Goal: Task Accomplishment & Management: Manage account settings

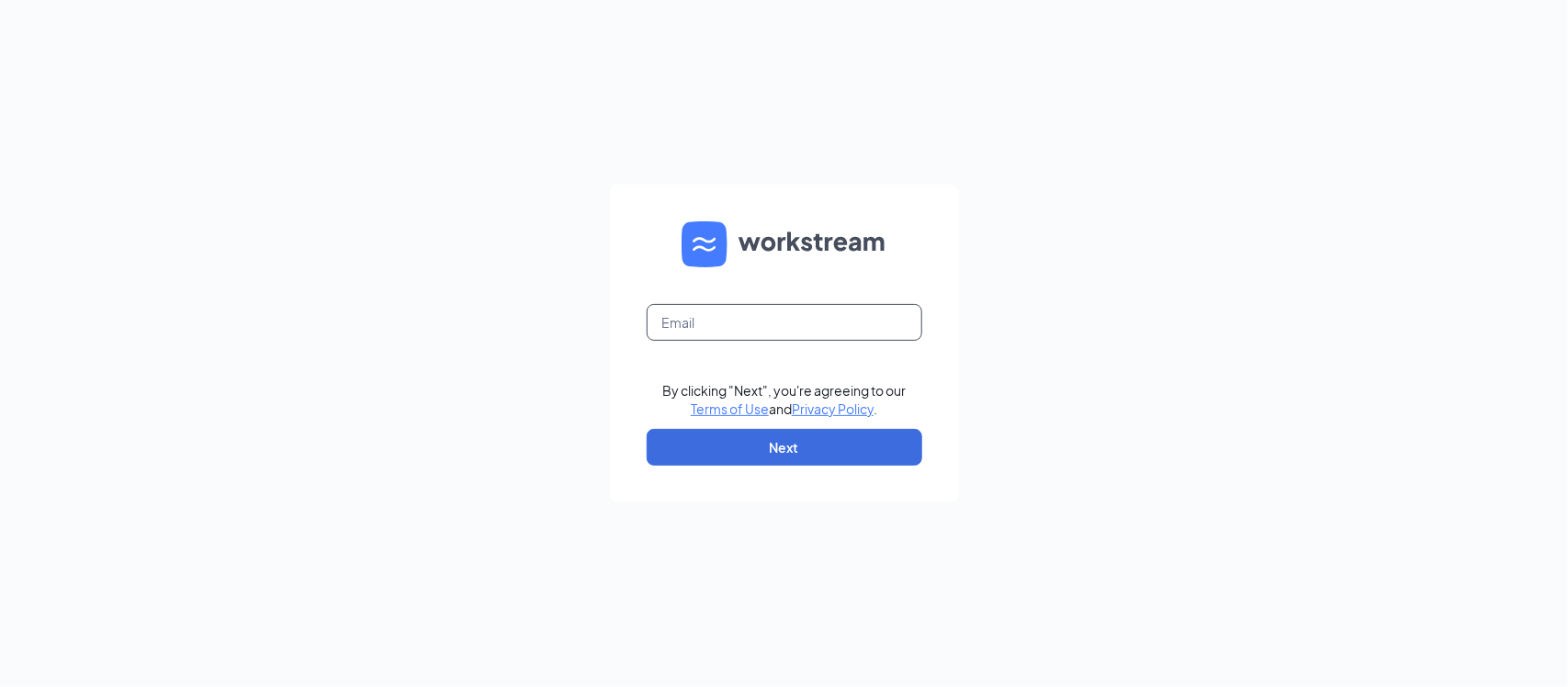
click at [886, 331] on input "text" at bounding box center [784, 321] width 275 height 37
type input "[EMAIL_ADDRESS][DOMAIN_NAME]"
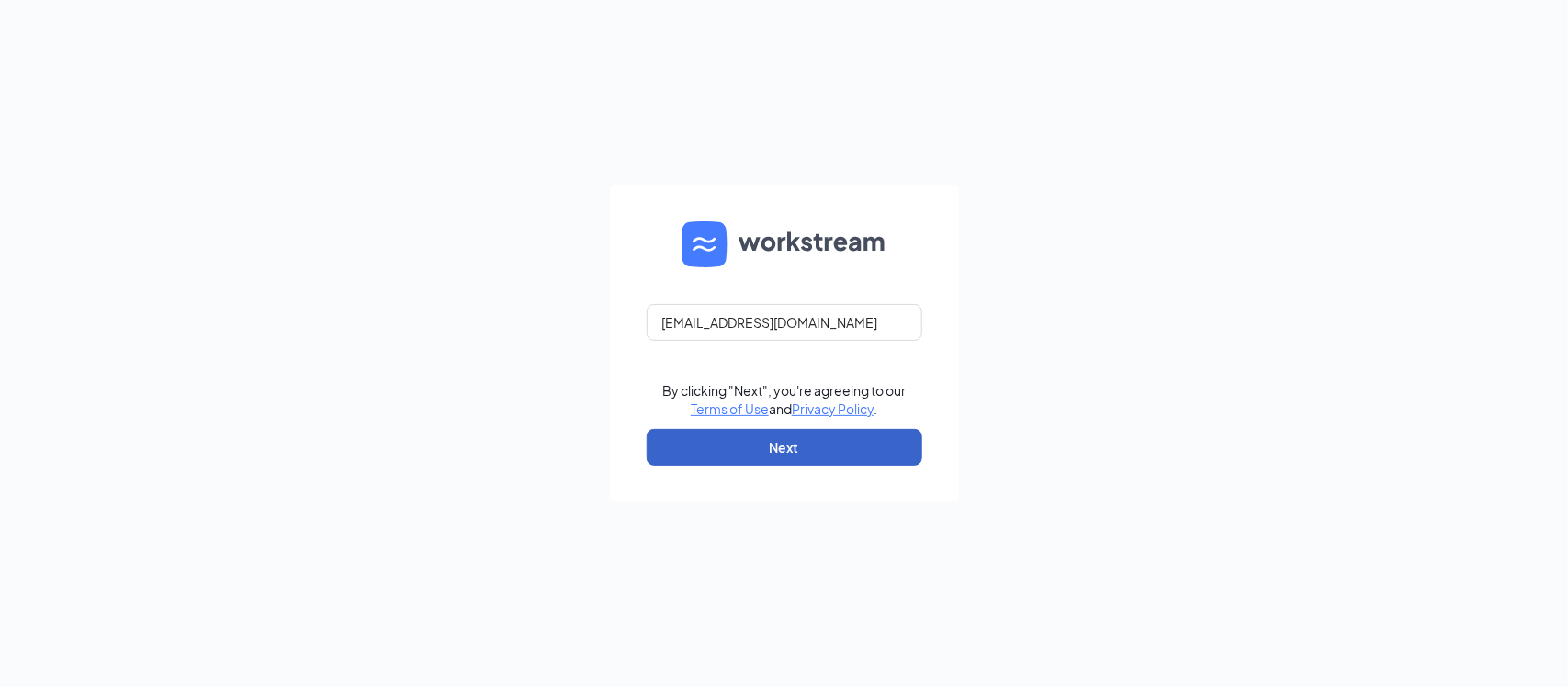
click at [801, 433] on button "Next" at bounding box center [784, 447] width 275 height 37
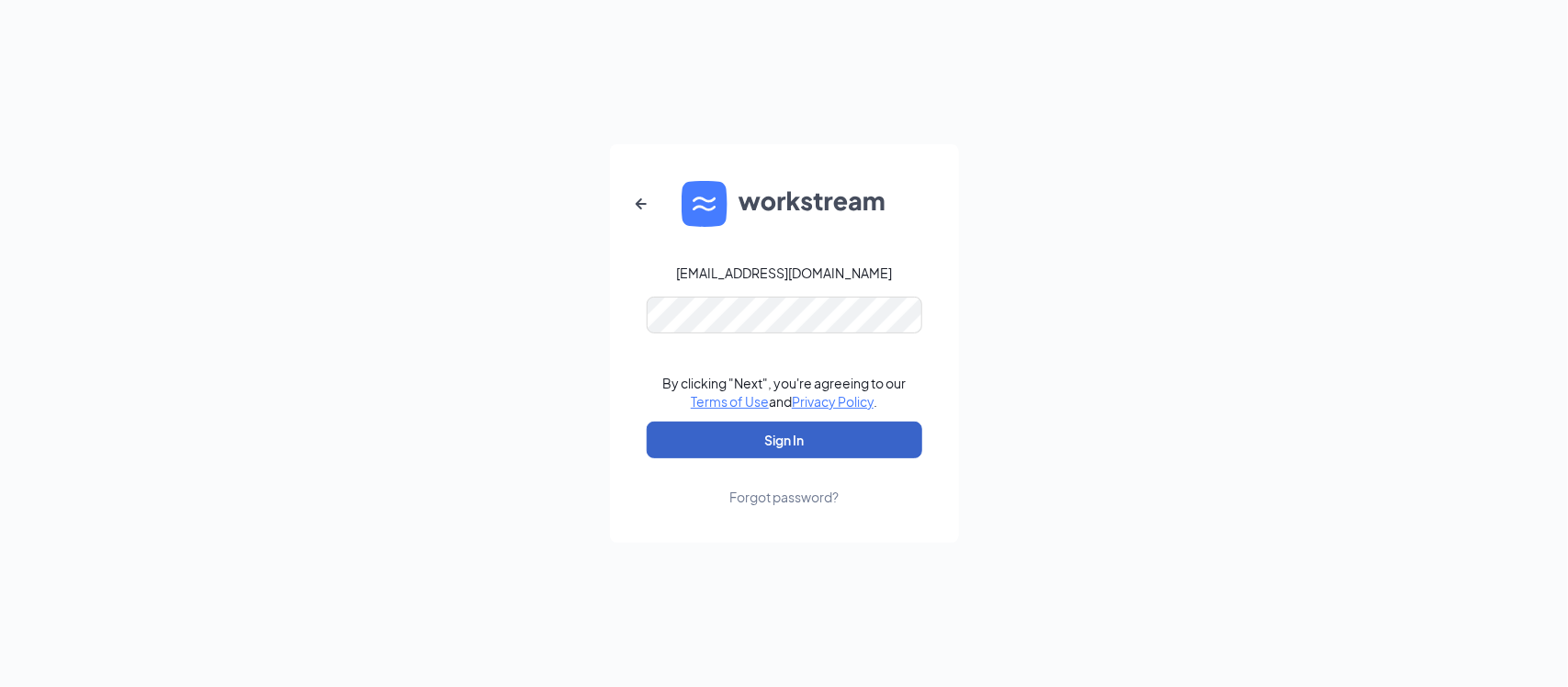
click at [875, 435] on button "Sign In" at bounding box center [784, 439] width 275 height 37
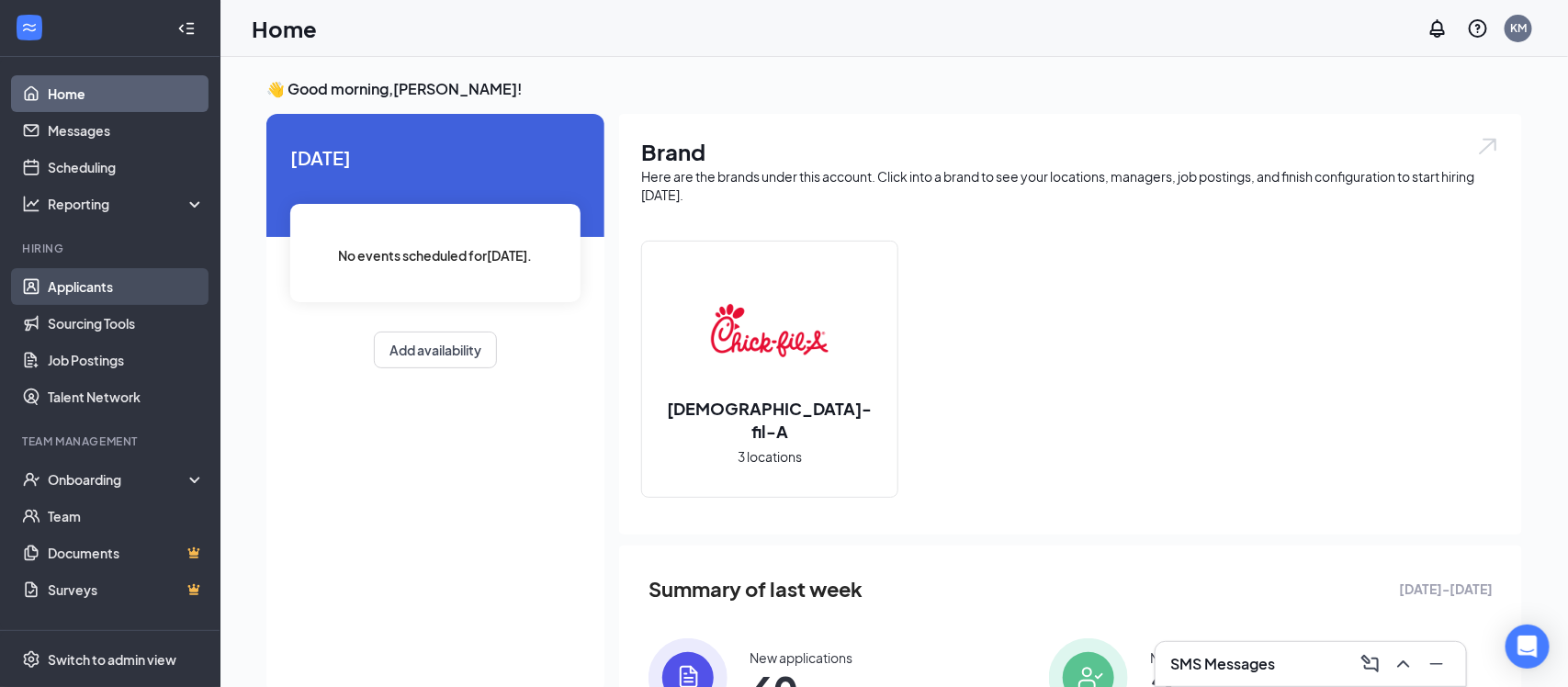
click at [74, 291] on link "Applicants" at bounding box center [126, 286] width 157 height 37
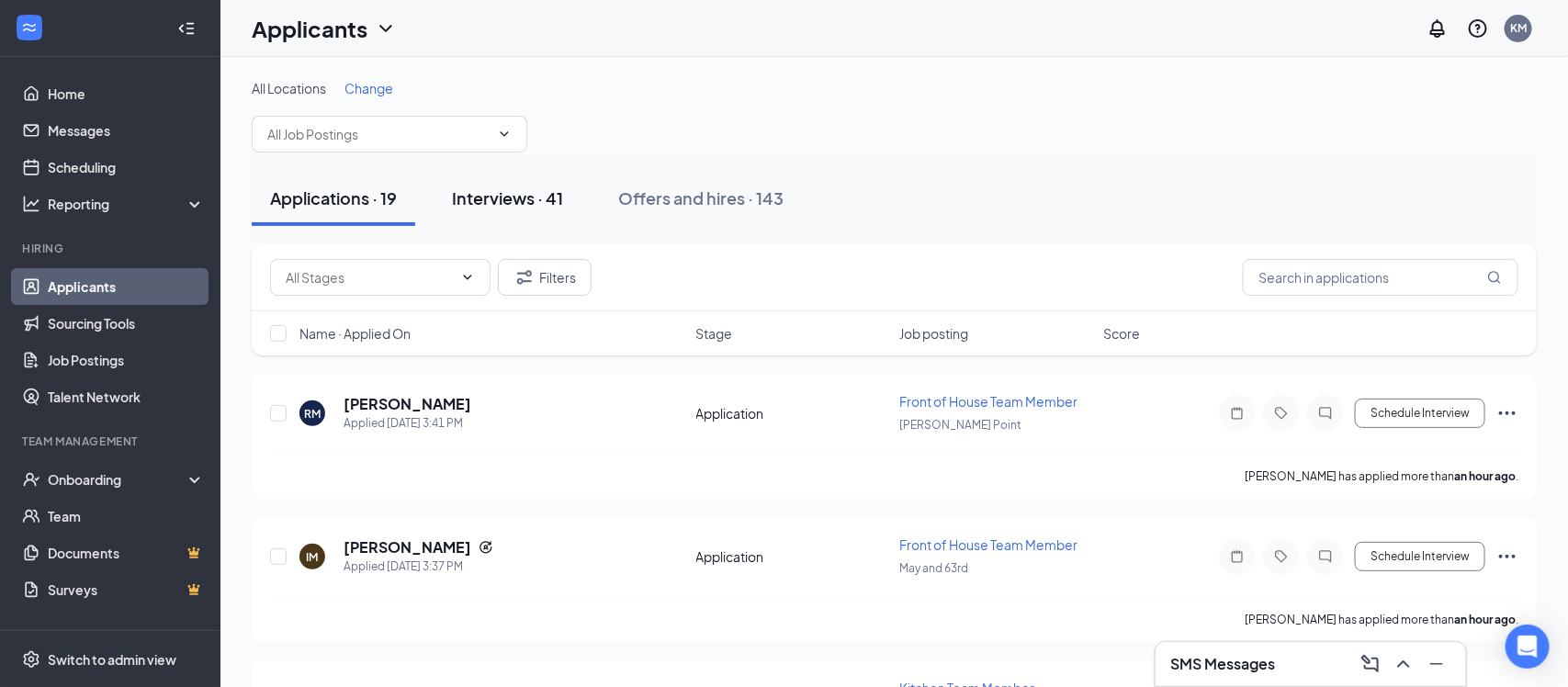
click at [518, 204] on div "Interviews · 41" at bounding box center [507, 198] width 111 height 23
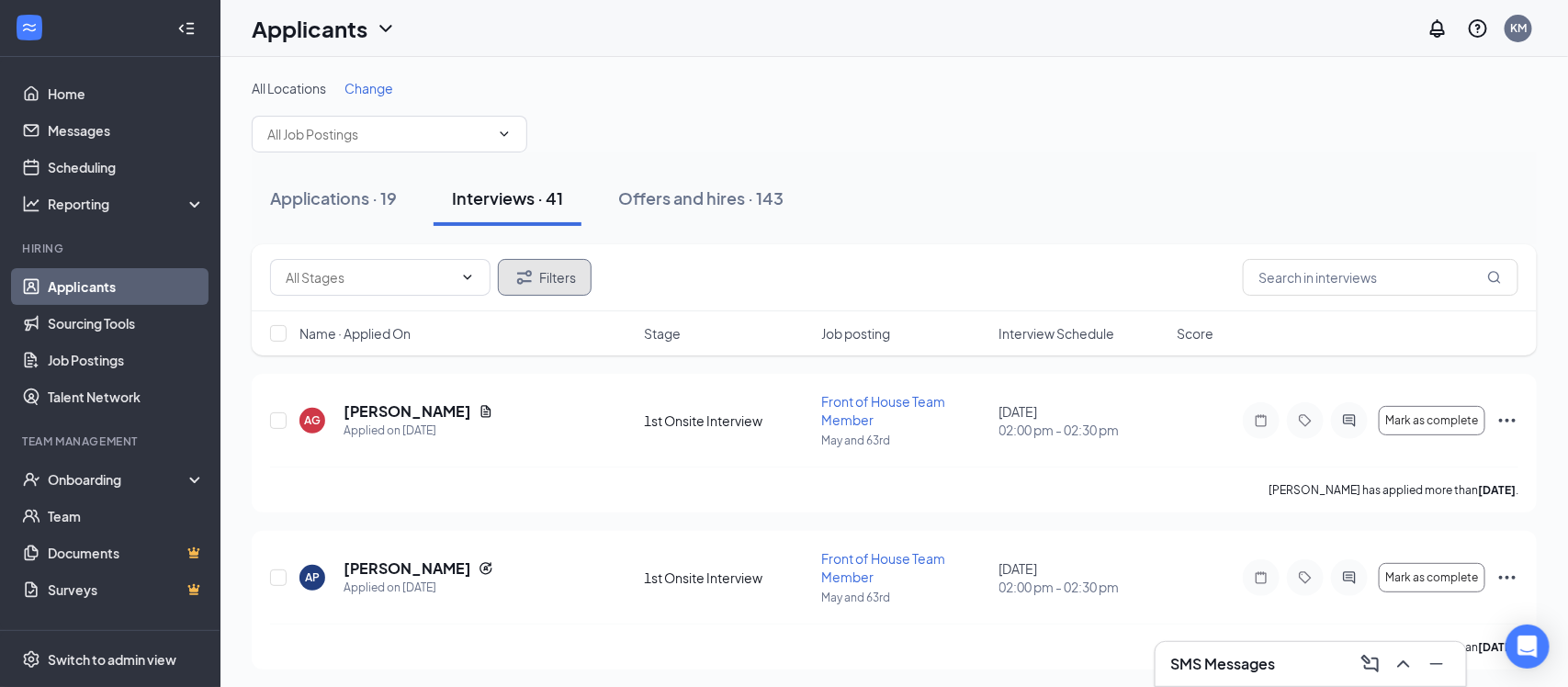
click at [562, 284] on button "Filters" at bounding box center [544, 277] width 93 height 37
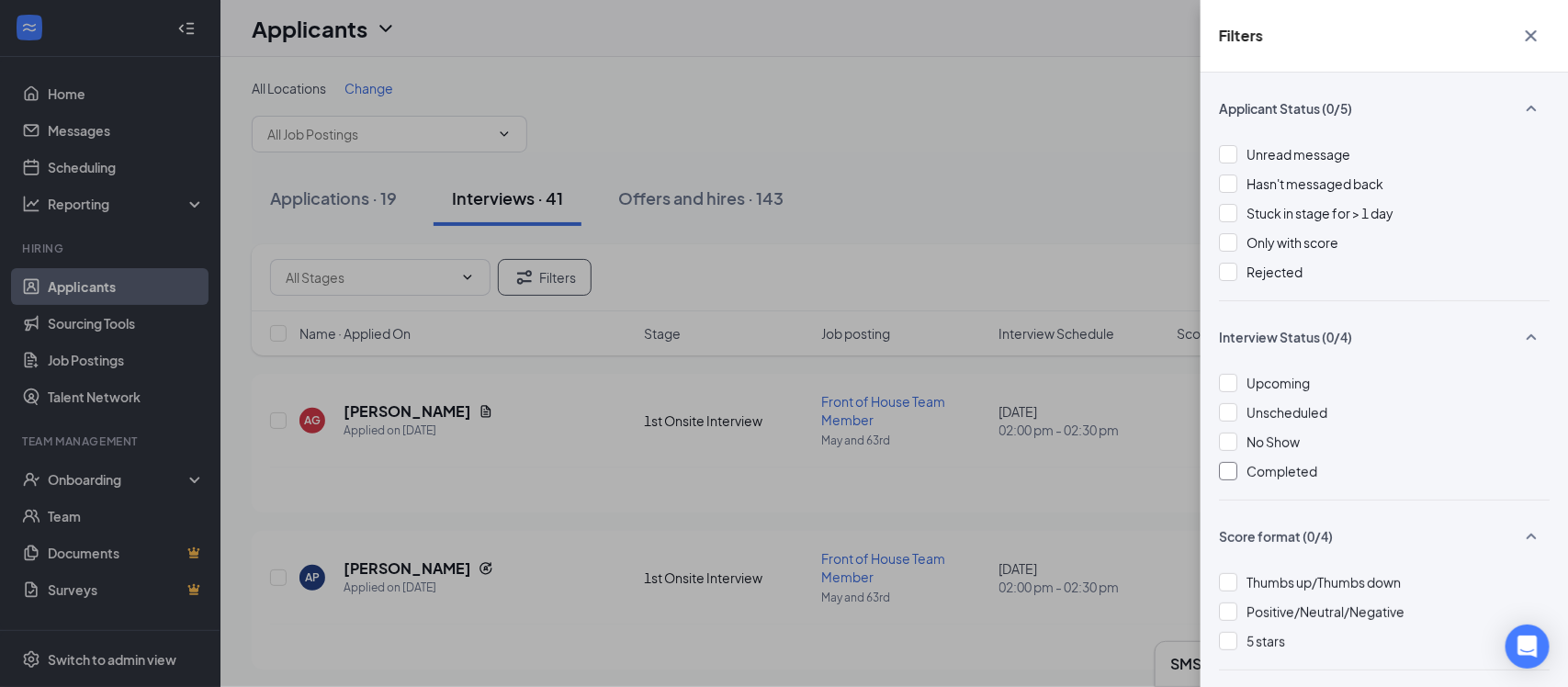
click at [1238, 469] on div "Completed" at bounding box center [1384, 470] width 331 height 20
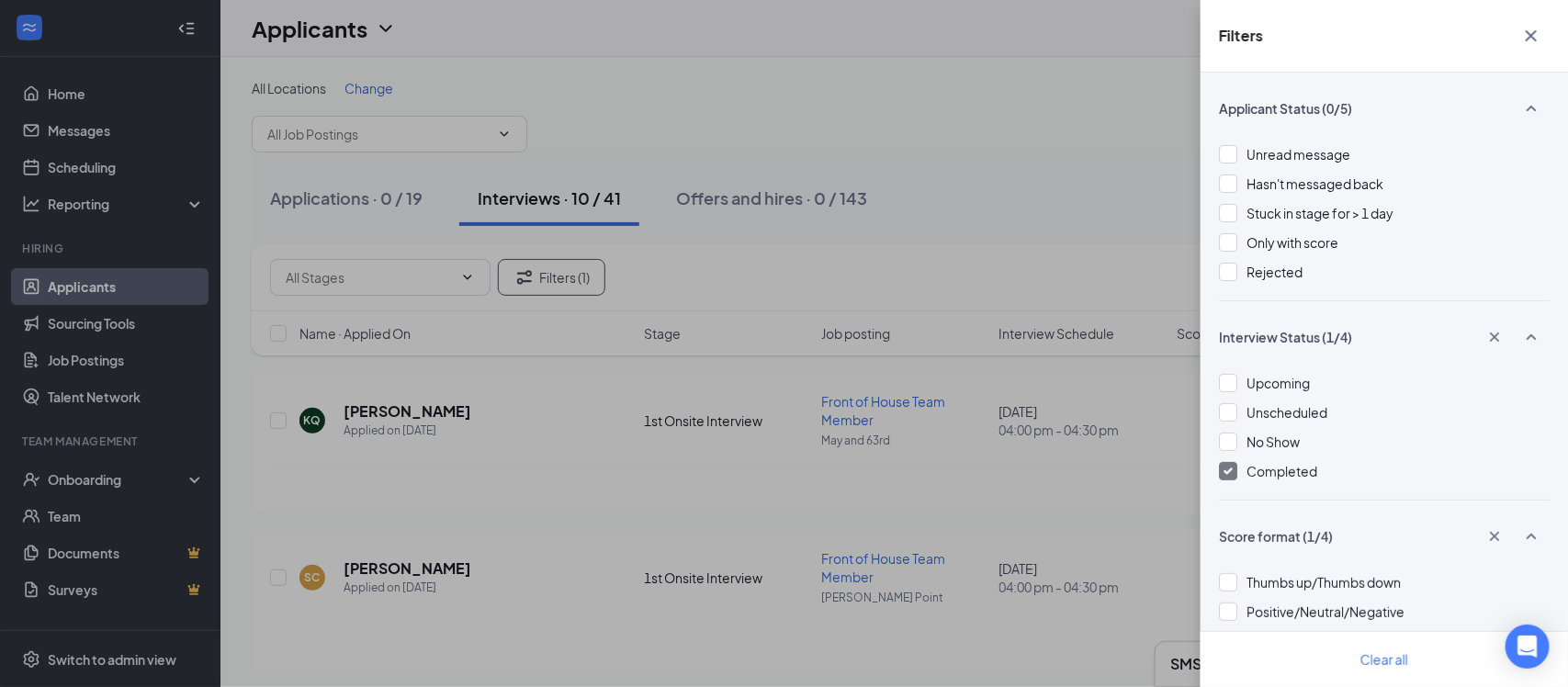
click at [1537, 36] on icon "Cross" at bounding box center [1530, 35] width 22 height 22
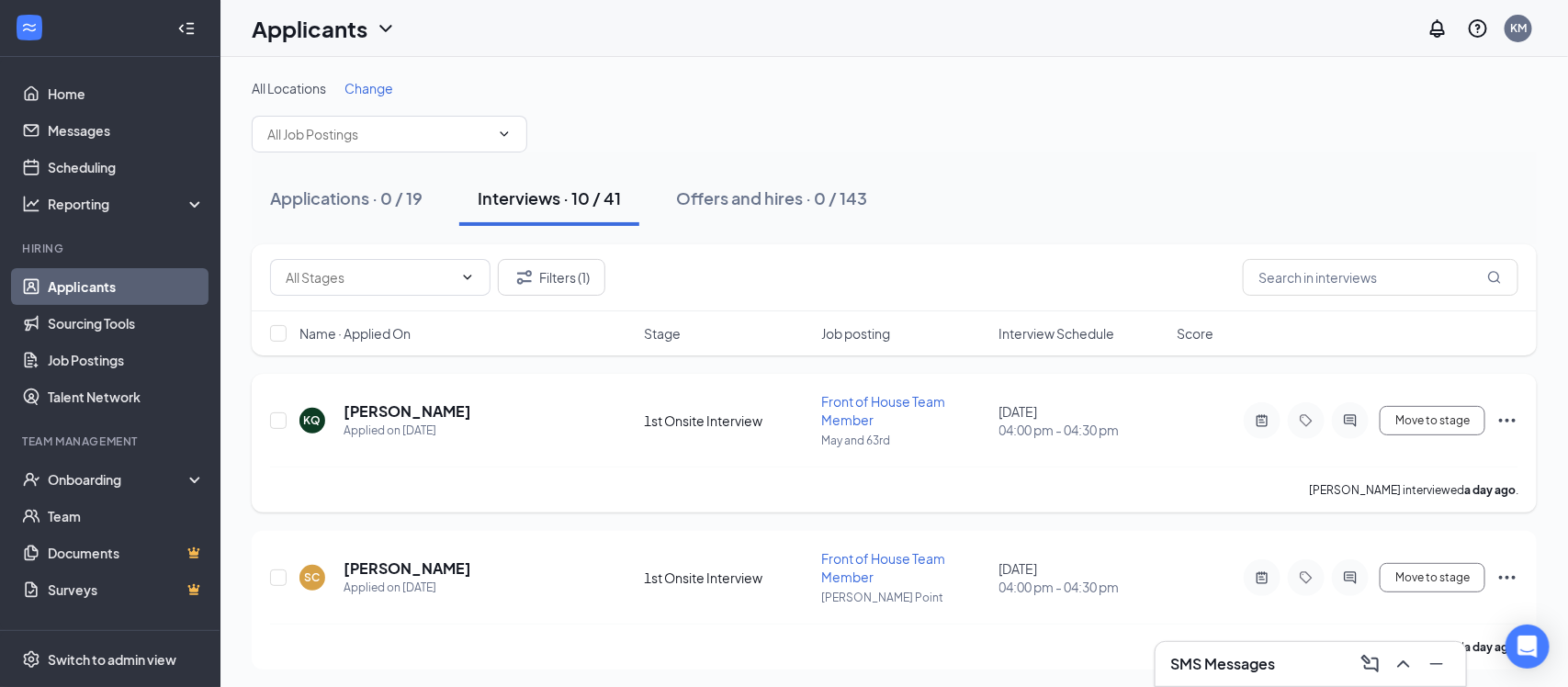
click at [1506, 421] on icon "Ellipses" at bounding box center [1507, 420] width 22 height 22
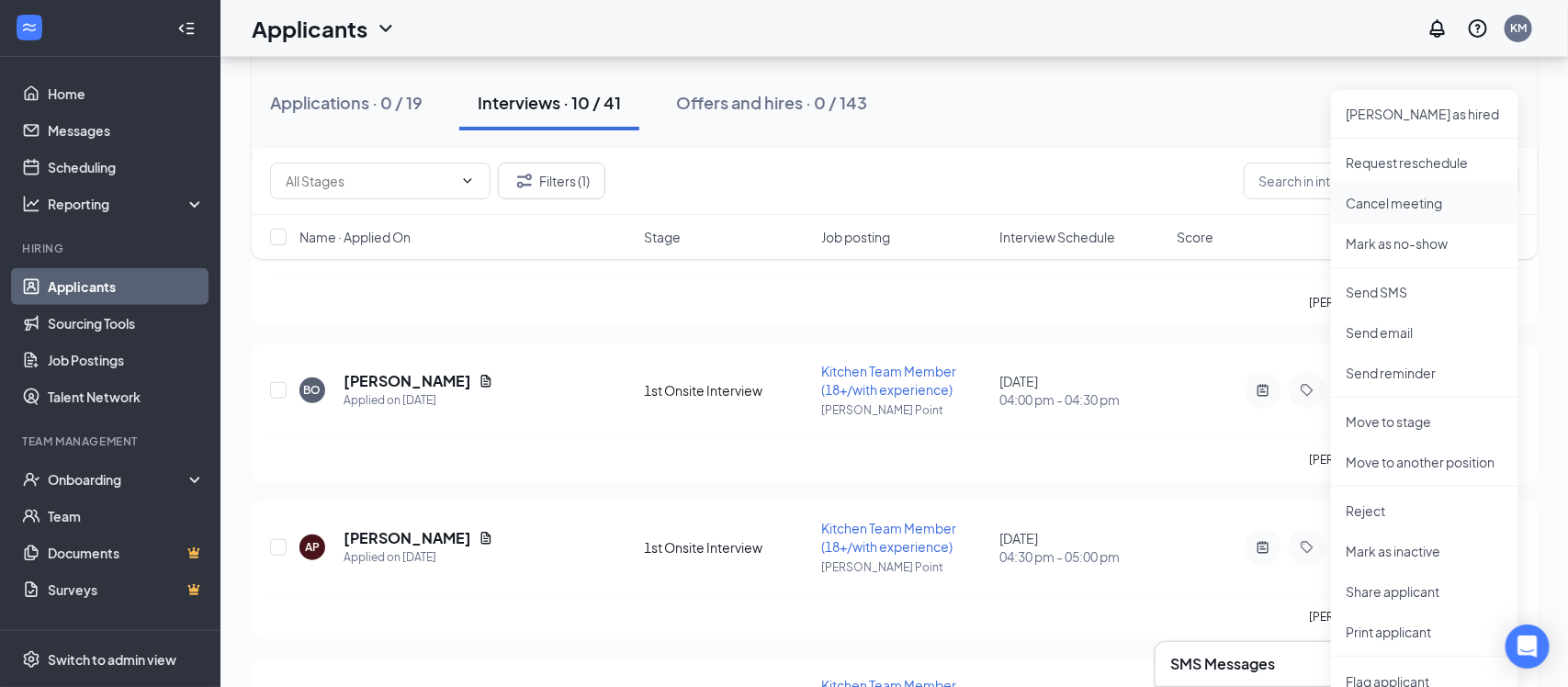
scroll to position [333, 0]
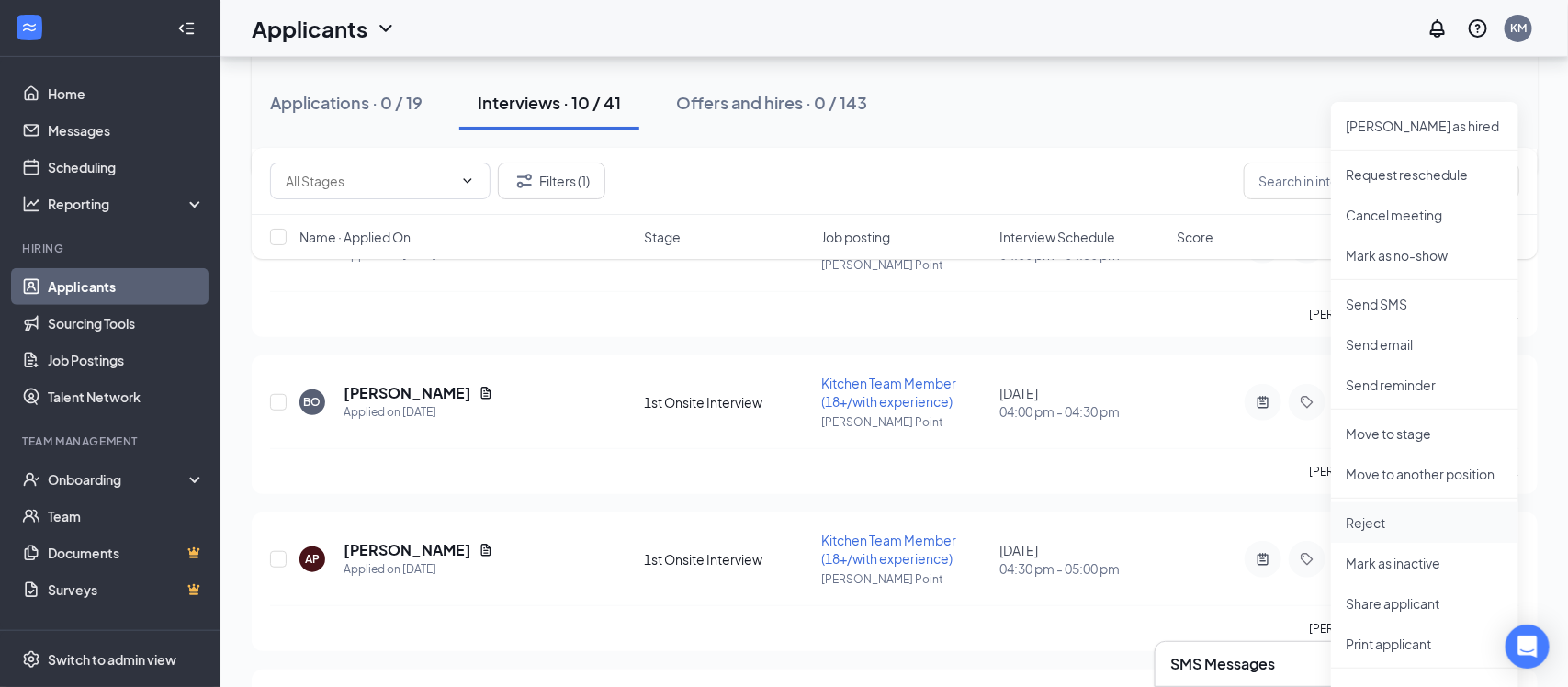
click at [1355, 524] on p "Reject" at bounding box center [1425, 522] width 158 height 18
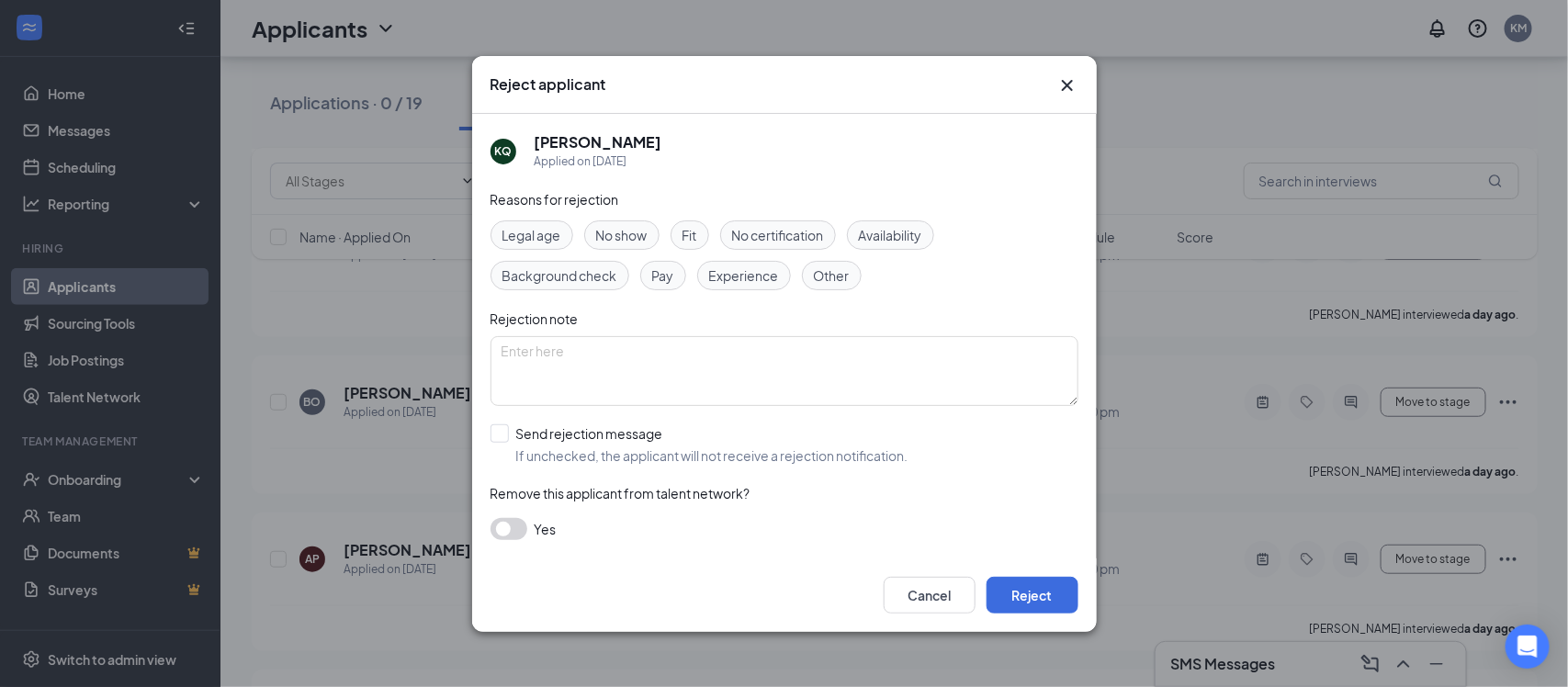
click at [687, 240] on span "Fit" at bounding box center [690, 235] width 15 height 20
click at [503, 434] on input "Send rejection message If unchecked, the applicant will not receive a rejection…" at bounding box center [699, 444] width 418 height 41
checkbox input "true"
click at [545, 529] on span "Main Rejection Template" at bounding box center [580, 526] width 147 height 27
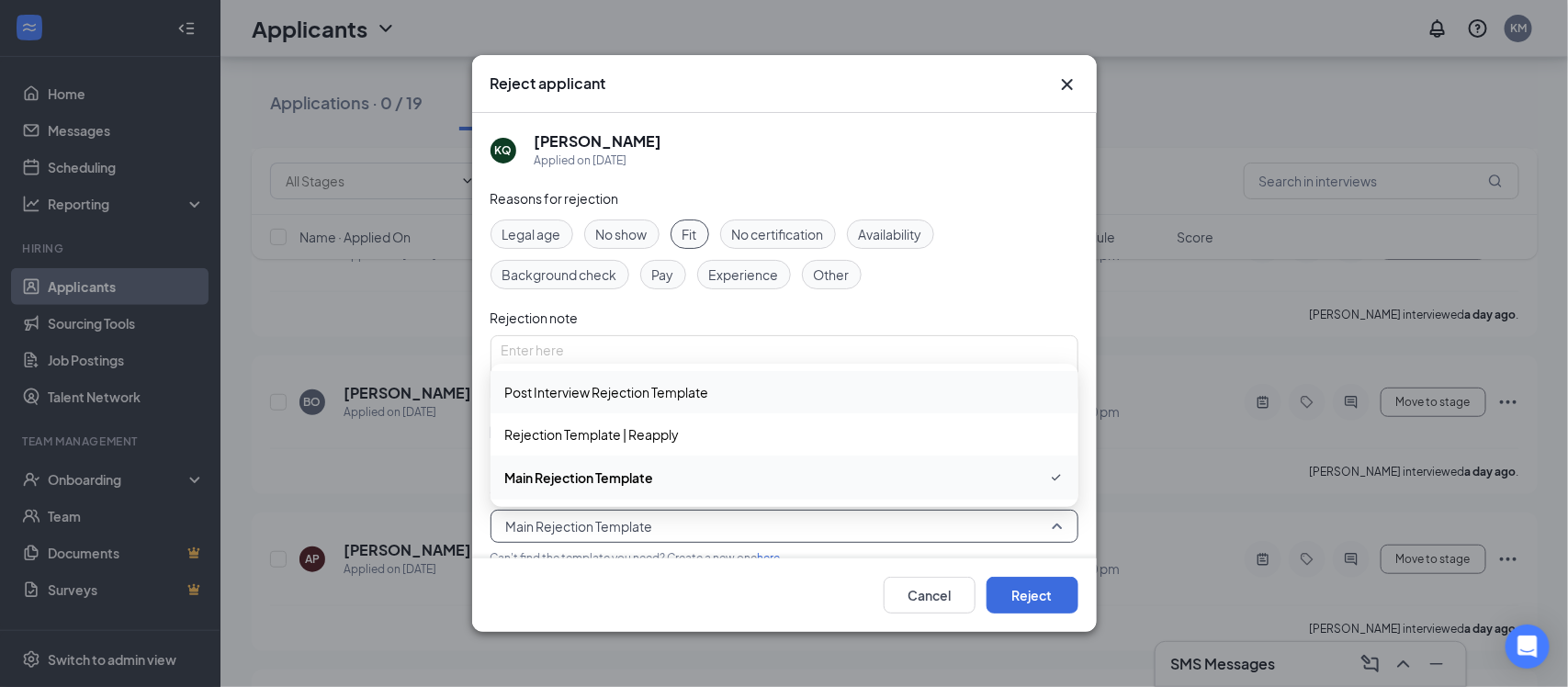
click at [605, 406] on div "Post Interview Rejection Template" at bounding box center [784, 392] width 588 height 42
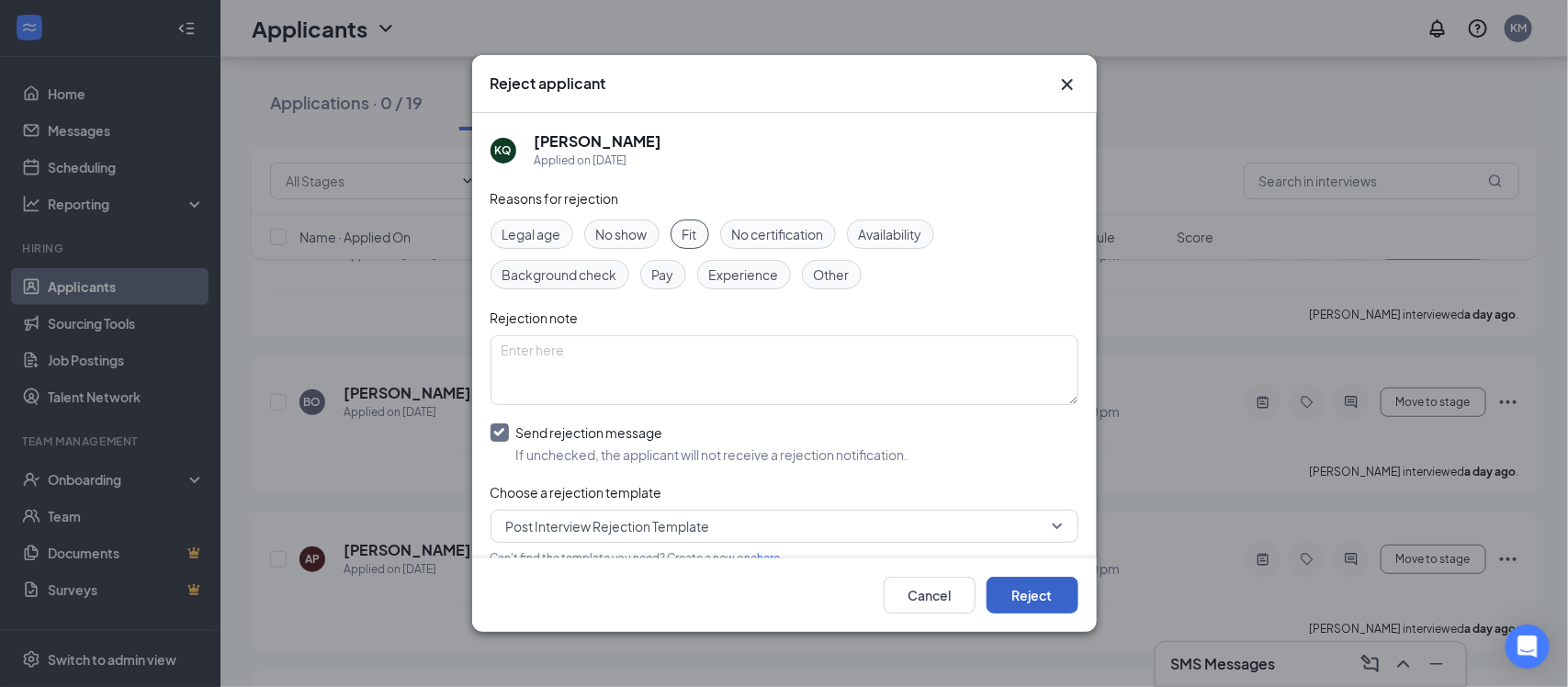
click at [1014, 592] on button "Reject" at bounding box center [1032, 595] width 91 height 37
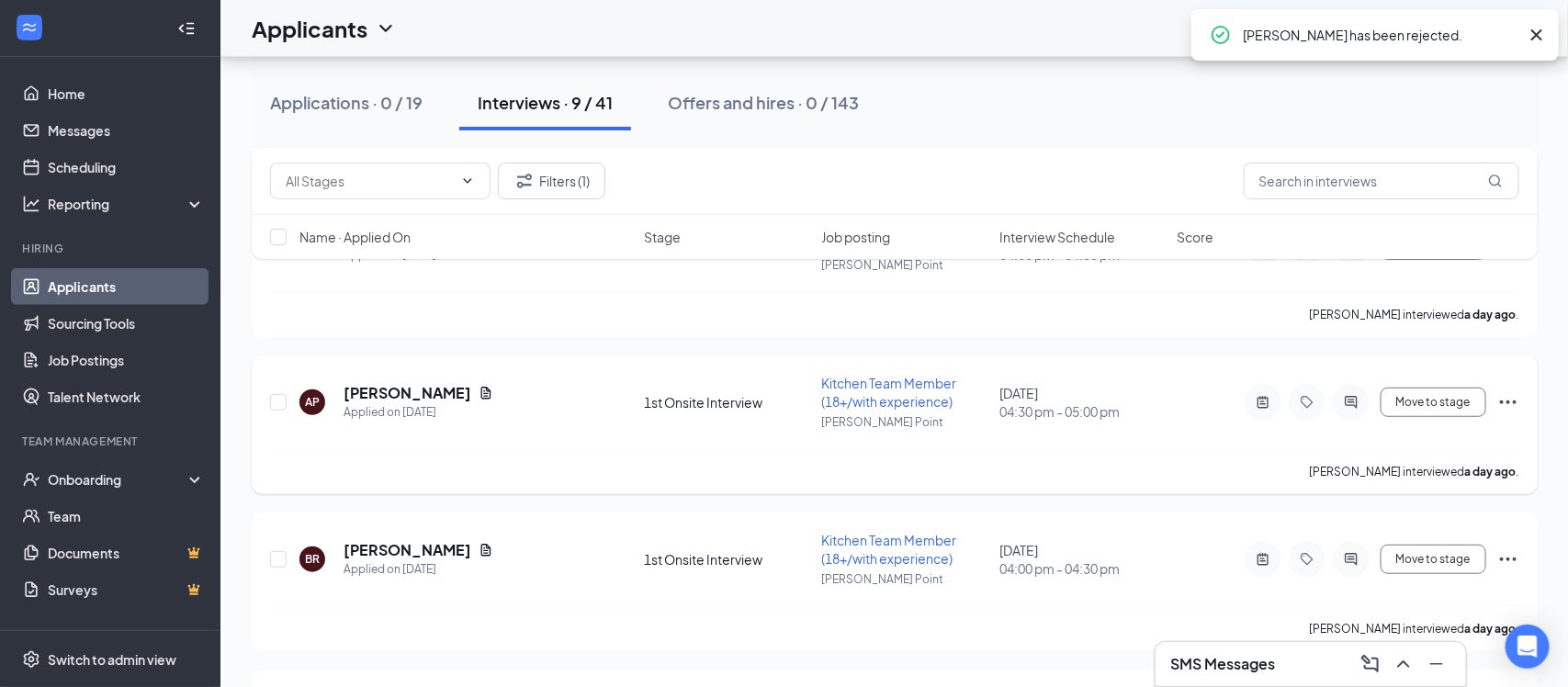
click at [1510, 401] on icon "Ellipses" at bounding box center [1508, 401] width 22 height 22
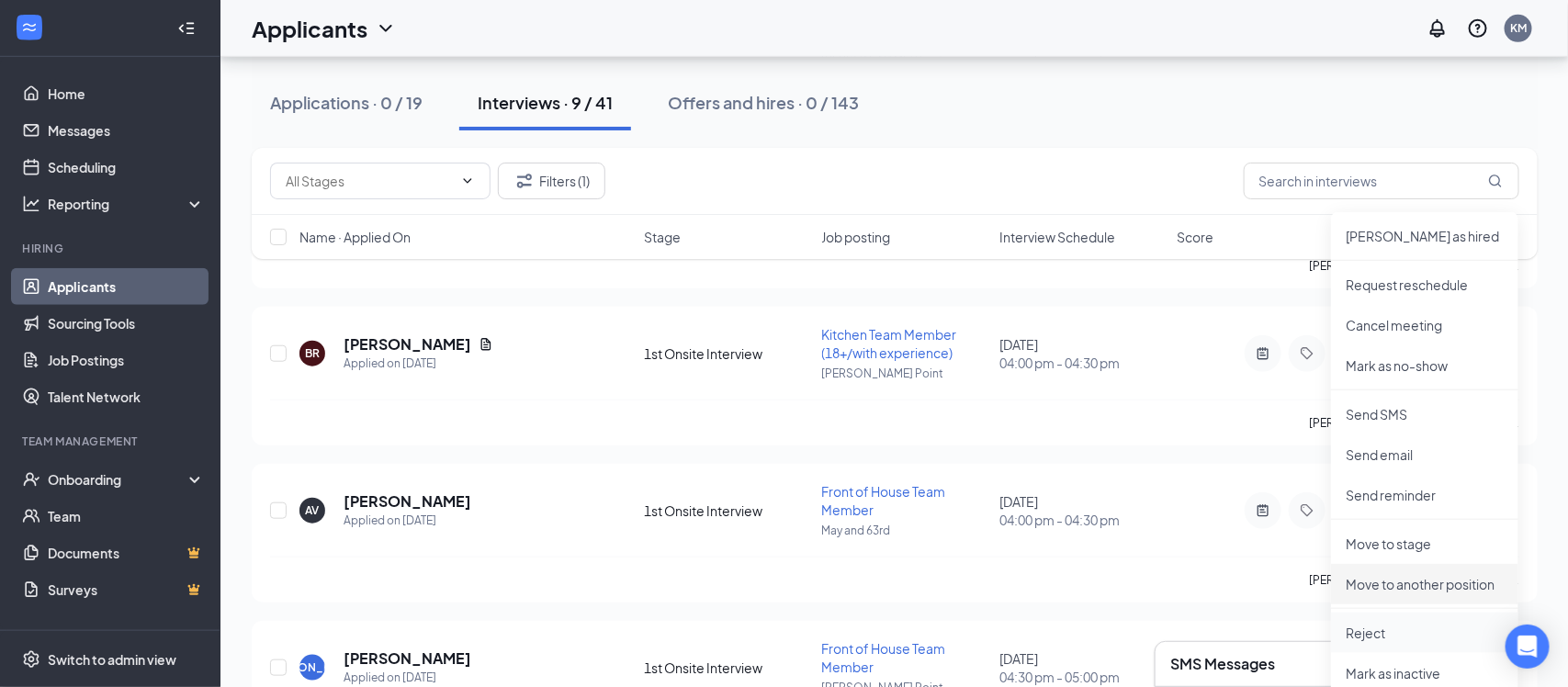
scroll to position [551, 0]
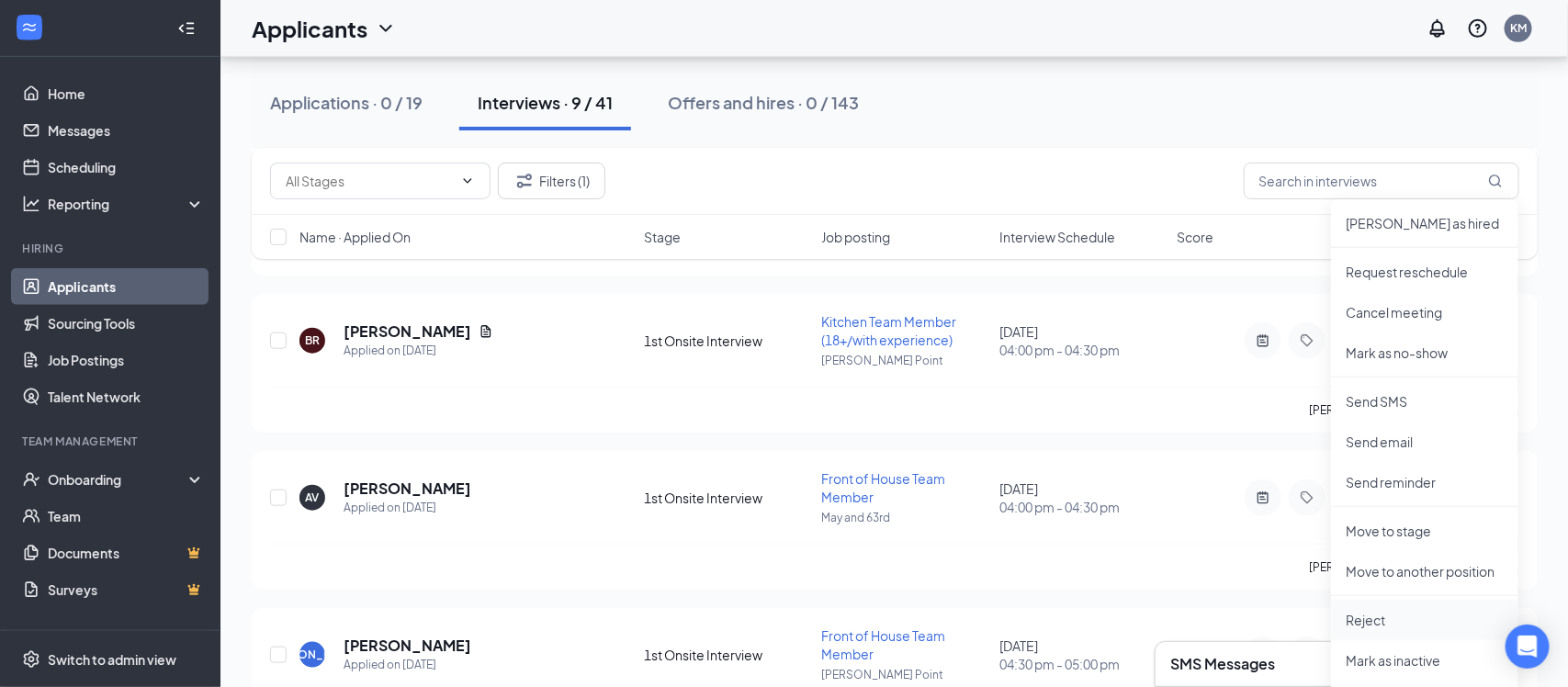
click at [1382, 613] on p "Reject" at bounding box center [1425, 619] width 158 height 18
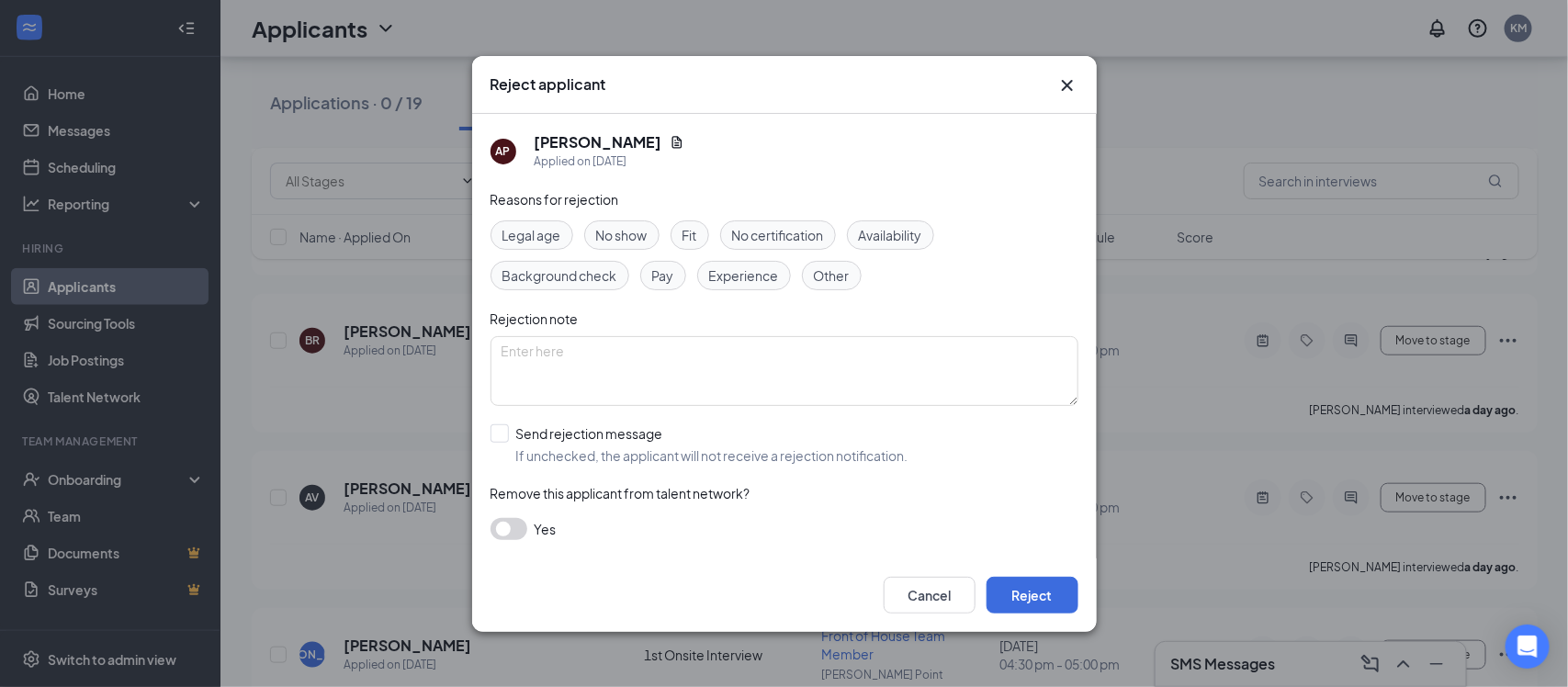
click at [693, 235] on span "Fit" at bounding box center [690, 235] width 15 height 20
click at [505, 430] on input "Send rejection message If unchecked, the applicant will not receive a rejection…" at bounding box center [699, 444] width 418 height 41
checkbox input "true"
click at [873, 548] on div "Can't find the template you need? Create a new one here ." at bounding box center [784, 557] width 588 height 21
click at [868, 534] on span "Main Rejection Template" at bounding box center [776, 526] width 540 height 27
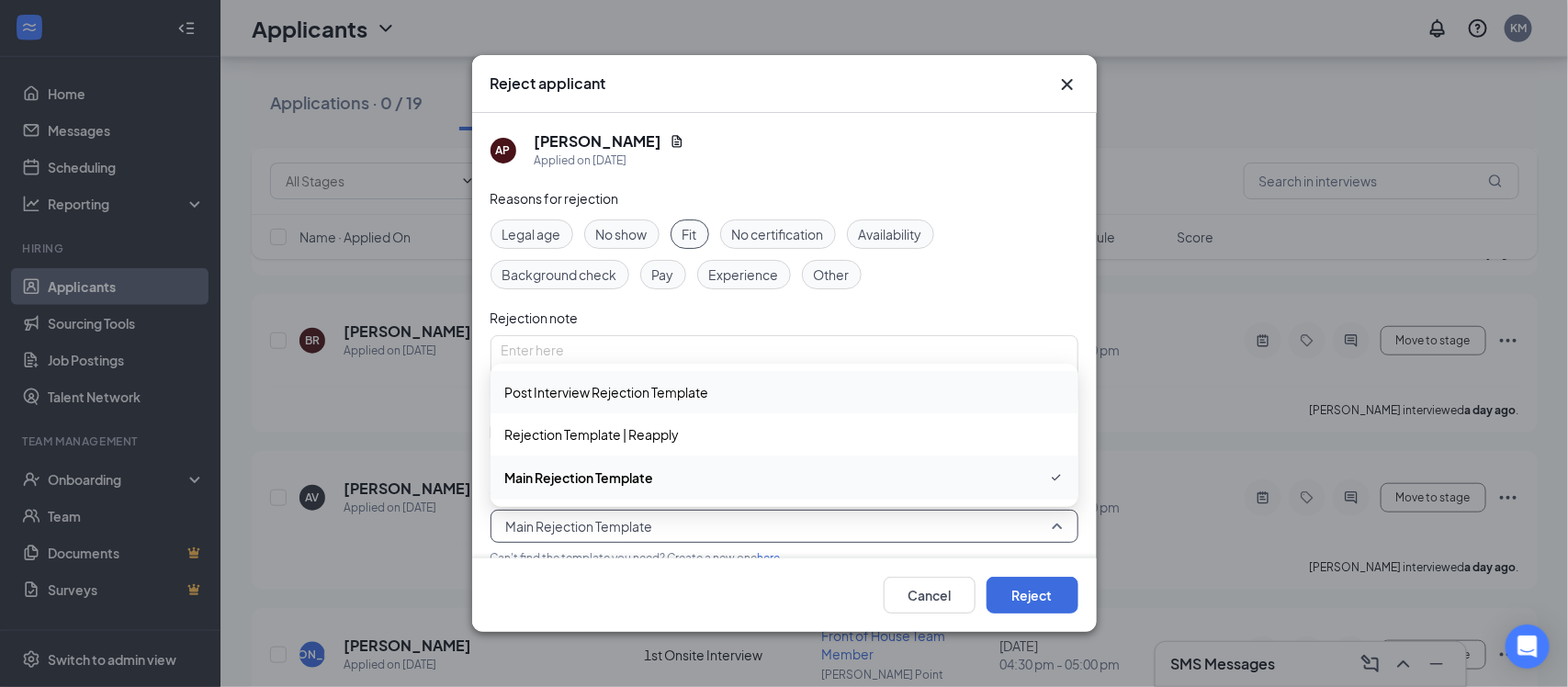
click at [806, 391] on span "Post Interview Rejection Template" at bounding box center [784, 391] width 558 height 20
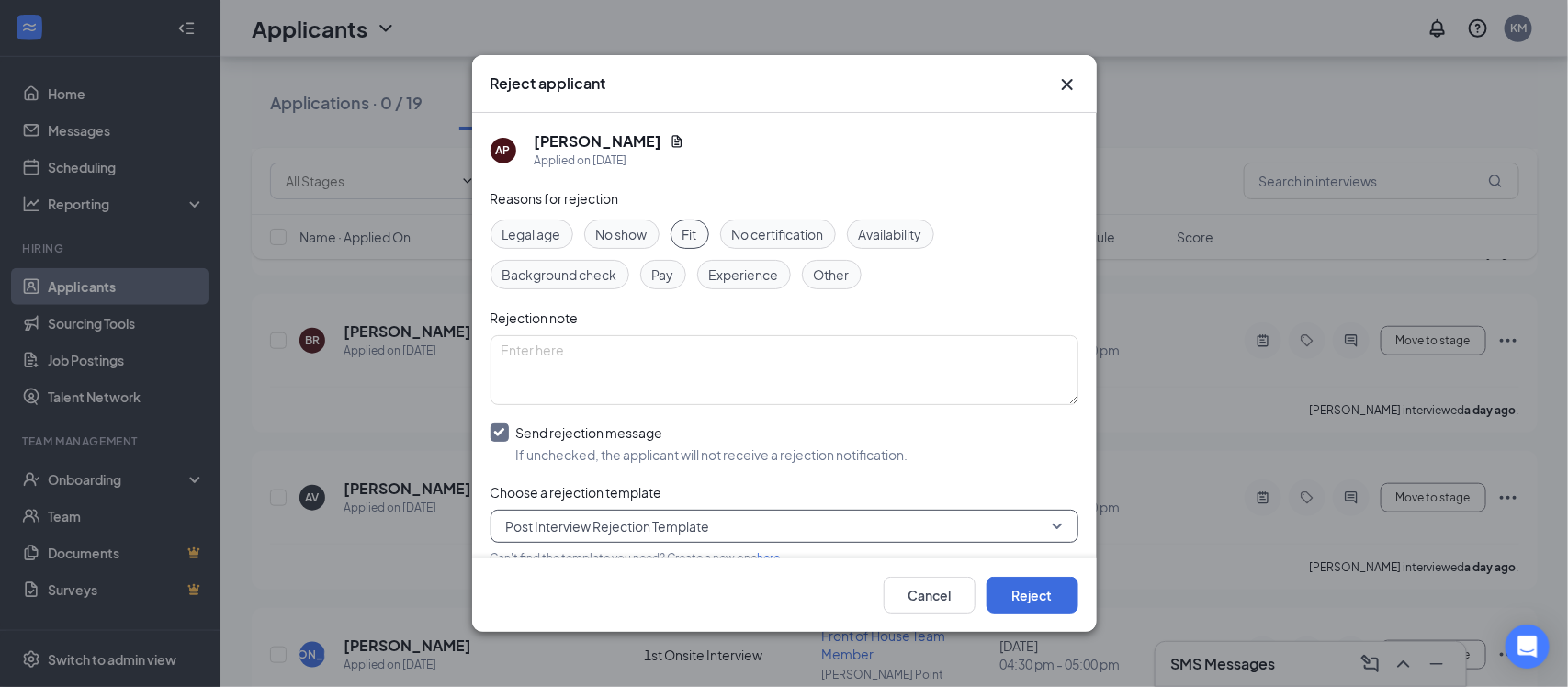
click at [1075, 614] on div "Cancel Reject" at bounding box center [784, 595] width 624 height 74
click at [1058, 596] on button "Reject" at bounding box center [1032, 595] width 91 height 37
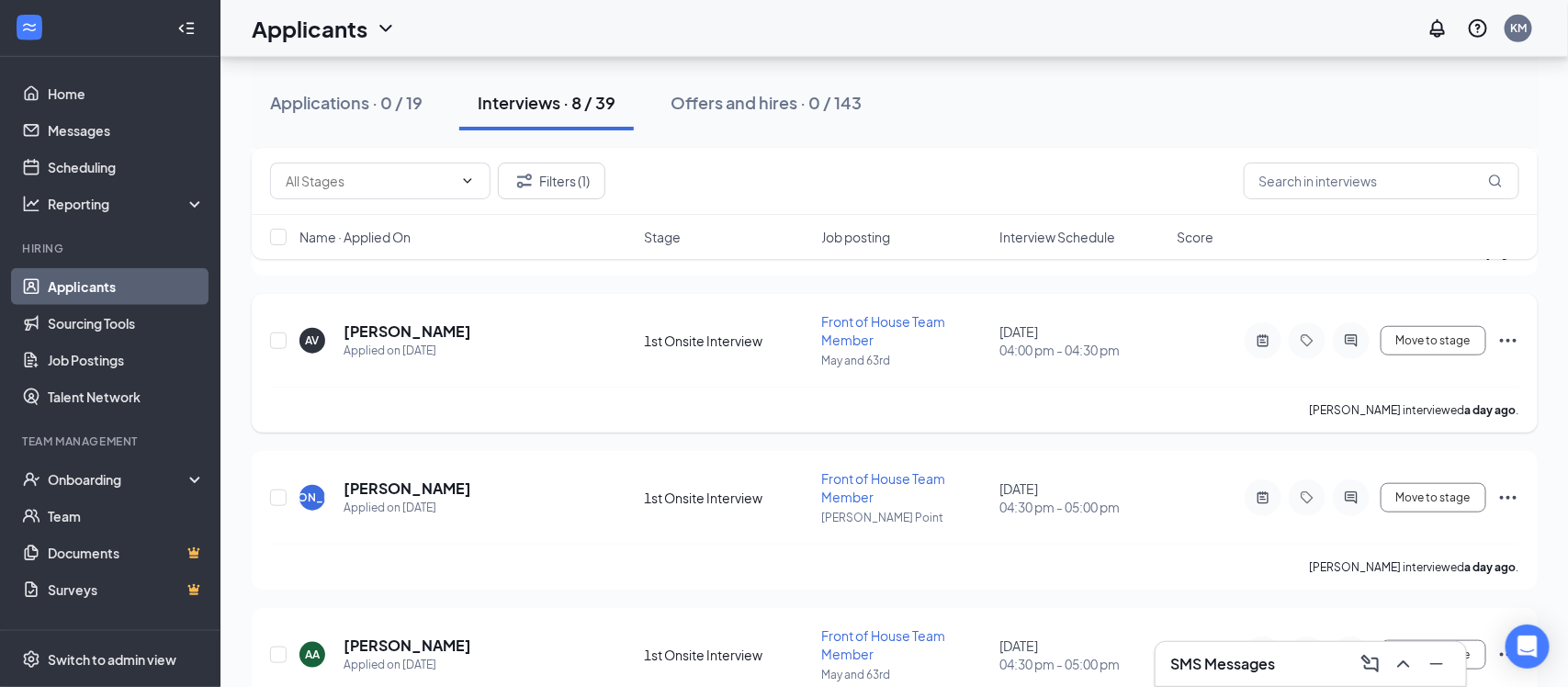
click at [1501, 337] on icon "Ellipses" at bounding box center [1508, 340] width 22 height 22
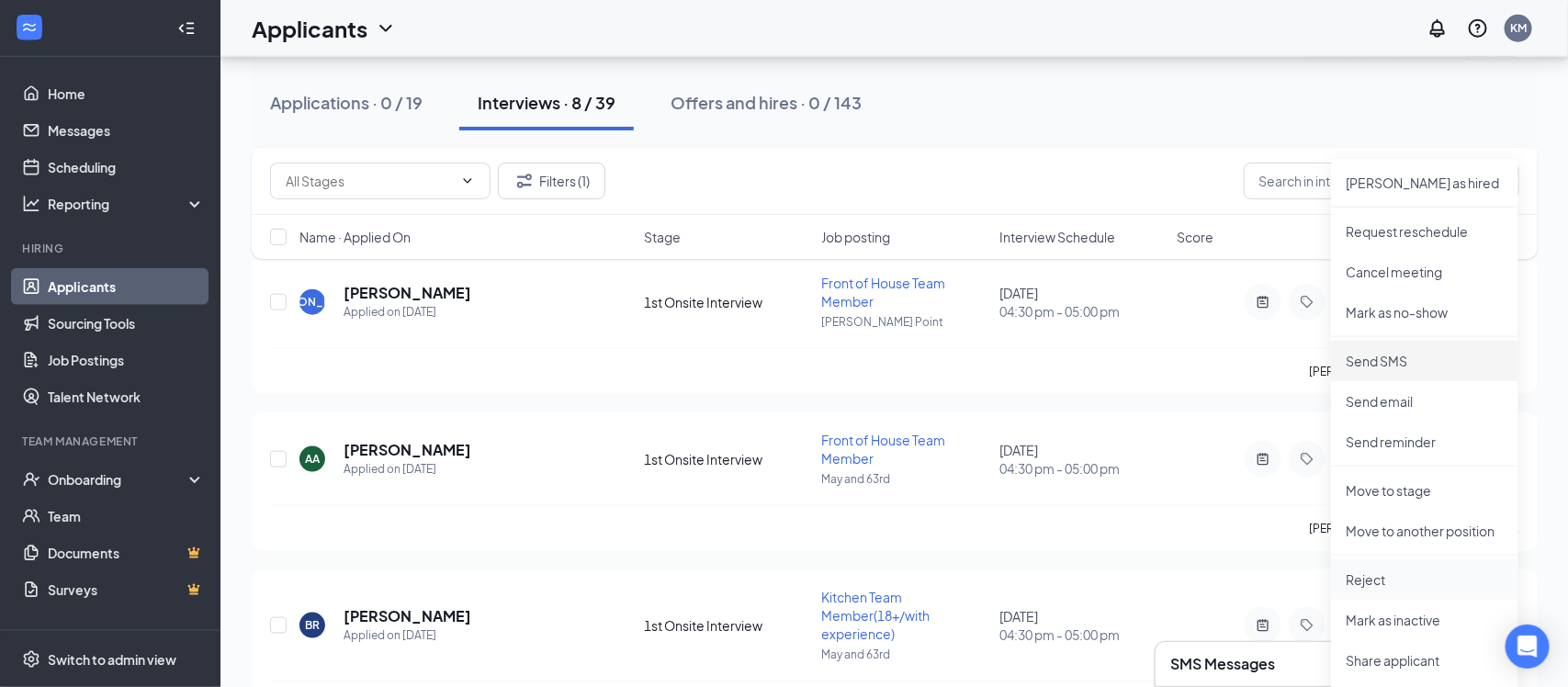
scroll to position [753, 0]
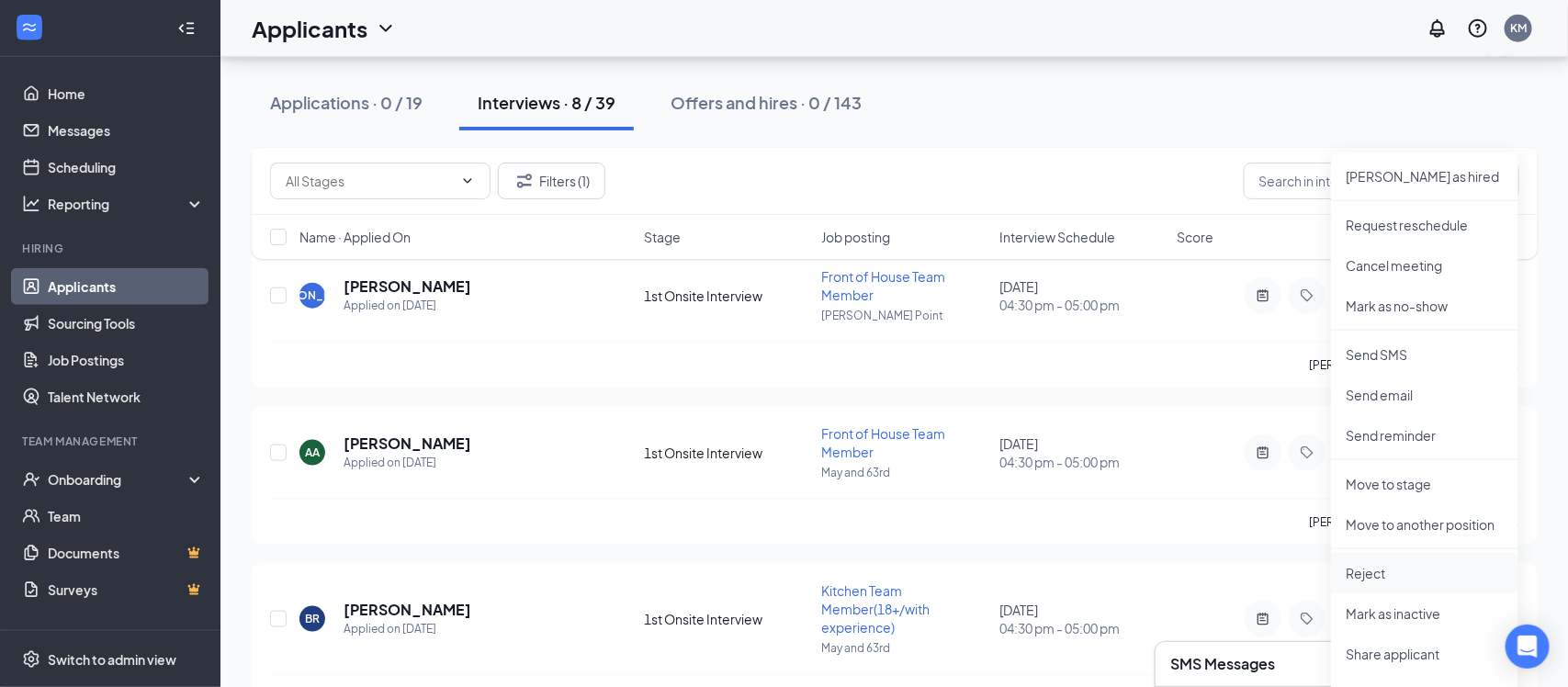
click at [1392, 575] on p "Reject" at bounding box center [1425, 572] width 158 height 18
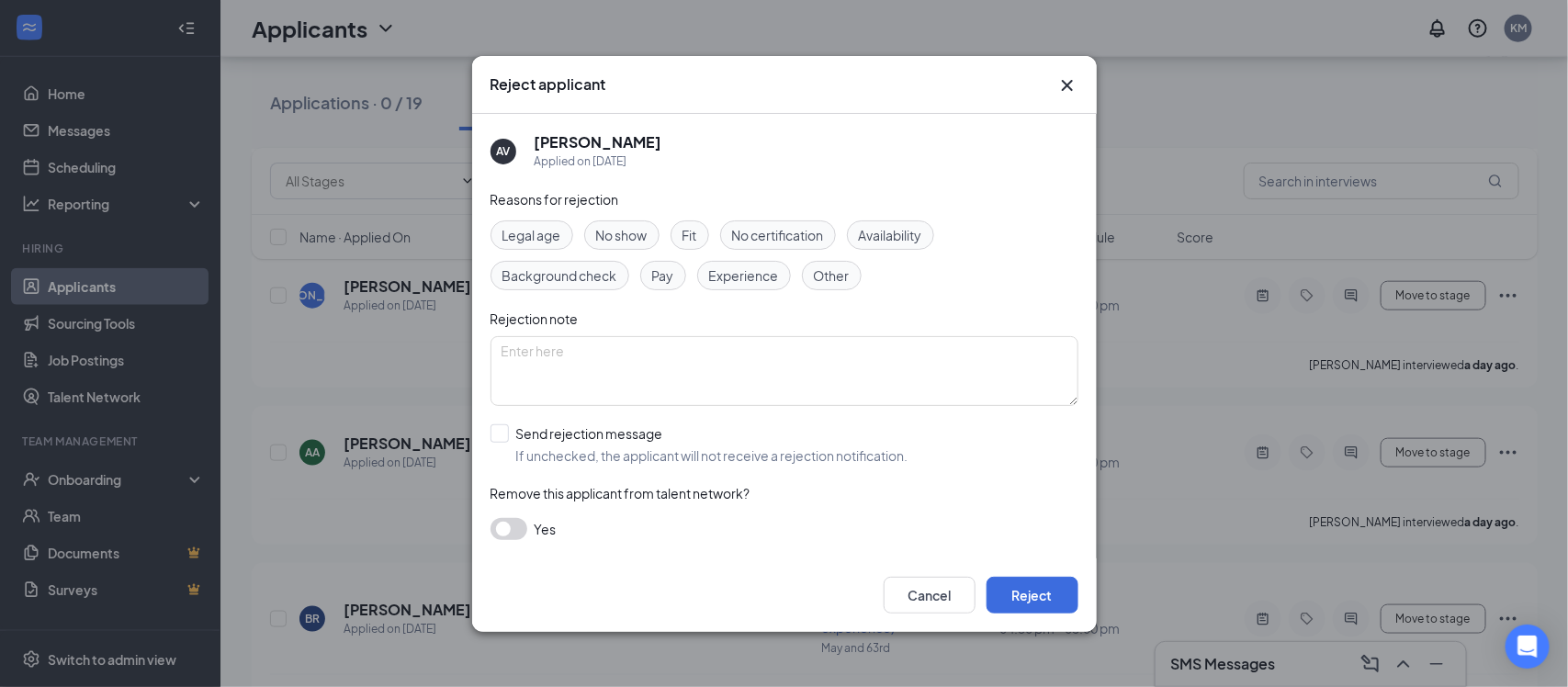
click at [642, 237] on span "No show" at bounding box center [621, 235] width 52 height 20
click at [694, 235] on span "Fit" at bounding box center [690, 235] width 15 height 20
click at [499, 430] on input "Send rejection message If unchecked, the applicant will not receive a rejection…" at bounding box center [699, 444] width 418 height 41
checkbox input "true"
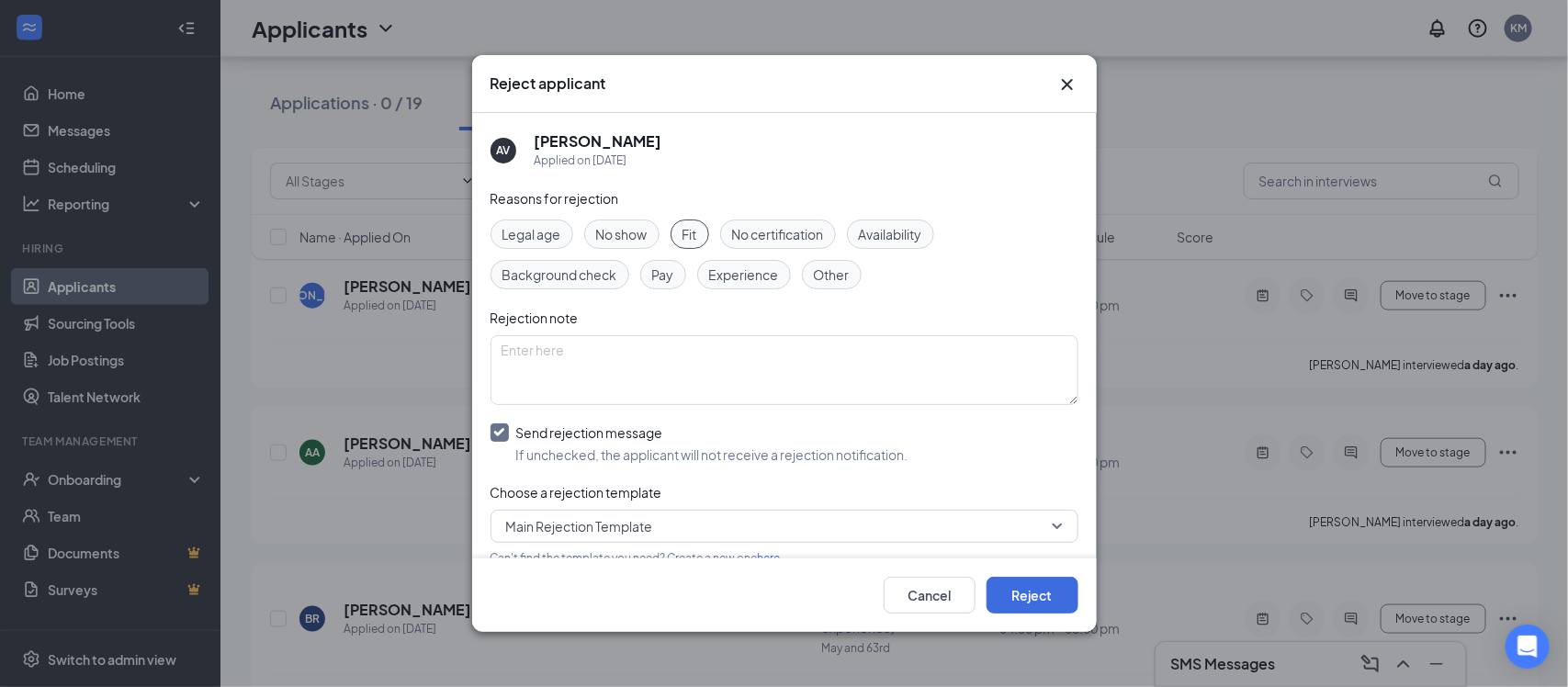
click at [571, 523] on span "Main Rejection Template" at bounding box center [580, 526] width 147 height 27
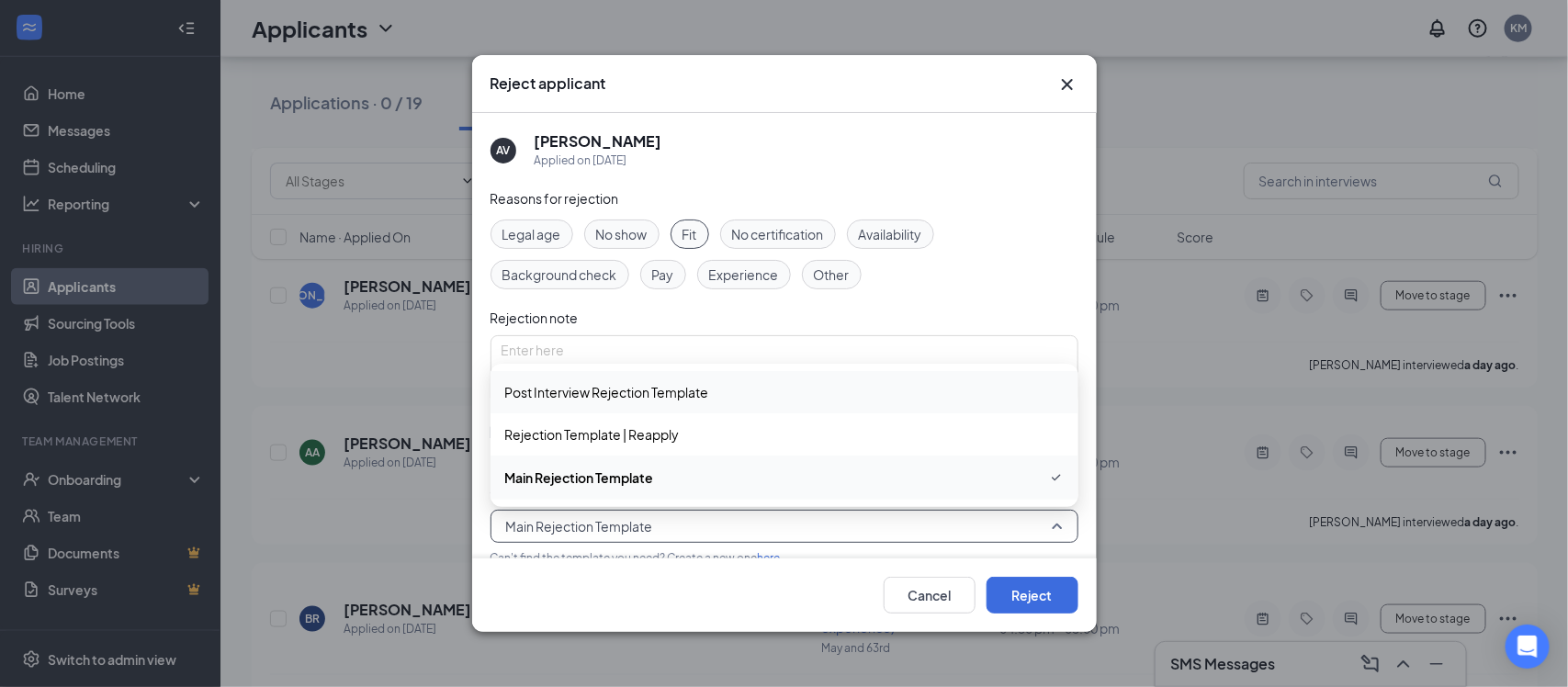
click at [611, 398] on span "Post Interview Rejection Template" at bounding box center [607, 391] width 204 height 20
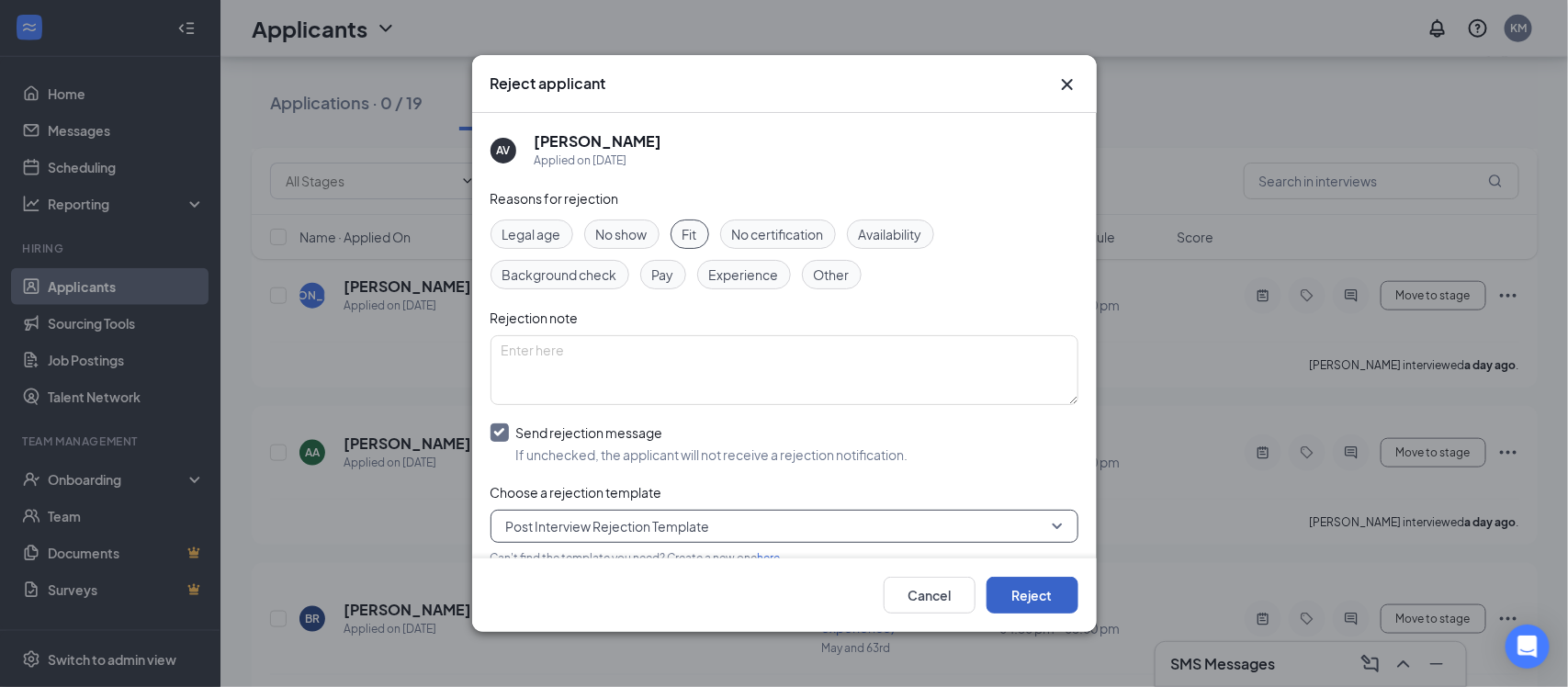
click at [1020, 584] on button "Reject" at bounding box center [1032, 595] width 91 height 37
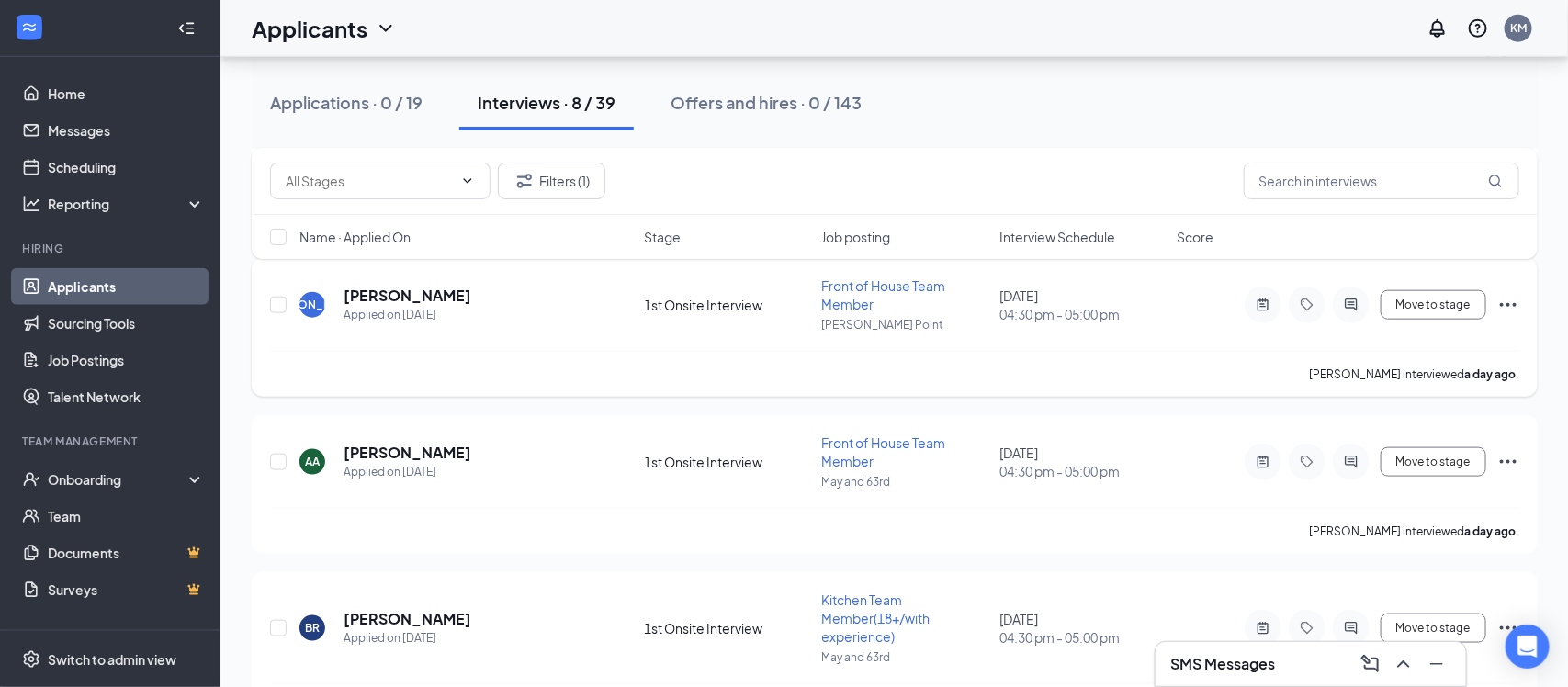
click at [1507, 305] on icon "Ellipses" at bounding box center [1509, 305] width 17 height 4
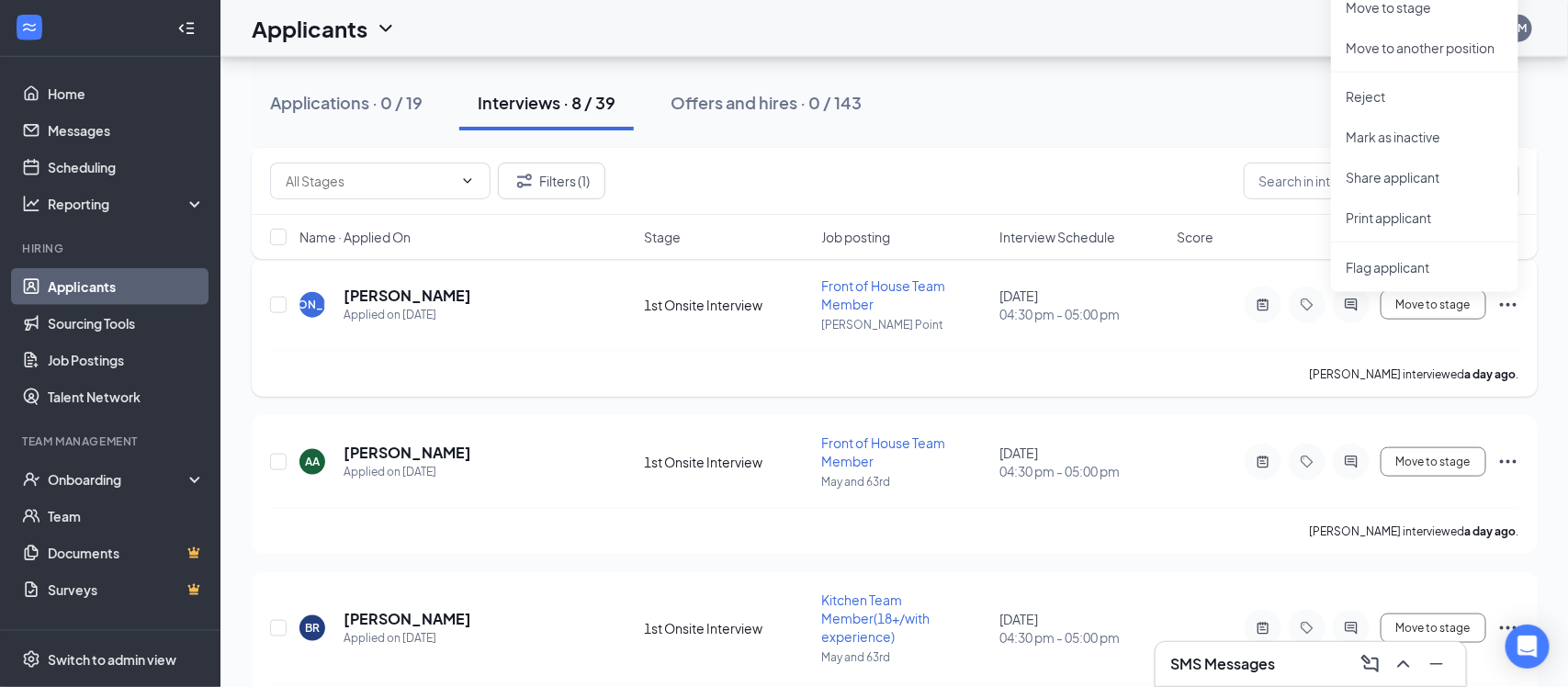
click at [1502, 303] on icon "Ellipses" at bounding box center [1508, 304] width 22 height 22
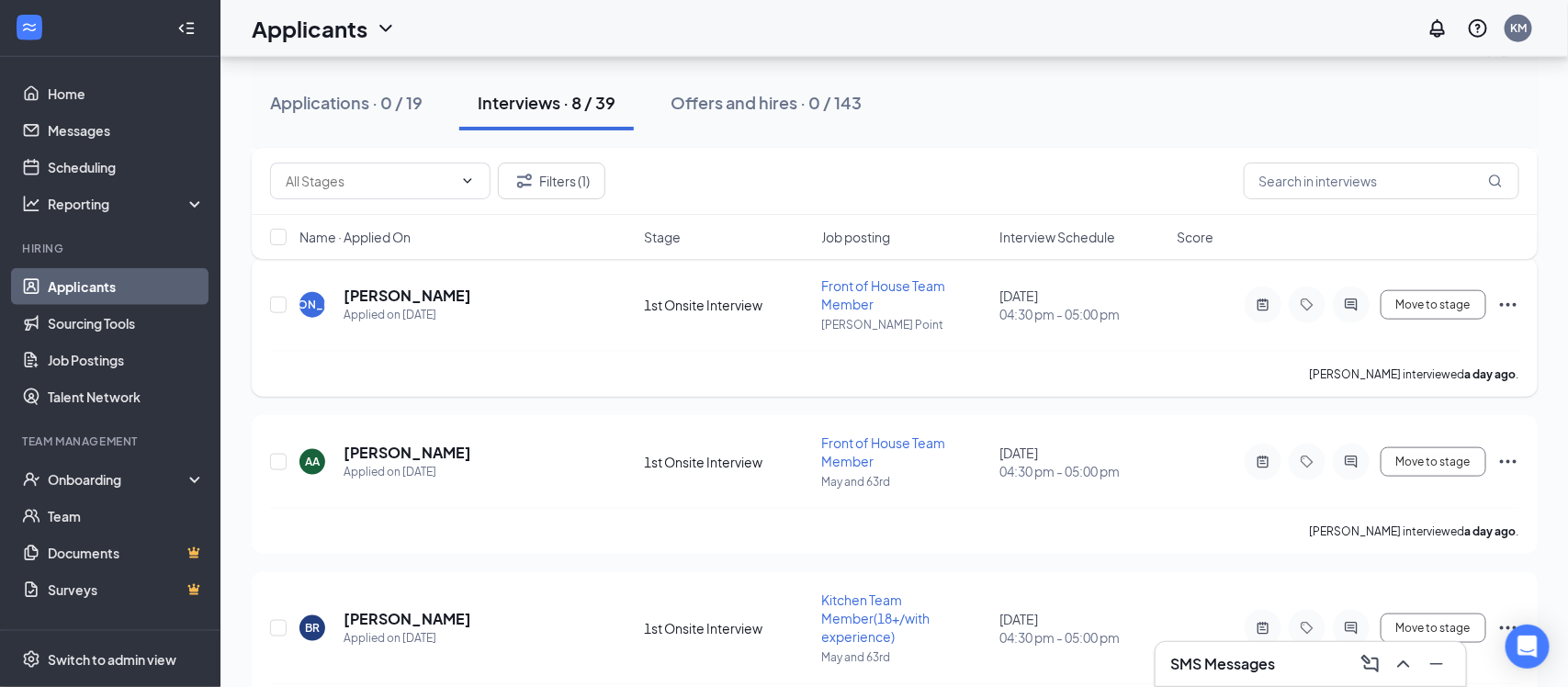
click at [372, 291] on h5 "Jose Alviso" at bounding box center [406, 295] width 127 height 20
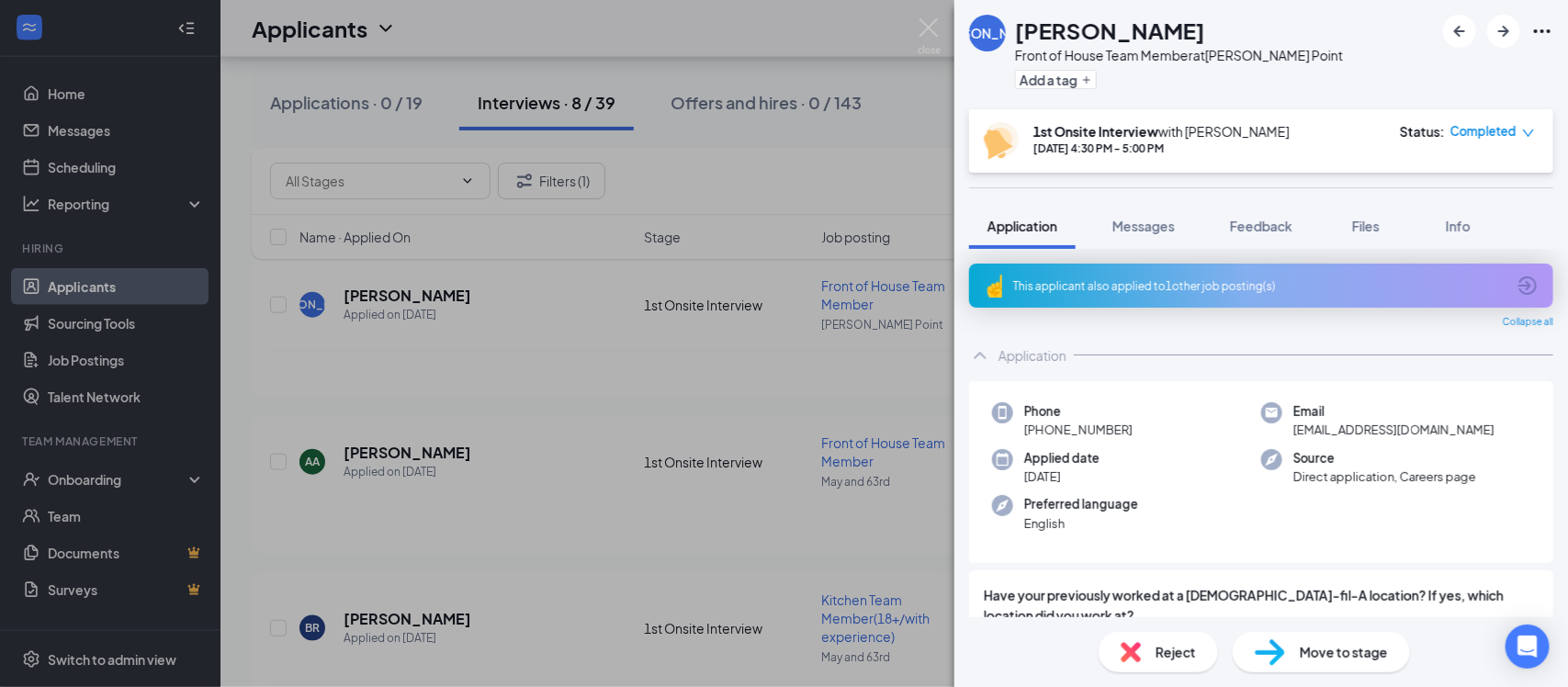
click at [1178, 649] on span "Reject" at bounding box center [1176, 651] width 41 height 20
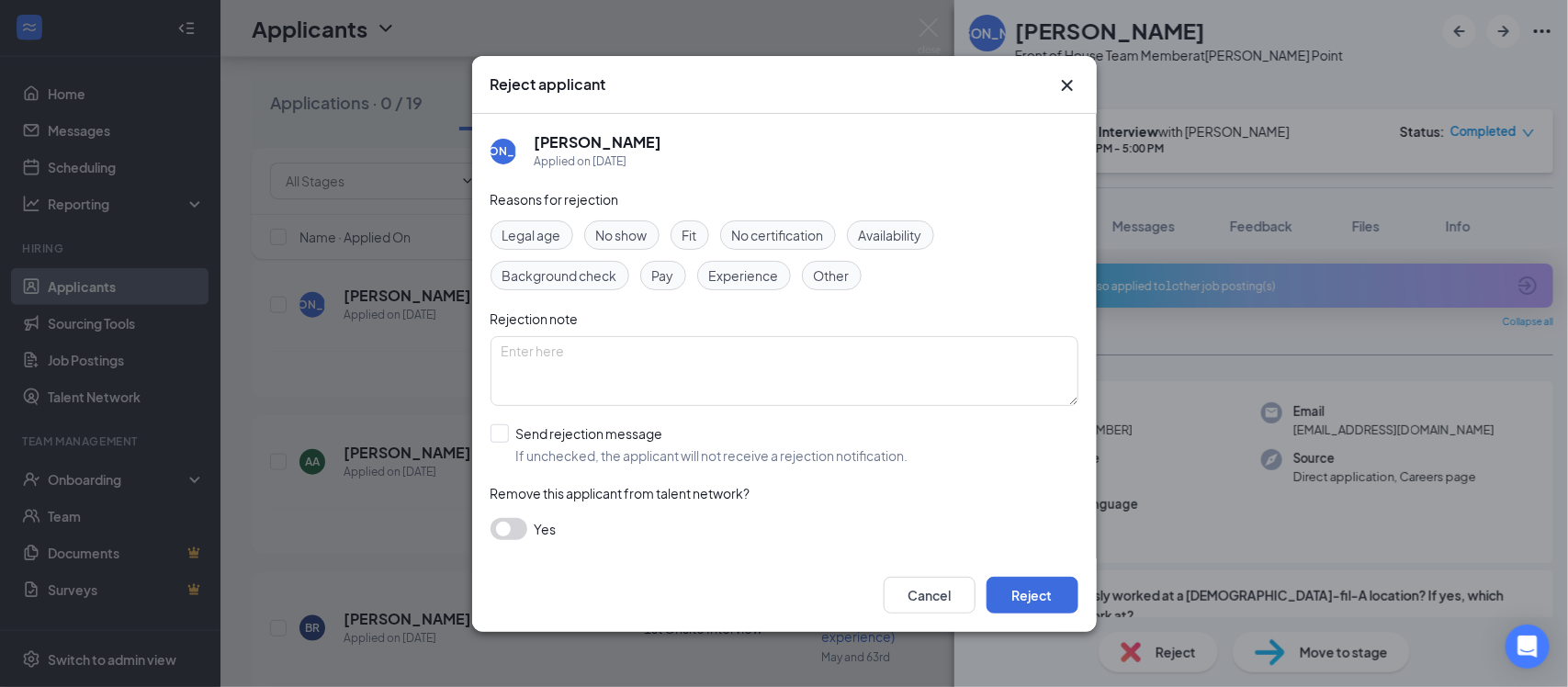
click at [697, 235] on span "Fit" at bounding box center [690, 235] width 15 height 20
click at [498, 437] on input "Send rejection message If unchecked, the applicant will not receive a rejection…" at bounding box center [699, 444] width 418 height 41
checkbox input "true"
click at [552, 526] on span "Main Rejection Template" at bounding box center [580, 526] width 147 height 27
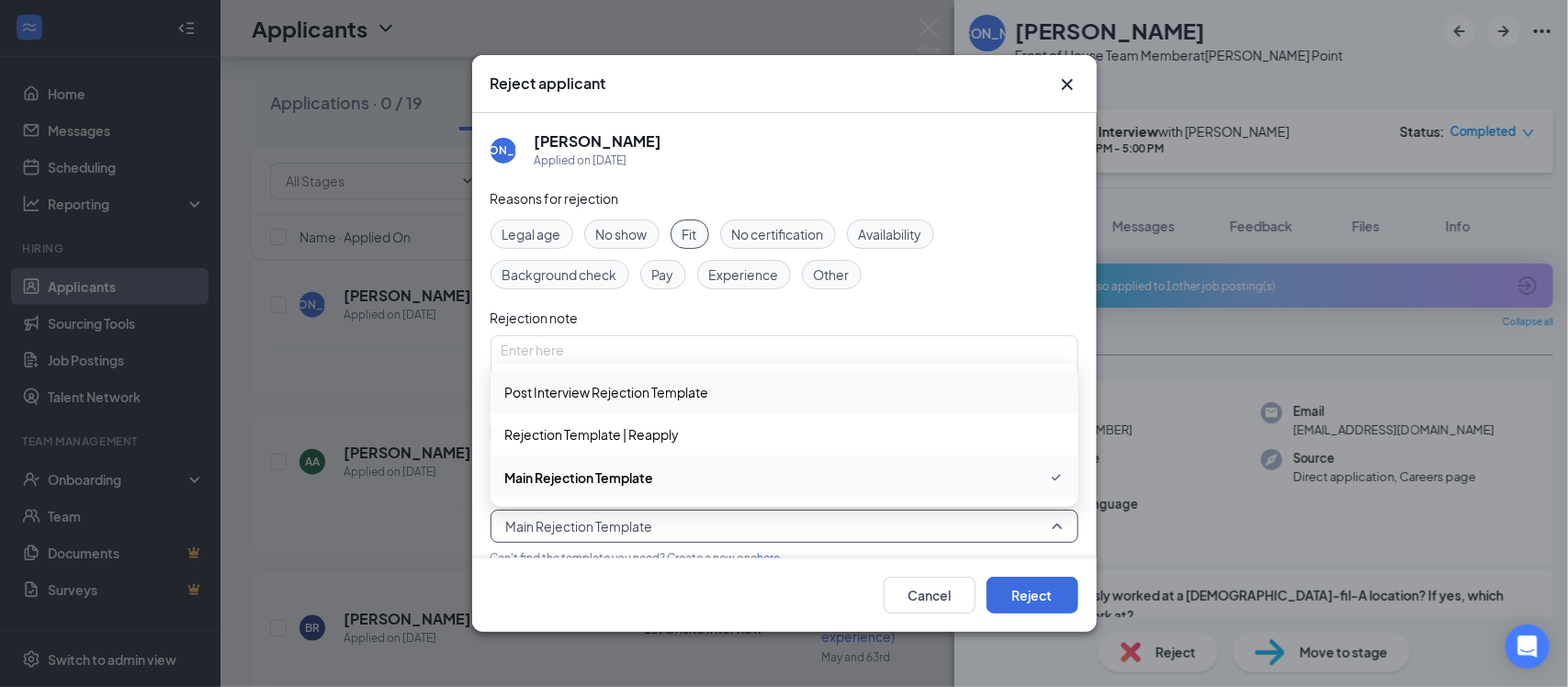
click at [594, 396] on span "Post Interview Rejection Template" at bounding box center [607, 391] width 204 height 20
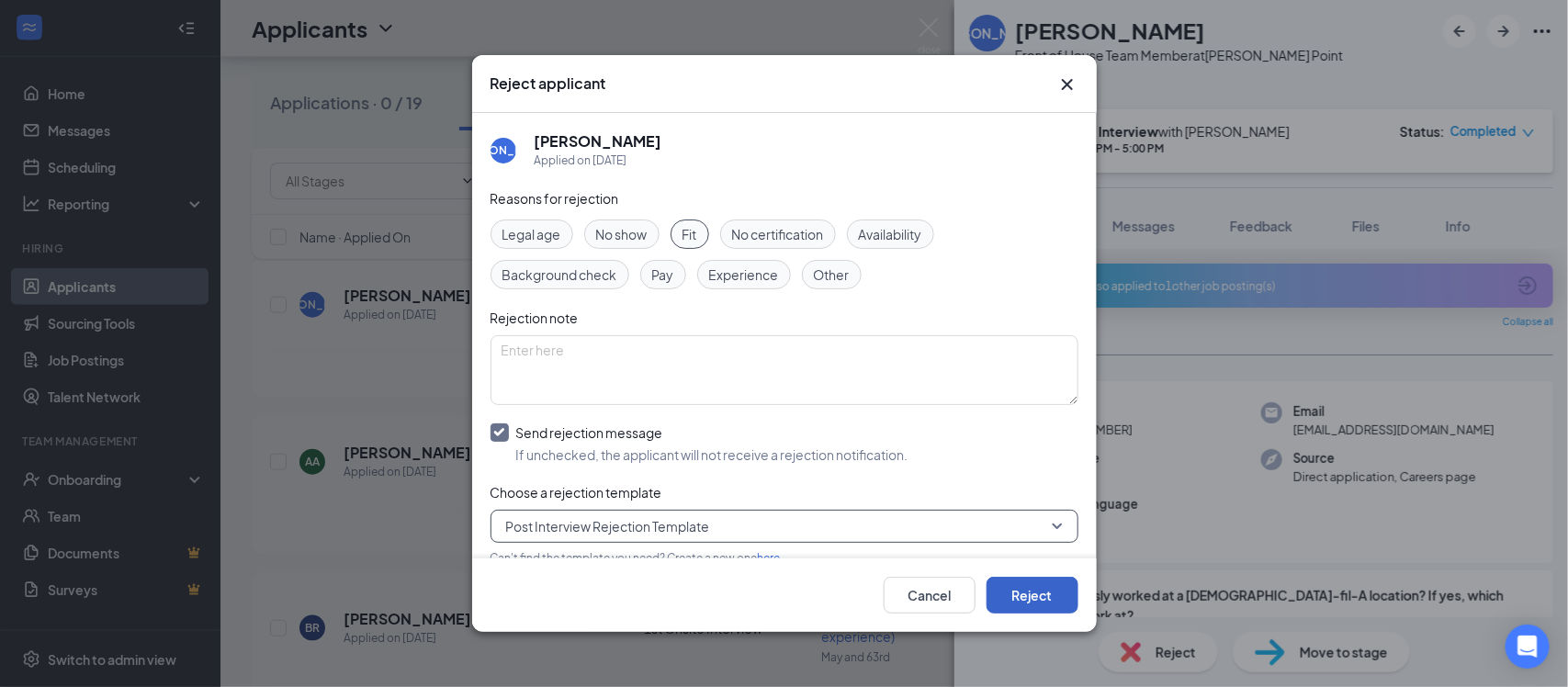
click at [1001, 589] on button "Reject" at bounding box center [1032, 595] width 91 height 37
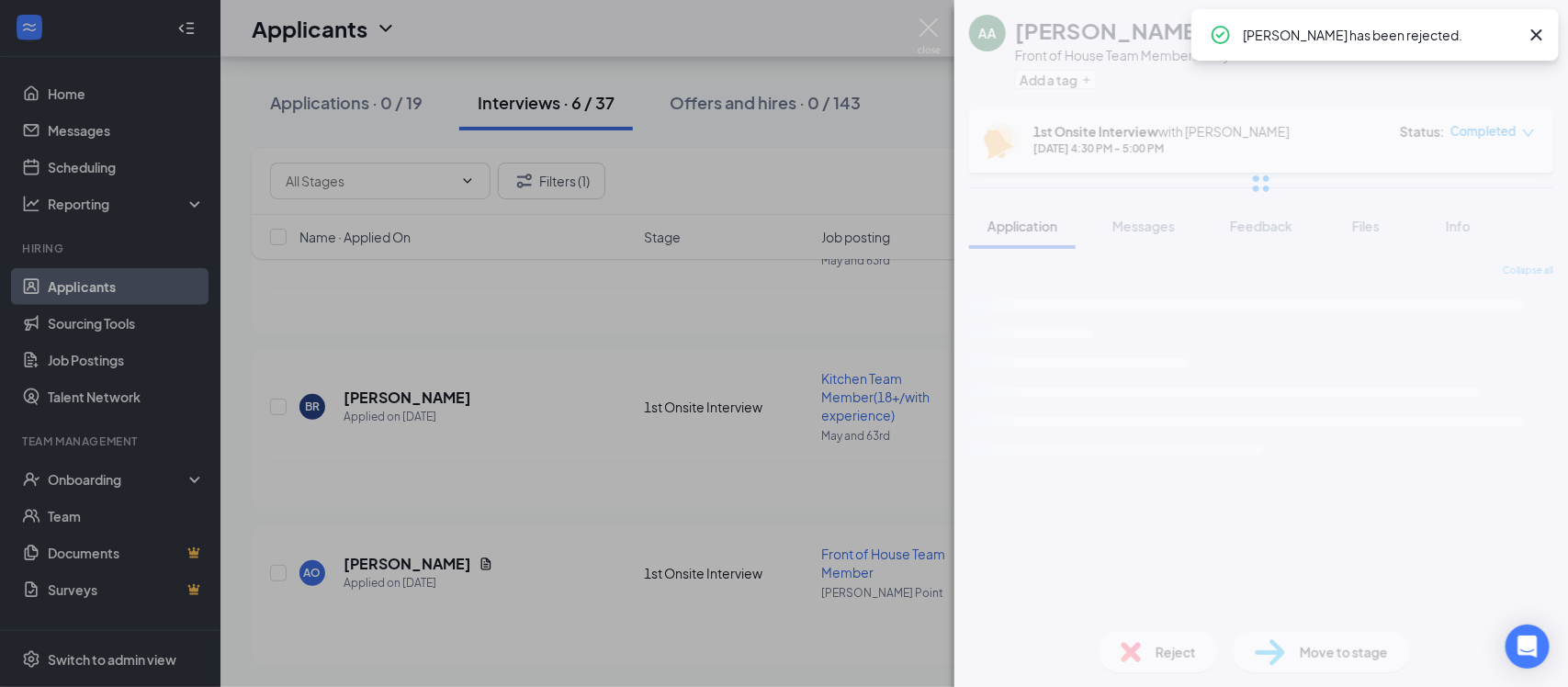
scroll to position [652, 0]
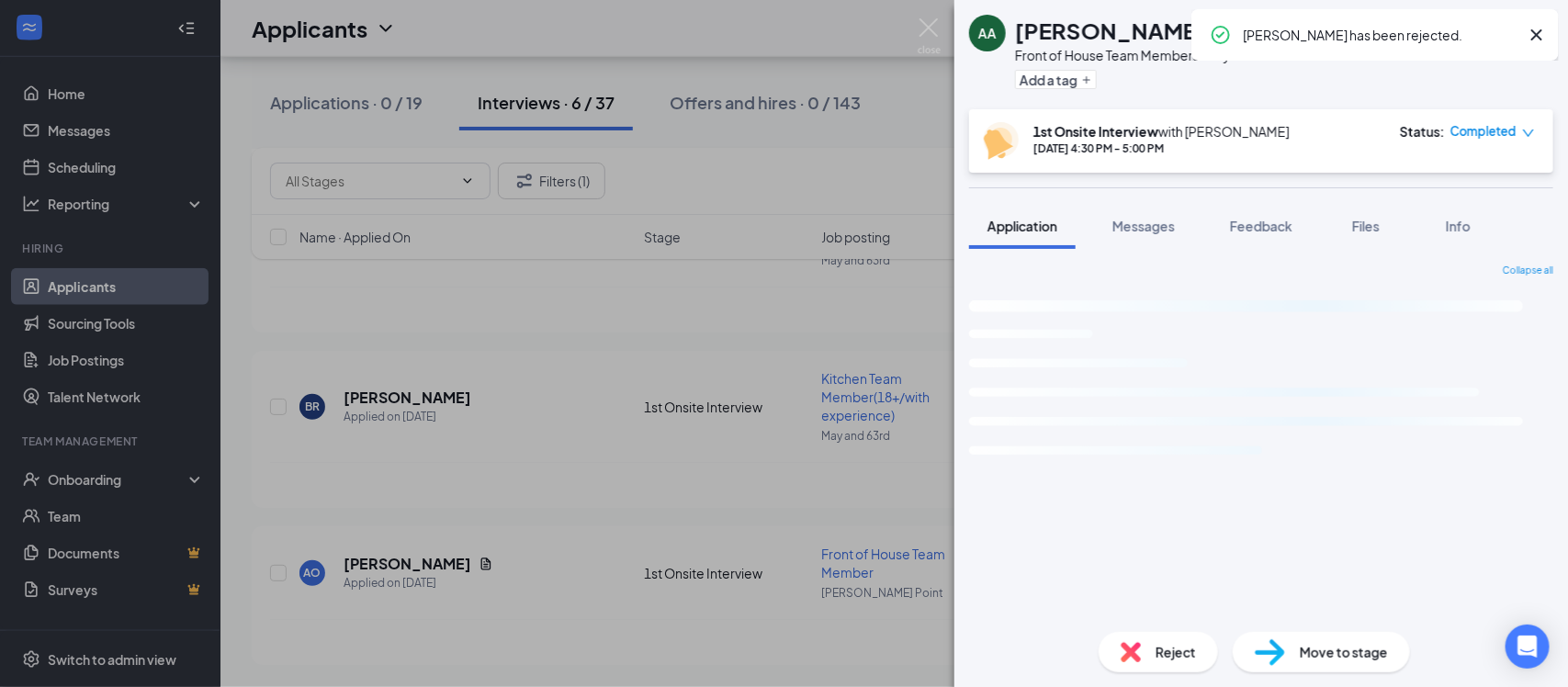
click at [1301, 652] on span "Move to stage" at bounding box center [1345, 651] width 89 height 20
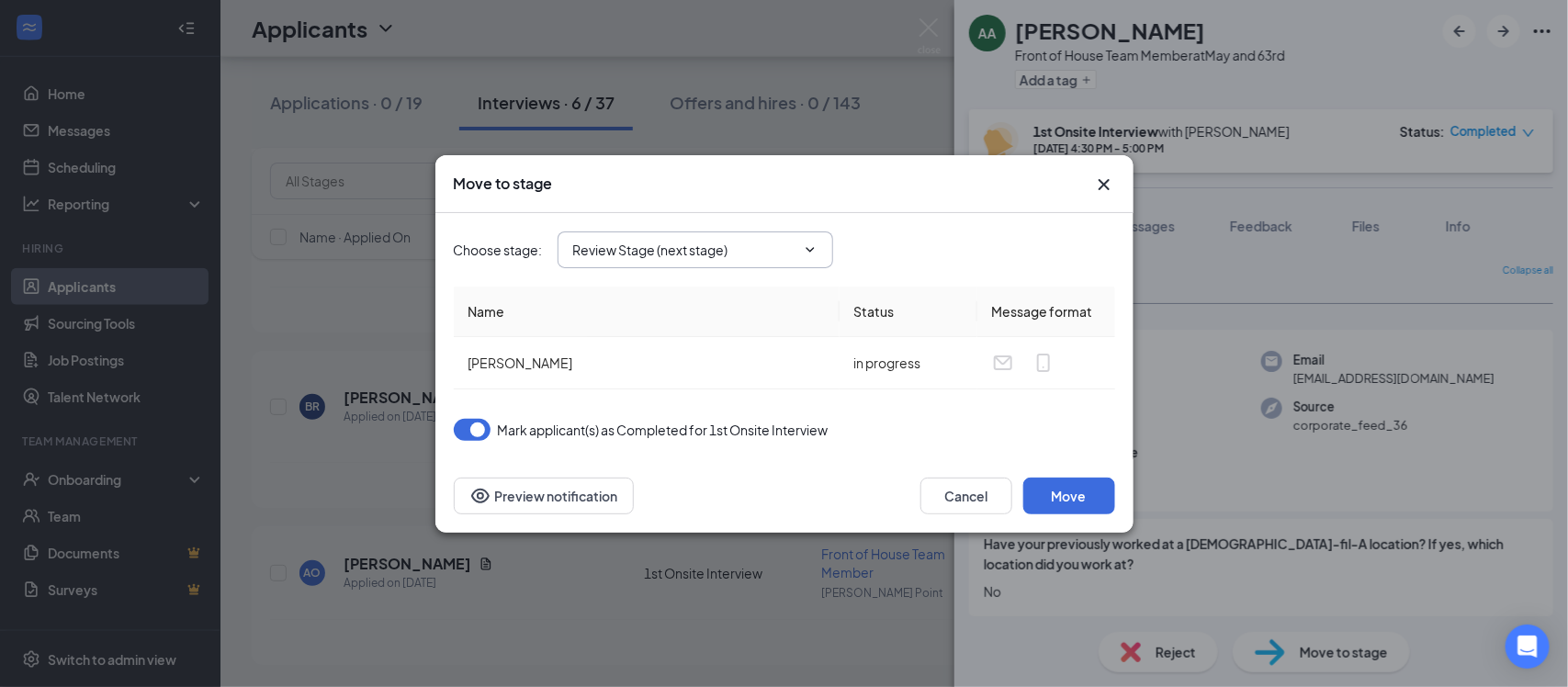
click at [793, 257] on input "Review Stage (next stage)" at bounding box center [685, 249] width 223 height 20
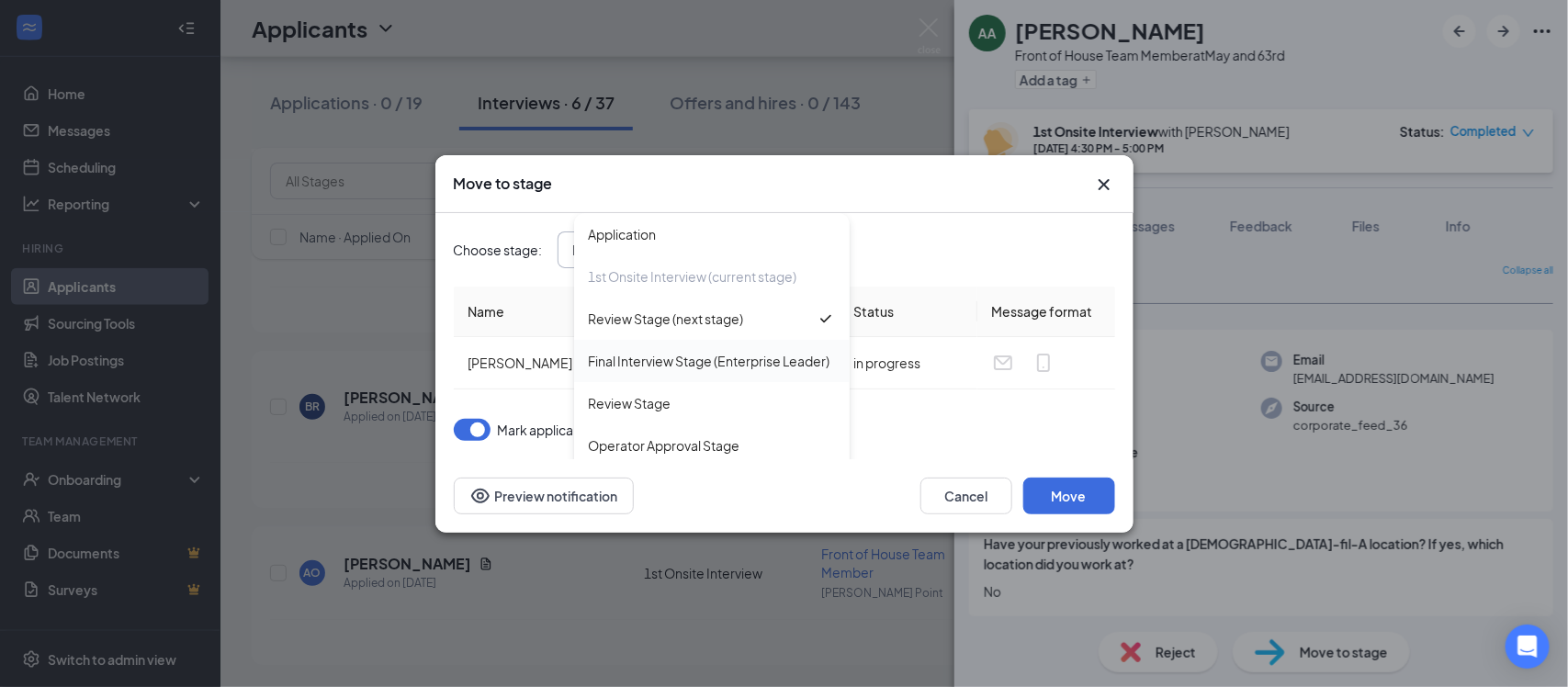
click at [688, 364] on div "Final Interview Stage (Enterprise Leader)" at bounding box center [709, 360] width 241 height 20
type input "Final Interview Stage (Enterprise Leader)"
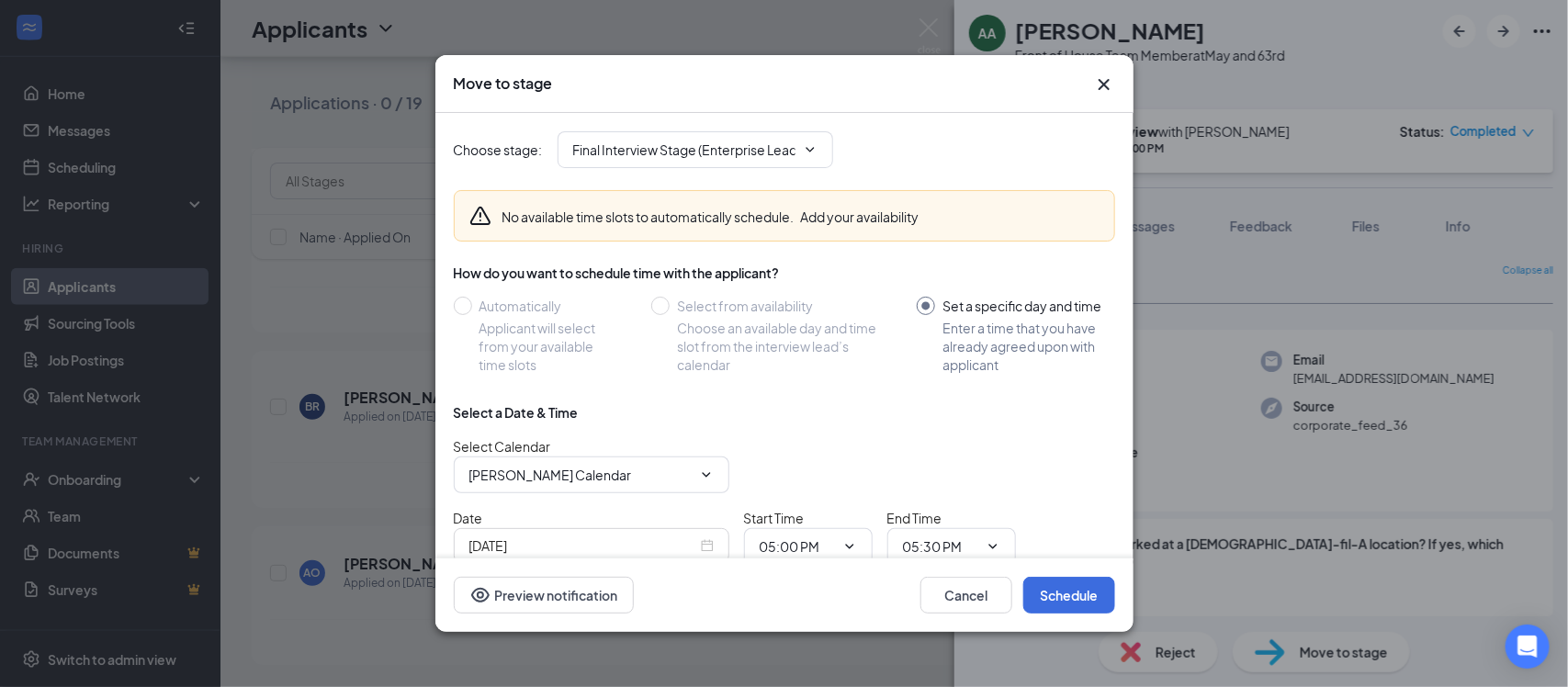
click at [702, 539] on div "[DATE]" at bounding box center [591, 545] width 244 height 20
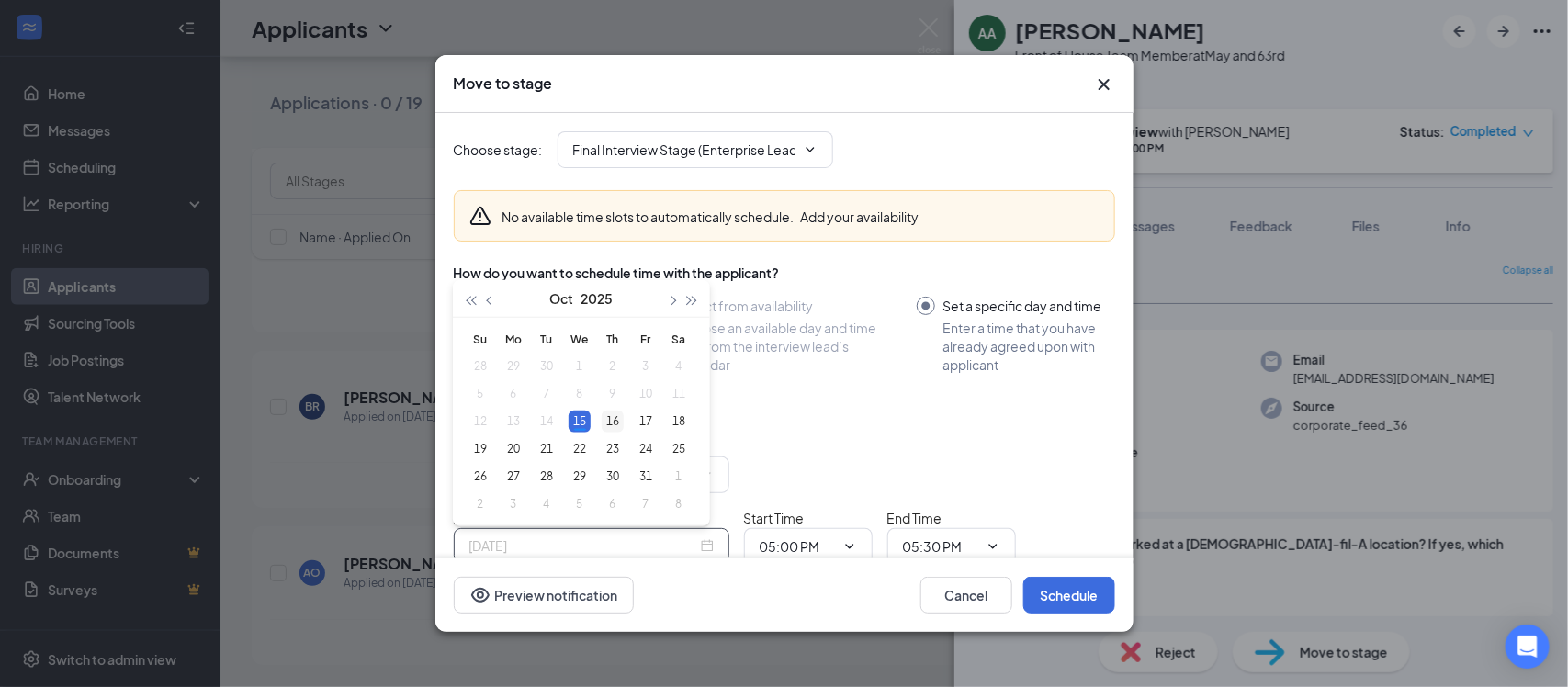
type input "[DATE]"
click at [613, 419] on div "16" at bounding box center [612, 420] width 22 height 22
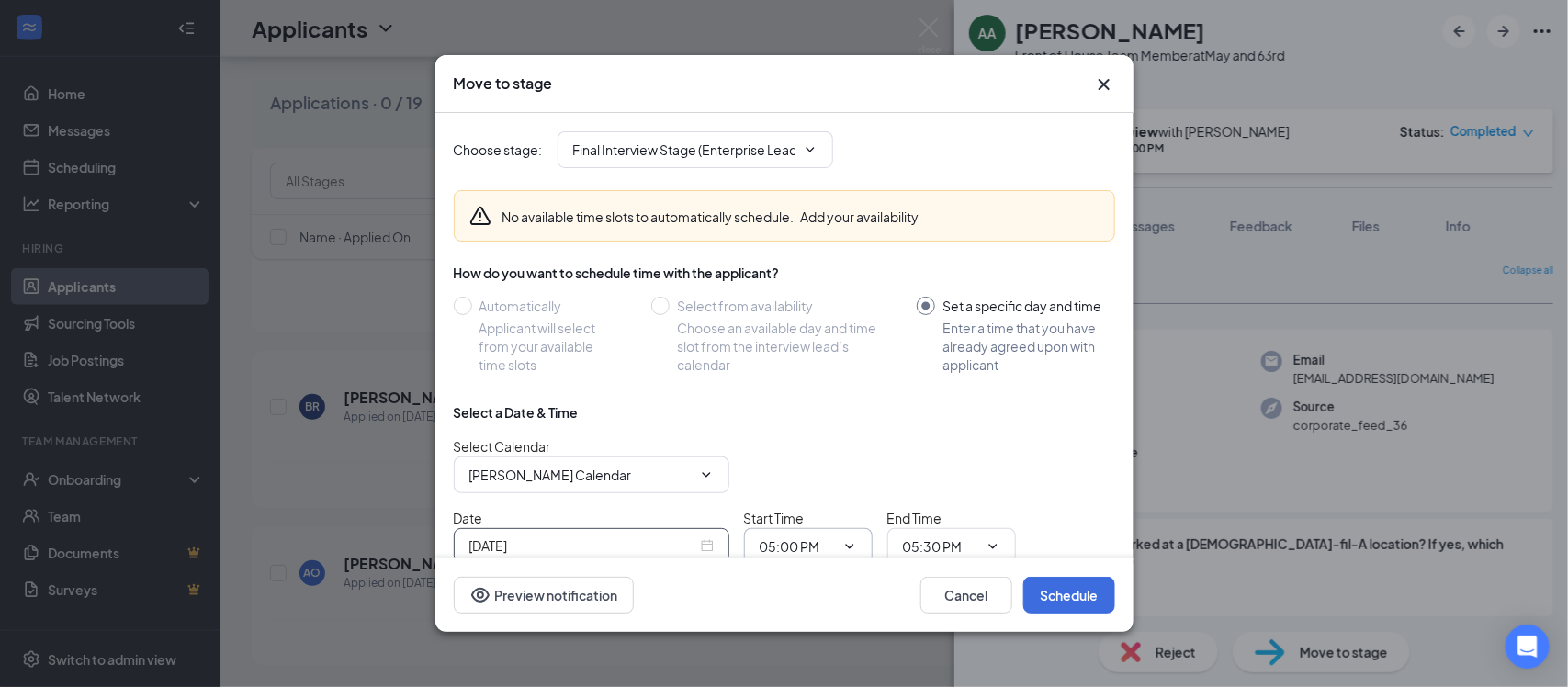
scroll to position [90, 0]
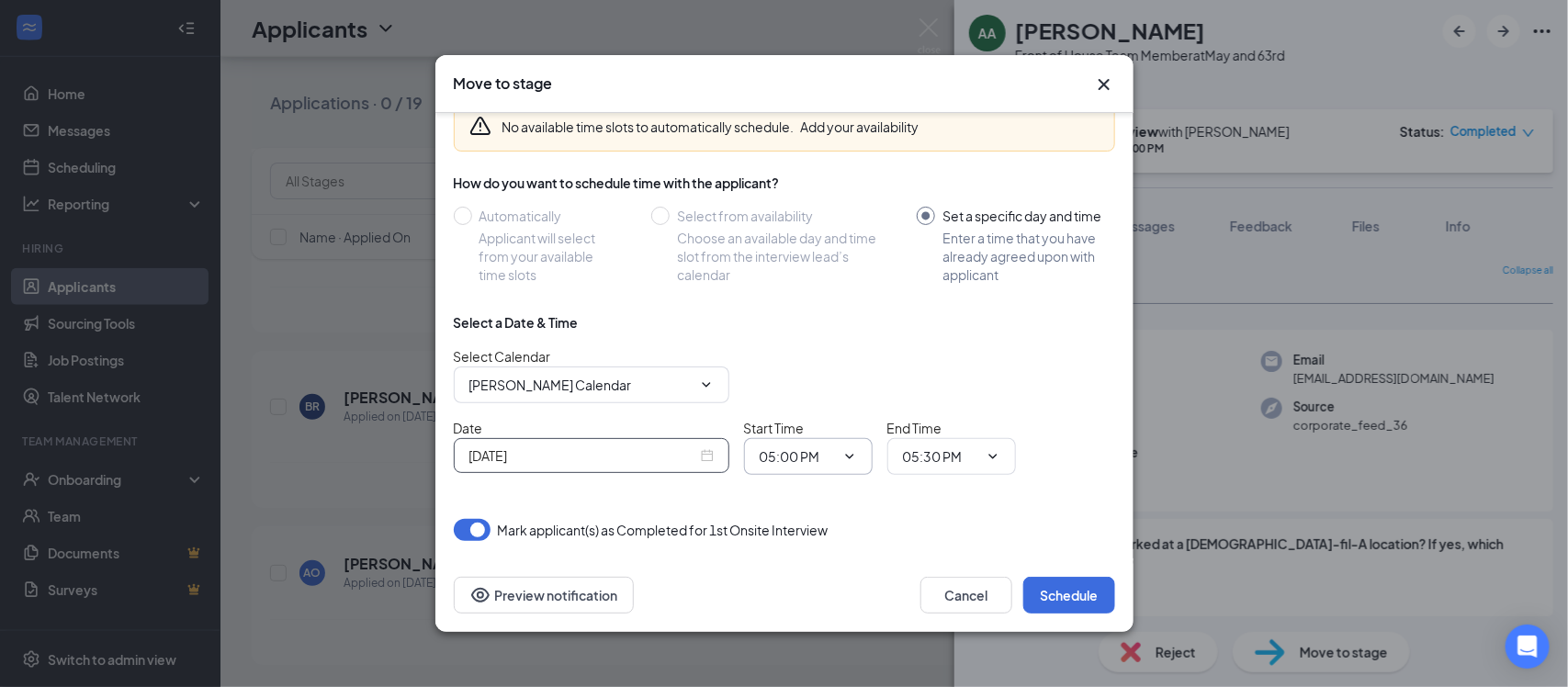
click at [815, 463] on input "05:00 PM" at bounding box center [798, 455] width 75 height 20
click at [819, 416] on div "03:00 PM" at bounding box center [801, 417] width 54 height 20
type input "03:00 PM"
click at [918, 453] on input "05:30 PM" at bounding box center [941, 455] width 75 height 20
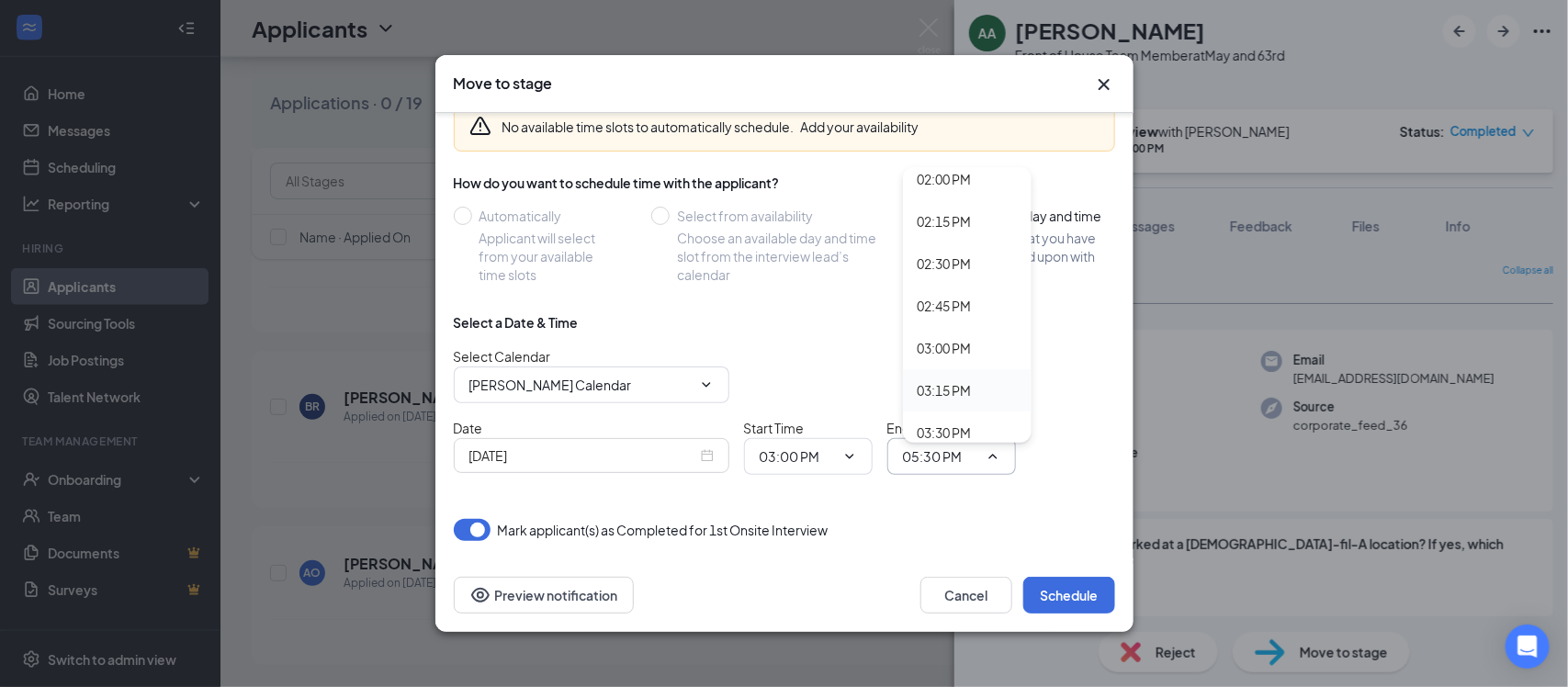
scroll to position [2385, 0]
click at [958, 373] on div "03:15 PM" at bounding box center [944, 379] width 54 height 20
type input "03:15 PM"
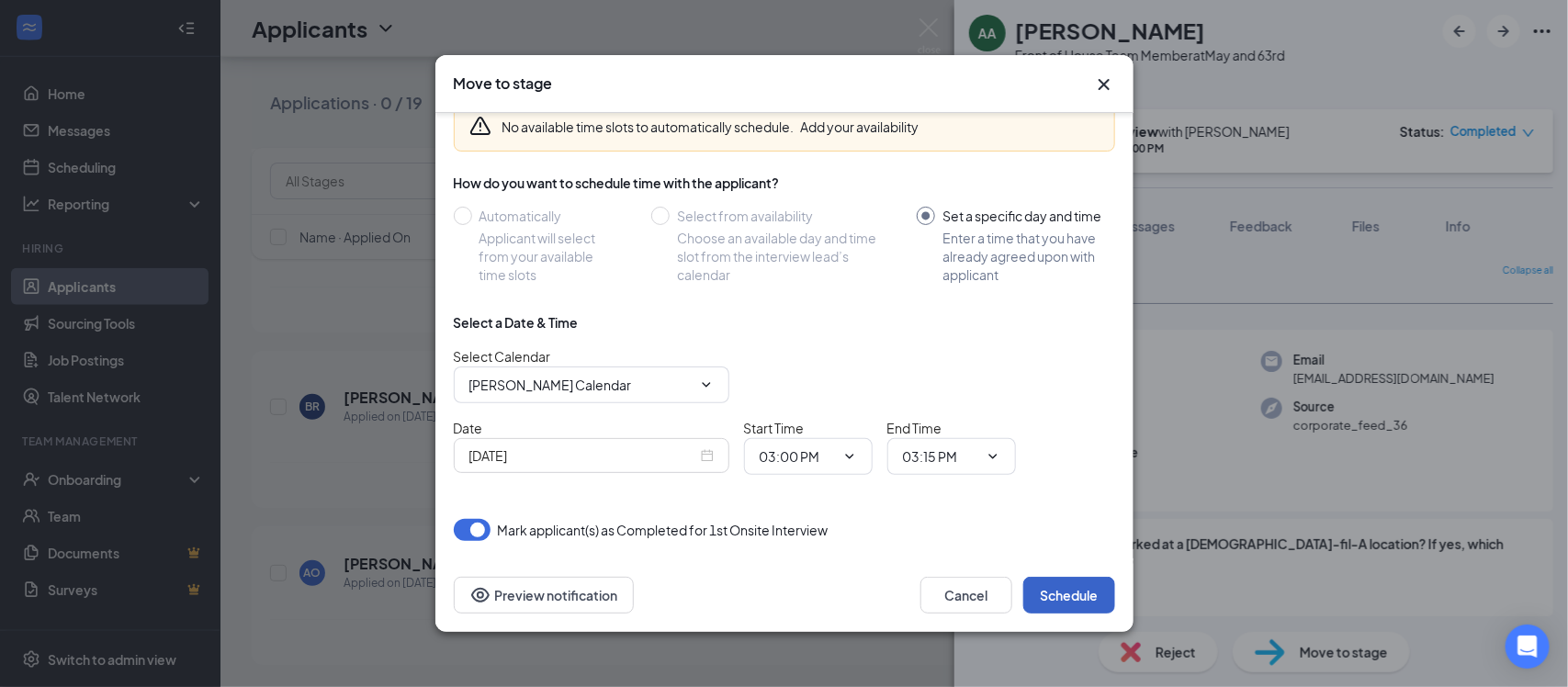
click at [1050, 589] on button "Schedule" at bounding box center [1068, 595] width 91 height 37
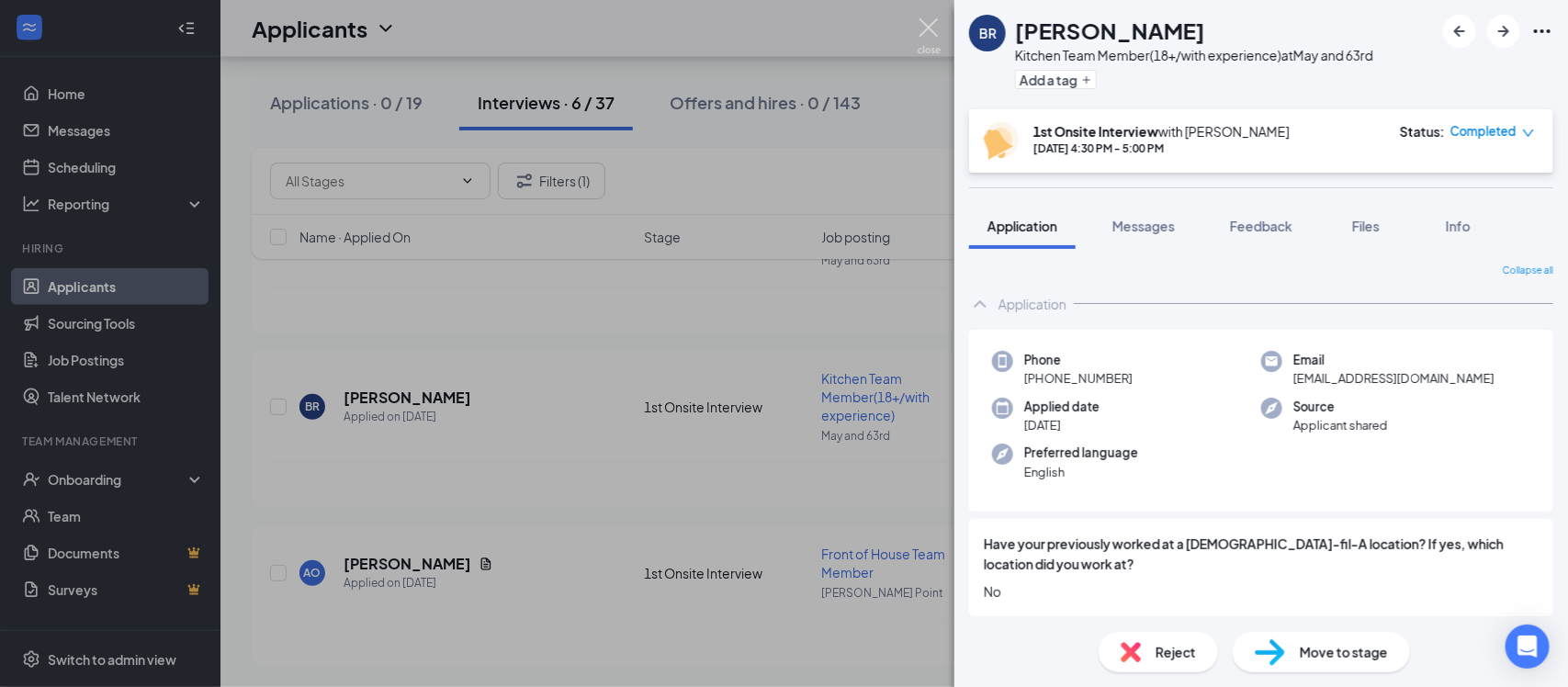
click at [928, 29] on img at bounding box center [929, 36] width 23 height 36
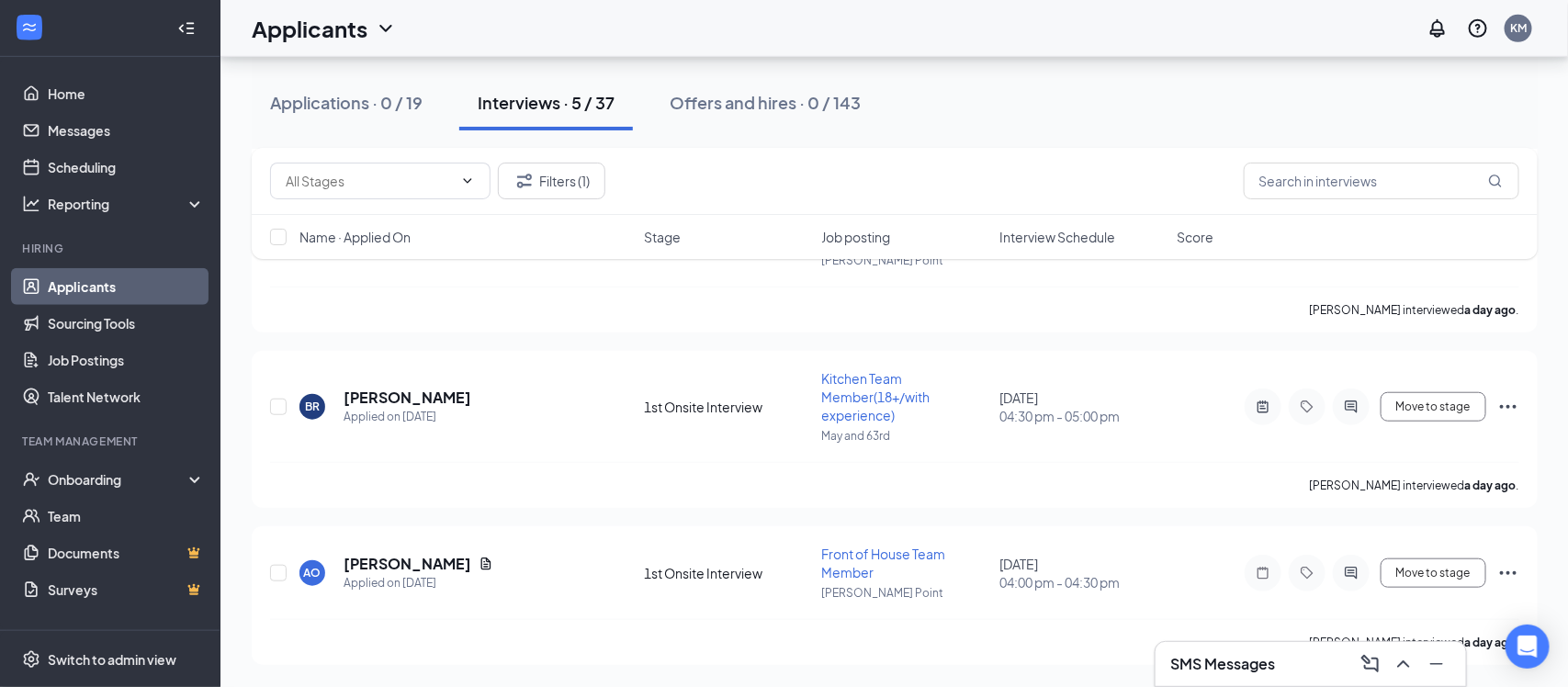
scroll to position [494, 0]
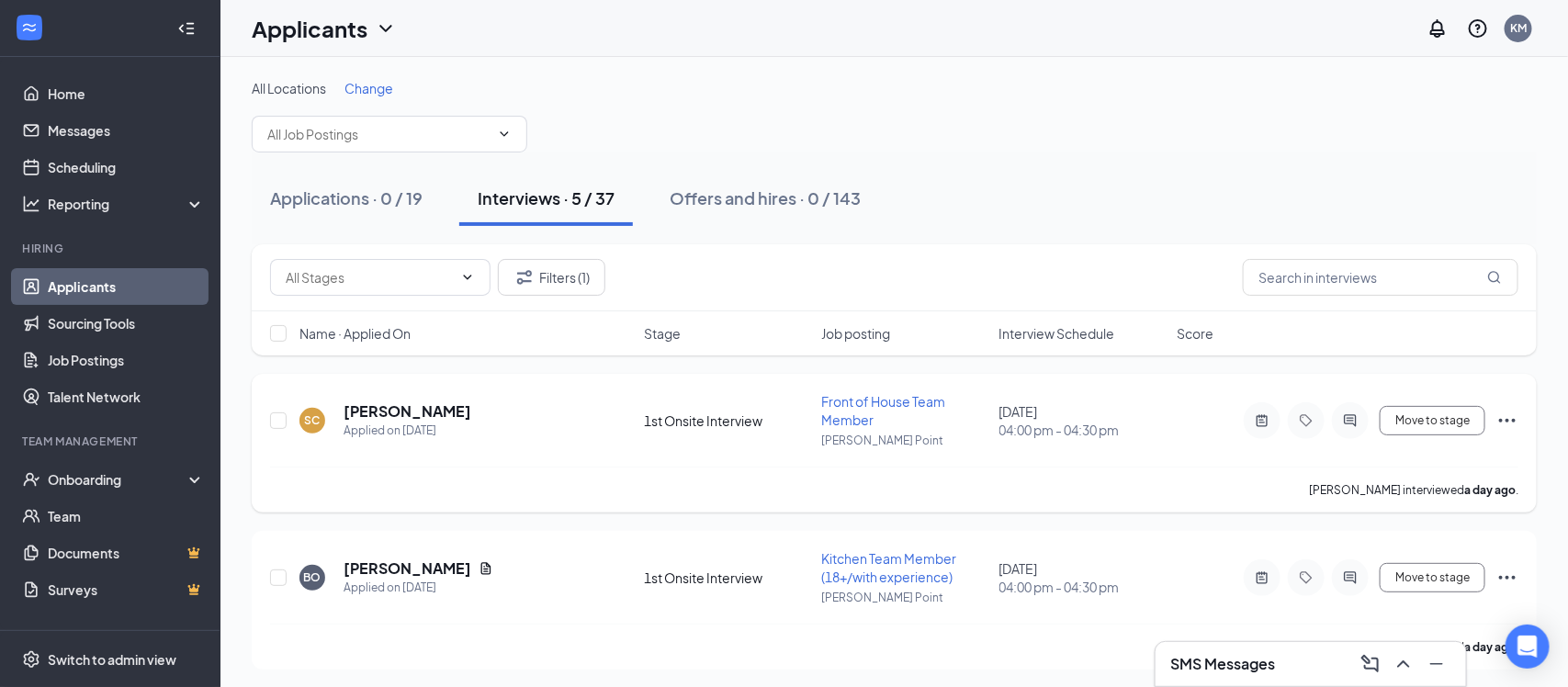
click at [1508, 420] on icon "Ellipses" at bounding box center [1508, 420] width 17 height 4
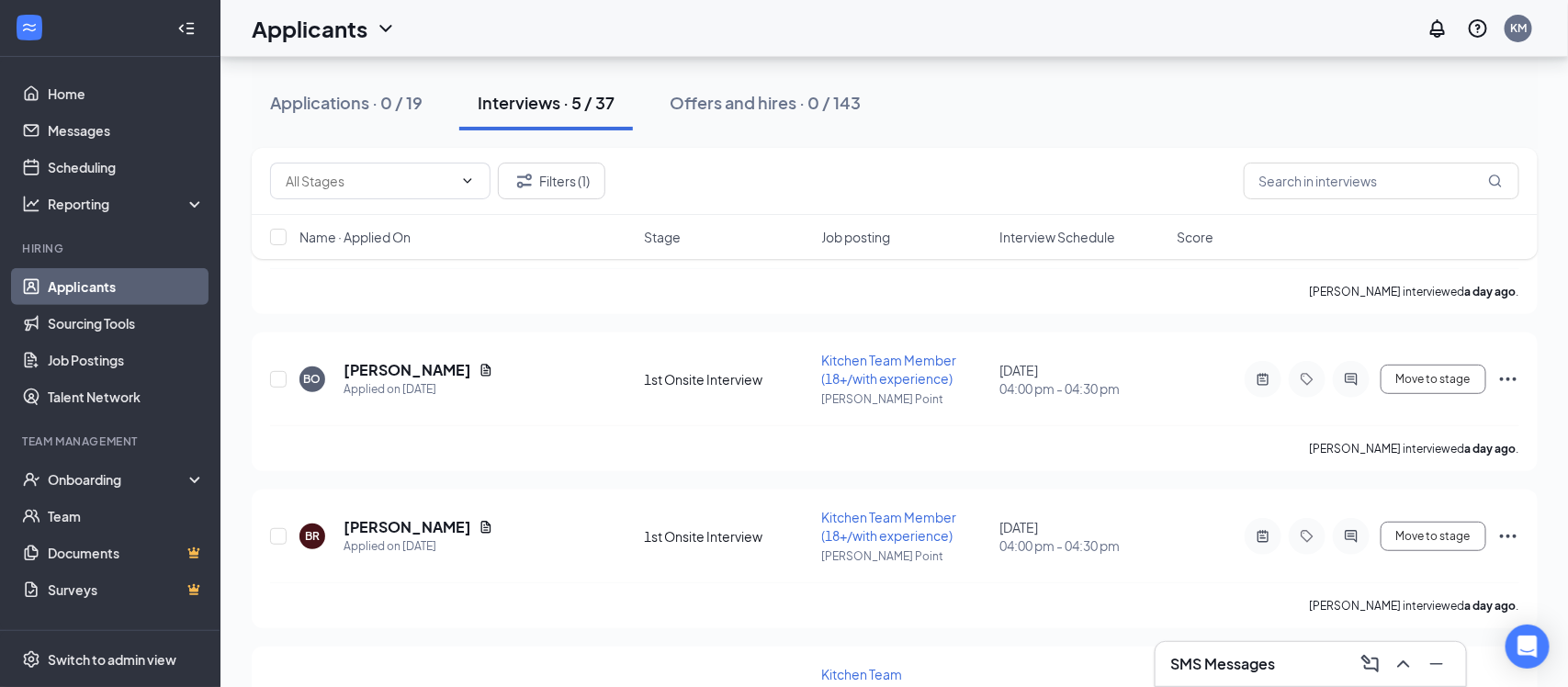
scroll to position [213, 0]
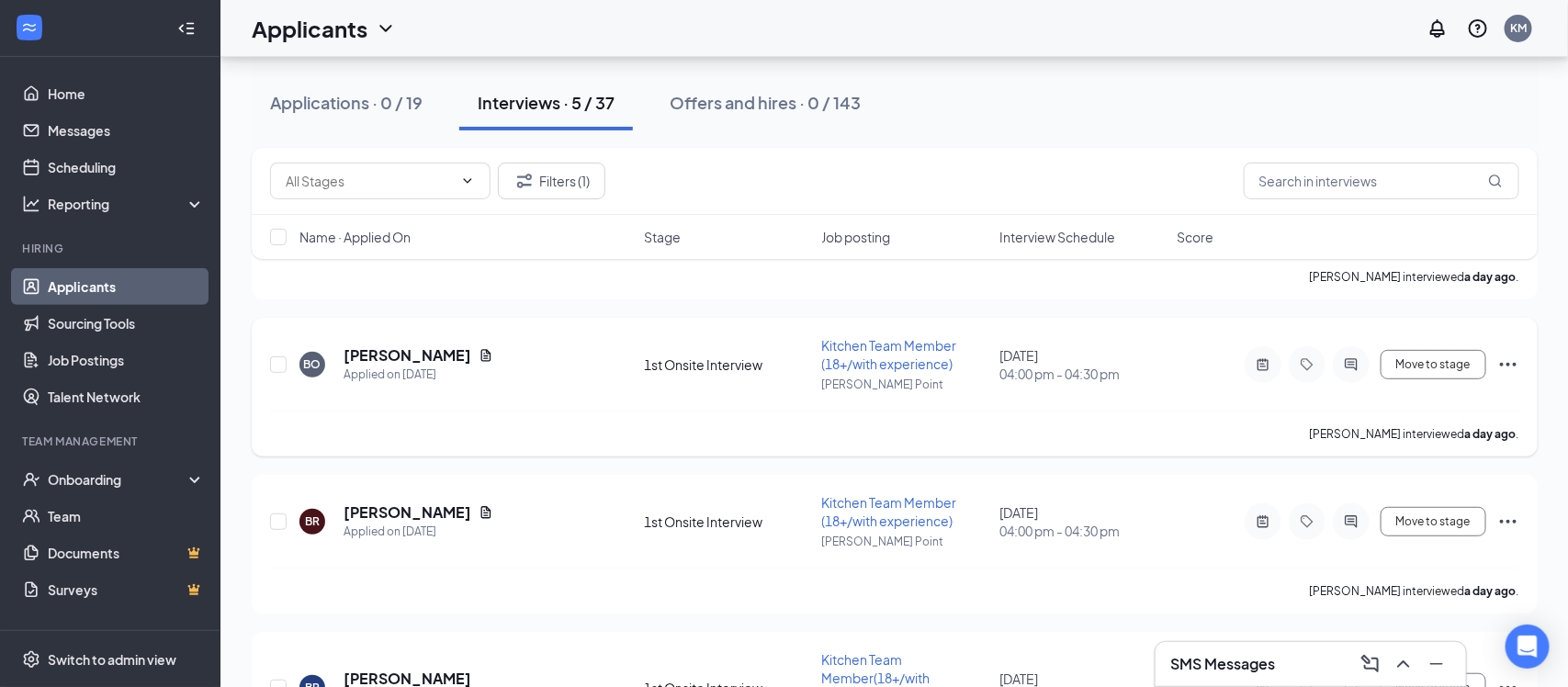
click at [1502, 364] on icon "Ellipses" at bounding box center [1509, 365] width 17 height 4
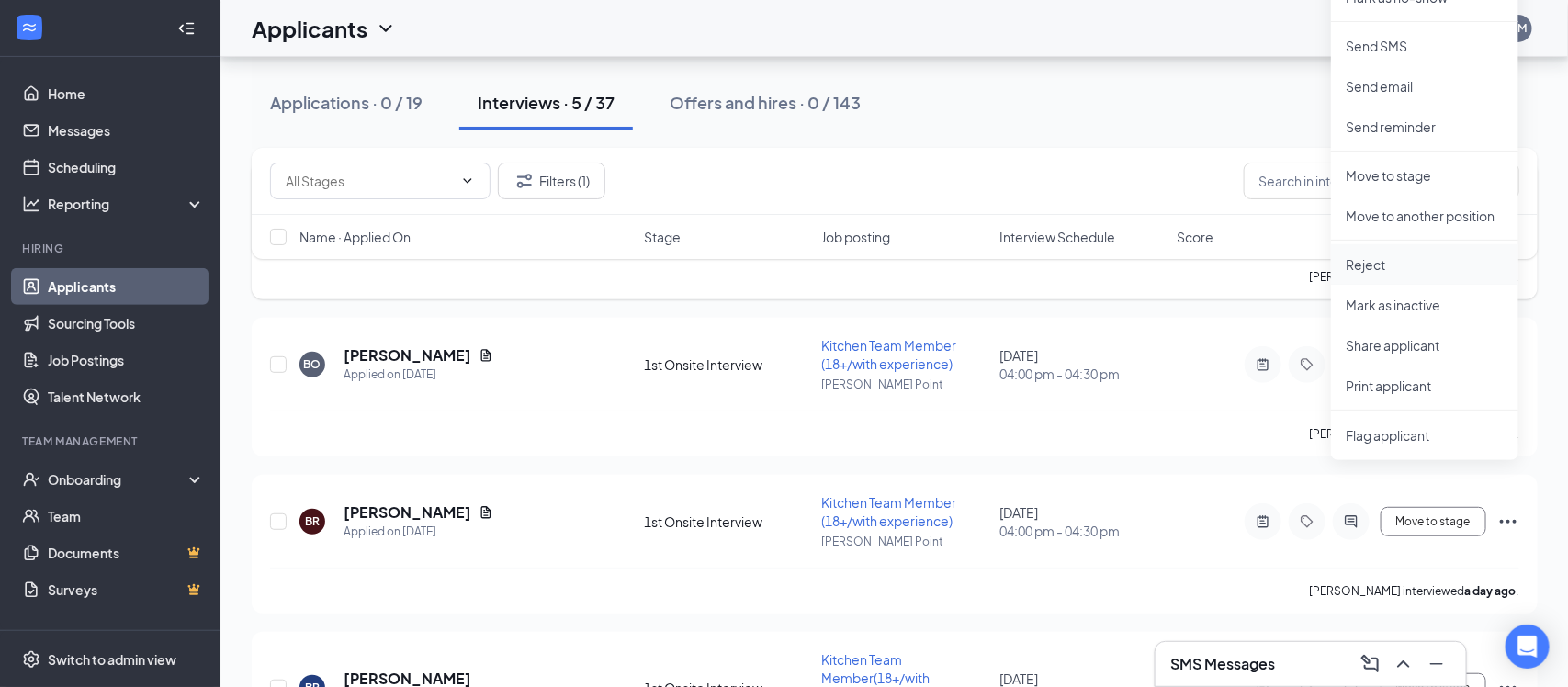
click at [1374, 268] on p "Reject" at bounding box center [1425, 264] width 158 height 18
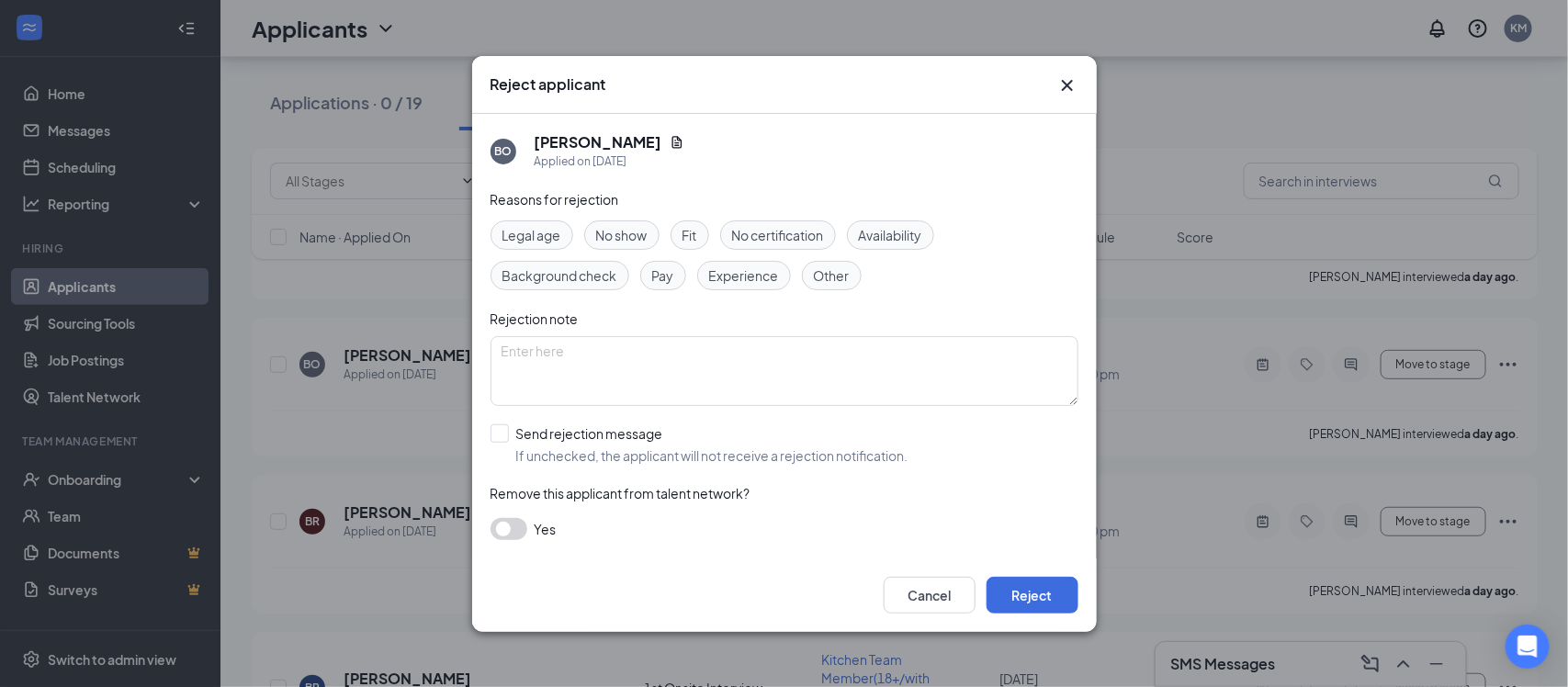
click at [694, 237] on span "Fit" at bounding box center [690, 235] width 15 height 20
click at [502, 433] on input "Send rejection message If unchecked, the applicant will not receive a rejection…" at bounding box center [699, 444] width 418 height 41
checkbox input "true"
click at [876, 525] on span "Main Rejection Template" at bounding box center [776, 526] width 540 height 27
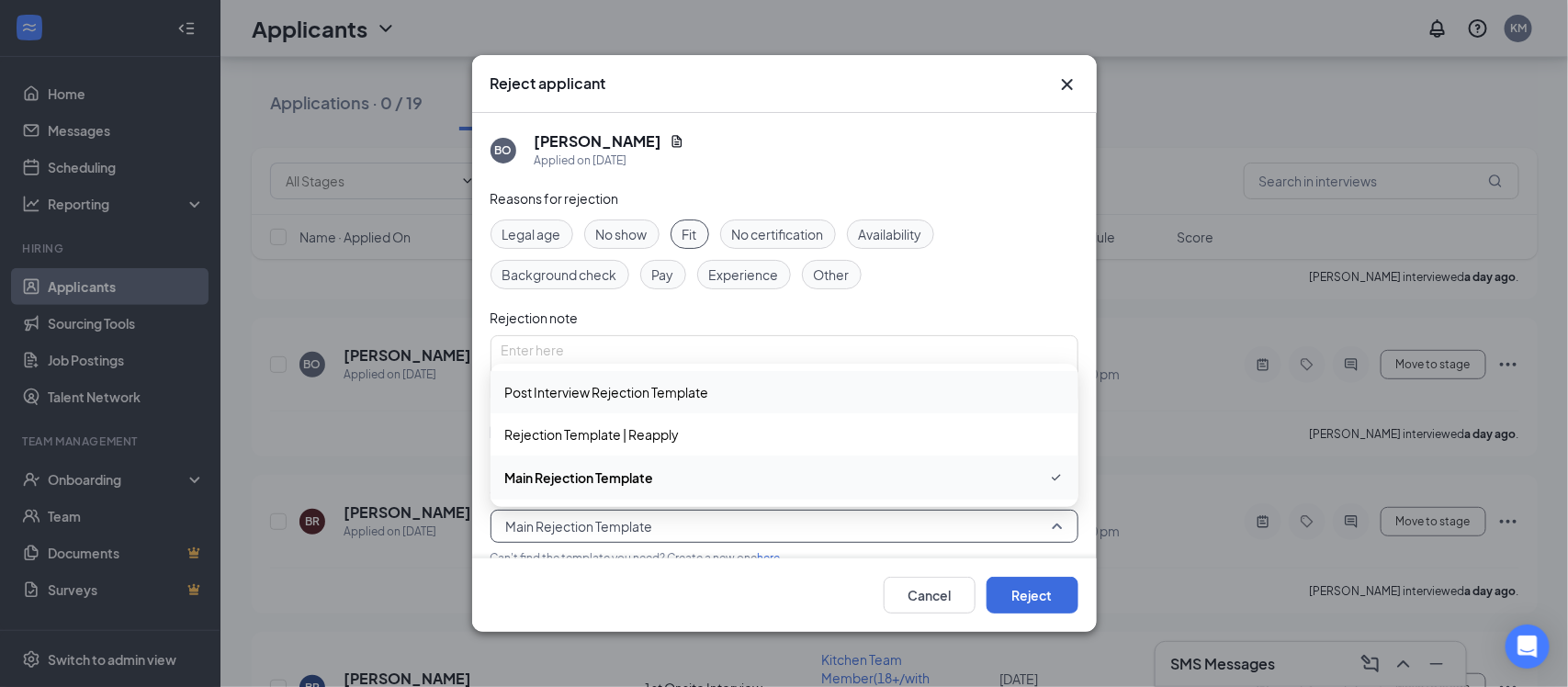
click at [813, 394] on span "Post Interview Rejection Template" at bounding box center [784, 391] width 558 height 20
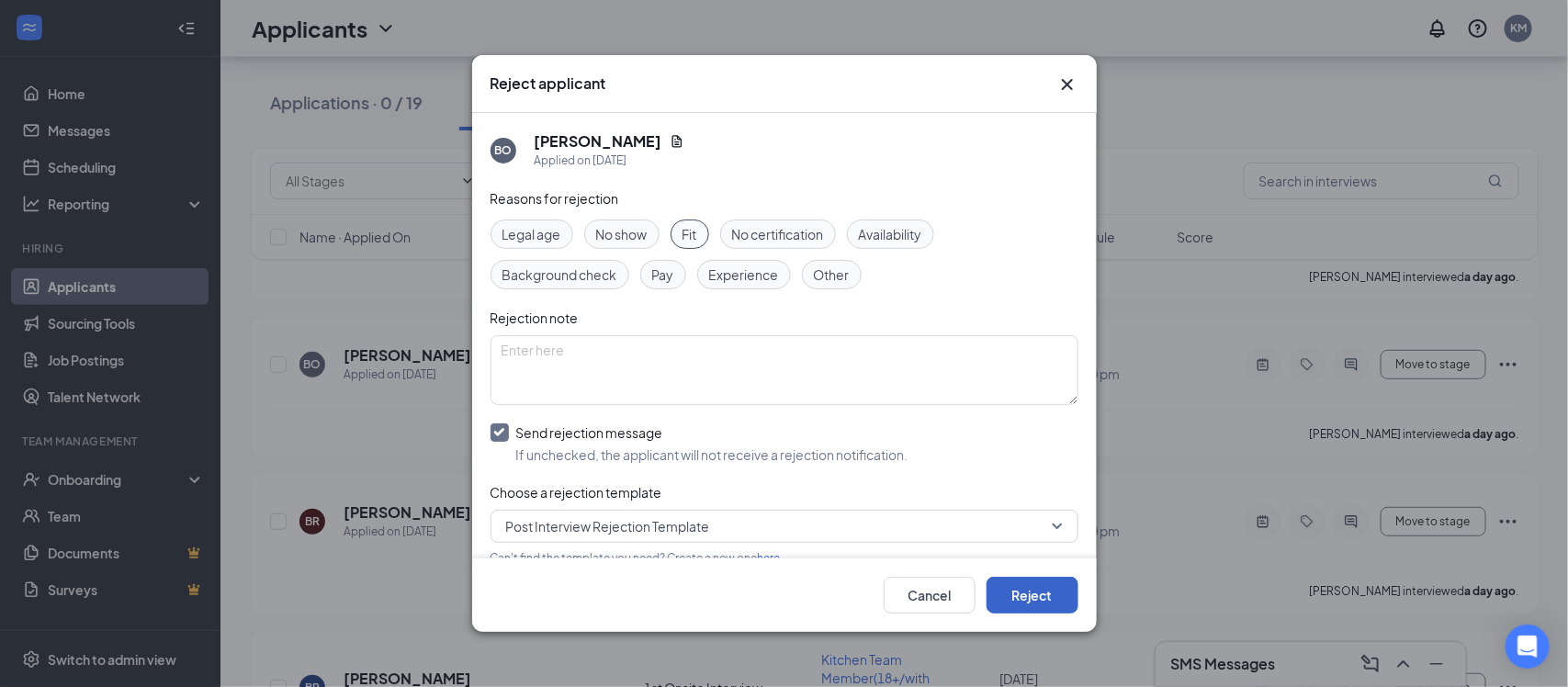
click at [1030, 597] on button "Reject" at bounding box center [1032, 595] width 91 height 37
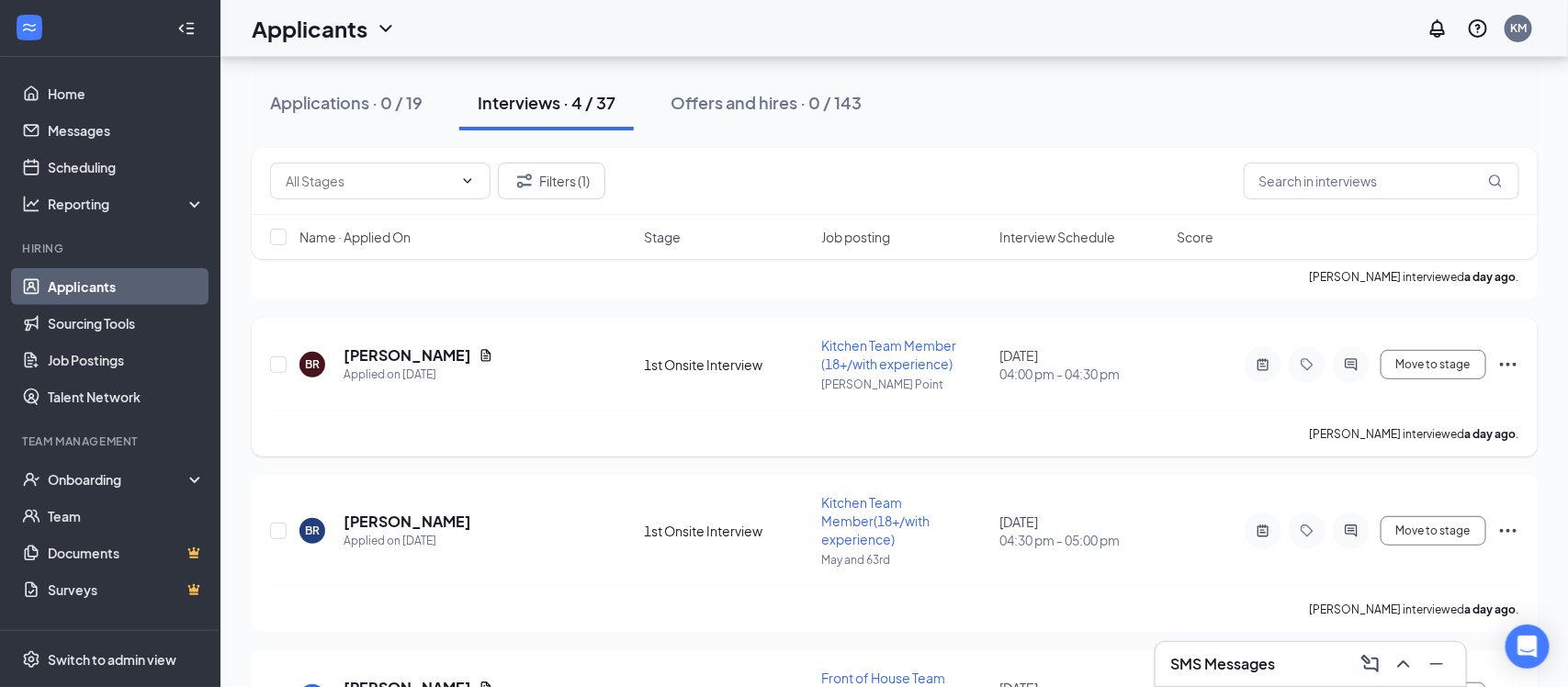
click at [1505, 364] on icon "Ellipses" at bounding box center [1508, 364] width 22 height 22
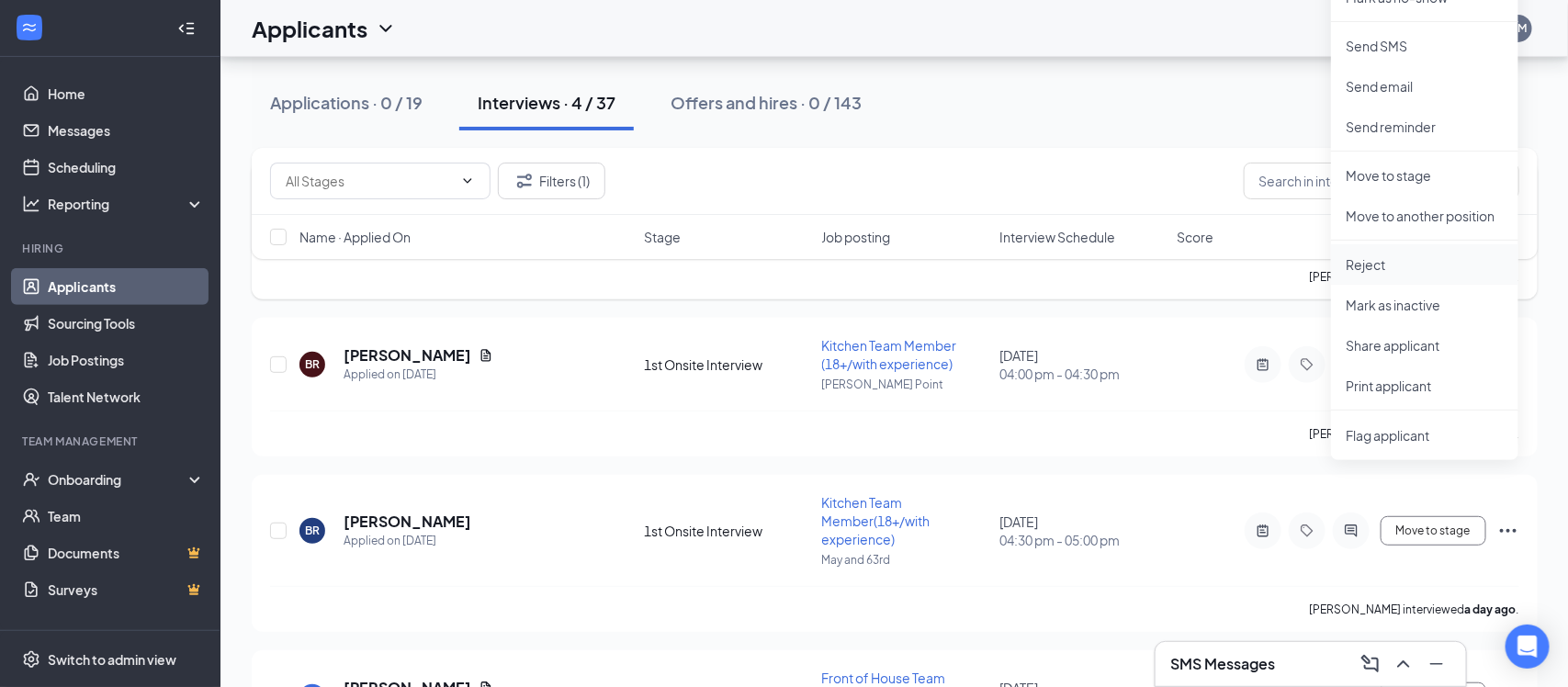
click at [1378, 262] on p "Reject" at bounding box center [1425, 264] width 158 height 18
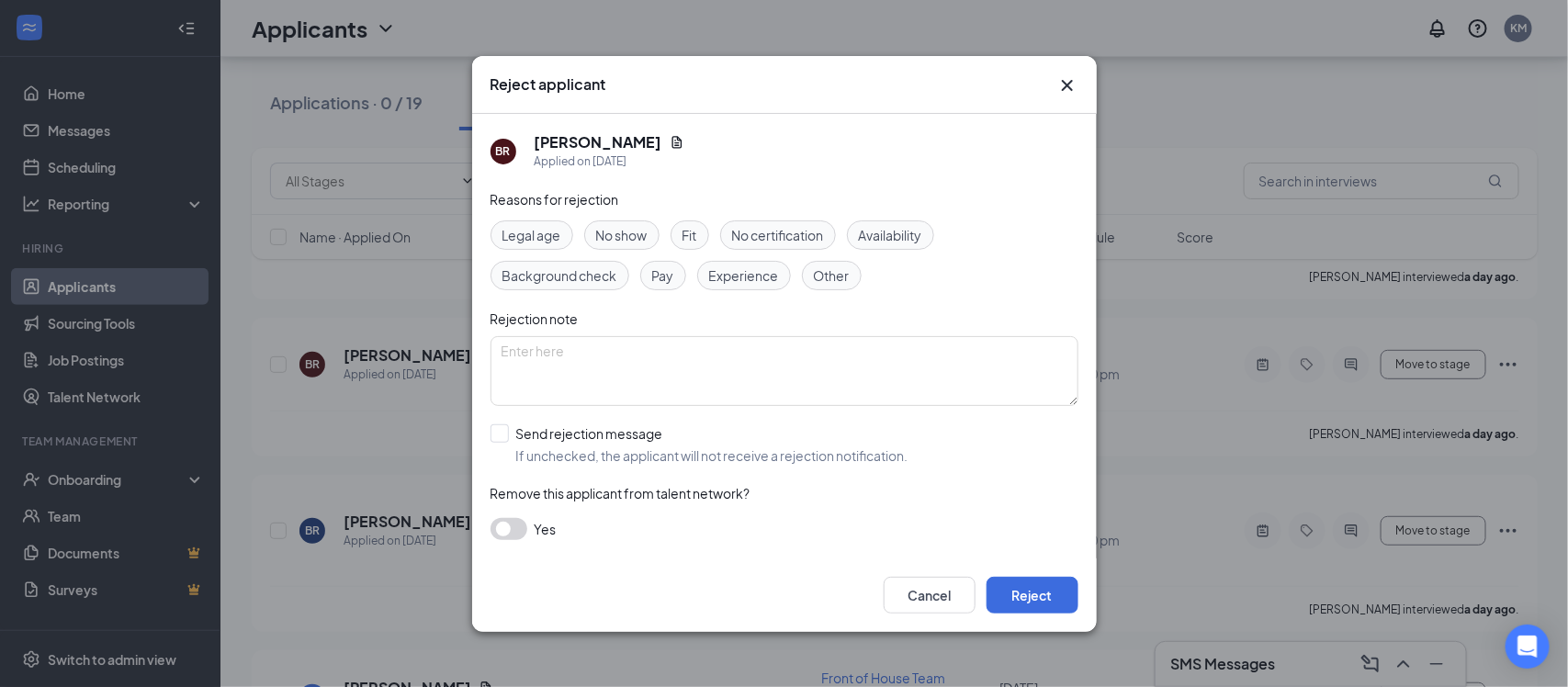
click at [690, 230] on span "Fit" at bounding box center [690, 235] width 15 height 20
click at [500, 431] on input "Send rejection message If unchecked, the applicant will not receive a rejection…" at bounding box center [699, 444] width 418 height 41
checkbox input "true"
click at [598, 516] on span "Main Rejection Template" at bounding box center [580, 526] width 147 height 27
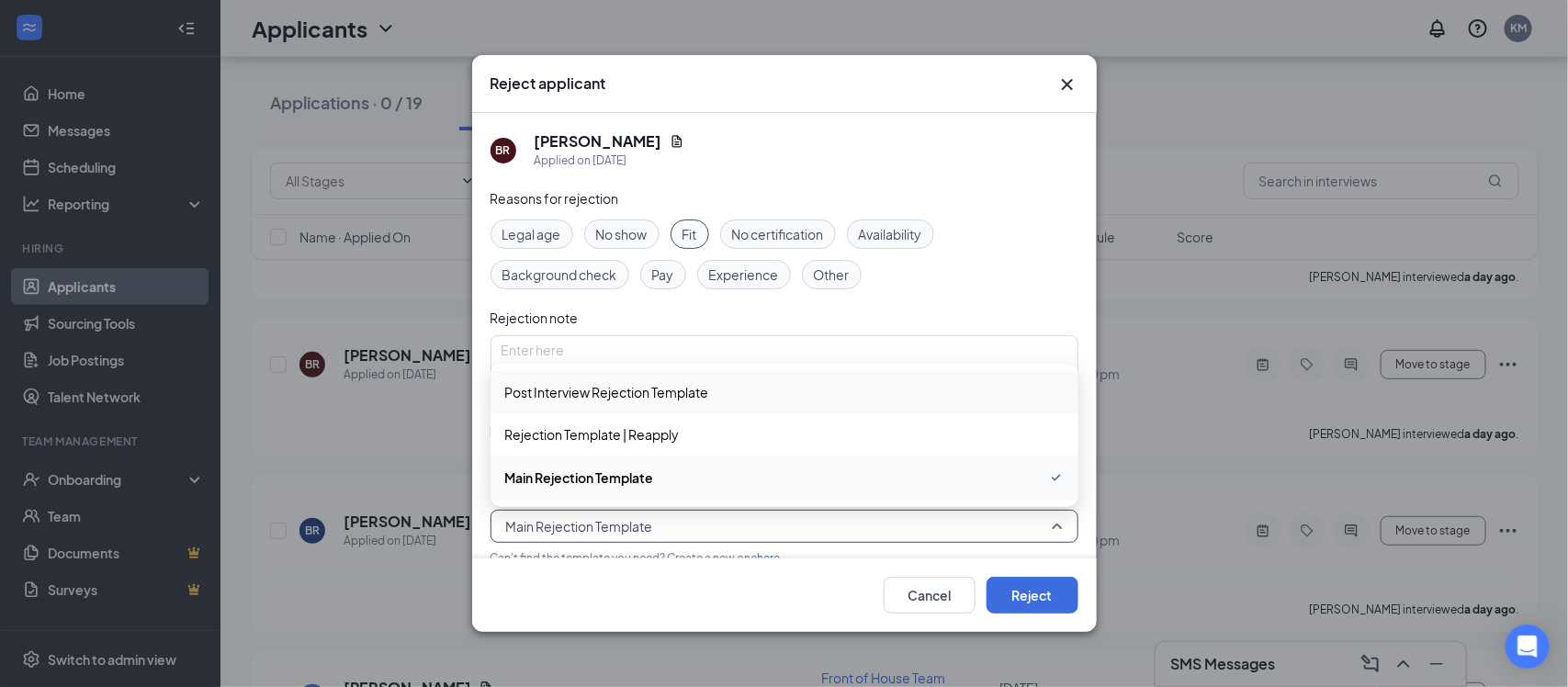
click at [612, 394] on span "Post Interview Rejection Template" at bounding box center [607, 391] width 204 height 20
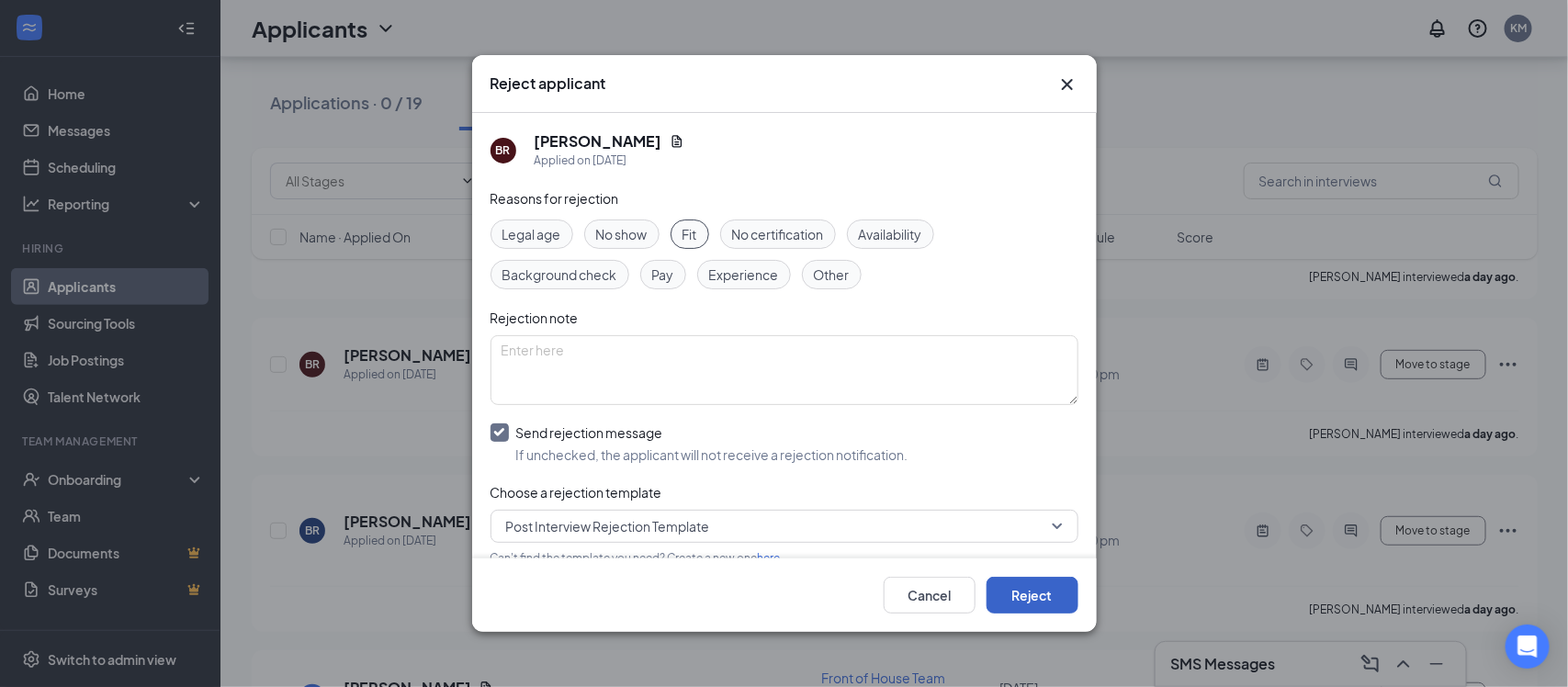
click at [1032, 594] on button "Reject" at bounding box center [1032, 595] width 91 height 37
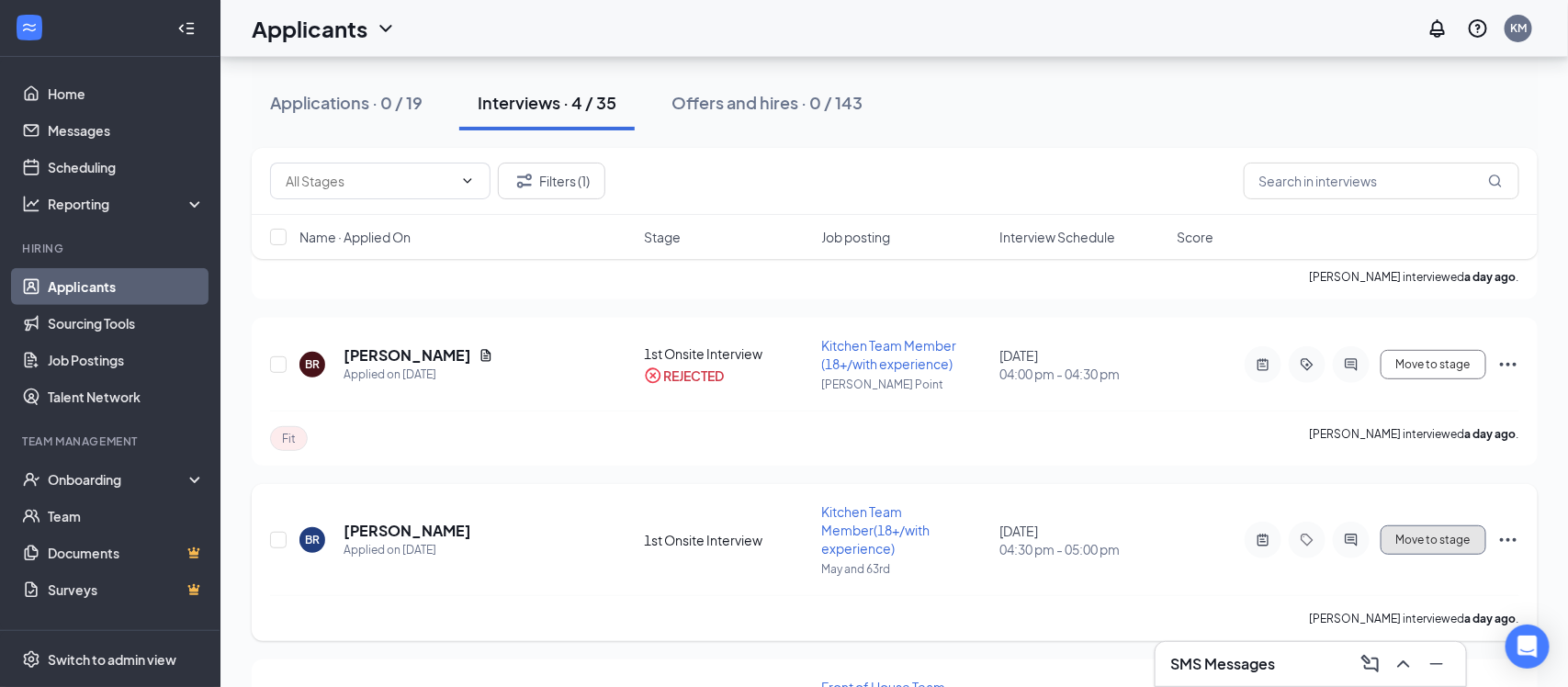
click at [1444, 539] on span "Move to stage" at bounding box center [1433, 540] width 74 height 13
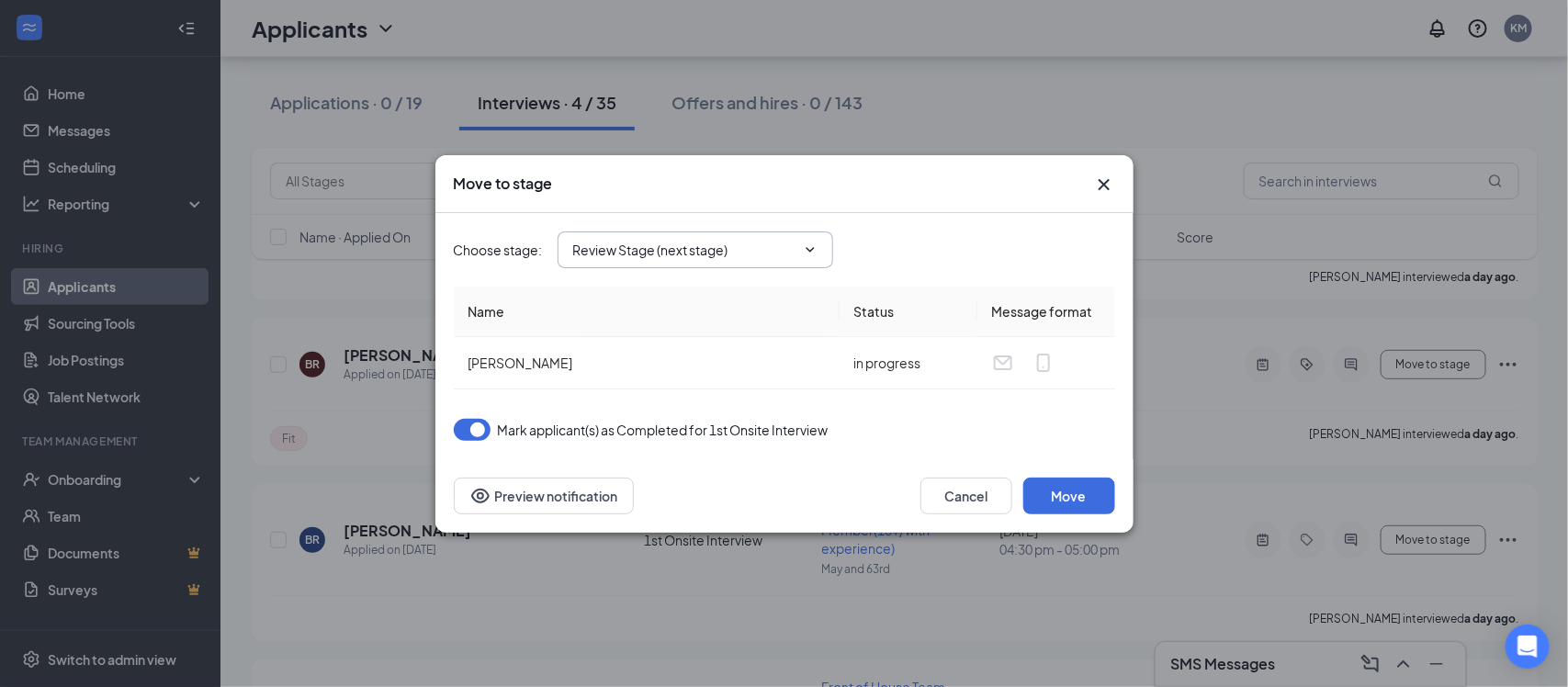
click at [733, 257] on input "Review Stage (next stage)" at bounding box center [685, 249] width 223 height 20
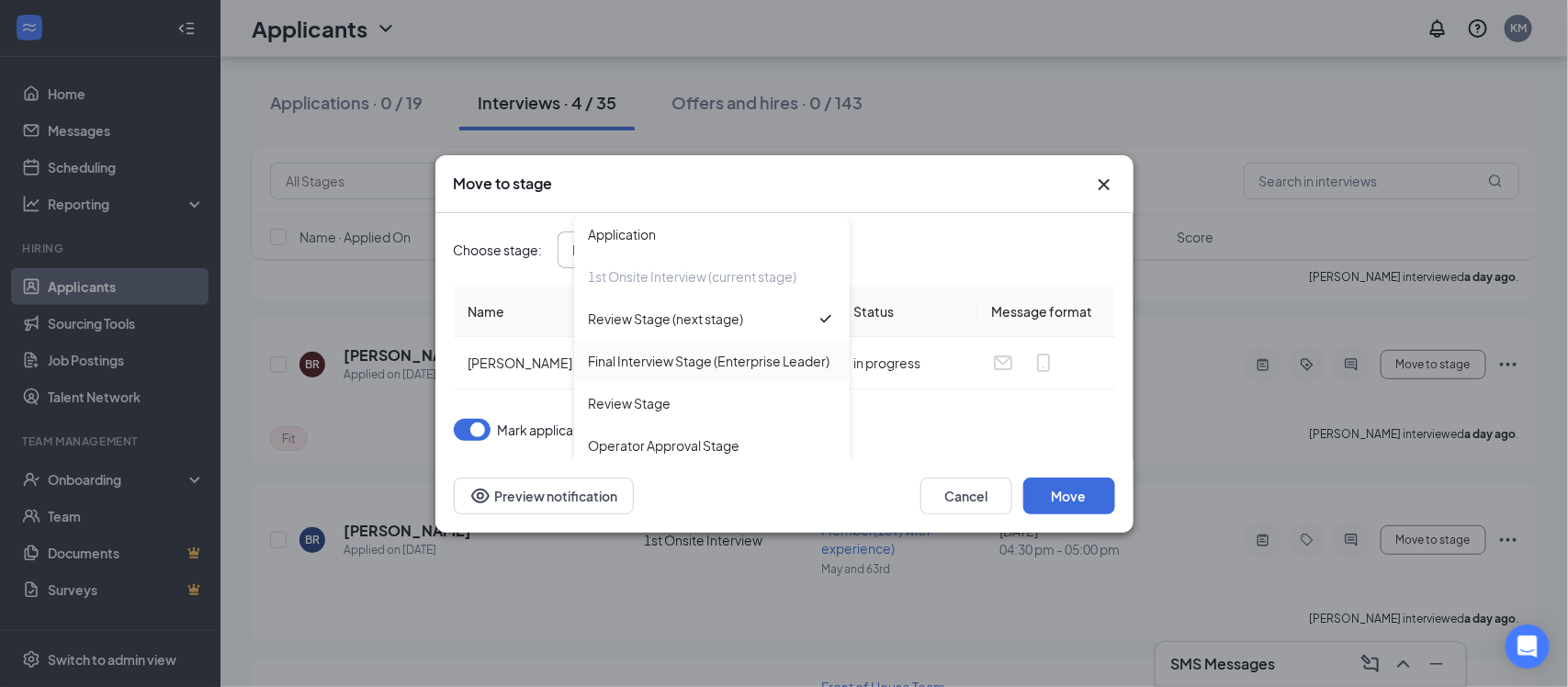
click at [734, 360] on div "Final Interview Stage (Enterprise Leader)" at bounding box center [709, 360] width 241 height 20
type input "Final Interview Stage (Enterprise Leader)"
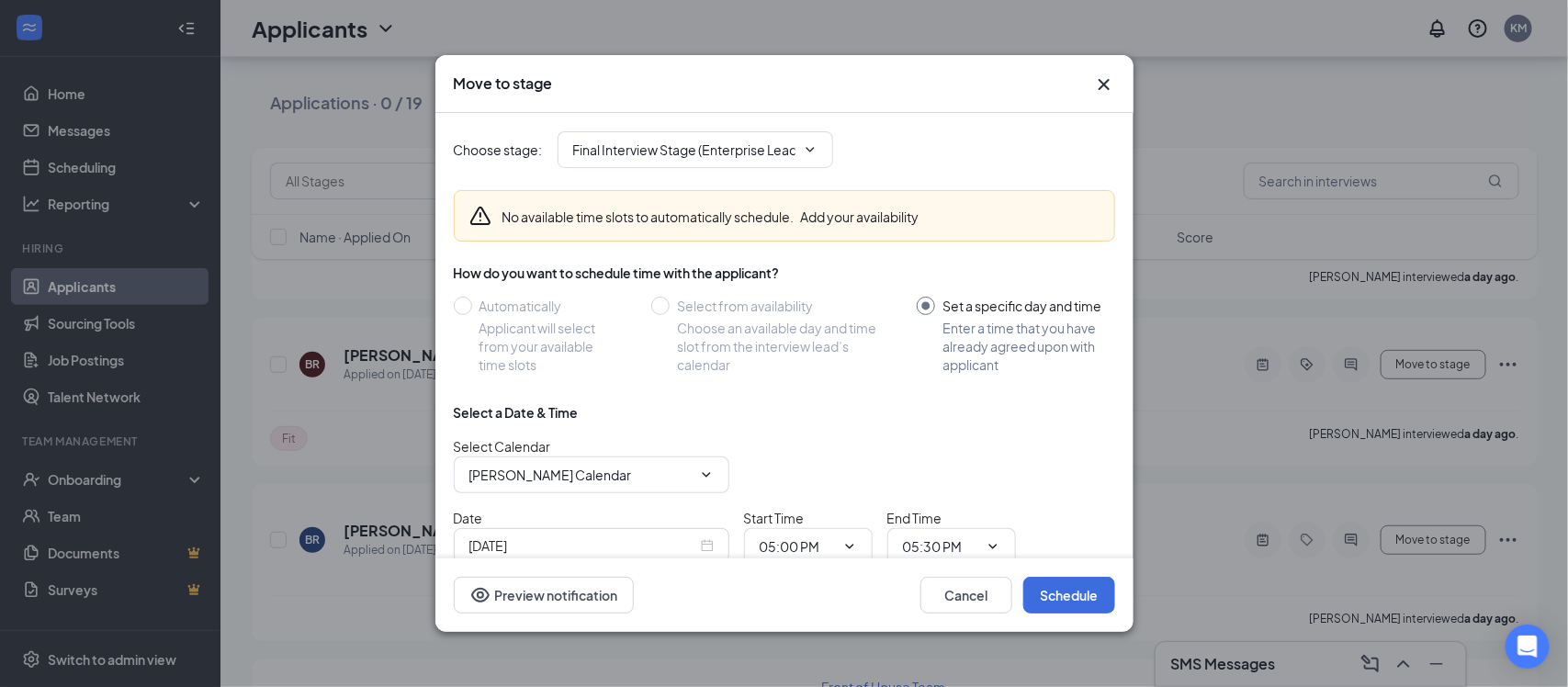
scroll to position [90, 0]
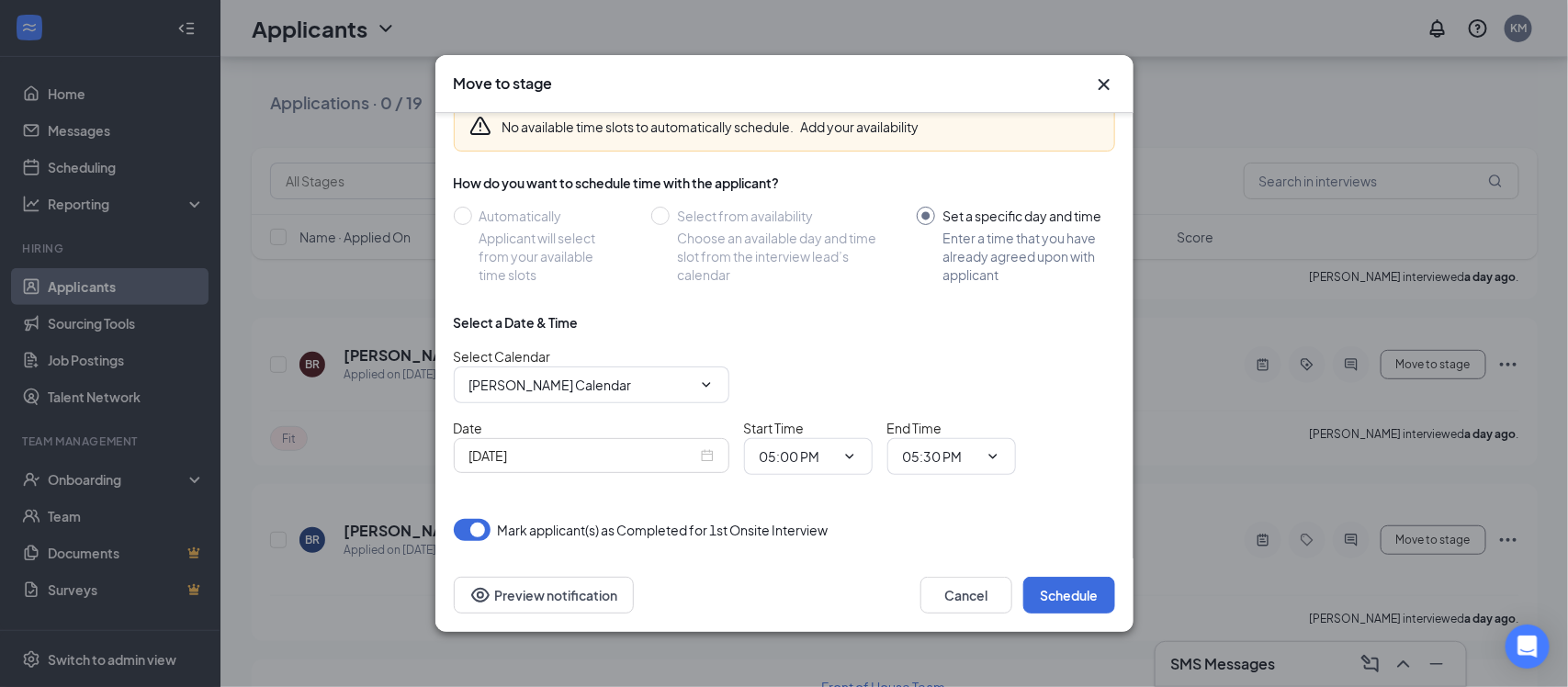
click at [703, 461] on div "[DATE]" at bounding box center [591, 455] width 244 height 20
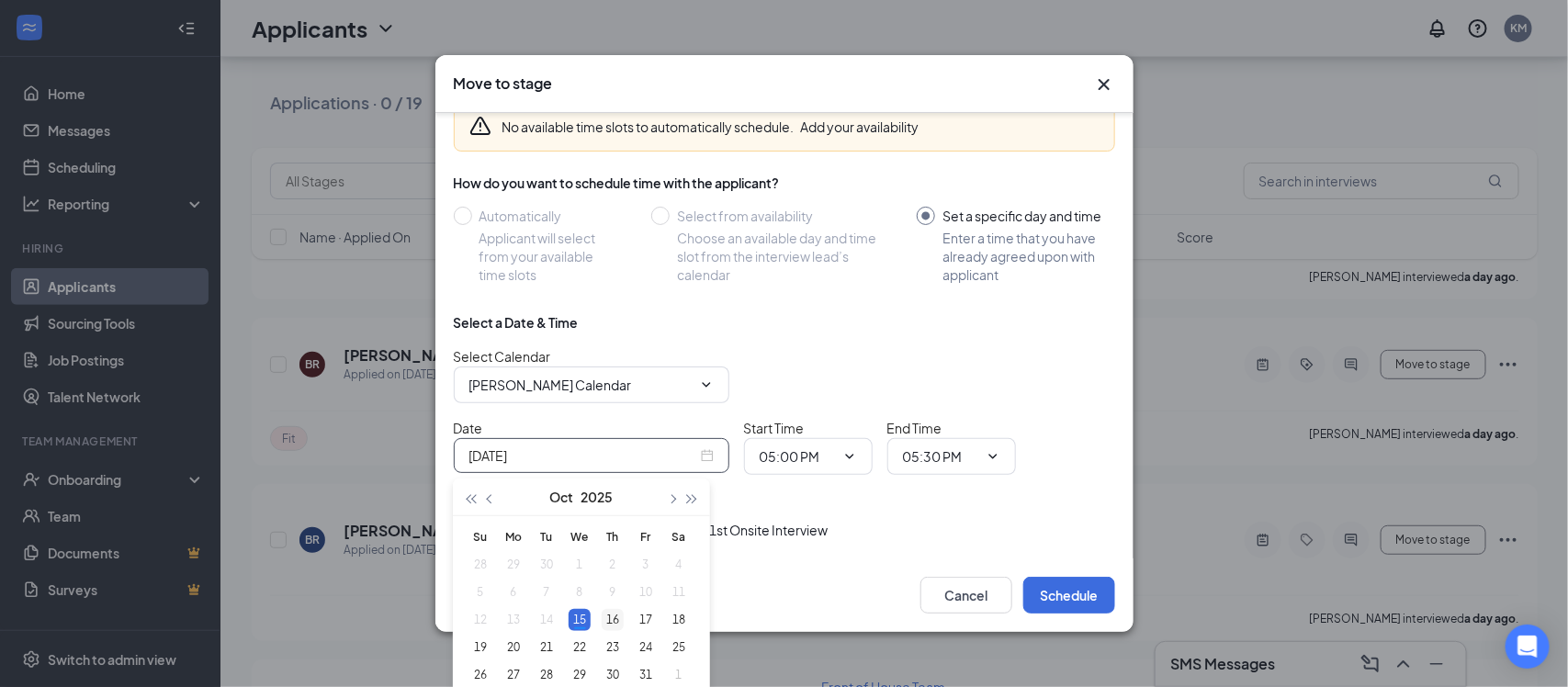
type input "[DATE]"
click at [612, 613] on div "16" at bounding box center [612, 619] width 22 height 22
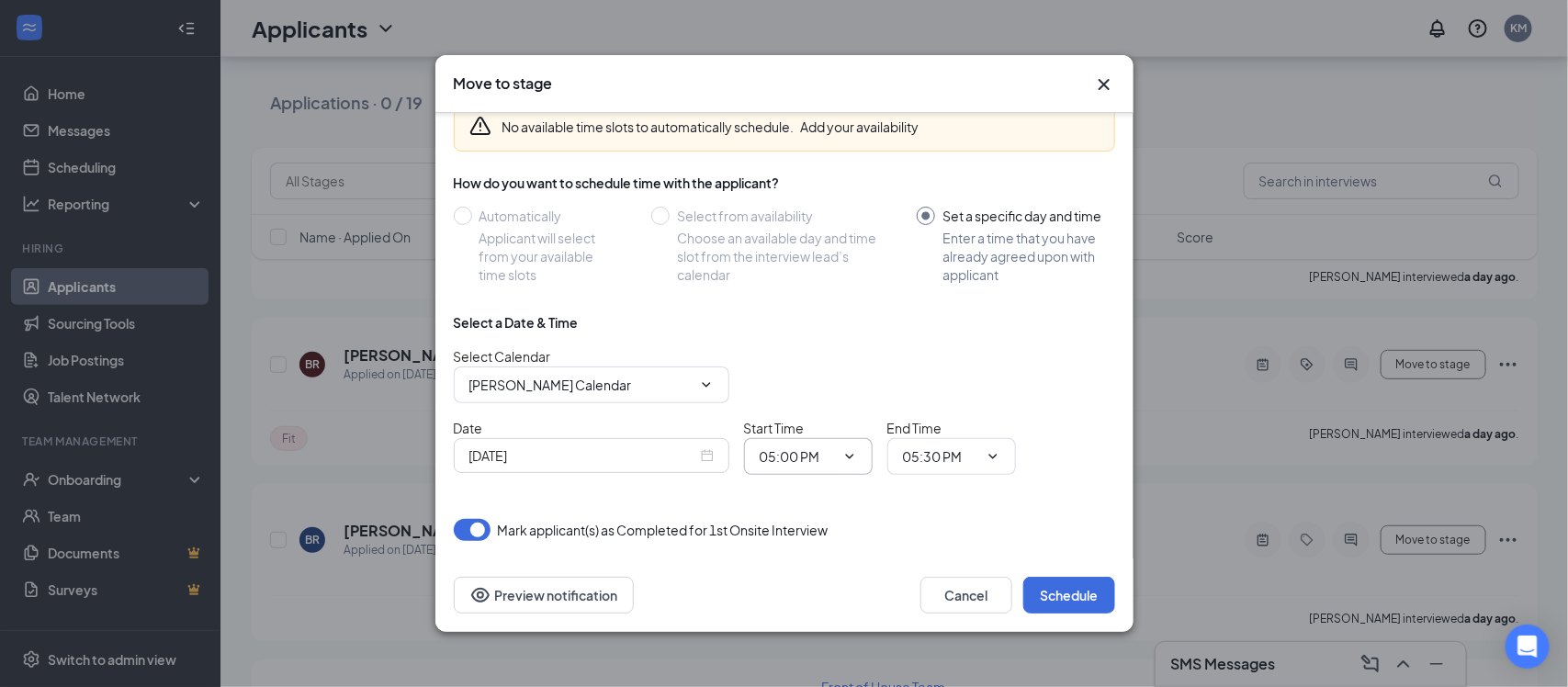
click at [833, 459] on input "05:00 PM" at bounding box center [798, 455] width 75 height 20
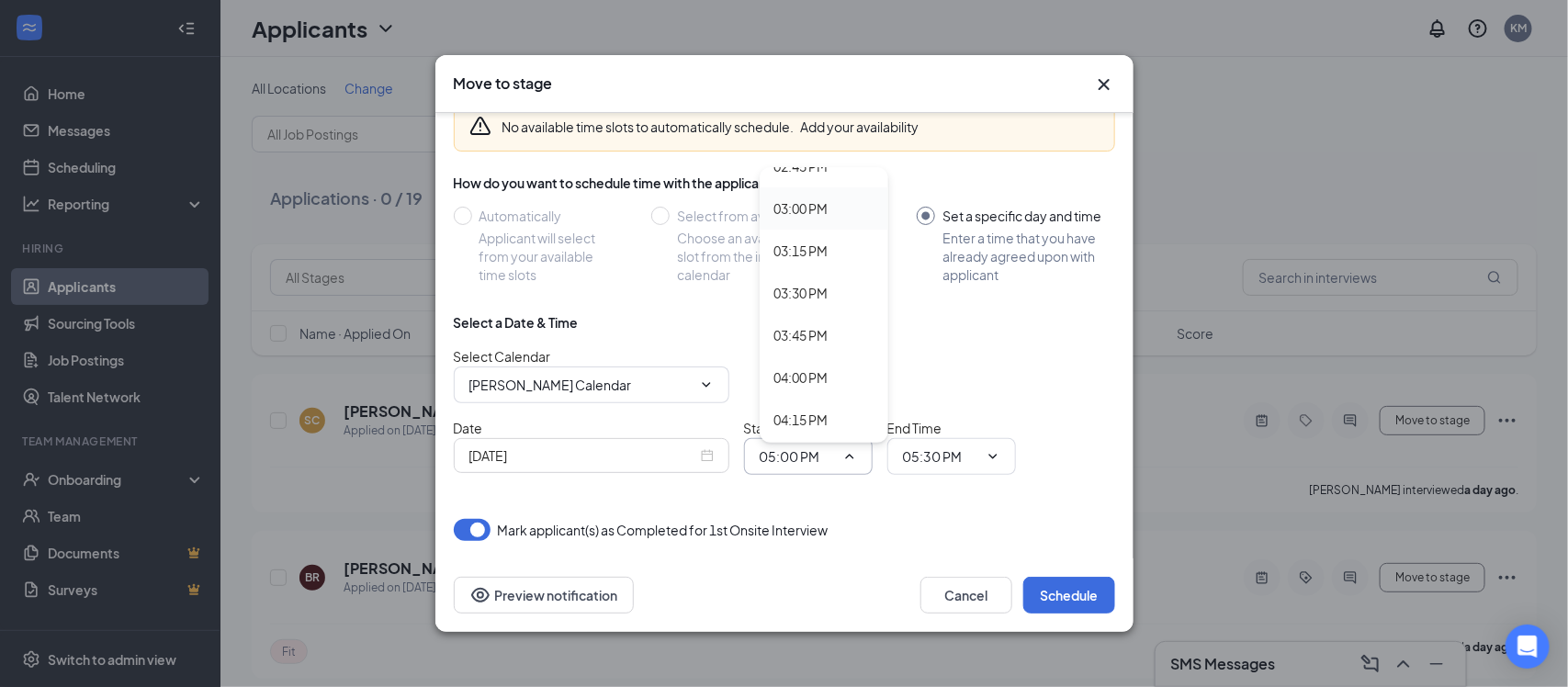
scroll to position [2512, 0]
click at [817, 197] on div "03:00 PM" at bounding box center [824, 210] width 128 height 42
type input "03:00 PM"
click at [934, 446] on input "05:30 PM" at bounding box center [941, 455] width 75 height 20
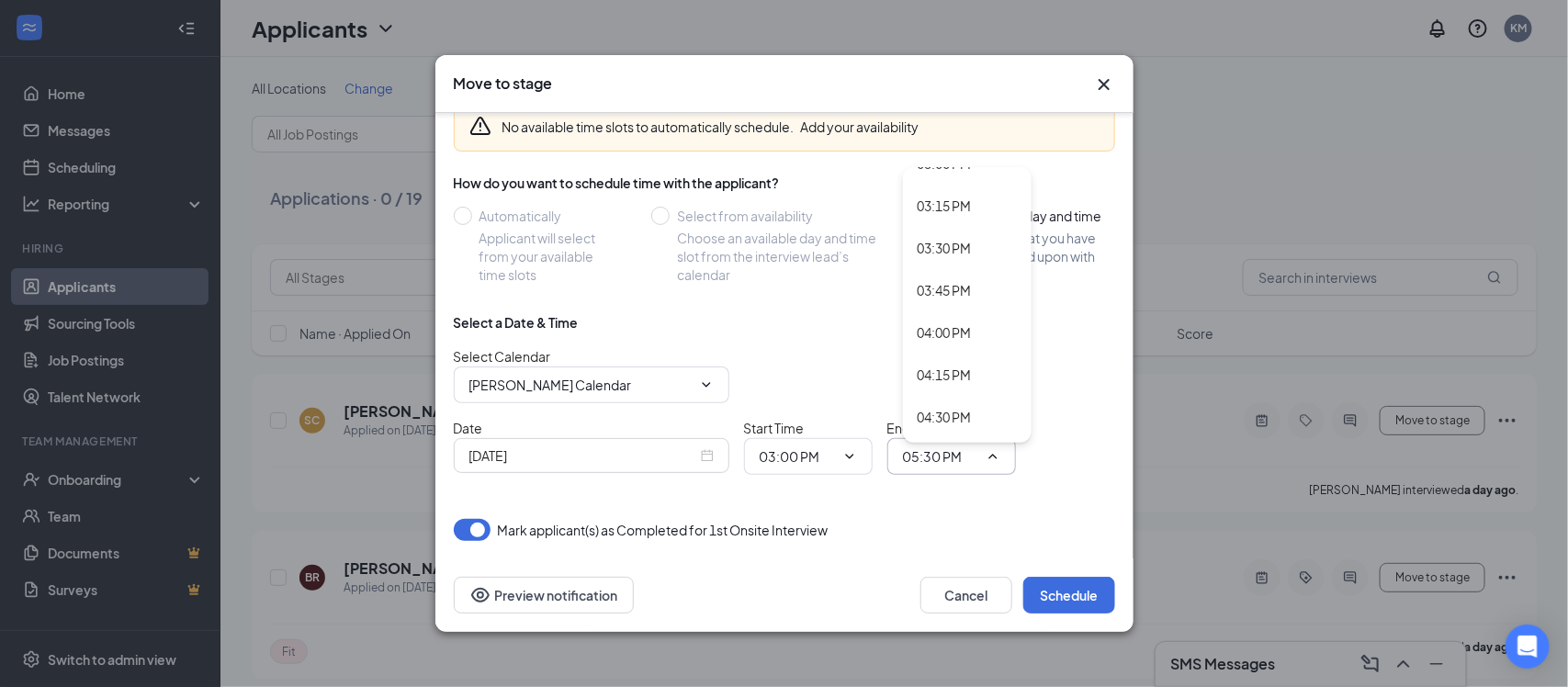
scroll to position [2558, 0]
click at [945, 207] on div "03:15 PM" at bounding box center [944, 205] width 54 height 20
type input "03:15 PM"
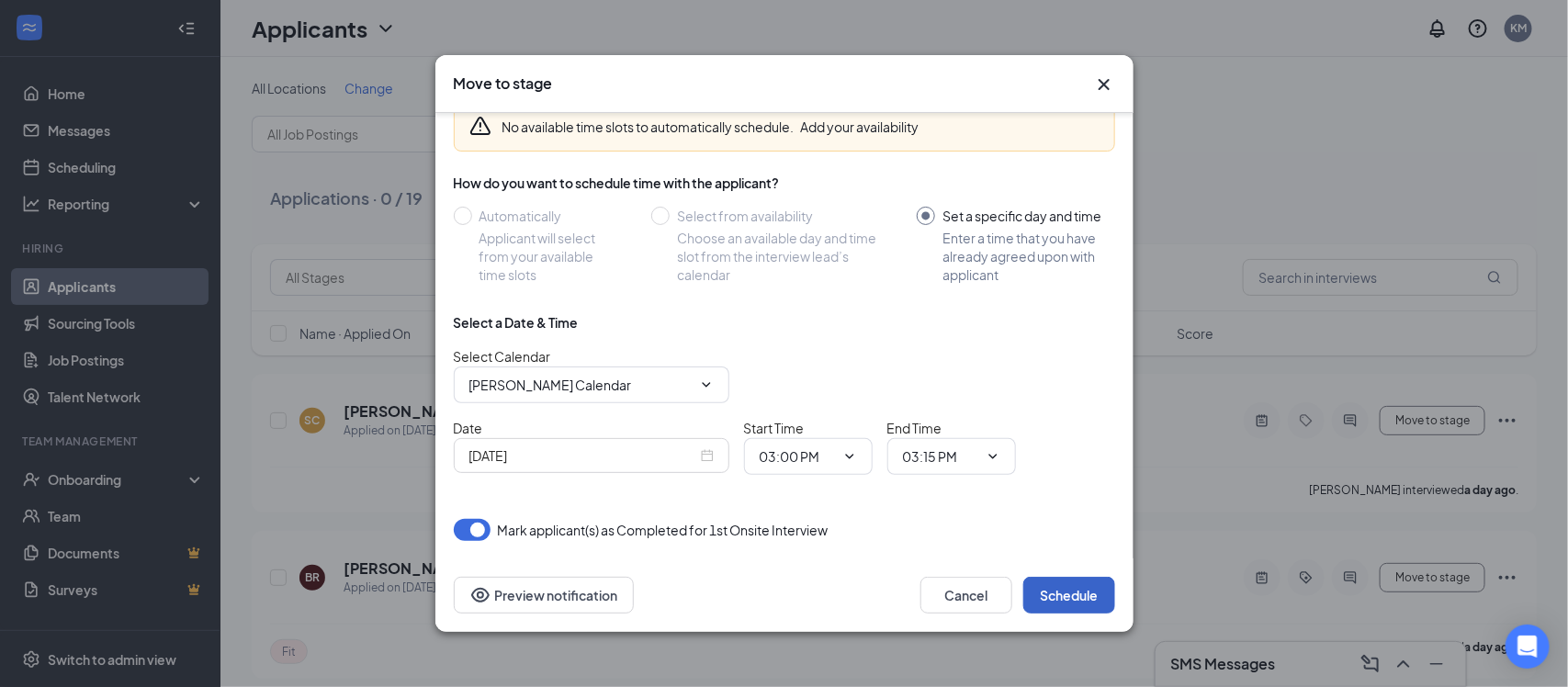
click at [1074, 589] on button "Schedule" at bounding box center [1068, 595] width 91 height 37
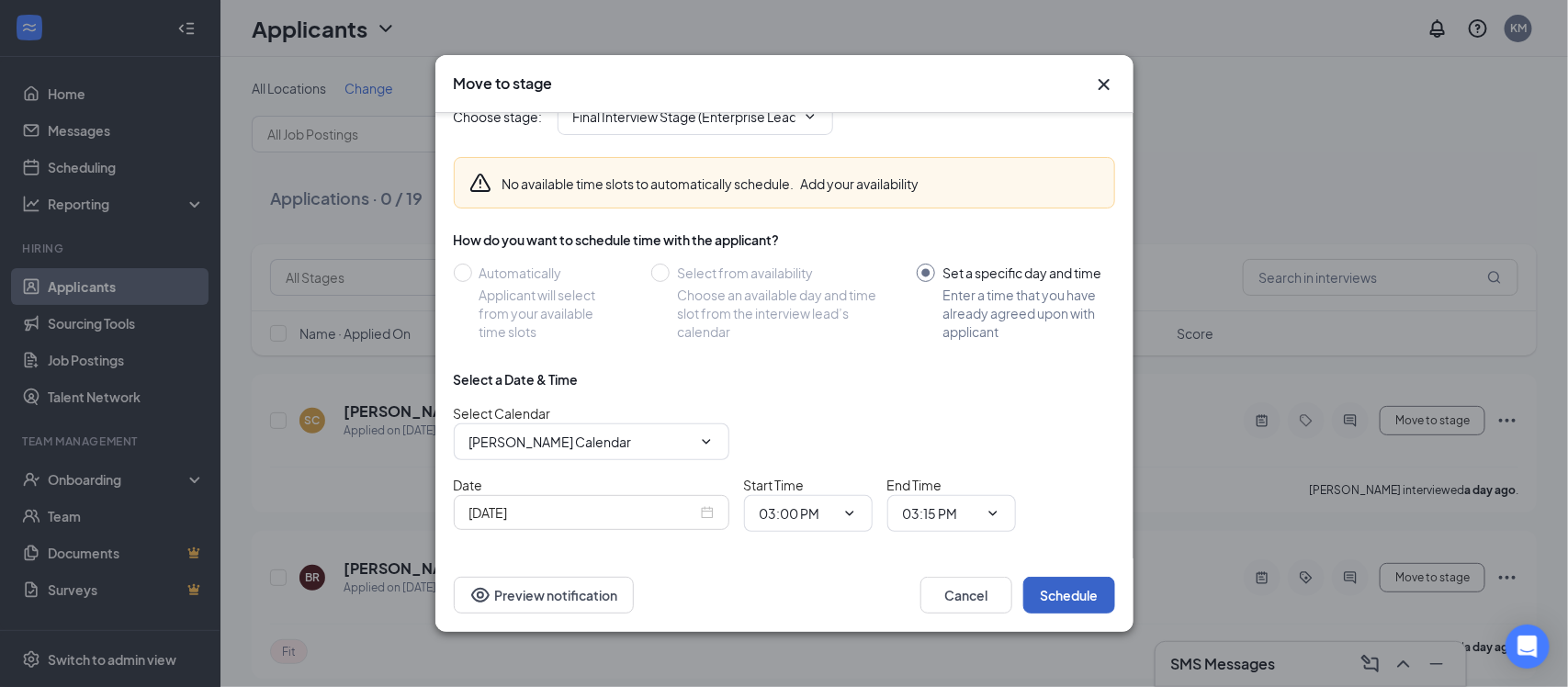
scroll to position [0, 0]
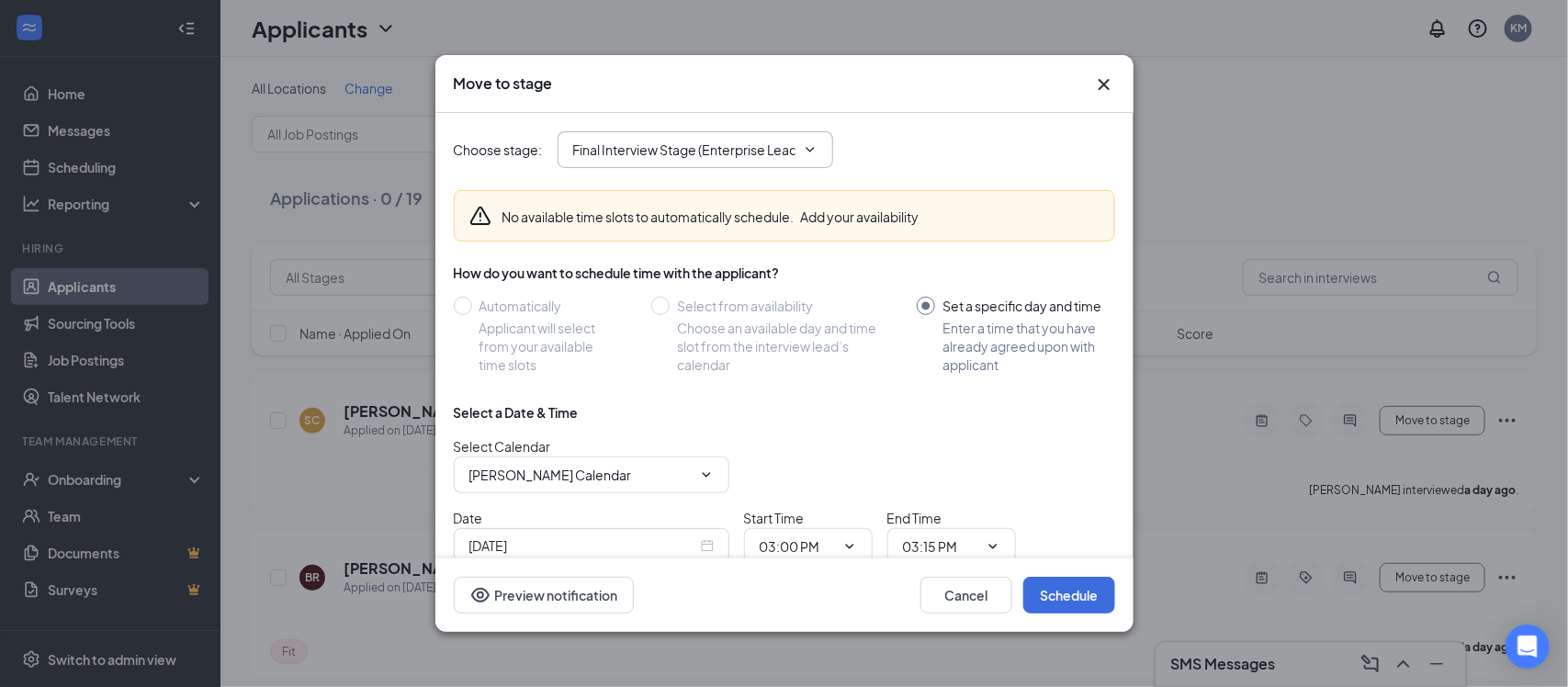
click at [708, 157] on input "Final Interview Stage (Enterprise Leader)" at bounding box center [685, 149] width 223 height 20
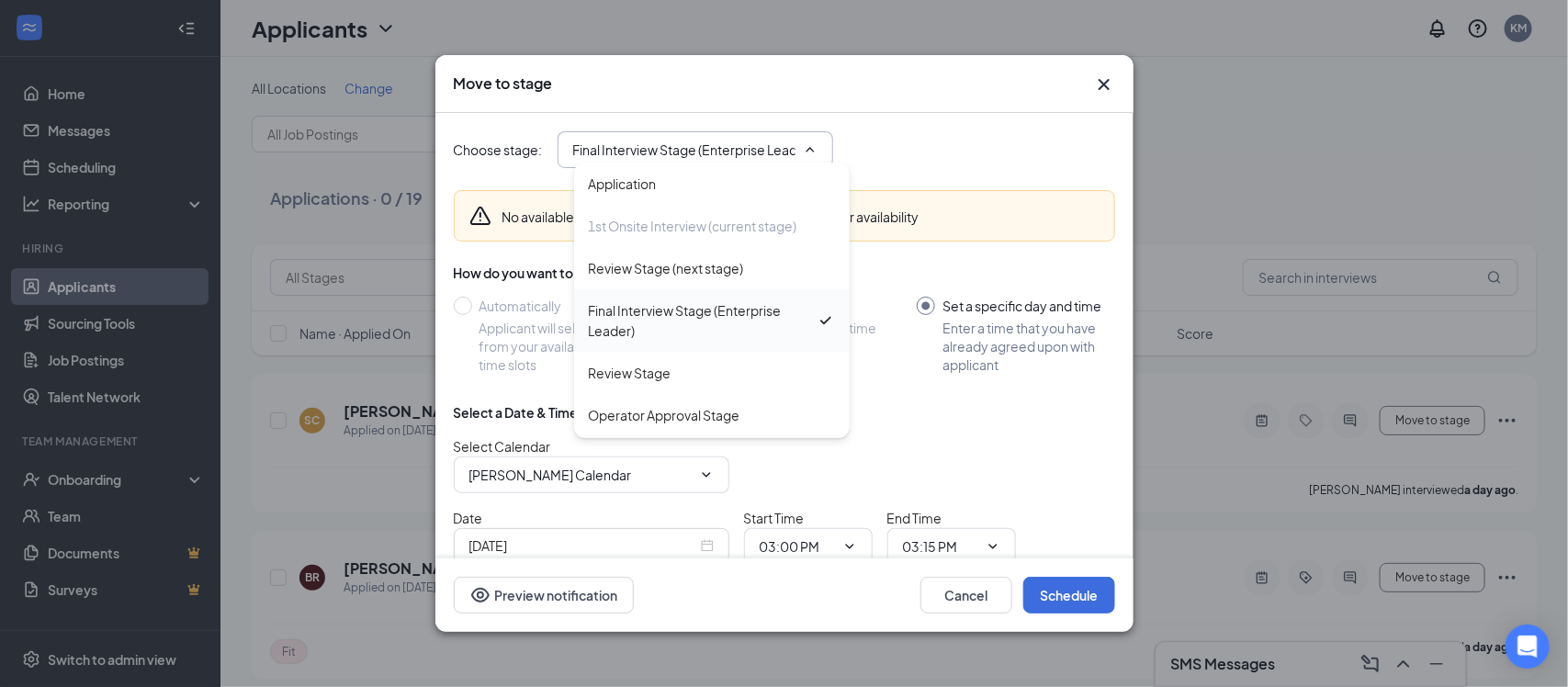
click at [725, 307] on div "Final Interview Stage (Enterprise Leader)" at bounding box center [702, 320] width 228 height 41
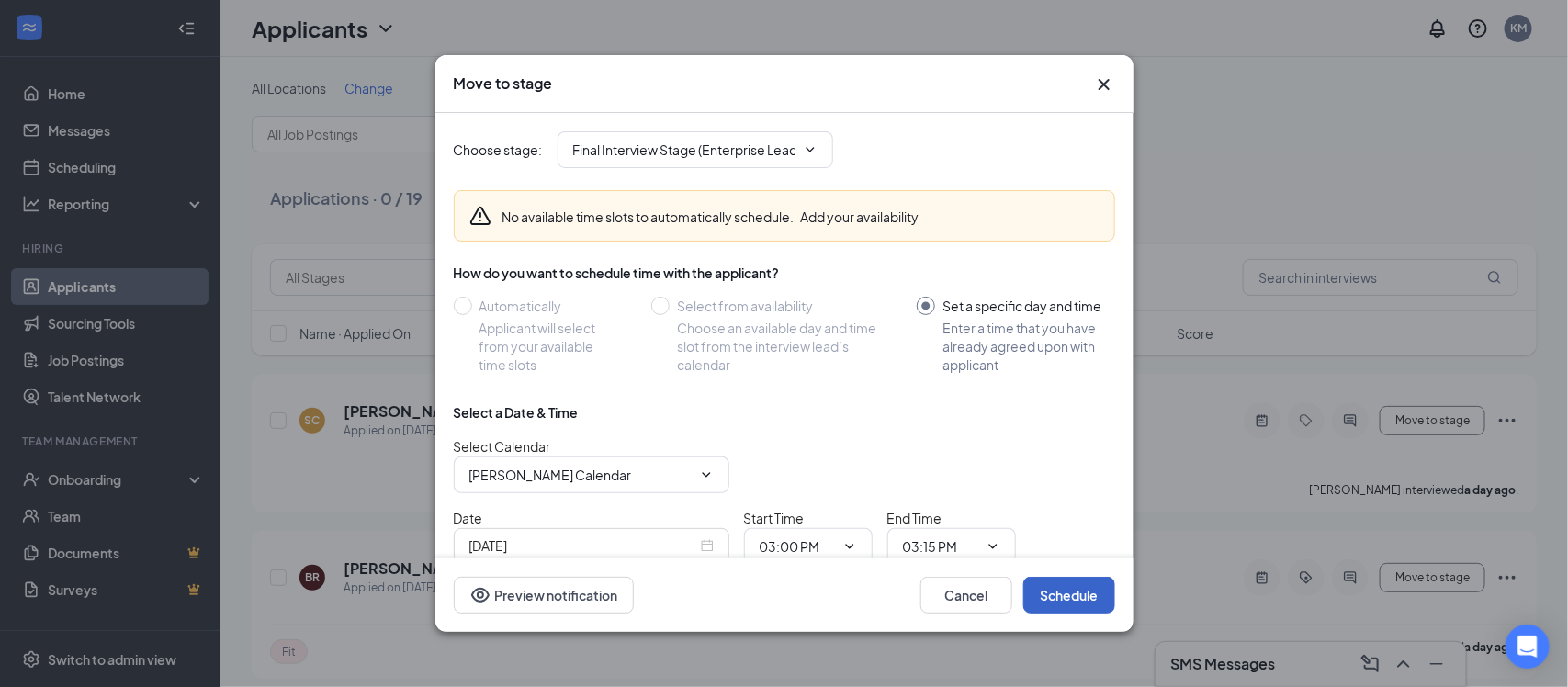
click at [1043, 577] on button "Schedule" at bounding box center [1068, 595] width 91 height 37
click at [891, 221] on button "Add your availability" at bounding box center [861, 216] width 119 height 18
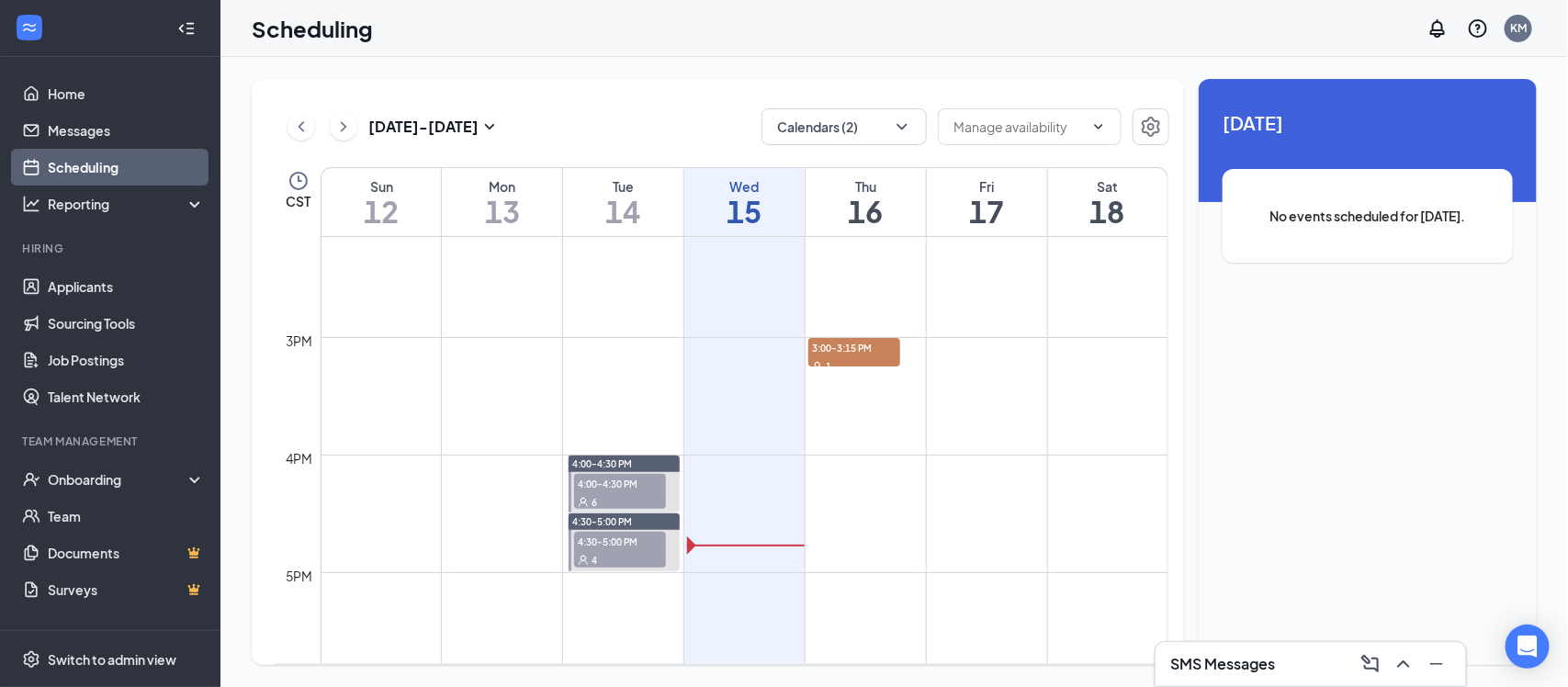
scroll to position [1669, 0]
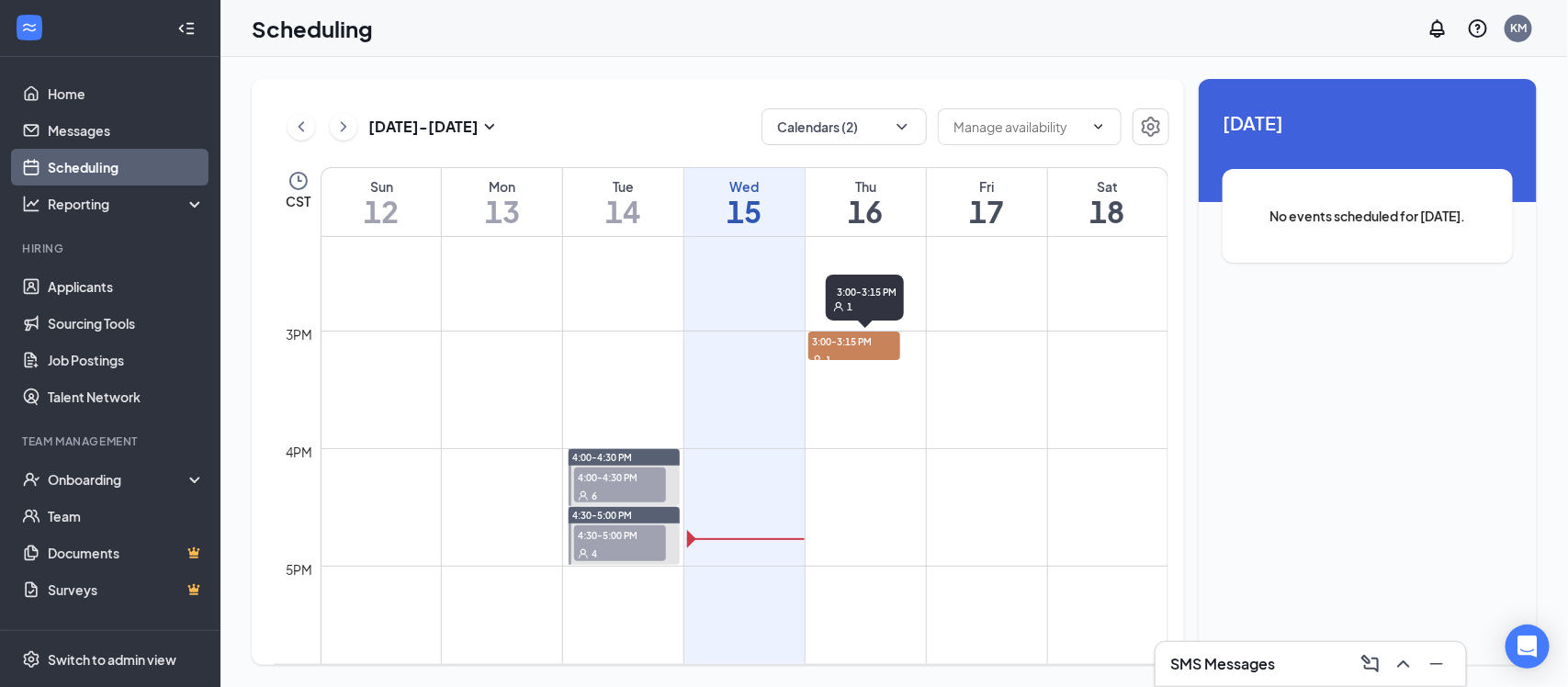
click at [855, 342] on span "3:00-3:15 PM" at bounding box center [853, 340] width 91 height 18
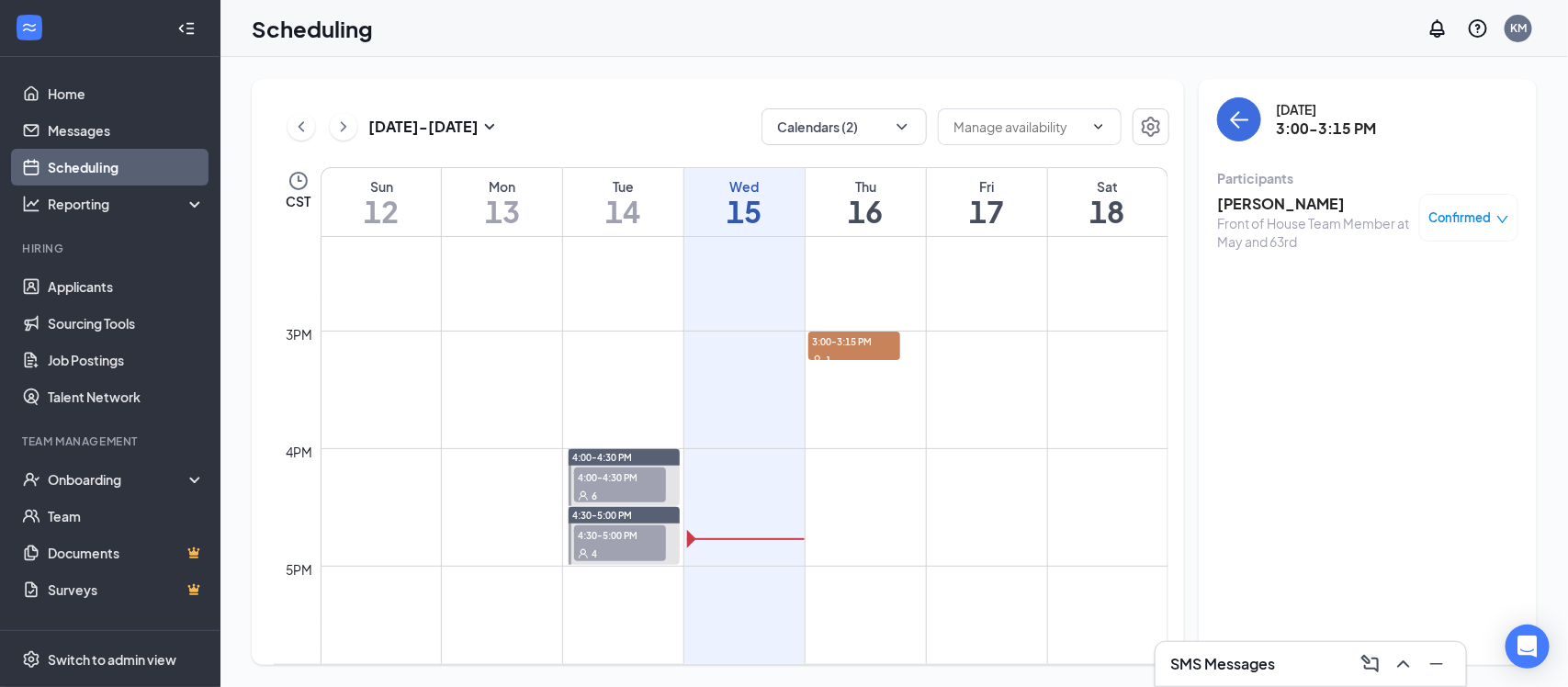
click at [1465, 214] on span "Confirmed" at bounding box center [1461, 217] width 62 height 18
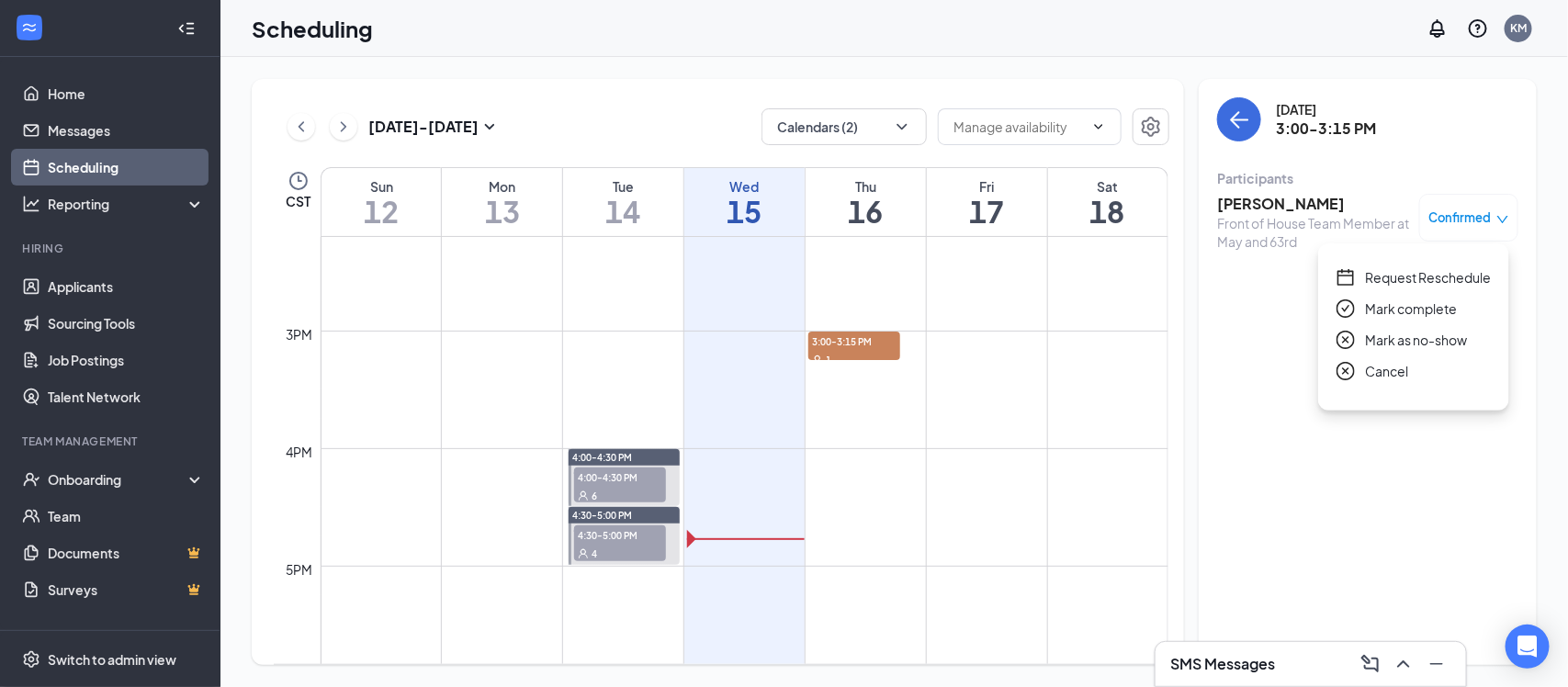
click at [1388, 376] on span "Cancel" at bounding box center [1387, 370] width 43 height 20
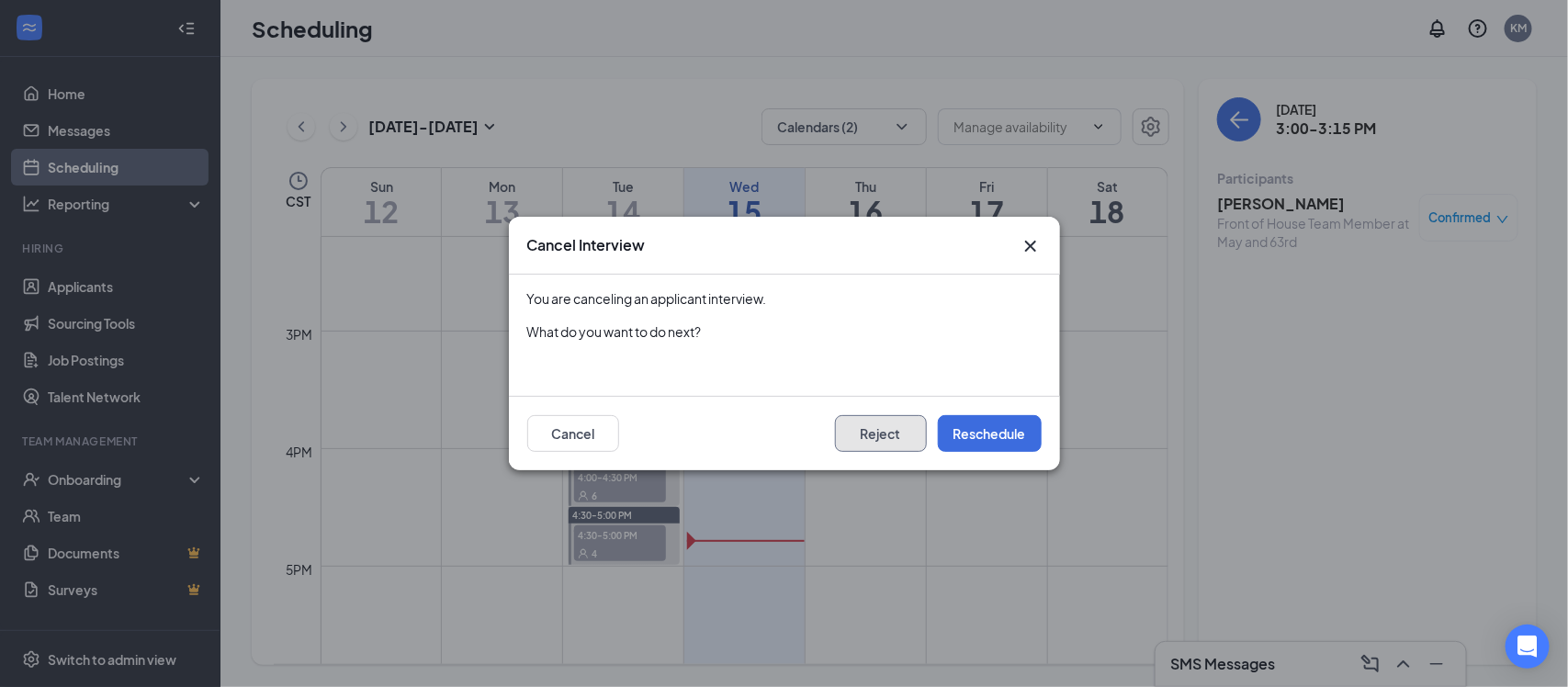
click at [898, 438] on button "Reject" at bounding box center [881, 433] width 91 height 37
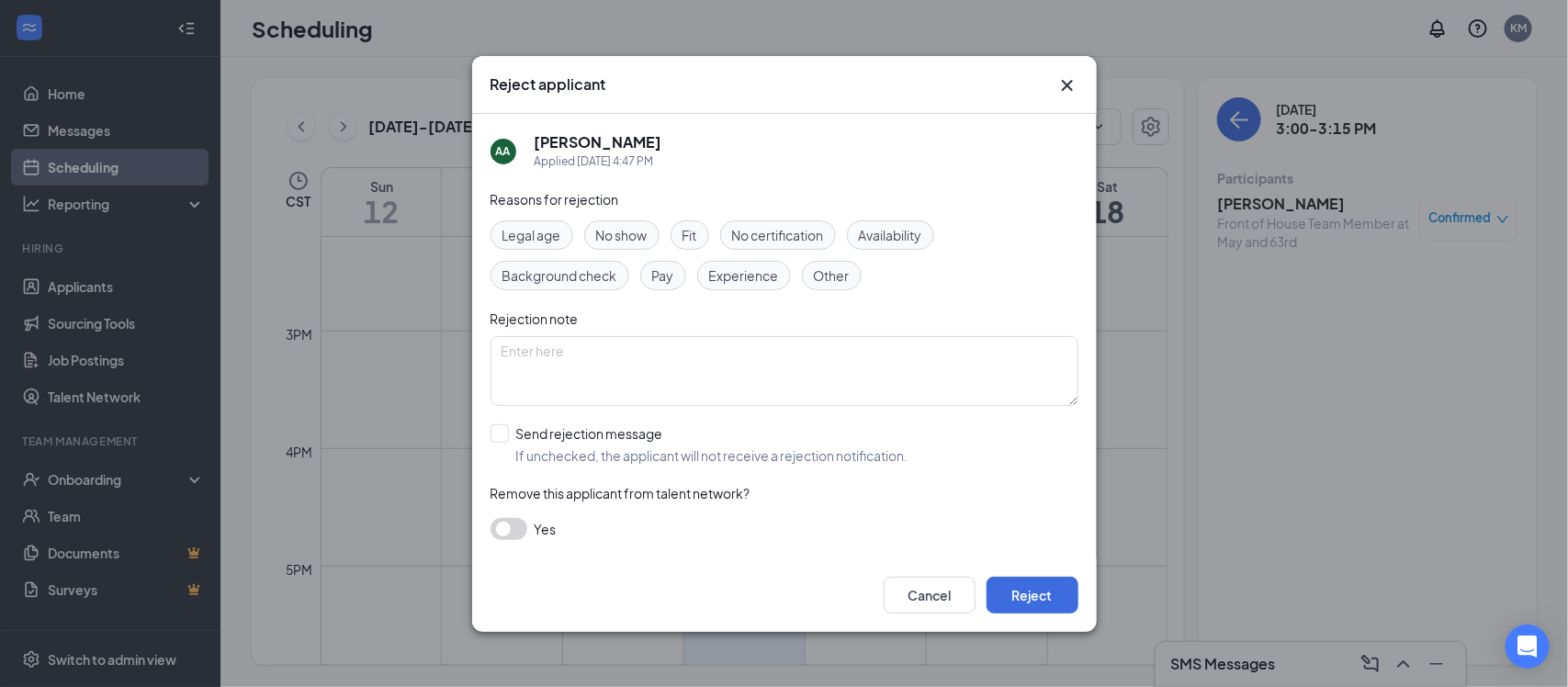
click at [691, 233] on span "Fit" at bounding box center [690, 235] width 15 height 20
click at [503, 429] on input "Send rejection message If unchecked, the applicant will not receive a rejection…" at bounding box center [699, 444] width 418 height 41
checkbox input "true"
click at [567, 516] on span "Main Rejection Template" at bounding box center [580, 526] width 147 height 27
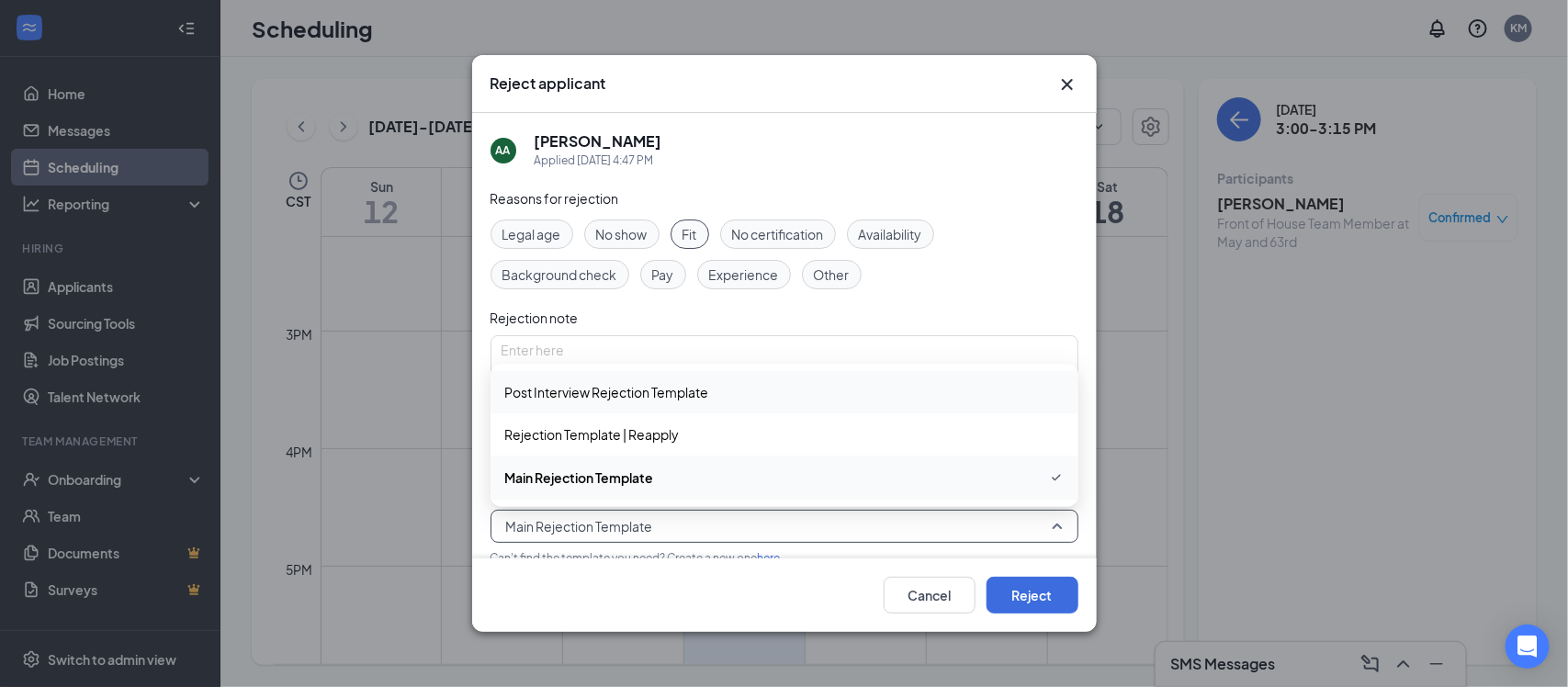
click at [594, 402] on div "Post Interview Rejection Template" at bounding box center [784, 392] width 588 height 42
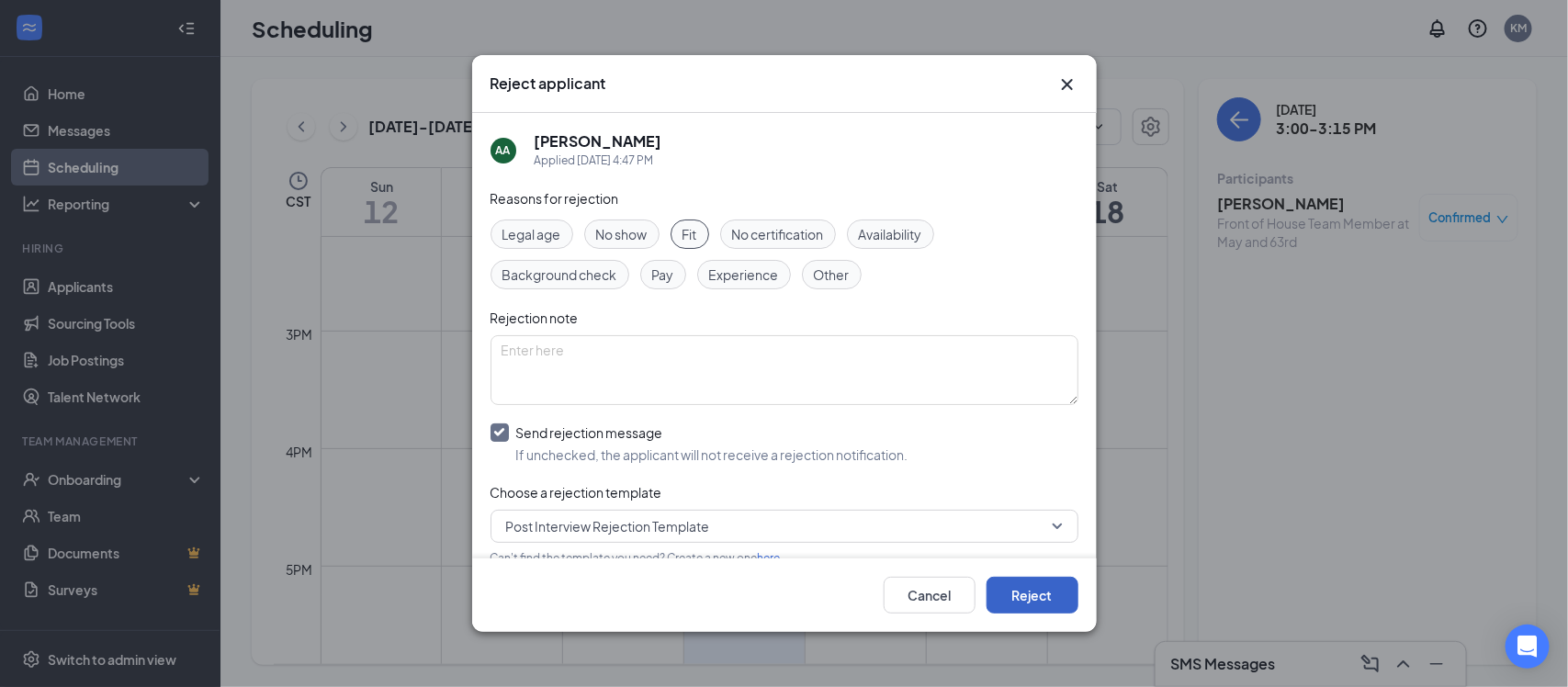
click at [999, 598] on button "Reject" at bounding box center [1032, 595] width 91 height 37
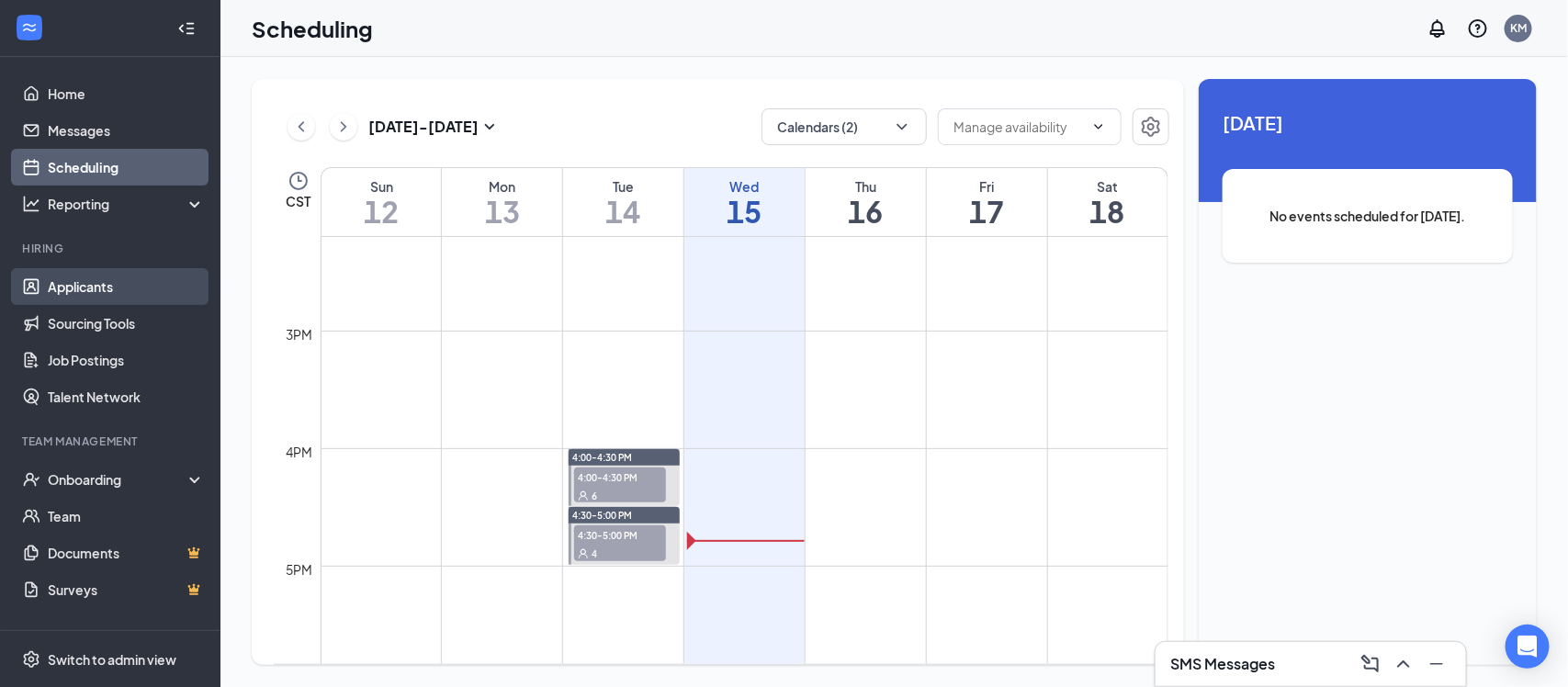
click at [68, 279] on link "Applicants" at bounding box center [126, 286] width 157 height 37
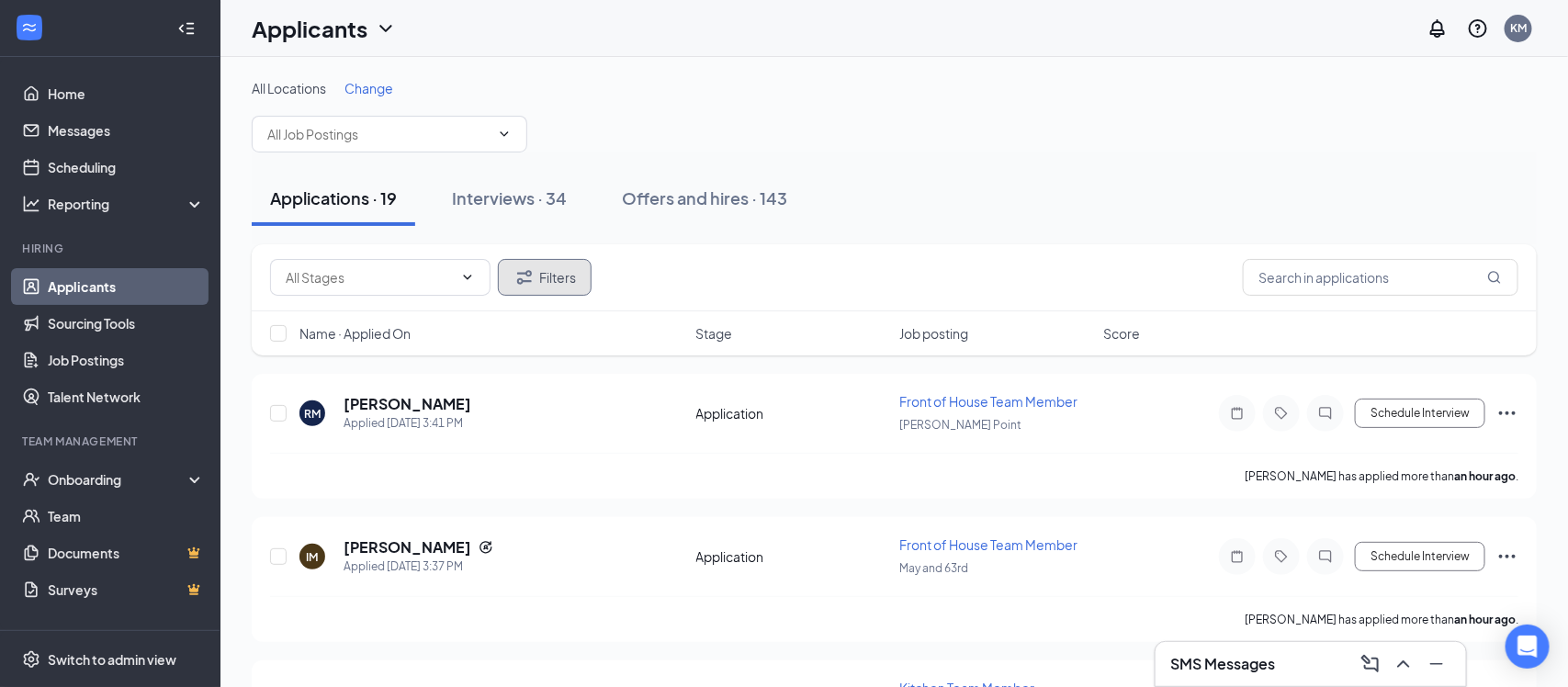
click at [560, 281] on button "Filters" at bounding box center [544, 277] width 93 height 37
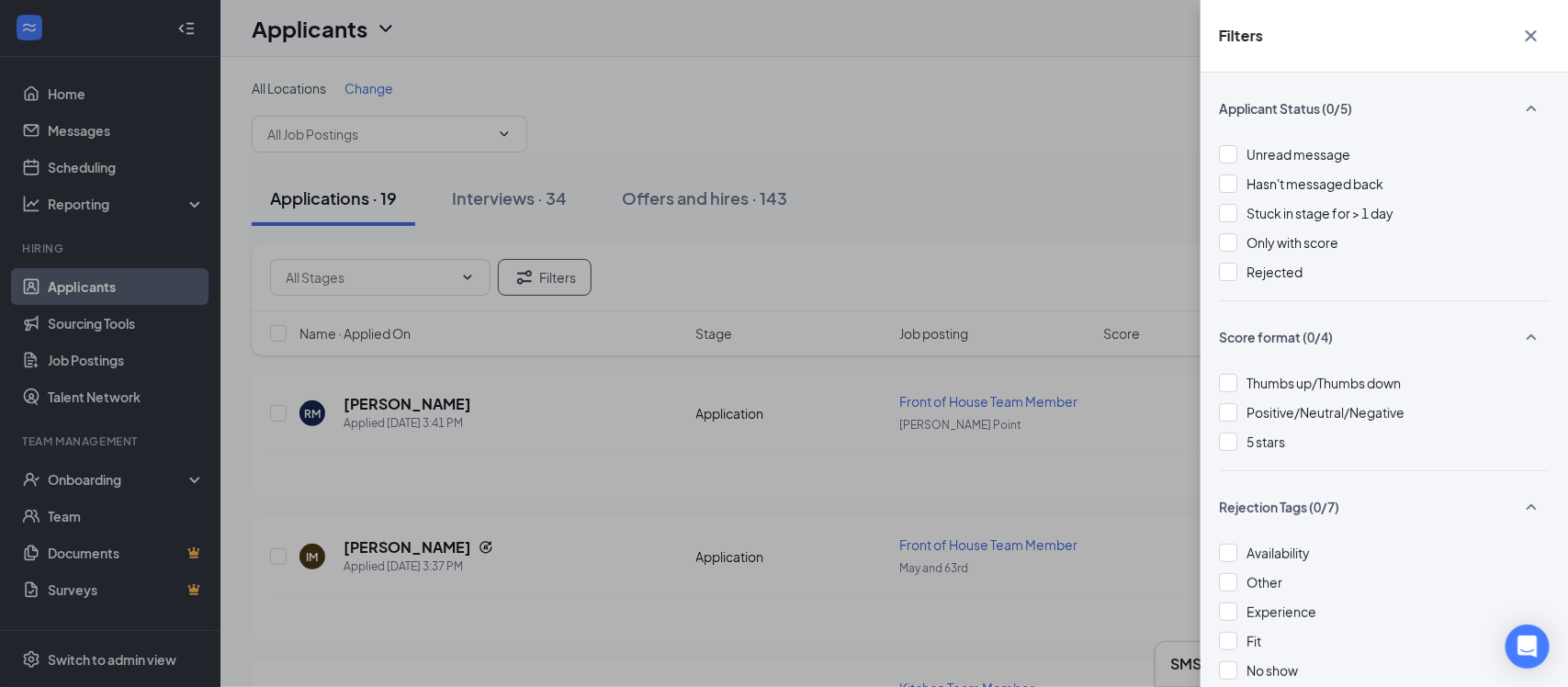
click at [525, 197] on div "Filters Applicant Status (0/5) Unread message Hasn't messaged back Stuck in sta…" at bounding box center [784, 343] width 1568 height 687
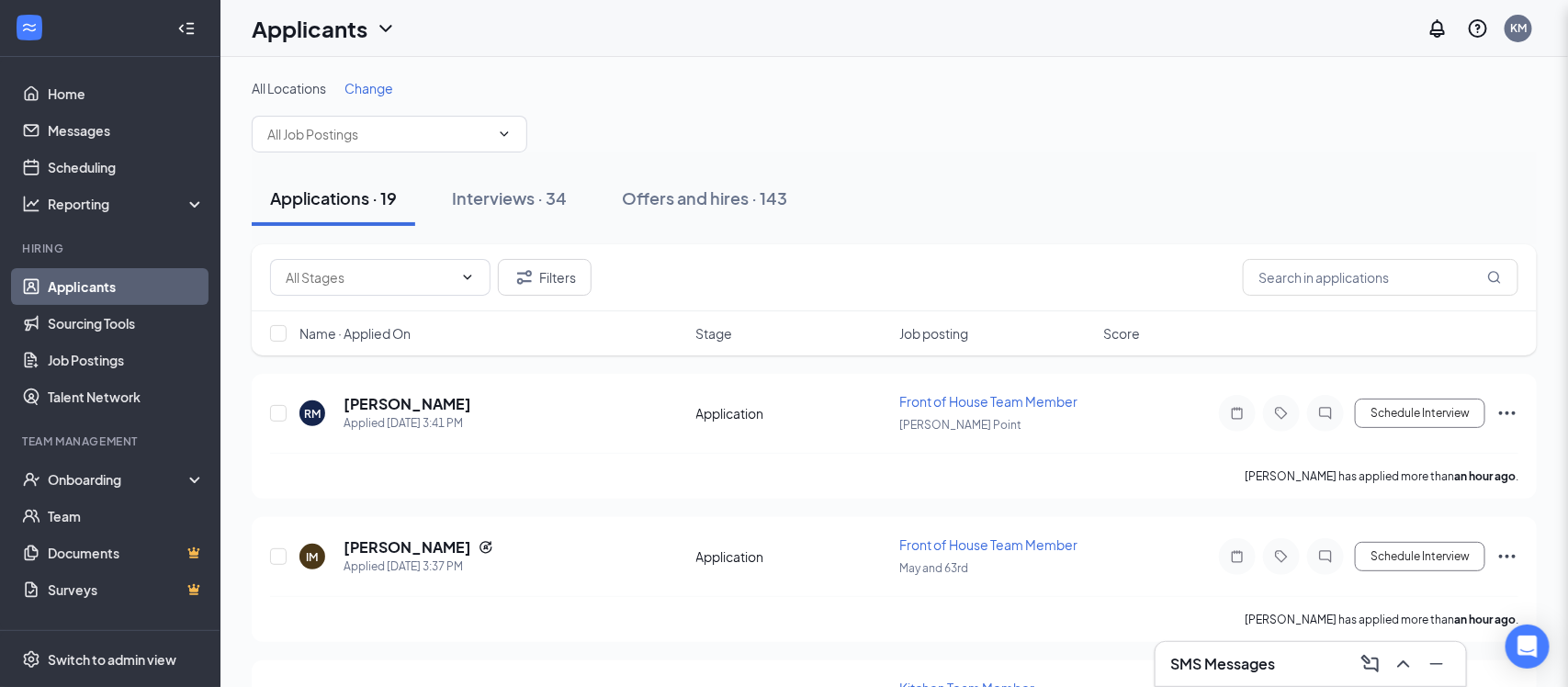
click at [517, 198] on div "Interviews · 34" at bounding box center [509, 198] width 115 height 23
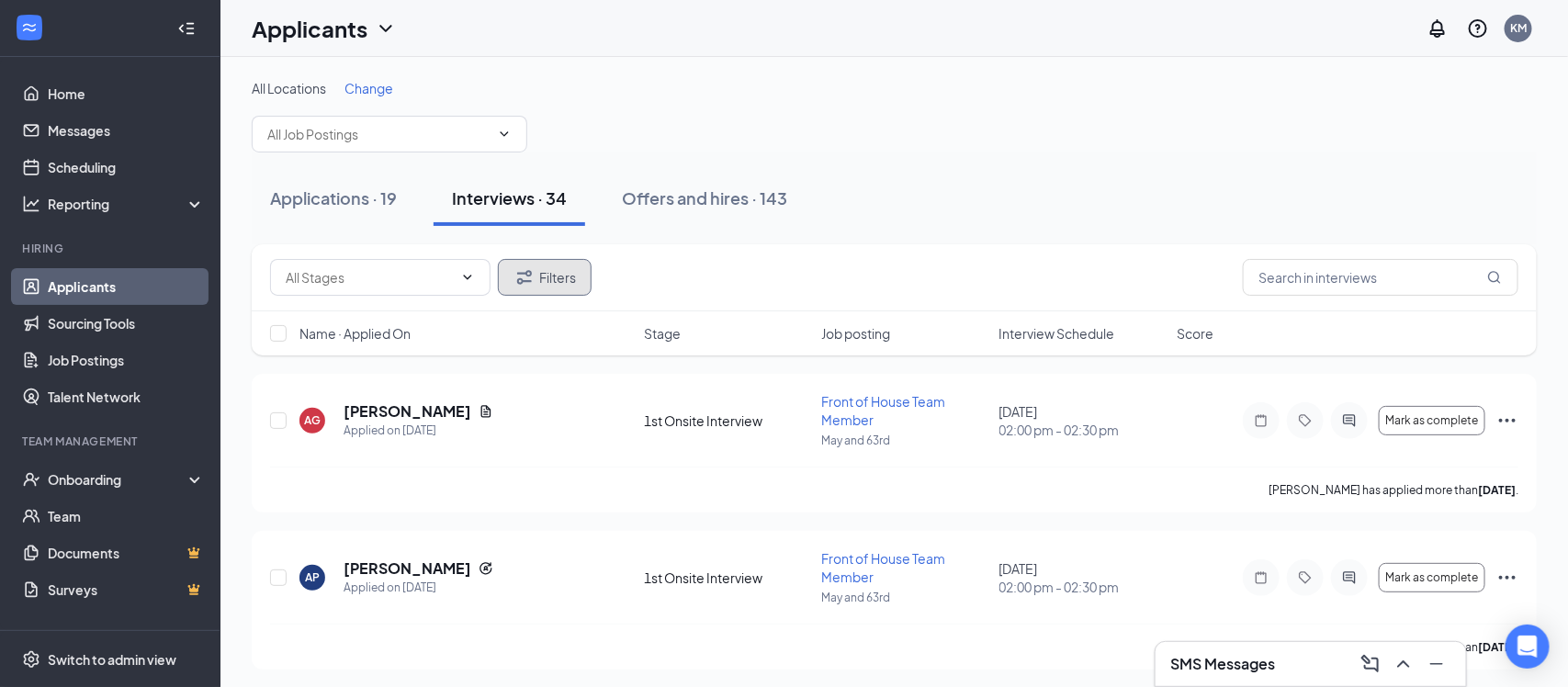
click at [571, 275] on button "Filters" at bounding box center [544, 277] width 93 height 37
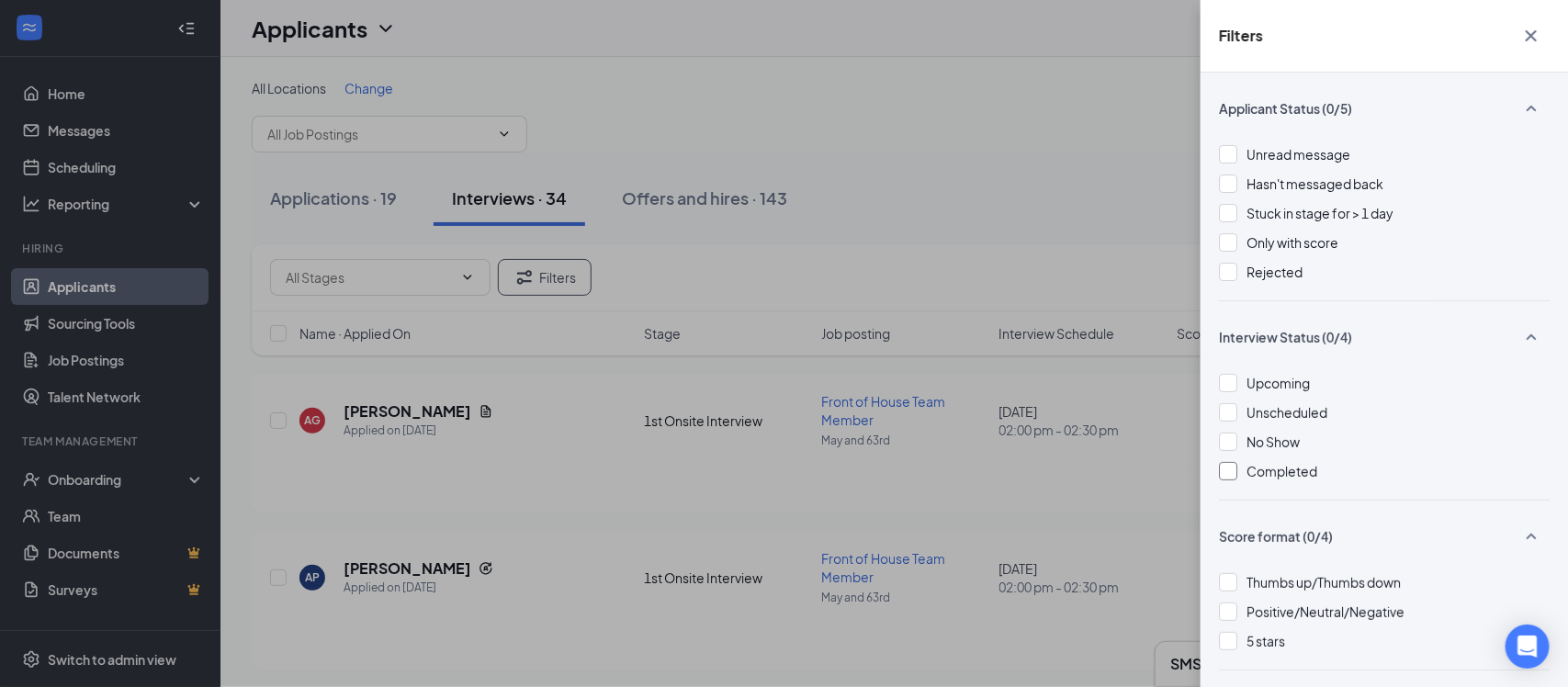
click at [1228, 471] on div at bounding box center [1228, 470] width 18 height 18
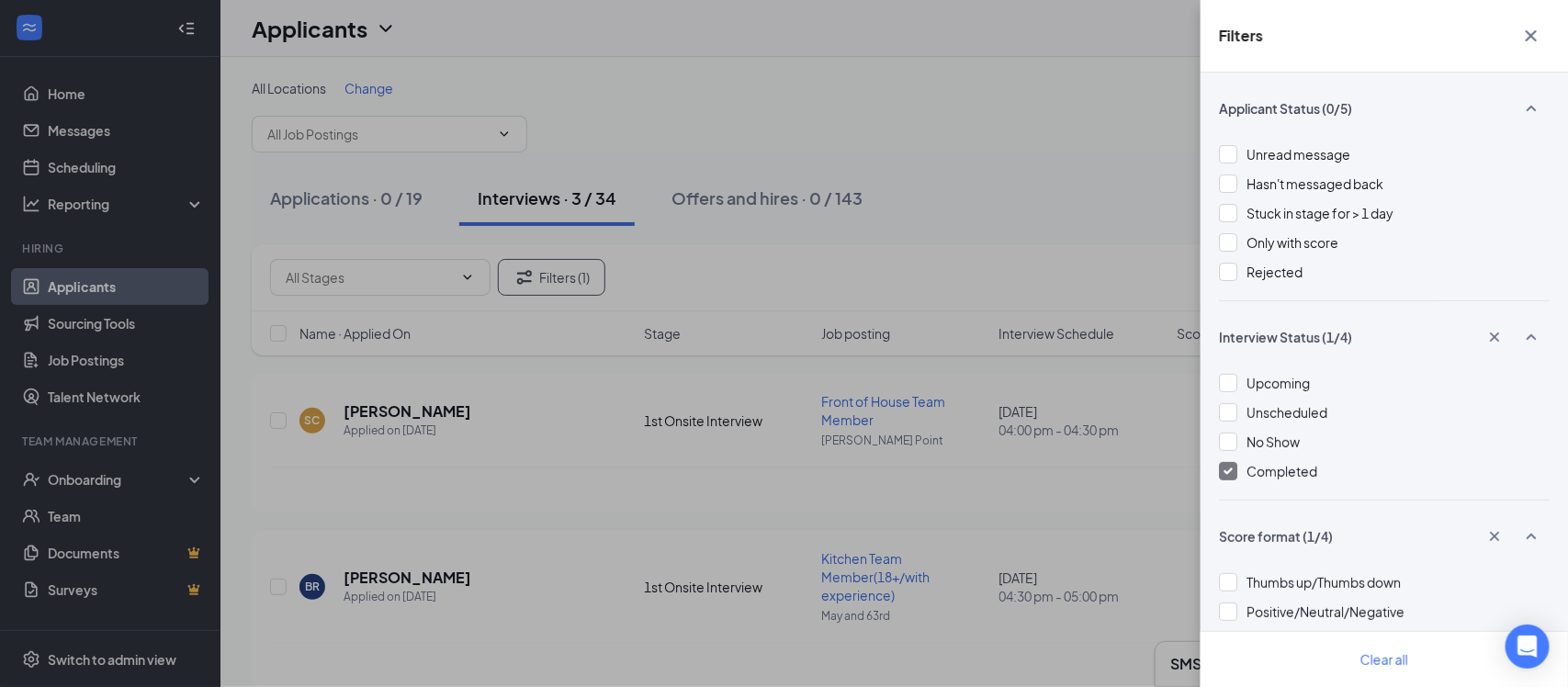
click at [1527, 41] on icon "Cross" at bounding box center [1530, 35] width 22 height 22
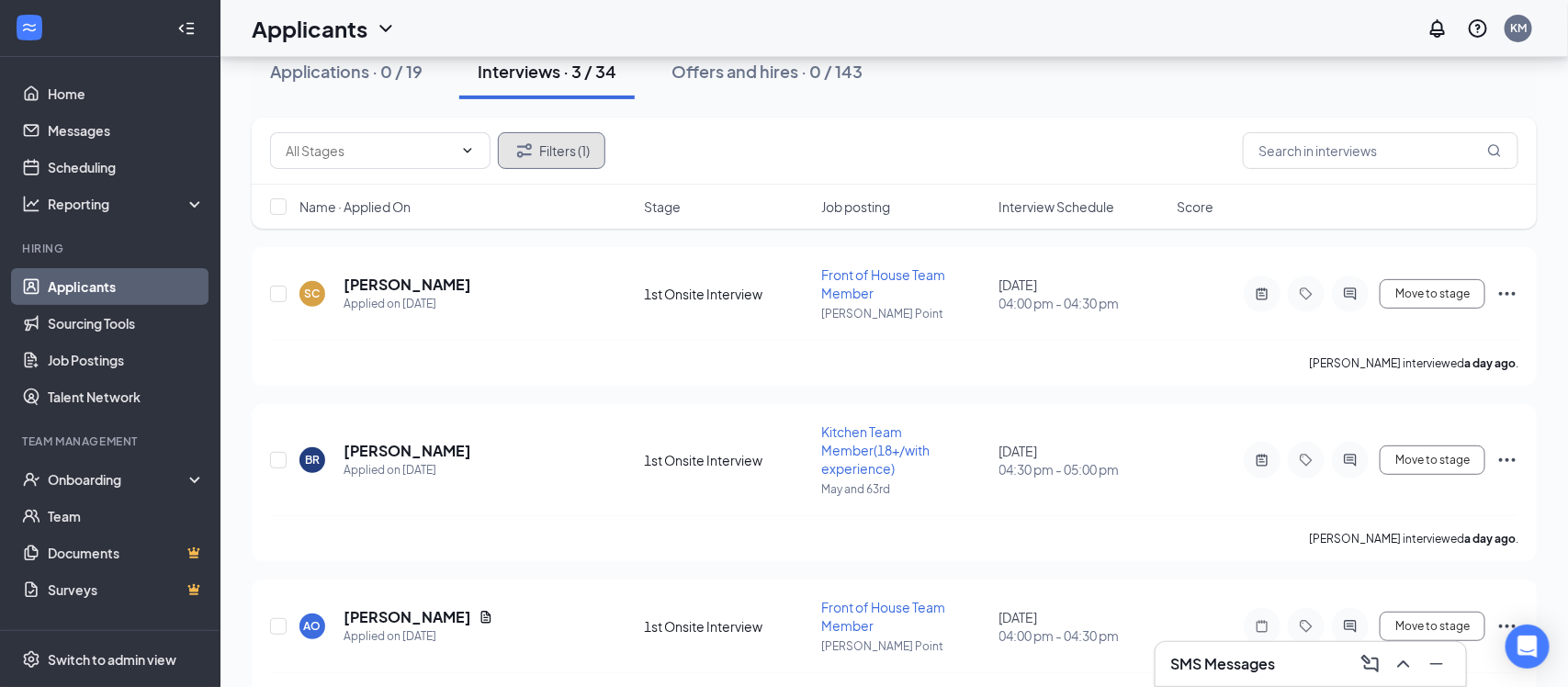
scroll to position [180, 0]
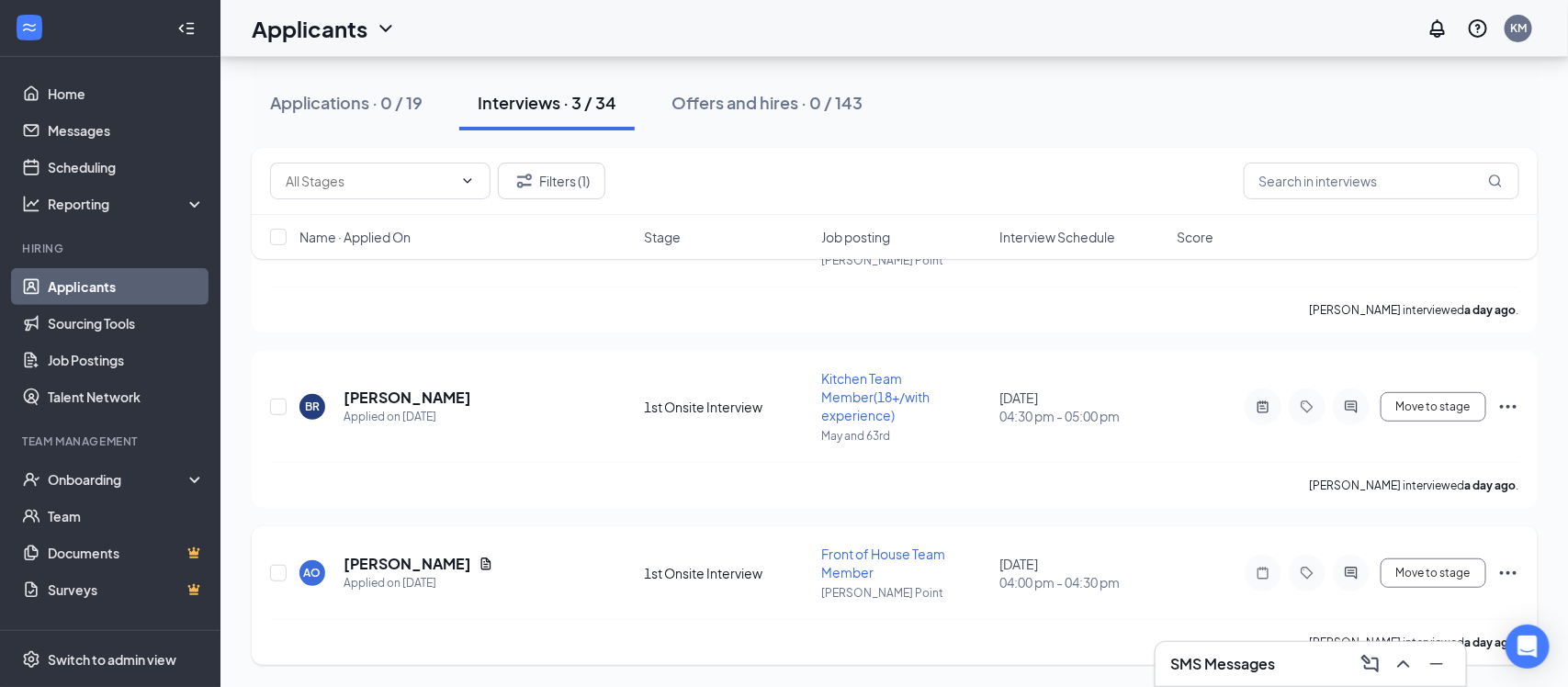
click at [1507, 574] on icon "Ellipses" at bounding box center [1509, 573] width 17 height 4
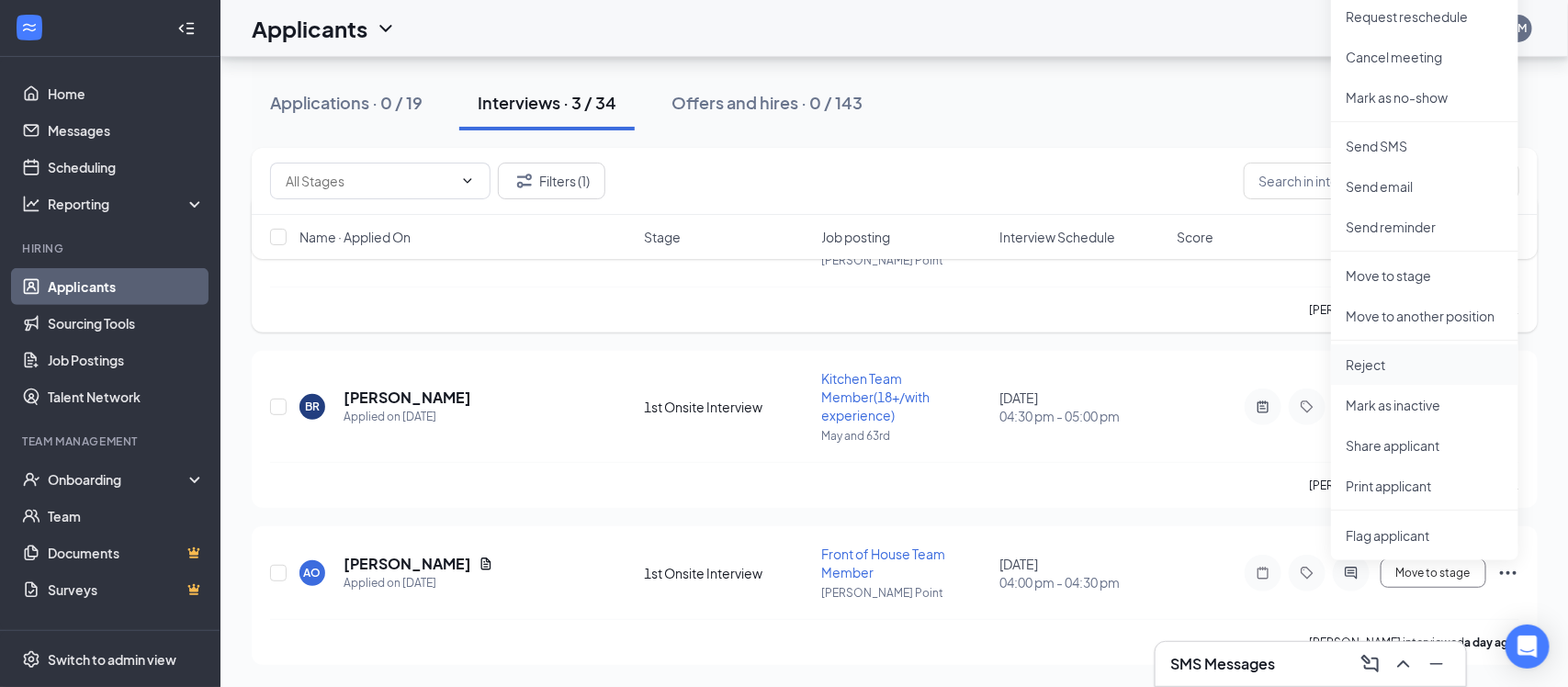
click at [1410, 370] on p "Reject" at bounding box center [1425, 364] width 158 height 18
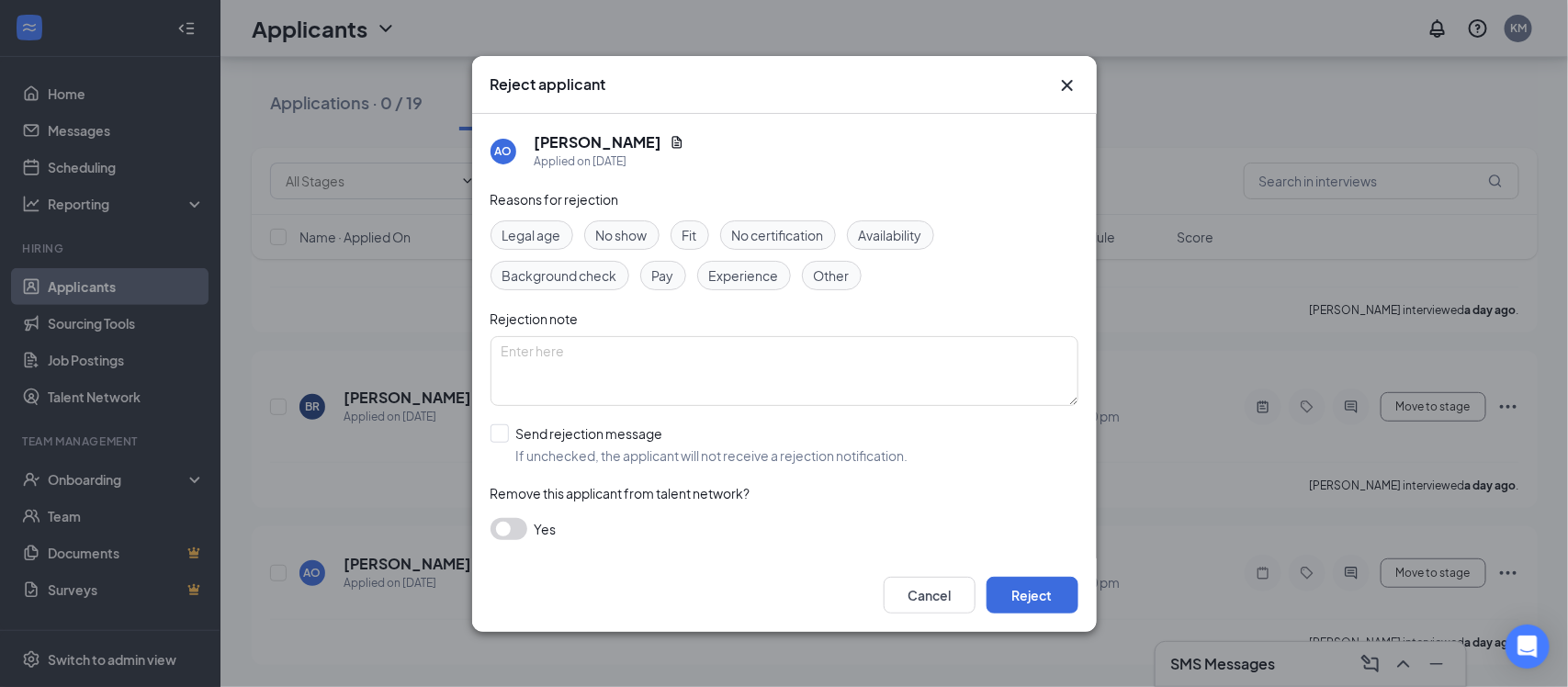
click at [701, 235] on div "Fit" at bounding box center [689, 235] width 39 height 29
click at [503, 431] on input "Send rejection message If unchecked, the applicant will not receive a rejection…" at bounding box center [699, 444] width 418 height 41
checkbox input "true"
click at [627, 522] on span "Main Rejection Template" at bounding box center [580, 526] width 147 height 27
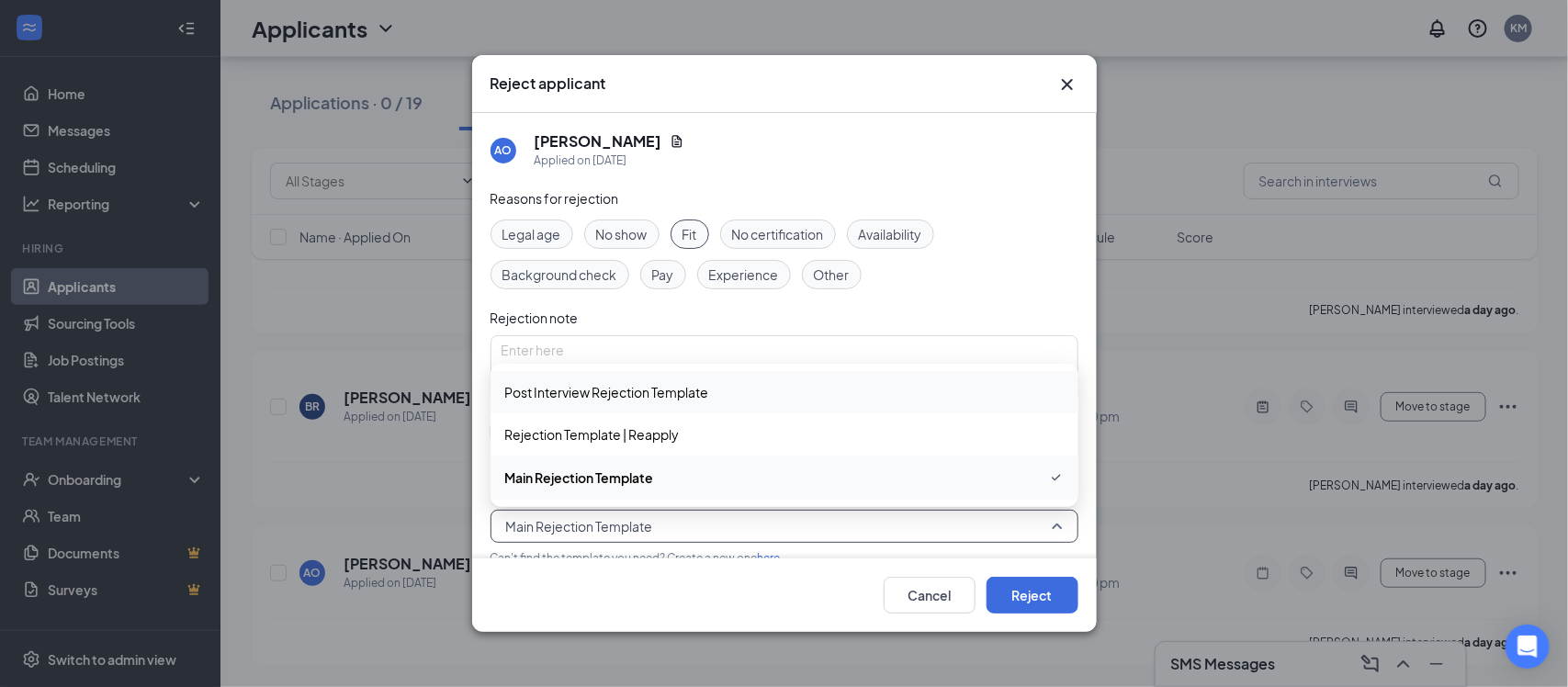
click at [678, 391] on span "Post Interview Rejection Template" at bounding box center [607, 391] width 204 height 20
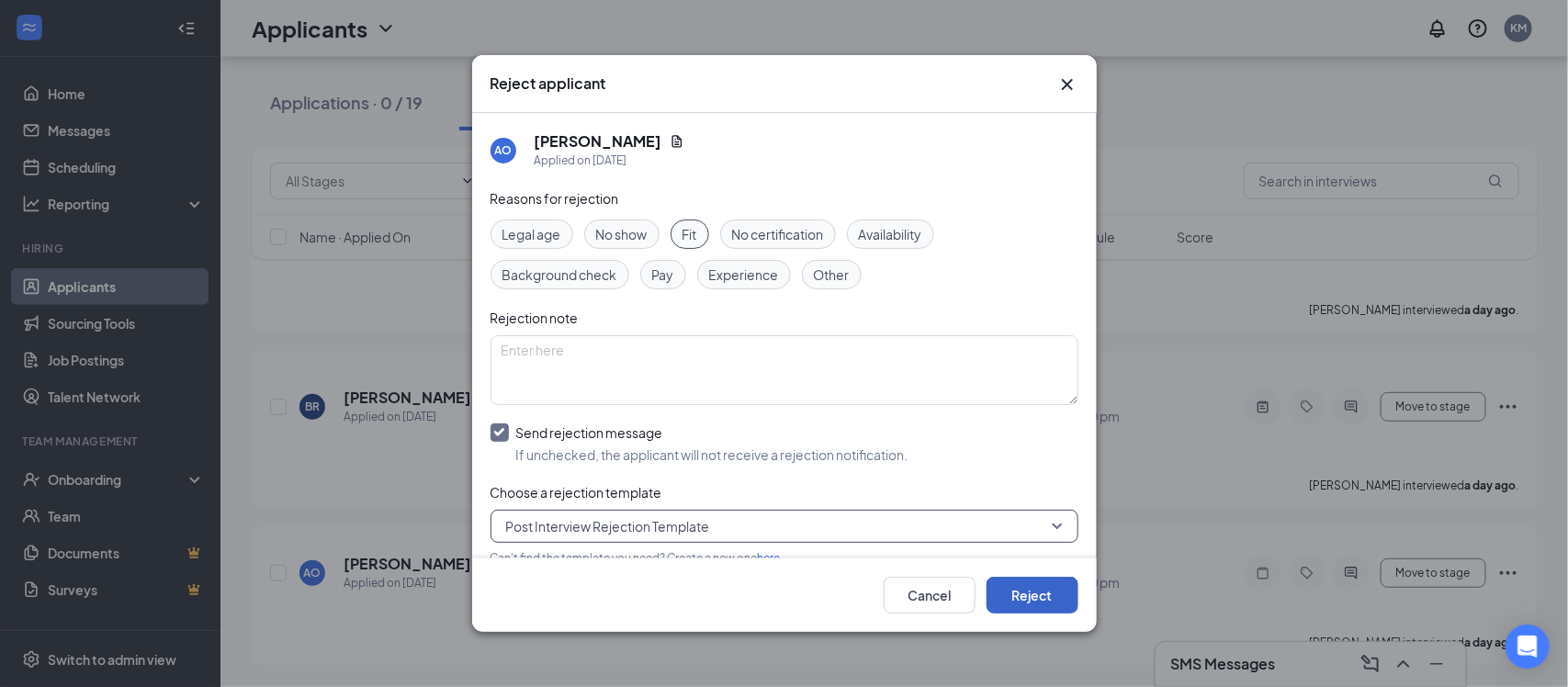
click at [998, 596] on button "Reject" at bounding box center [1032, 595] width 91 height 37
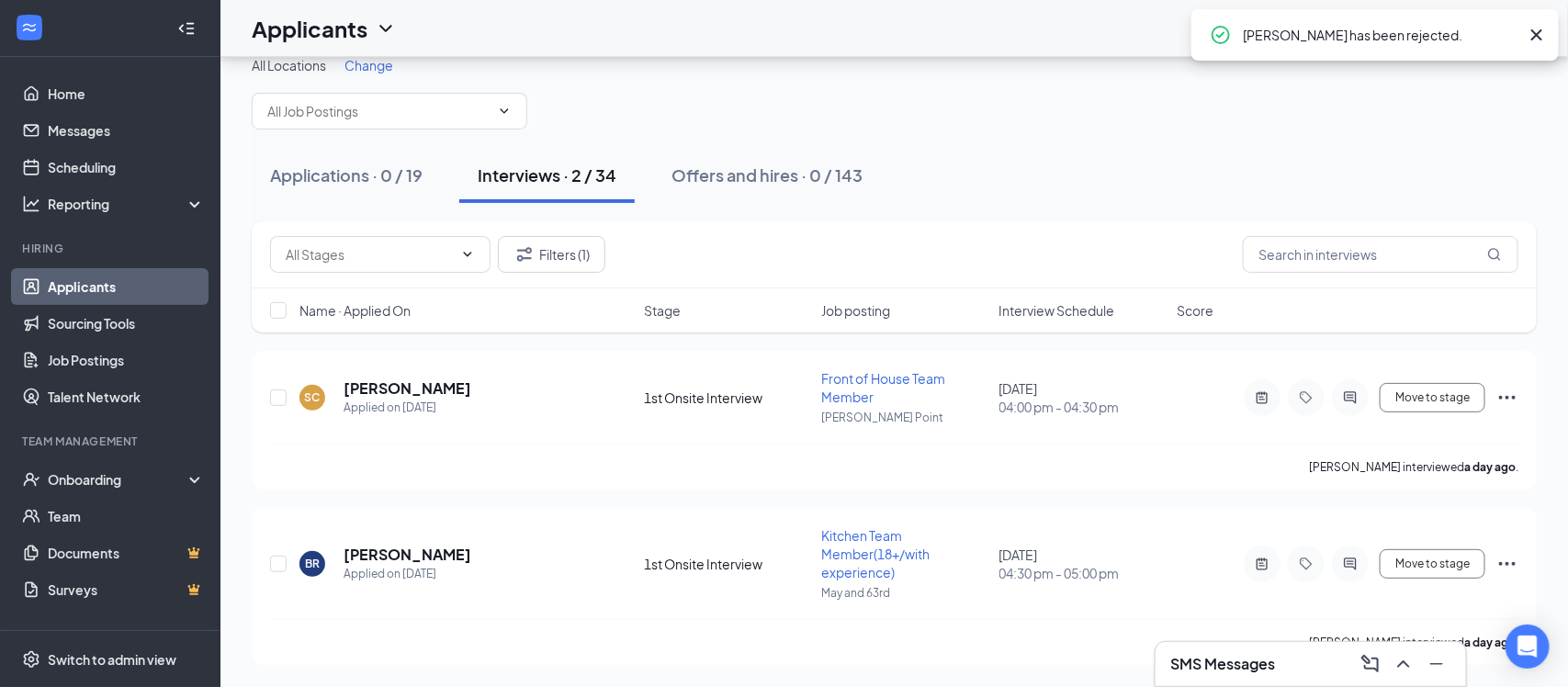
scroll to position [23, 0]
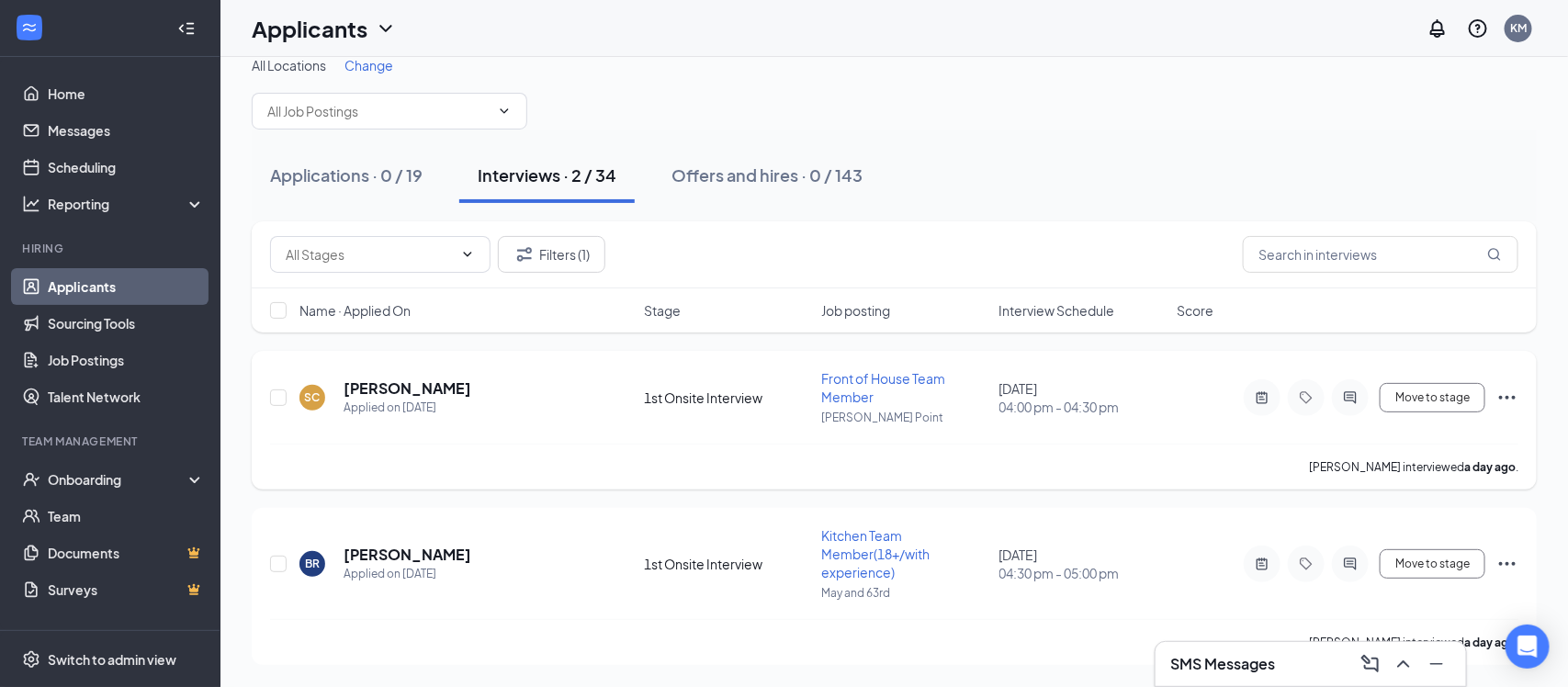
click at [1510, 394] on icon "Ellipses" at bounding box center [1507, 397] width 22 height 22
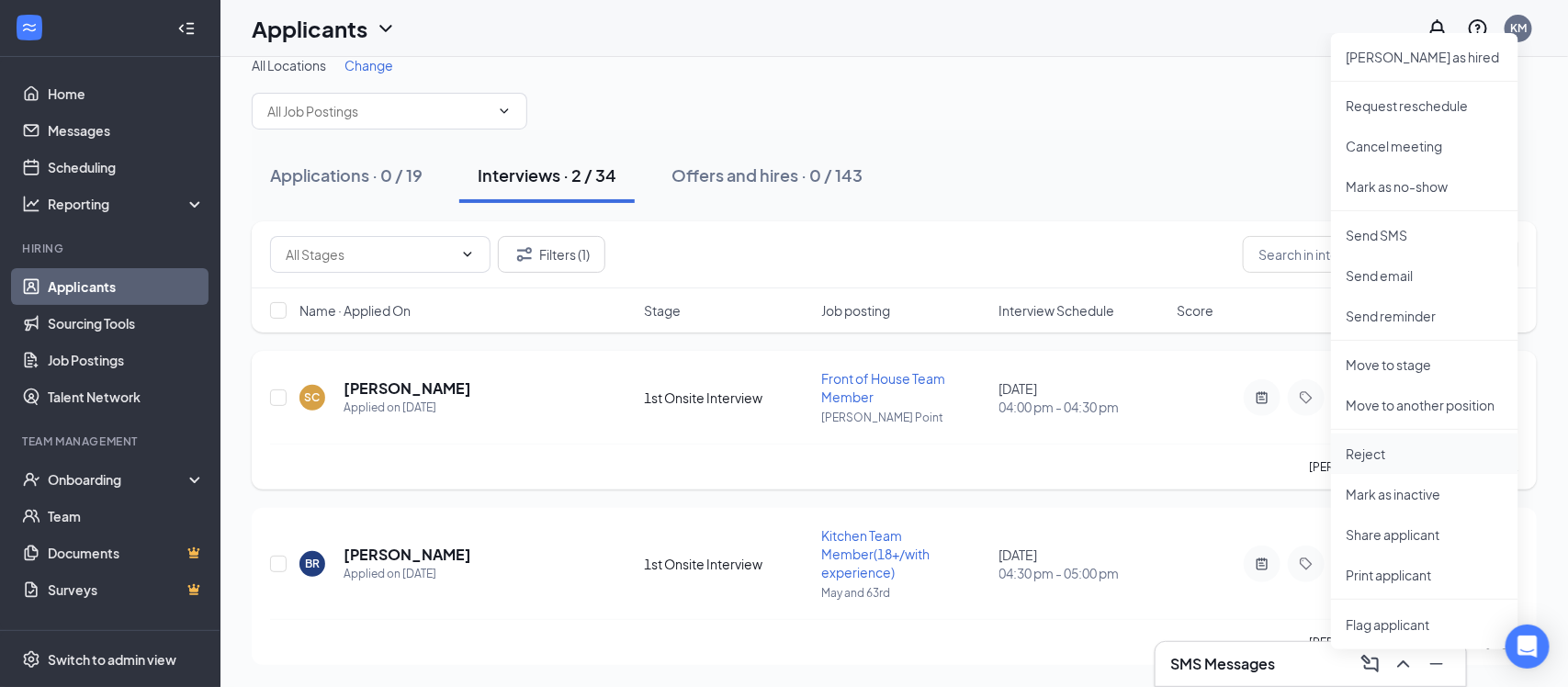
click at [1359, 468] on li "Reject" at bounding box center [1425, 453] width 188 height 41
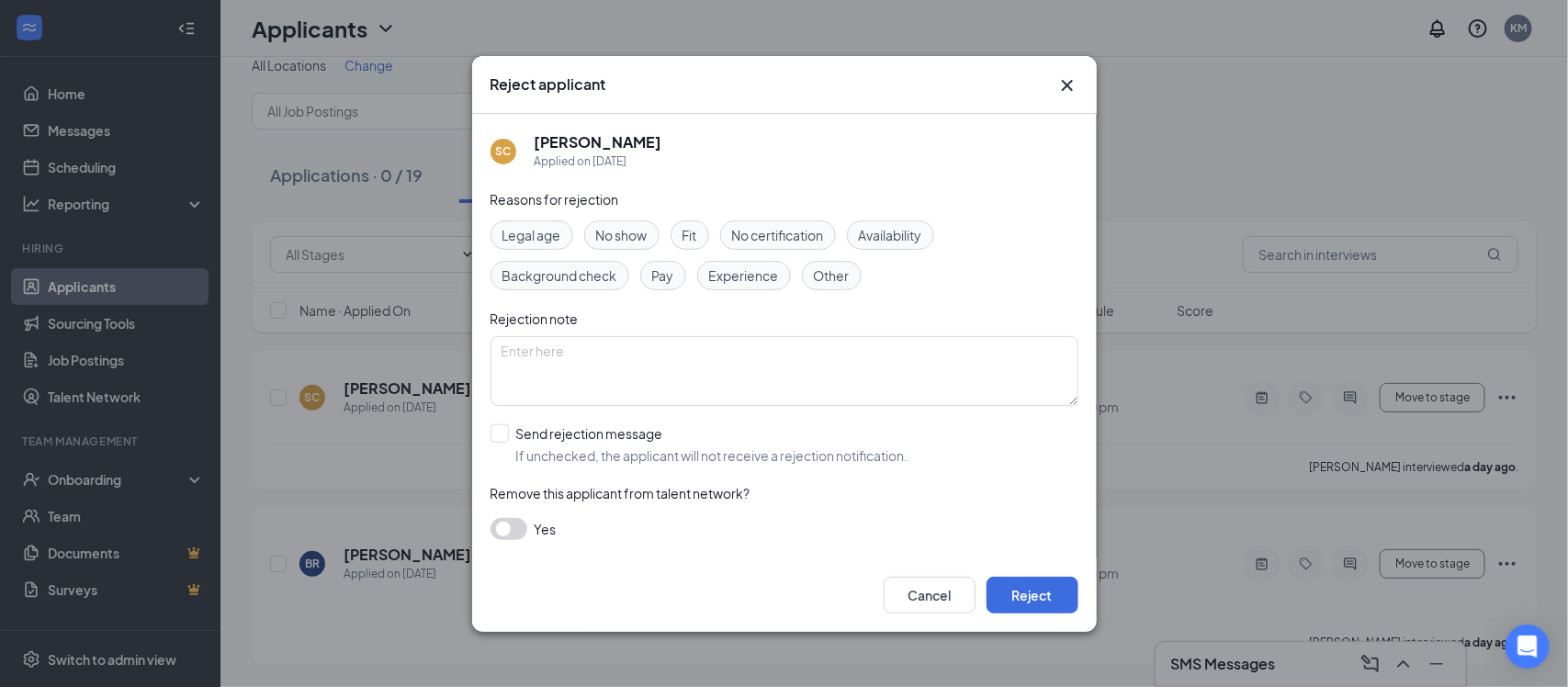
click at [696, 230] on span "Fit" at bounding box center [690, 235] width 15 height 20
click at [502, 430] on input "Send rejection message If unchecked, the applicant will not receive a rejection…" at bounding box center [699, 444] width 418 height 41
checkbox input "true"
click at [558, 520] on span "Main Rejection Template" at bounding box center [580, 526] width 147 height 27
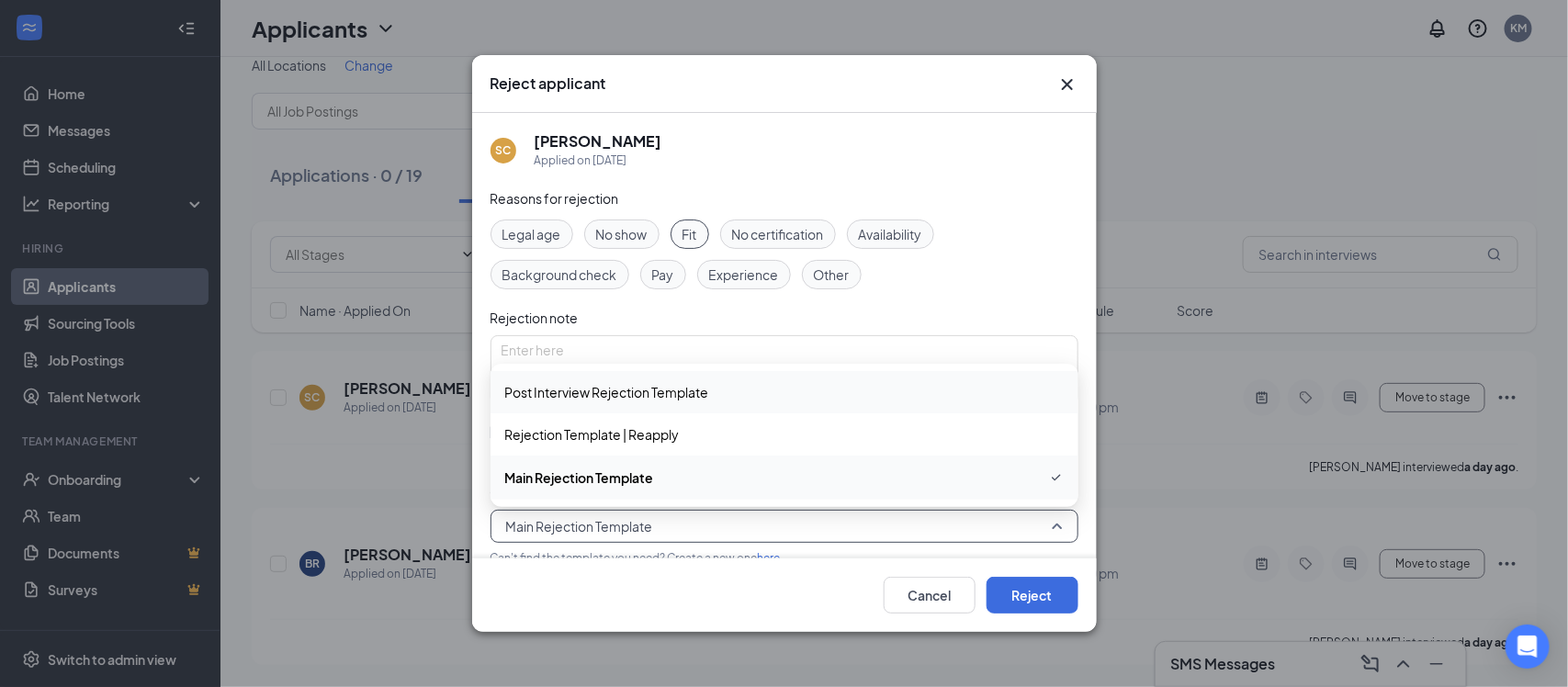
click at [593, 399] on span "Post Interview Rejection Template" at bounding box center [607, 391] width 204 height 20
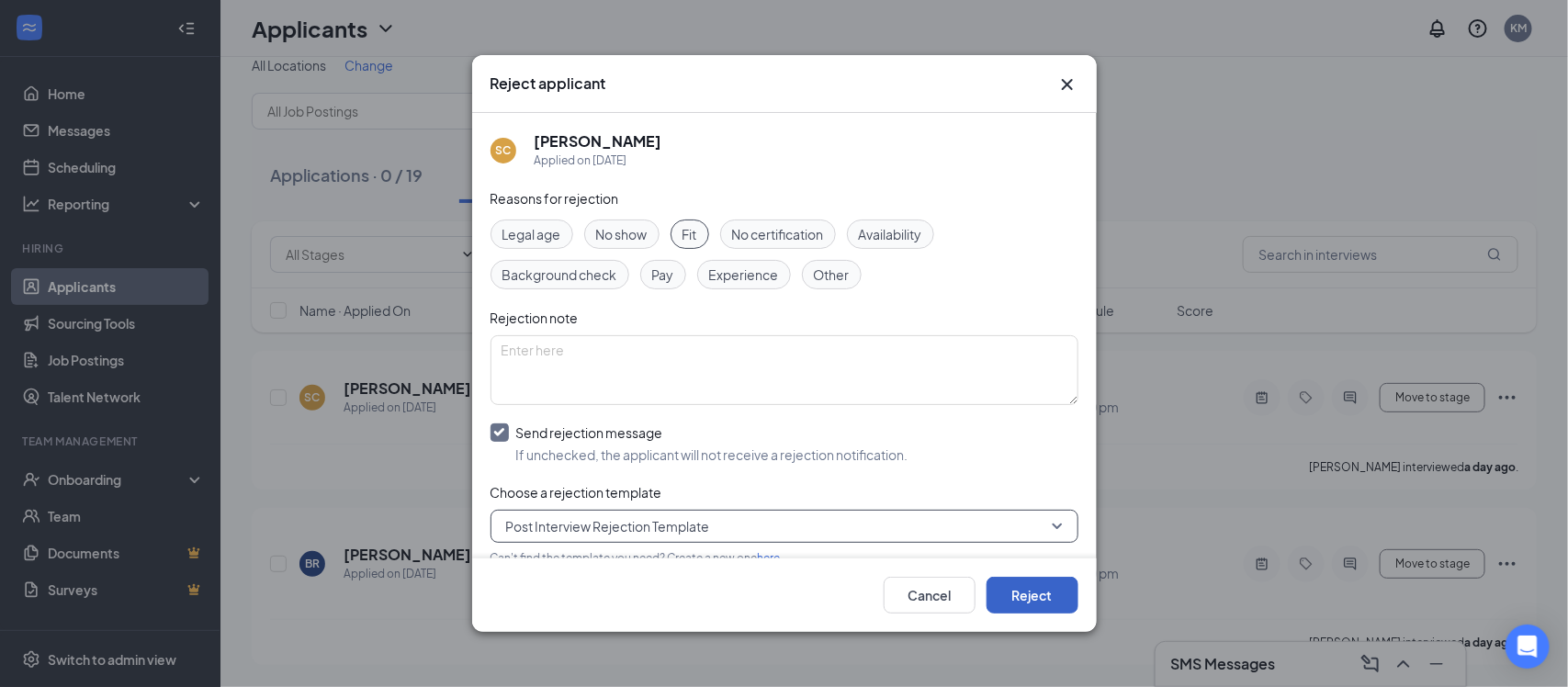
click at [1002, 593] on button "Reject" at bounding box center [1032, 595] width 91 height 37
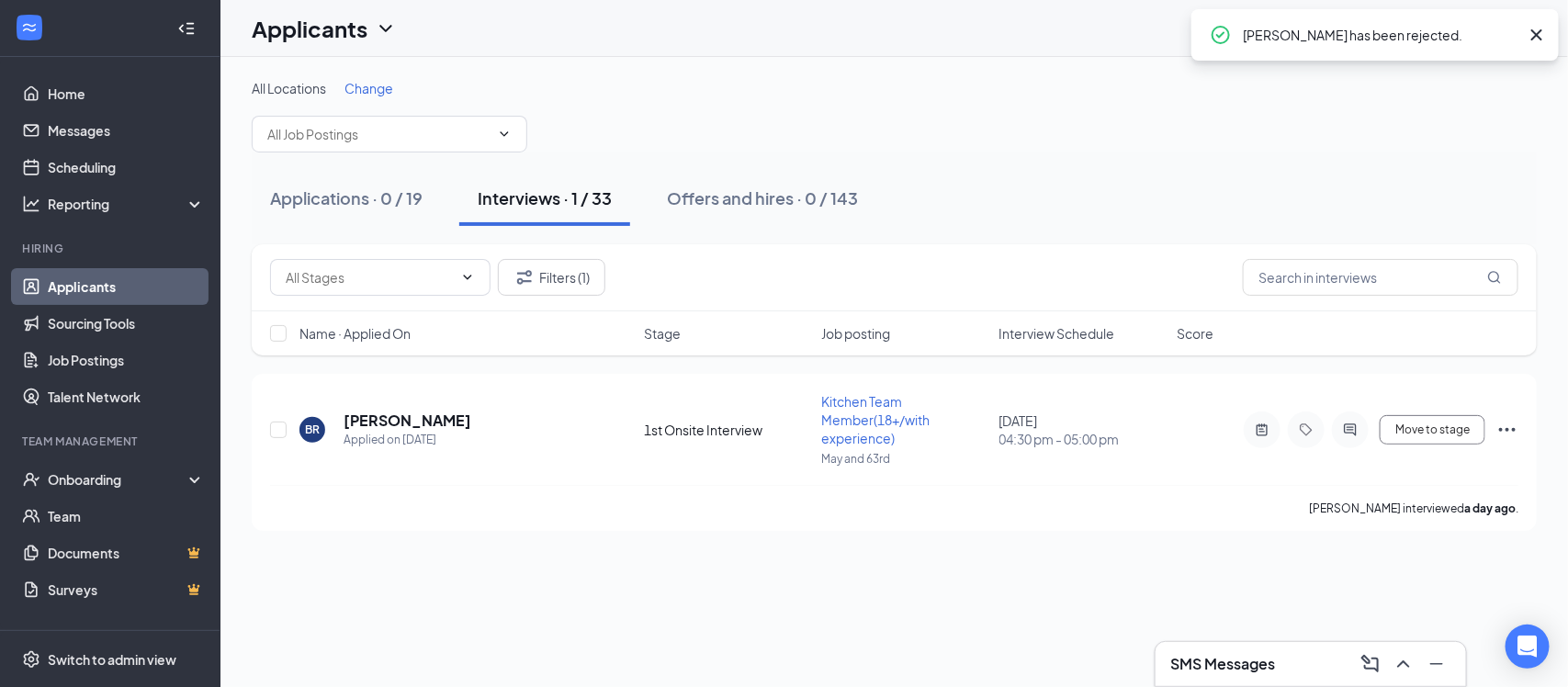
scroll to position [0, 0]
click at [1451, 428] on span "Move to stage" at bounding box center [1432, 430] width 74 height 13
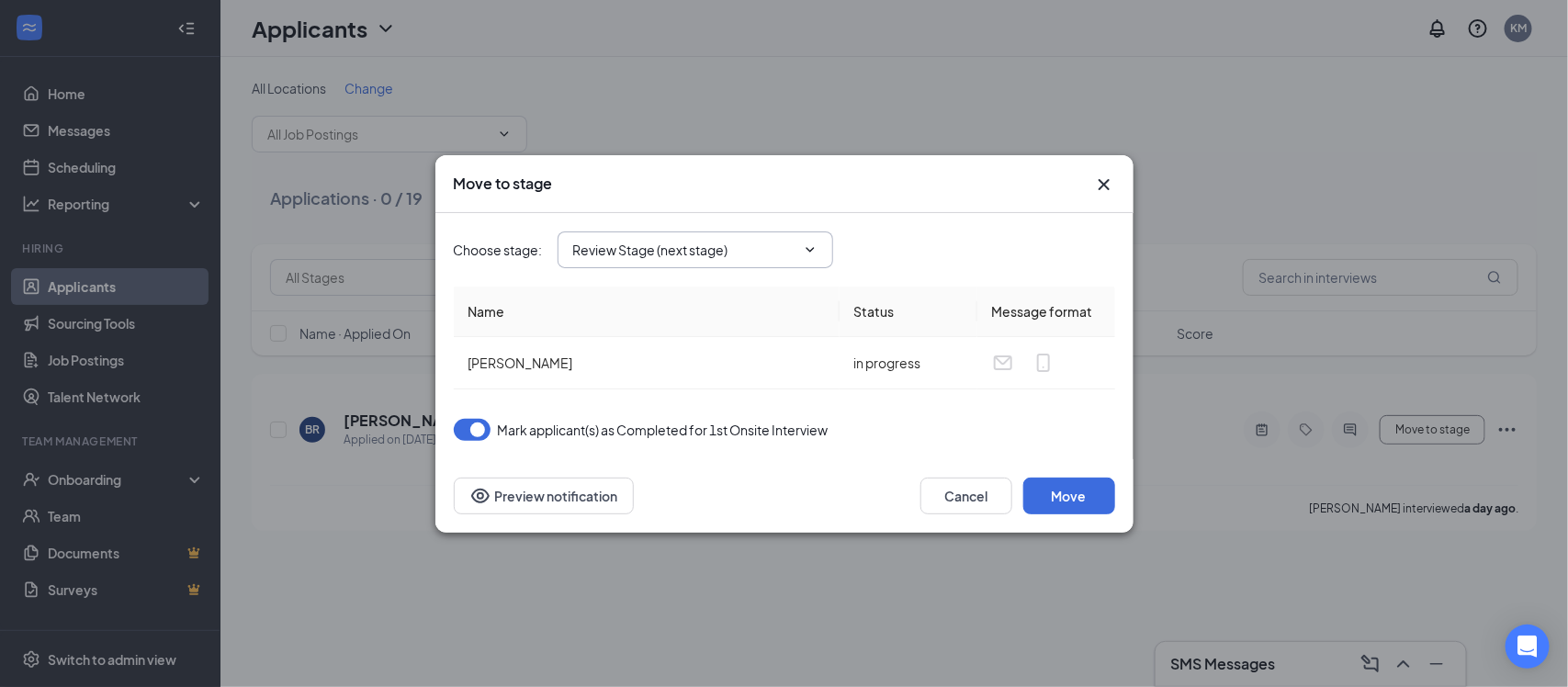
click at [751, 247] on input "Review Stage (next stage)" at bounding box center [685, 249] width 223 height 20
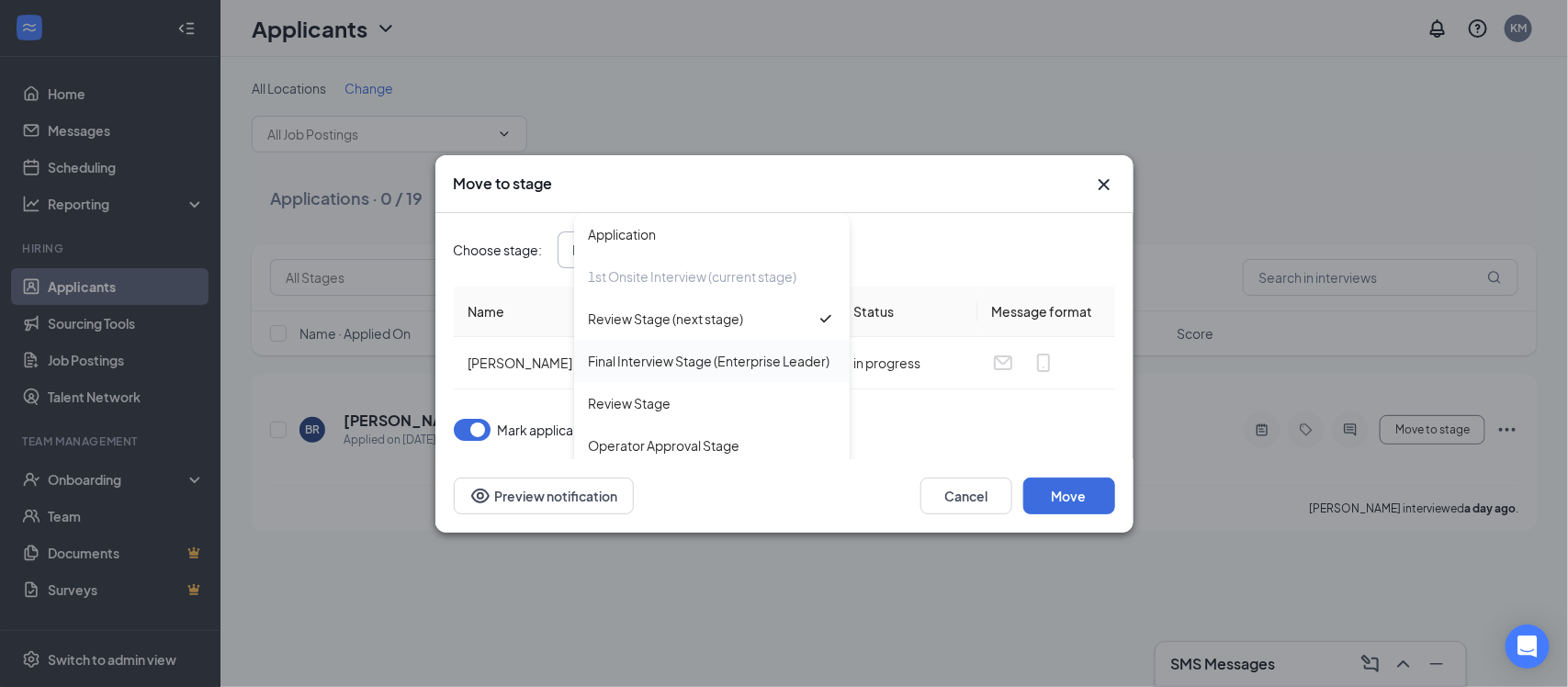
click at [703, 361] on div "Final Interview Stage (Enterprise Leader)" at bounding box center [709, 360] width 241 height 20
type input "Final Interview Stage (Enterprise Leader)"
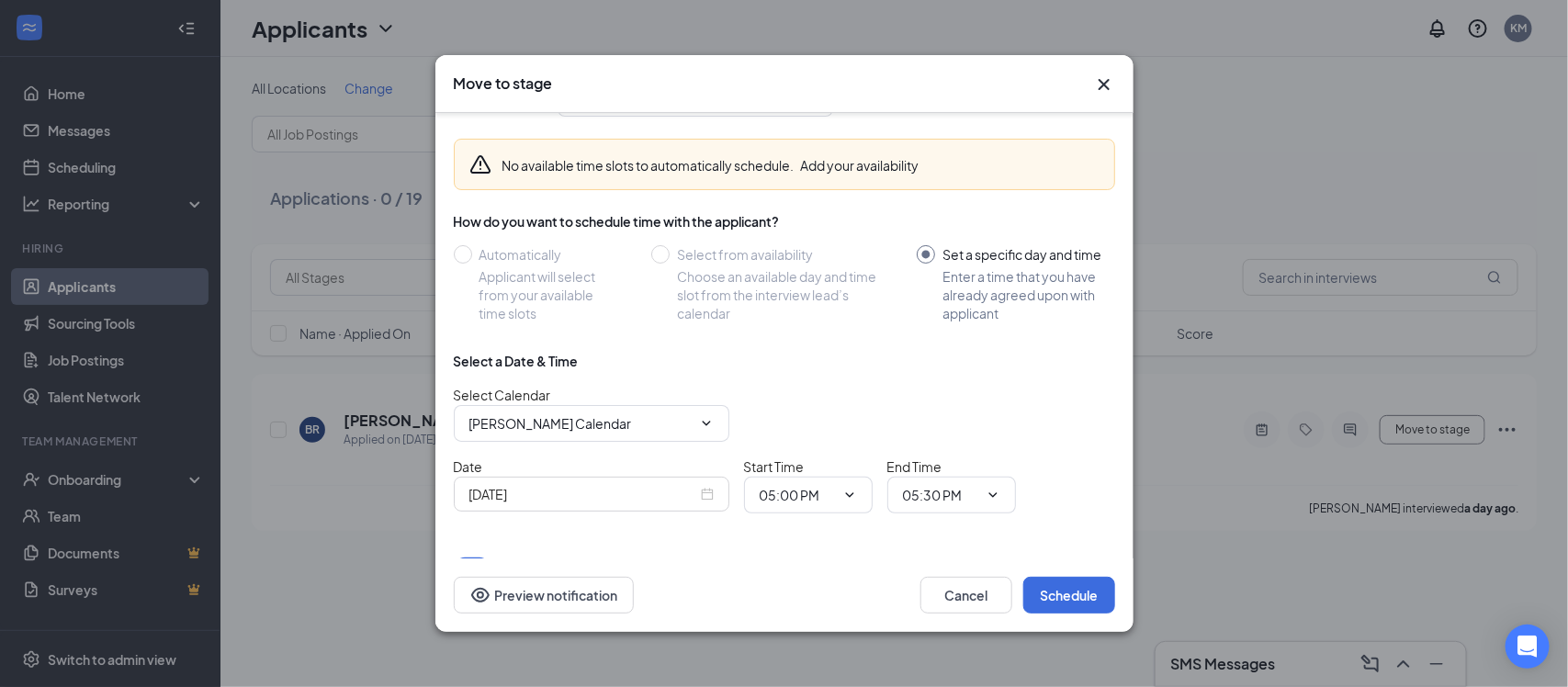
scroll to position [90, 0]
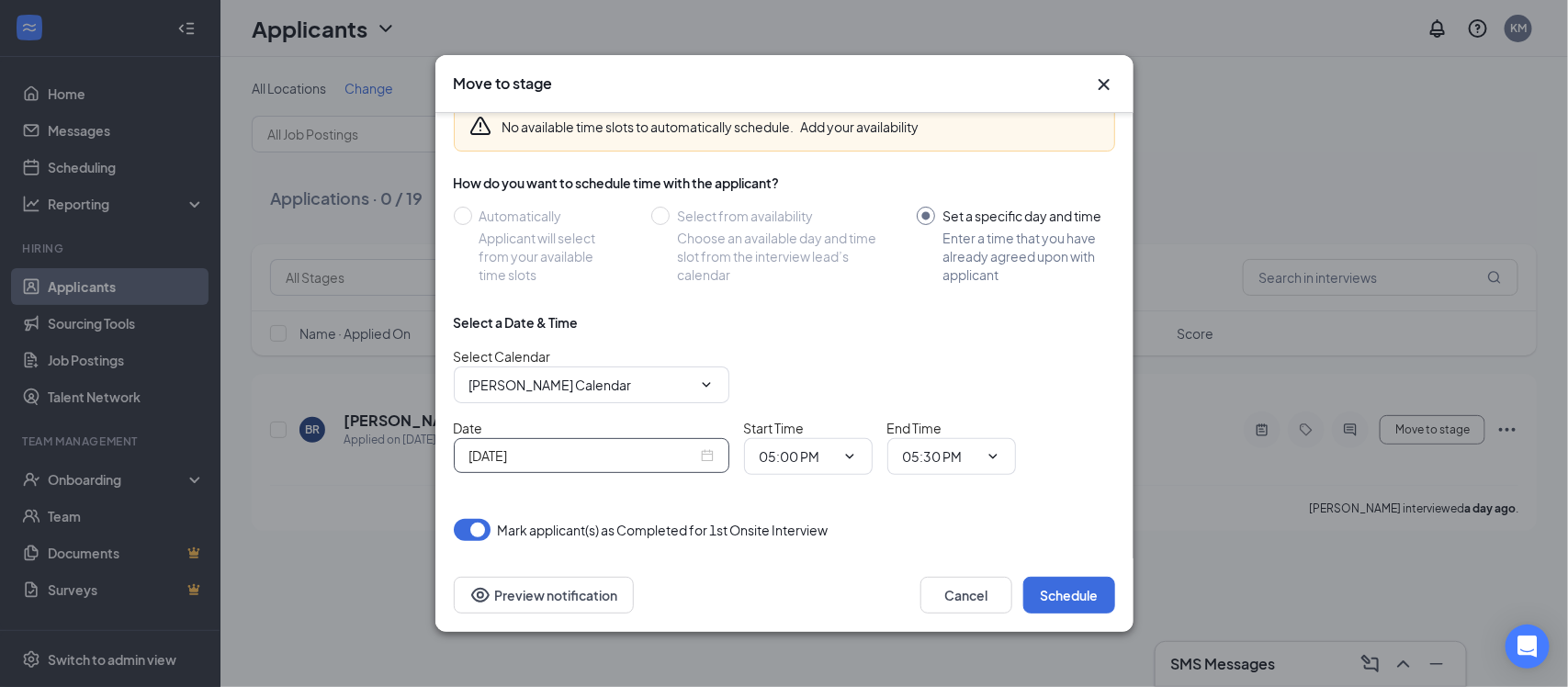
click at [693, 450] on input "[DATE]" at bounding box center [584, 455] width 228 height 20
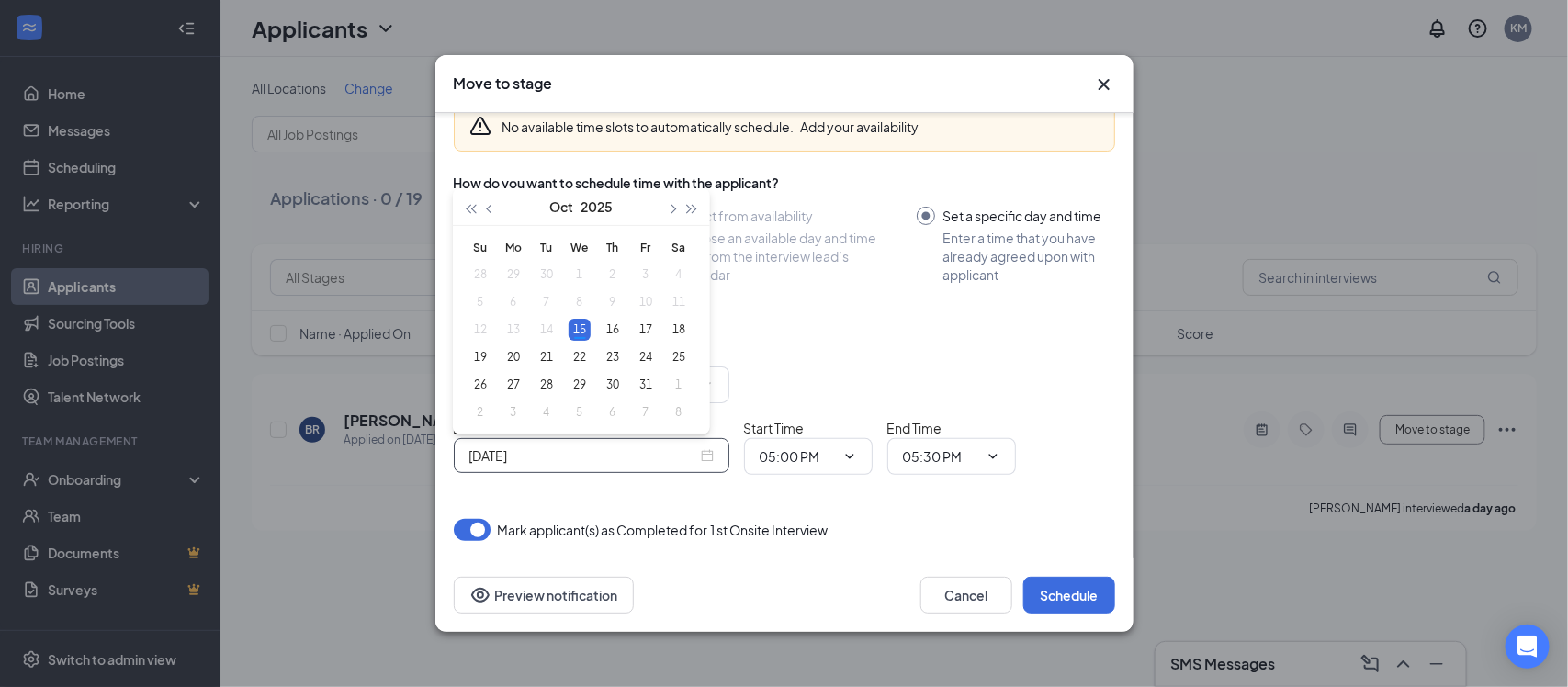
click at [706, 458] on div "[DATE]" at bounding box center [591, 455] width 244 height 20
type input "[DATE]"
click at [612, 329] on div "16" at bounding box center [612, 329] width 22 height 22
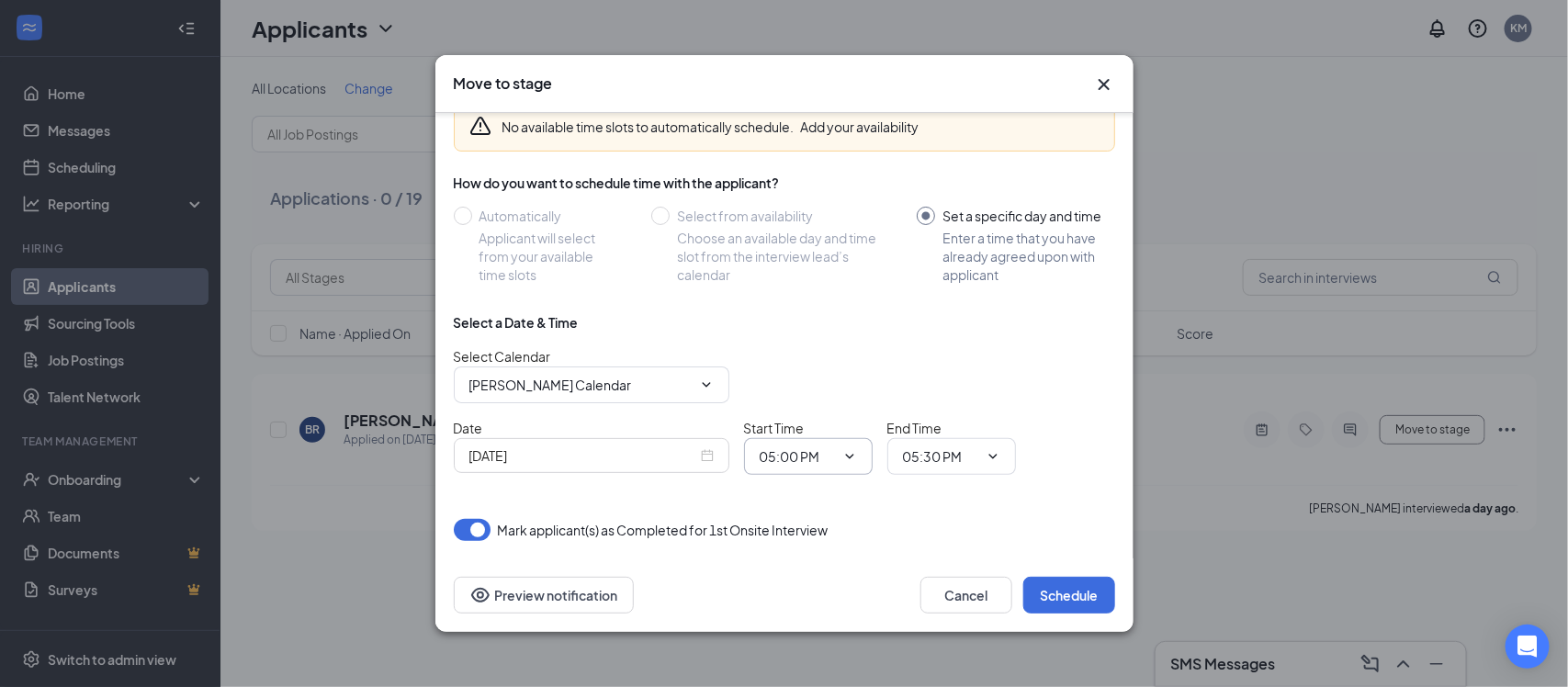
click at [810, 461] on input "05:00 PM" at bounding box center [798, 455] width 75 height 20
click at [816, 216] on div "03:00 PM" at bounding box center [801, 214] width 54 height 20
type input "03:00 PM"
click at [963, 451] on input "05:30 PM" at bounding box center [941, 455] width 75 height 20
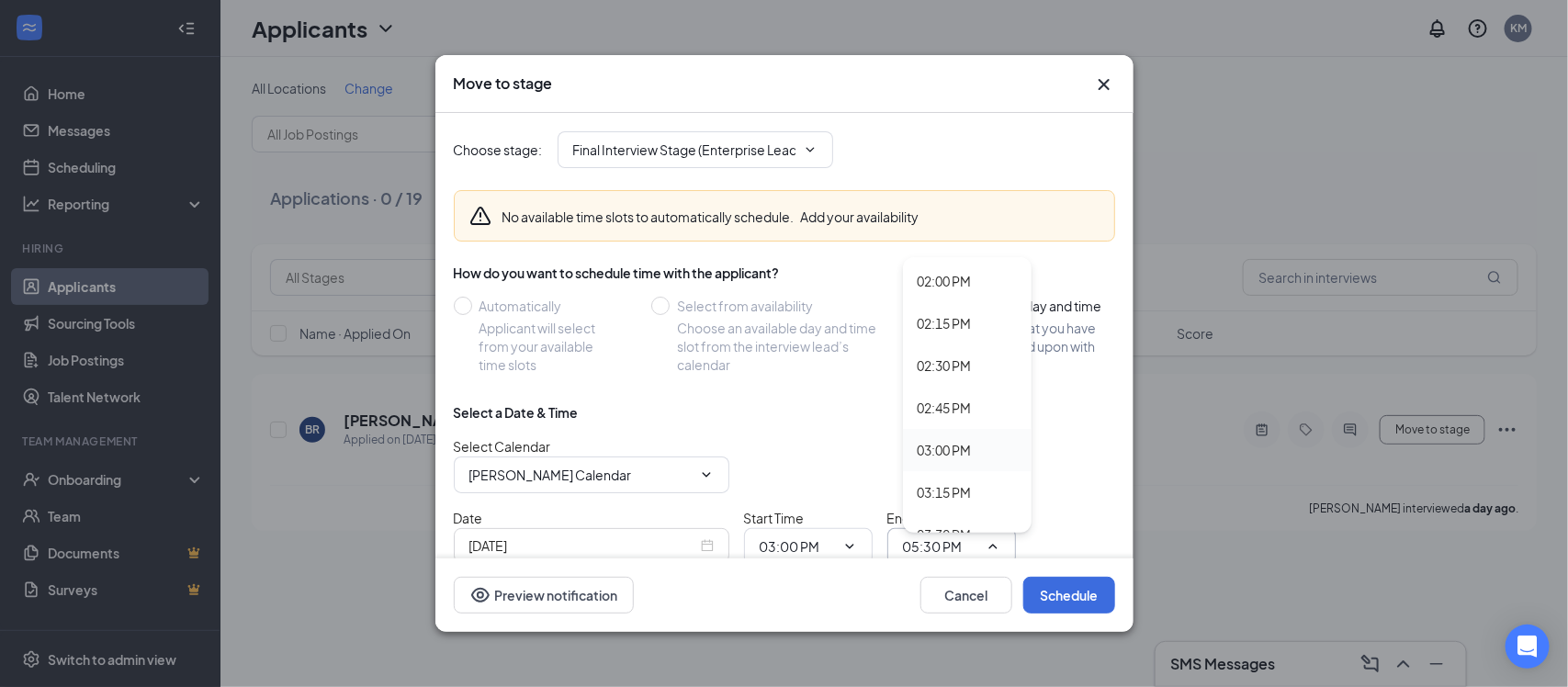
scroll to position [2364, 0]
click at [959, 482] on div "03:15 PM" at bounding box center [944, 490] width 54 height 20
type input "03:15 PM"
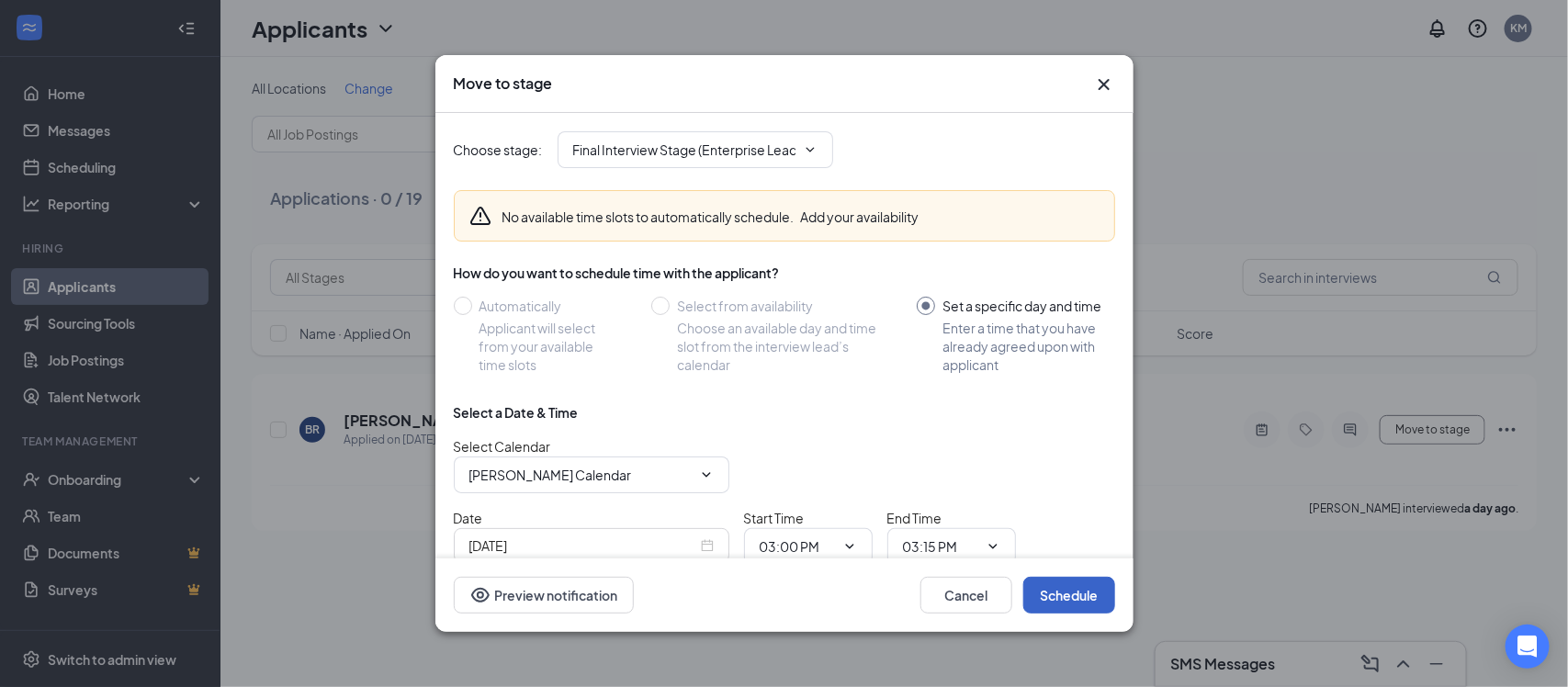
click at [1070, 591] on button "Schedule" at bounding box center [1068, 595] width 91 height 37
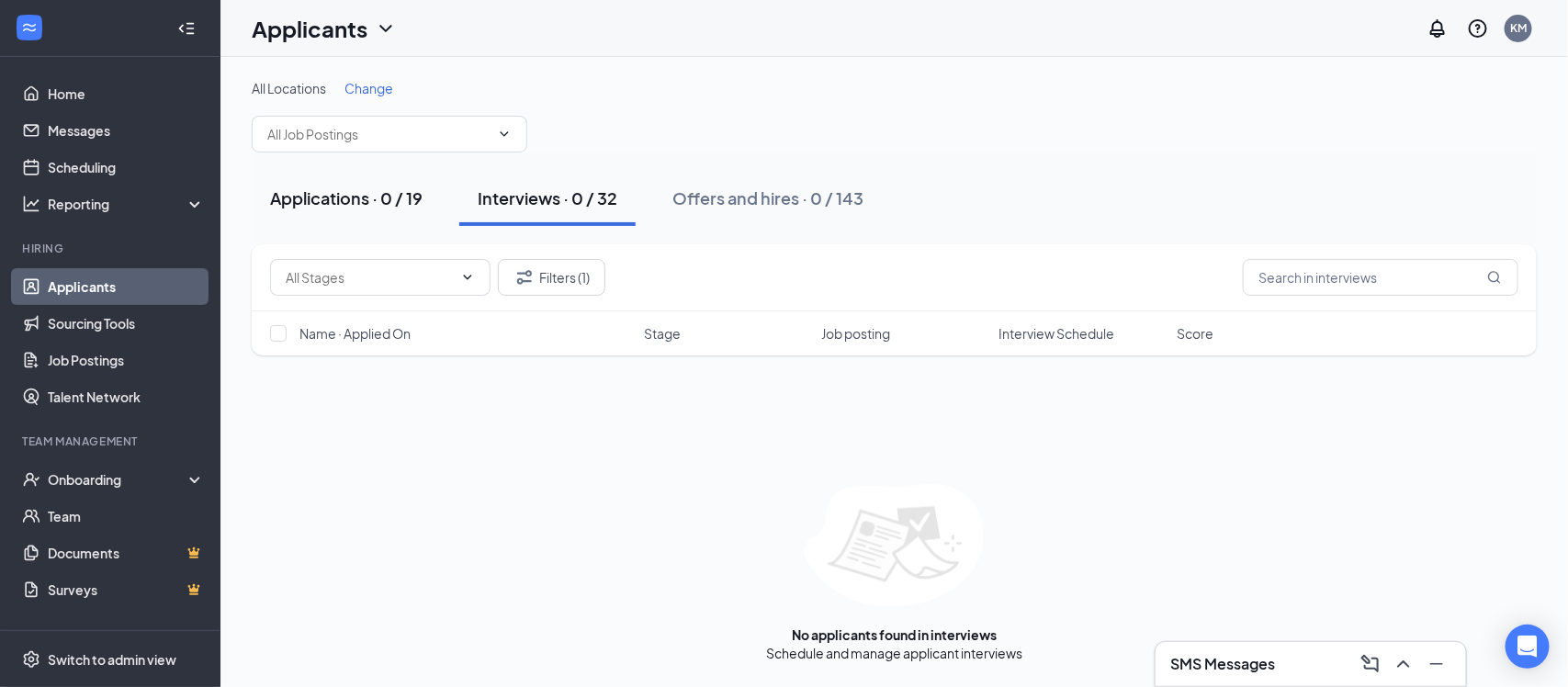
click at [363, 202] on div "Applications · 0 / 19" at bounding box center [346, 198] width 153 height 23
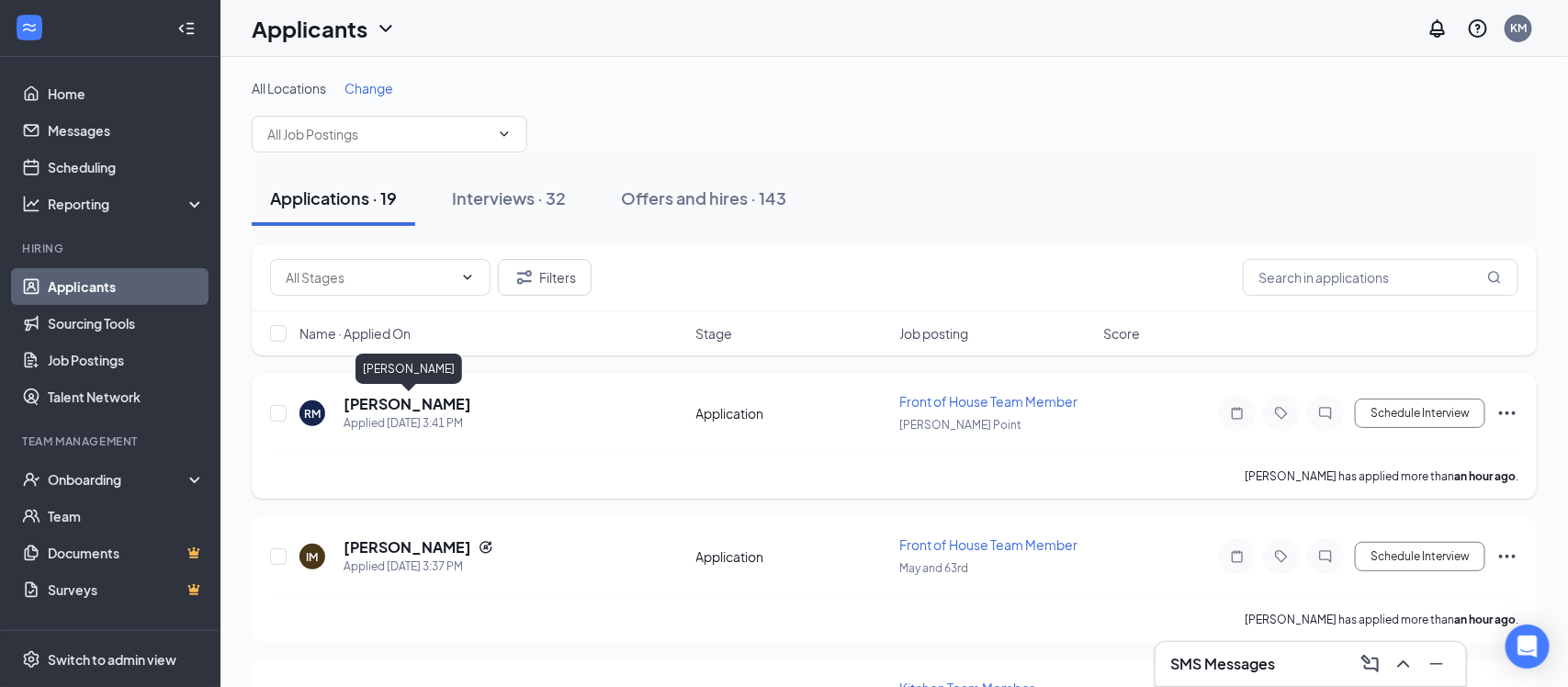
click at [424, 409] on h5 "[PERSON_NAME]" at bounding box center [406, 403] width 127 height 20
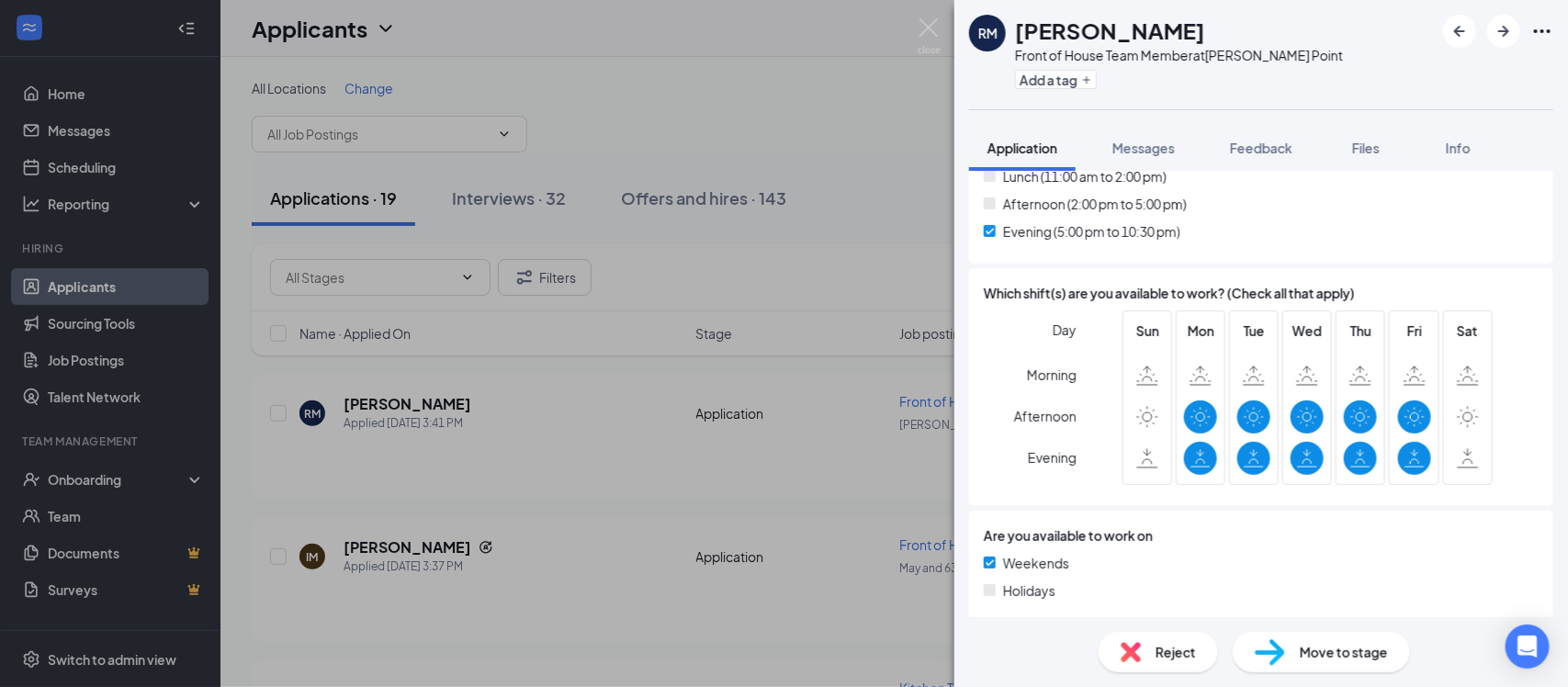
scroll to position [702, 0]
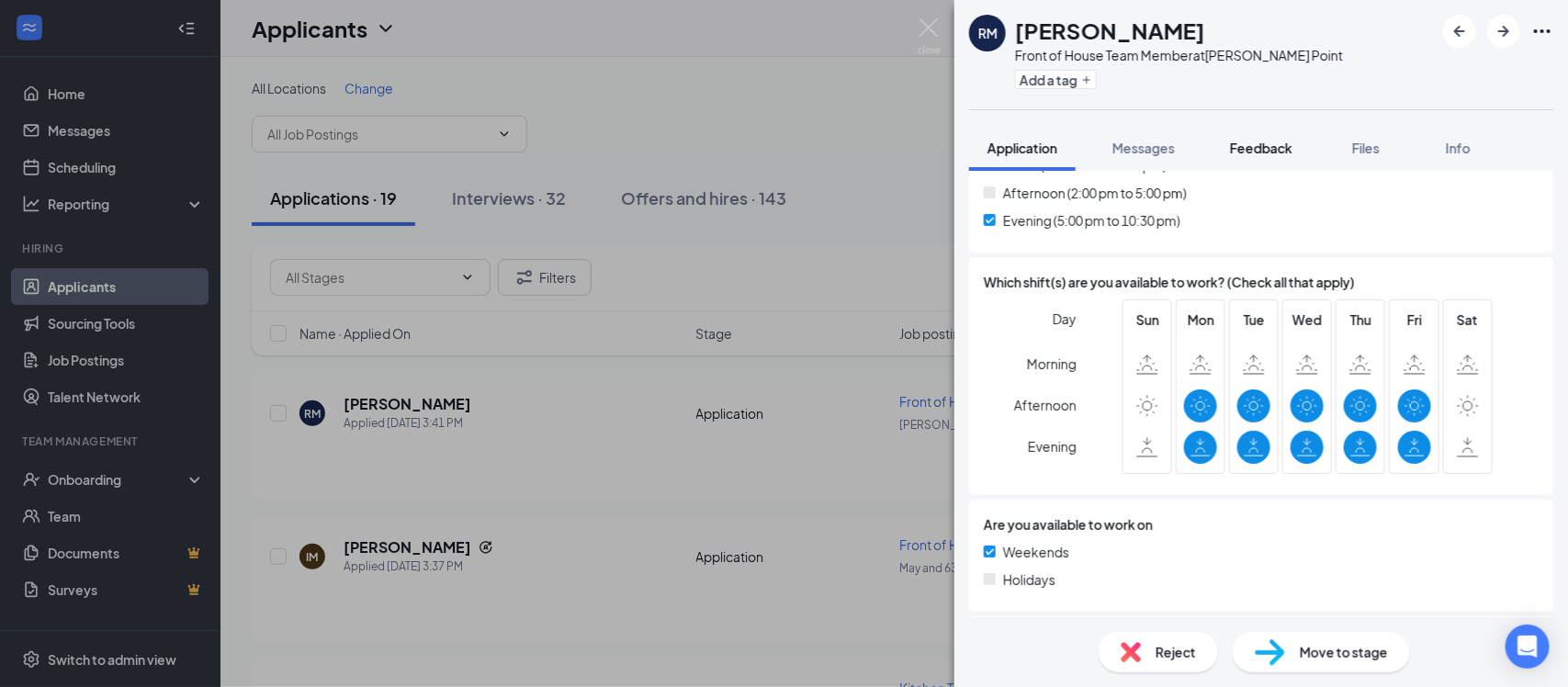
click at [1257, 141] on span "Feedback" at bounding box center [1262, 148] width 62 height 17
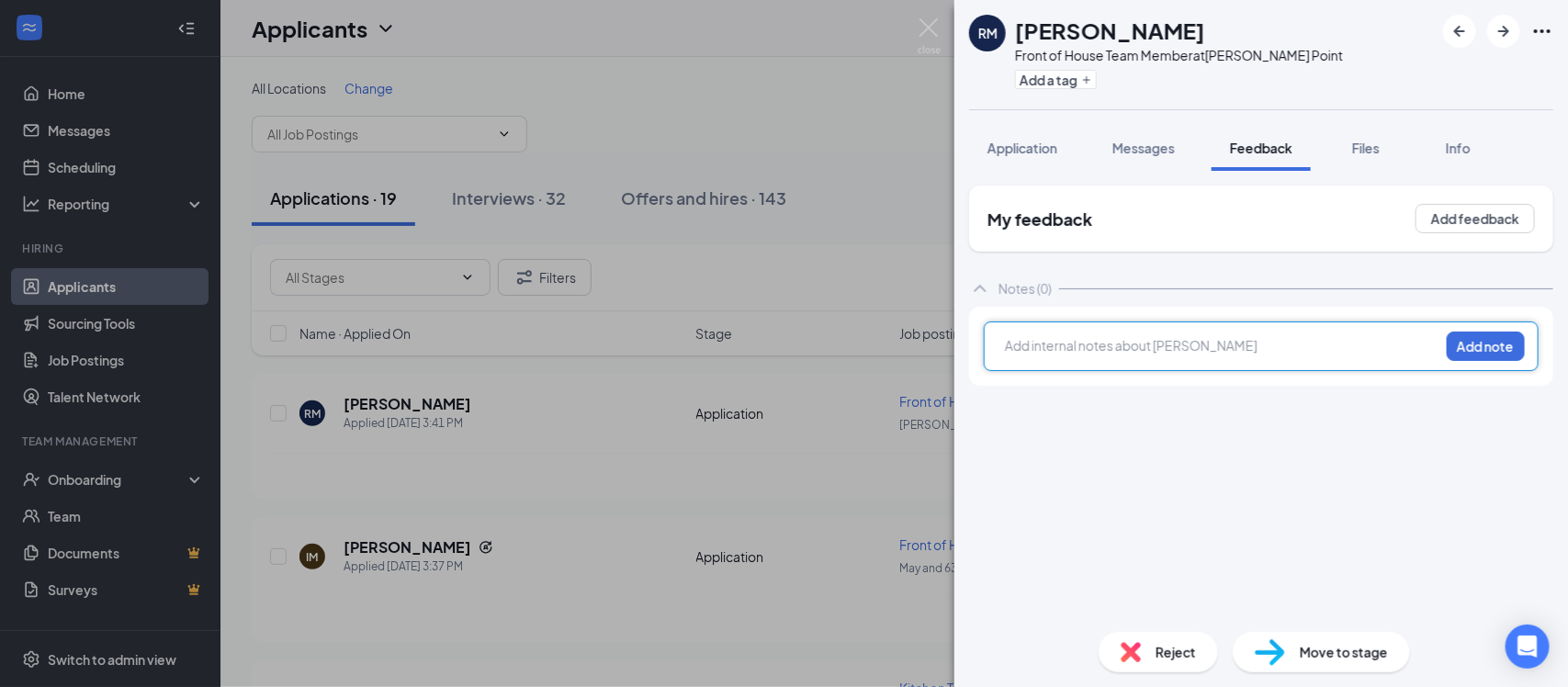
click at [1107, 352] on div at bounding box center [1222, 346] width 433 height 19
click at [1500, 332] on button "Add note" at bounding box center [1485, 346] width 78 height 29
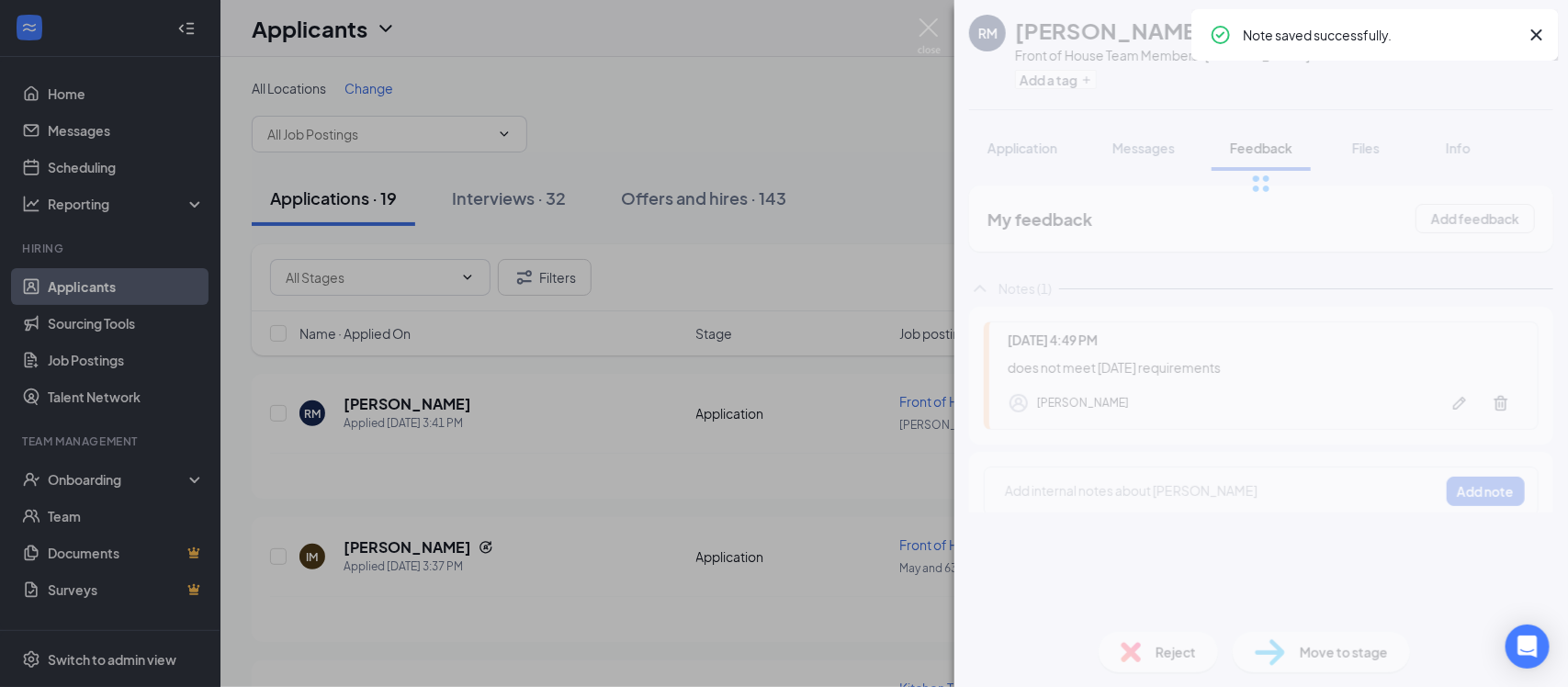
click at [1179, 661] on div "RM [PERSON_NAME] Front of House Team Member at [PERSON_NAME] Point Add a tag Ap…" at bounding box center [1261, 343] width 614 height 687
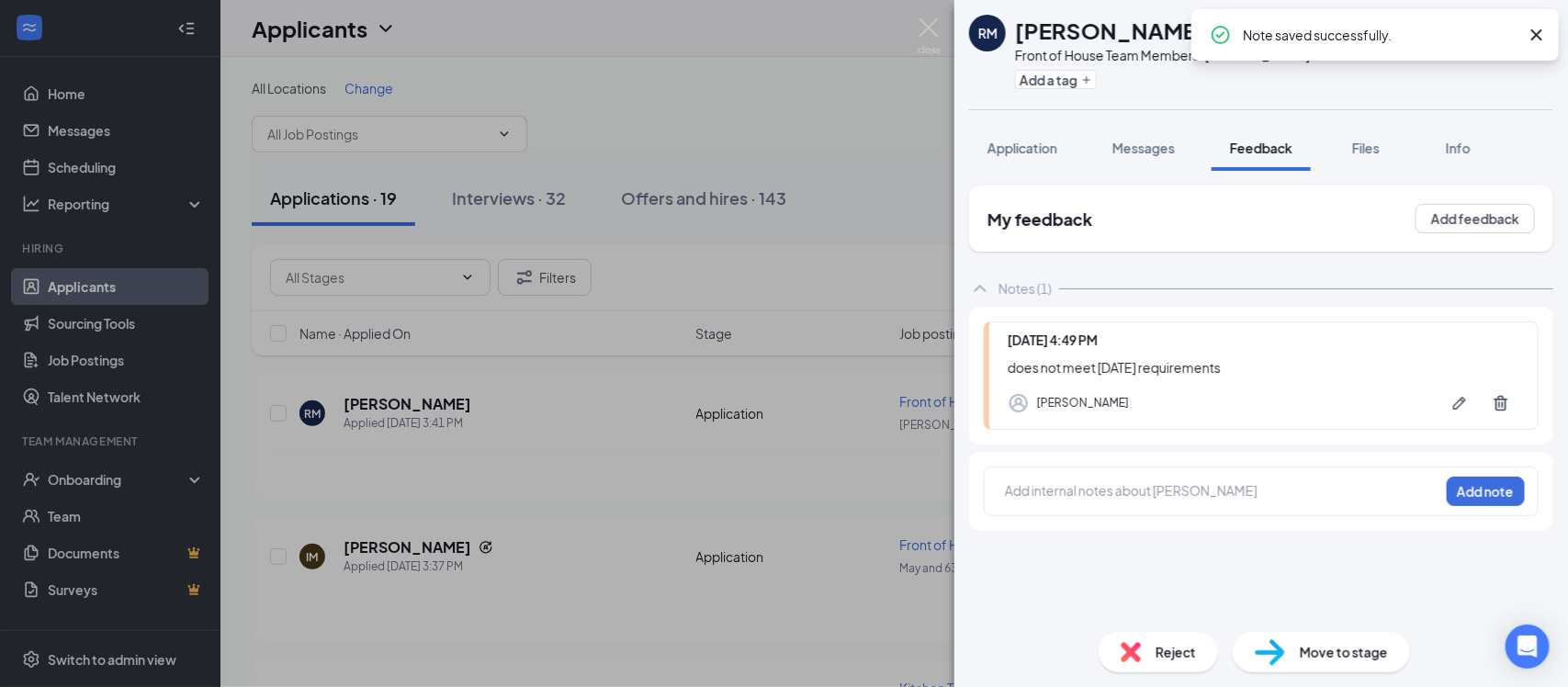
click at [1169, 651] on span "Reject" at bounding box center [1176, 651] width 41 height 20
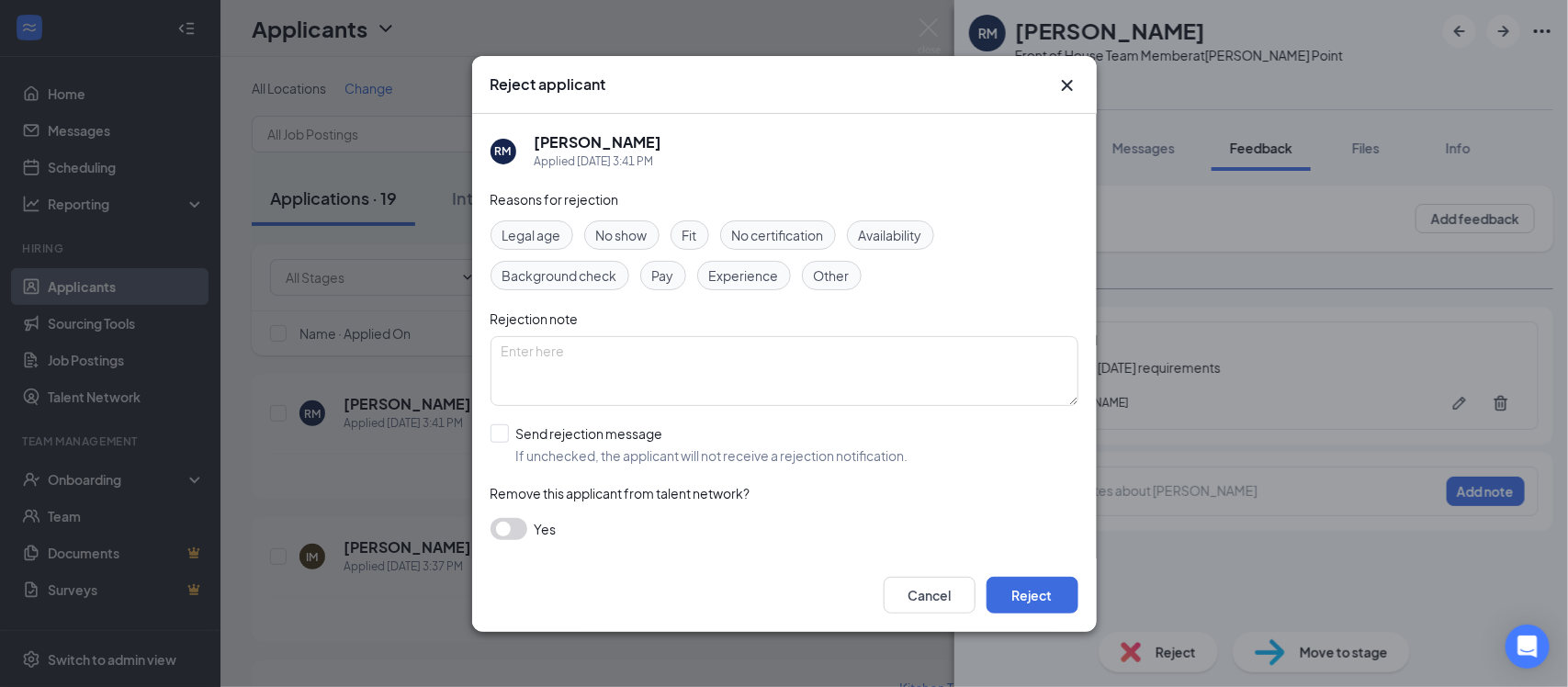
click at [902, 237] on span "Availability" at bounding box center [890, 235] width 63 height 20
click at [499, 438] on input "Send rejection message If unchecked, the applicant will not receive a rejection…" at bounding box center [699, 444] width 418 height 41
checkbox input "true"
click at [613, 533] on span "Main Rejection Template" at bounding box center [580, 526] width 147 height 27
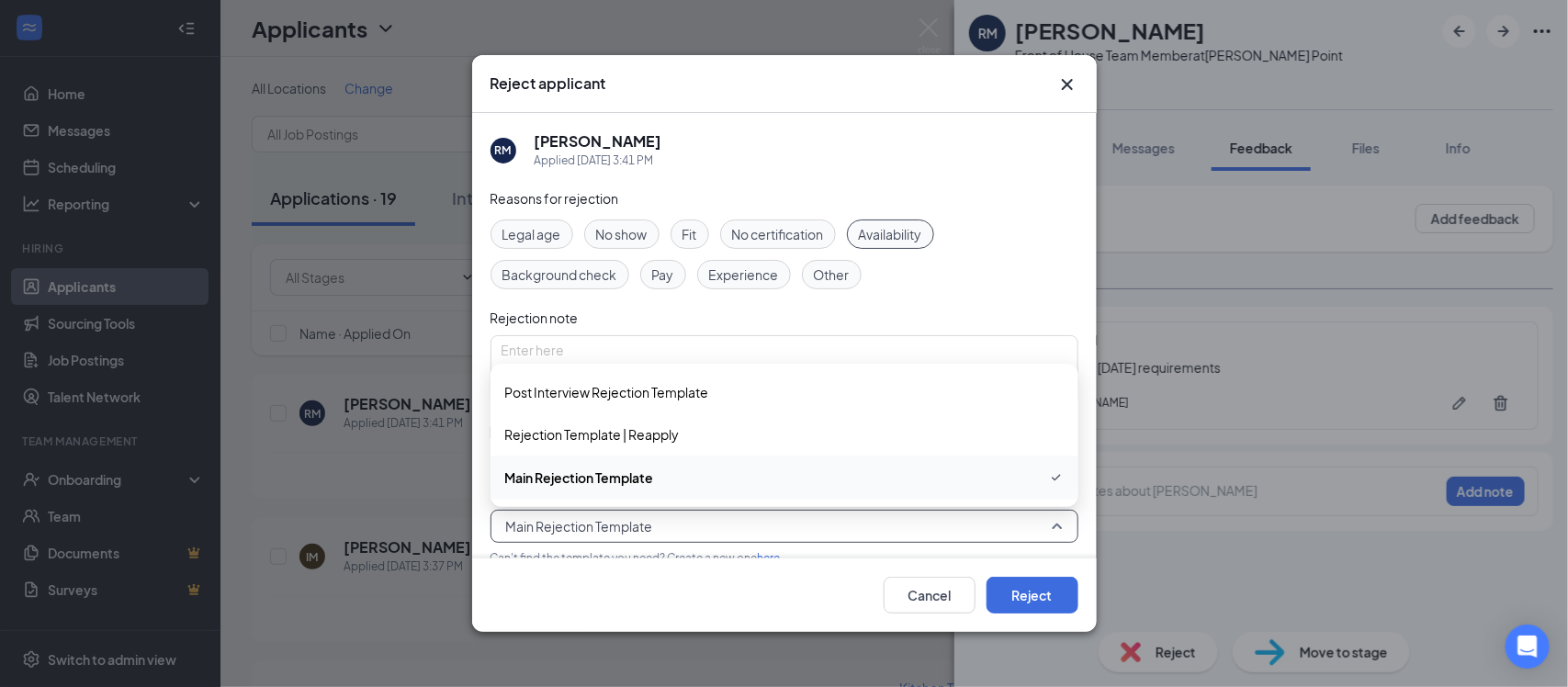
click at [645, 470] on span "Main Rejection Template" at bounding box center [580, 477] width 149 height 20
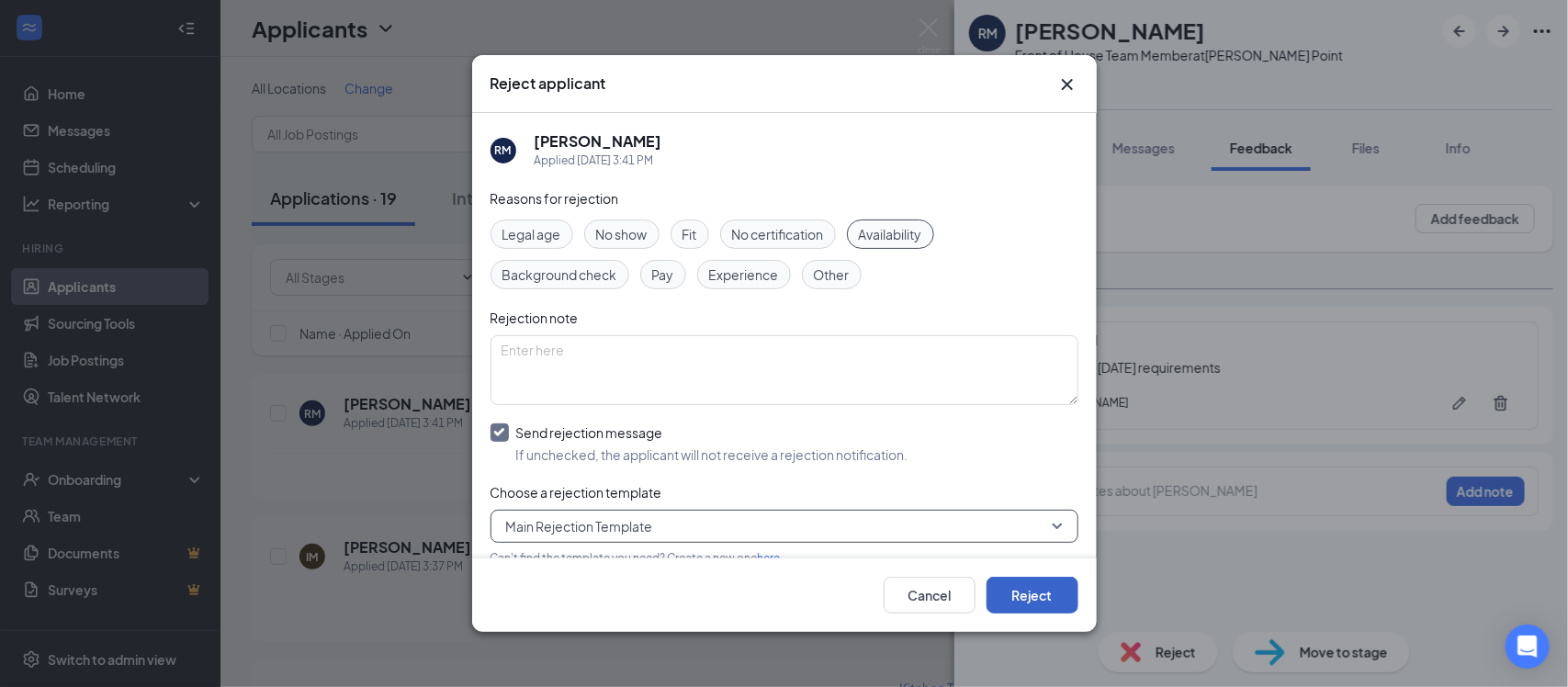
click at [1027, 588] on button "Reject" at bounding box center [1032, 595] width 91 height 37
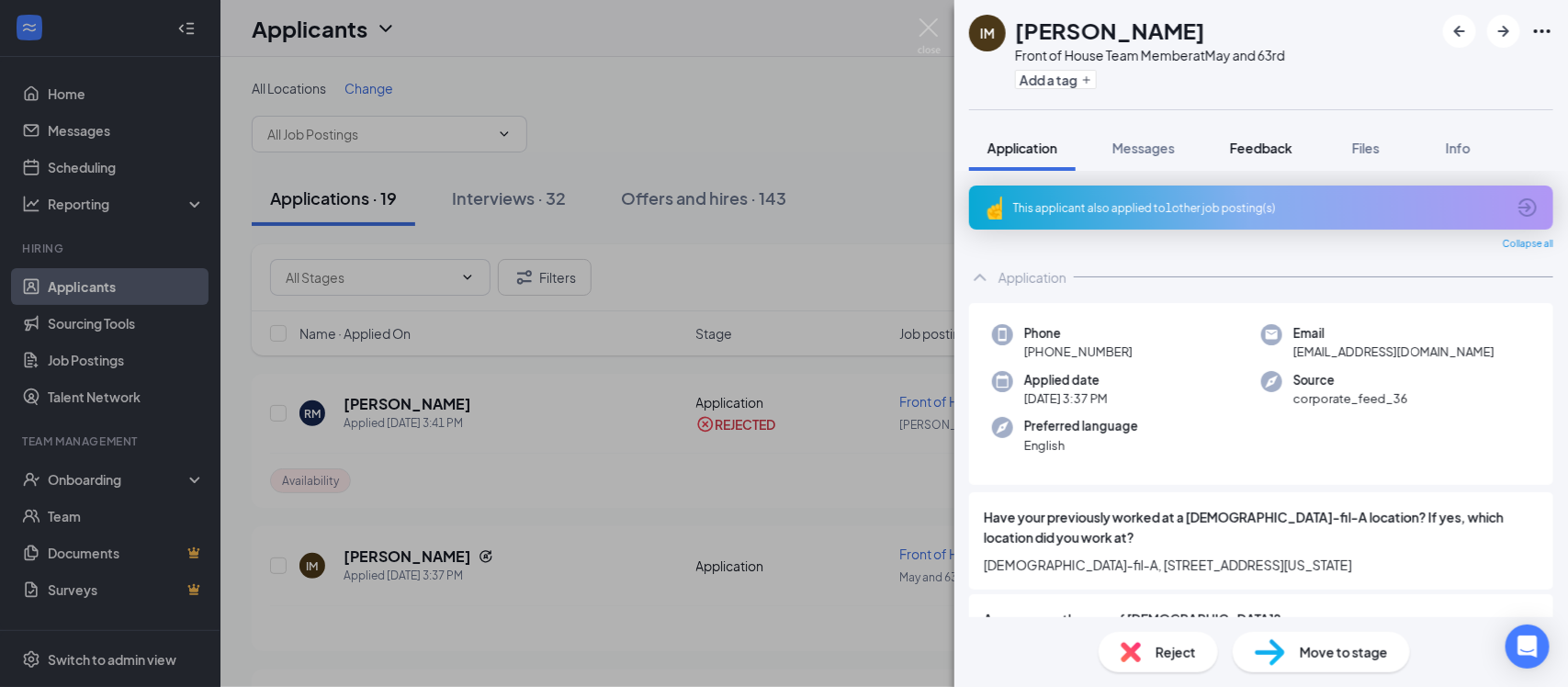
click at [1273, 144] on span "Feedback" at bounding box center [1262, 148] width 62 height 17
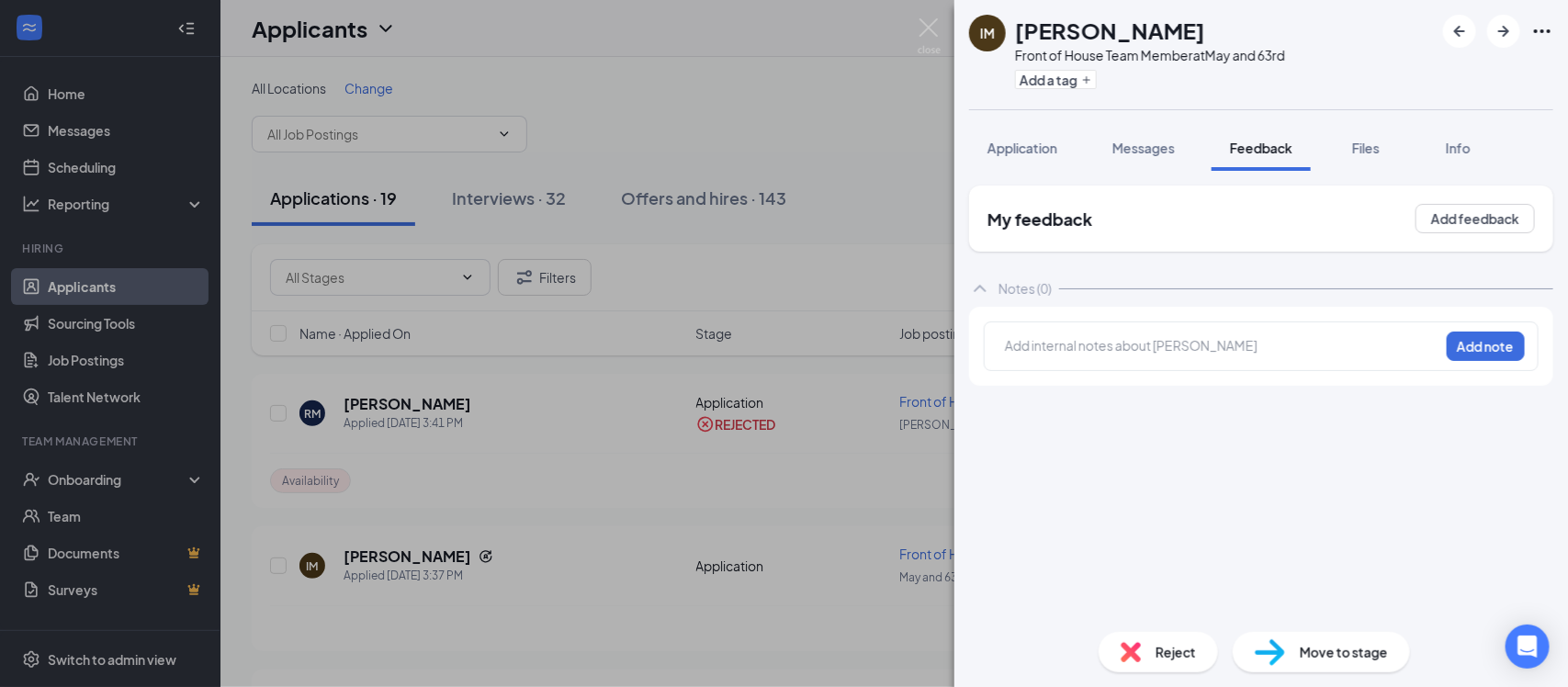
click at [1076, 350] on div at bounding box center [1222, 346] width 433 height 19
click at [1481, 339] on button "Add note" at bounding box center [1485, 346] width 78 height 29
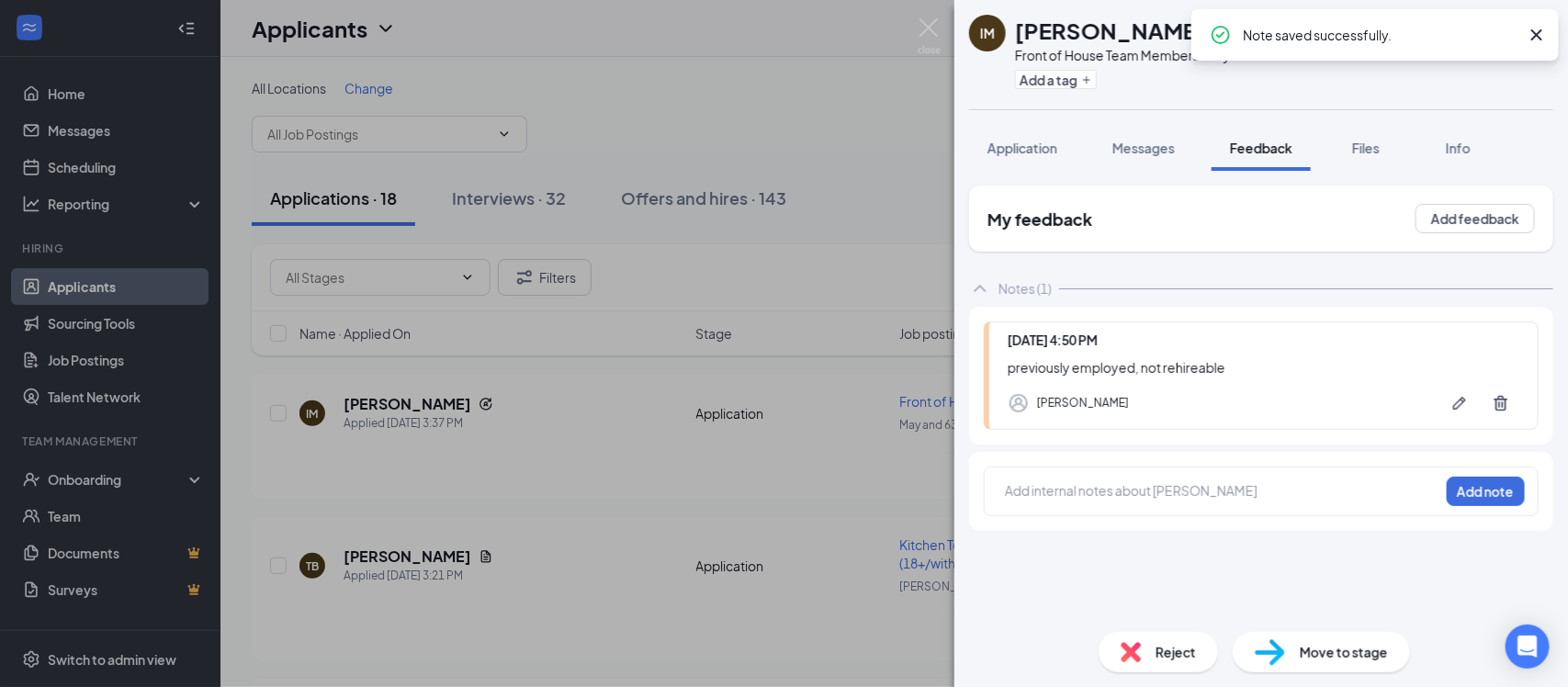
click at [1126, 668] on div "Reject" at bounding box center [1158, 651] width 120 height 41
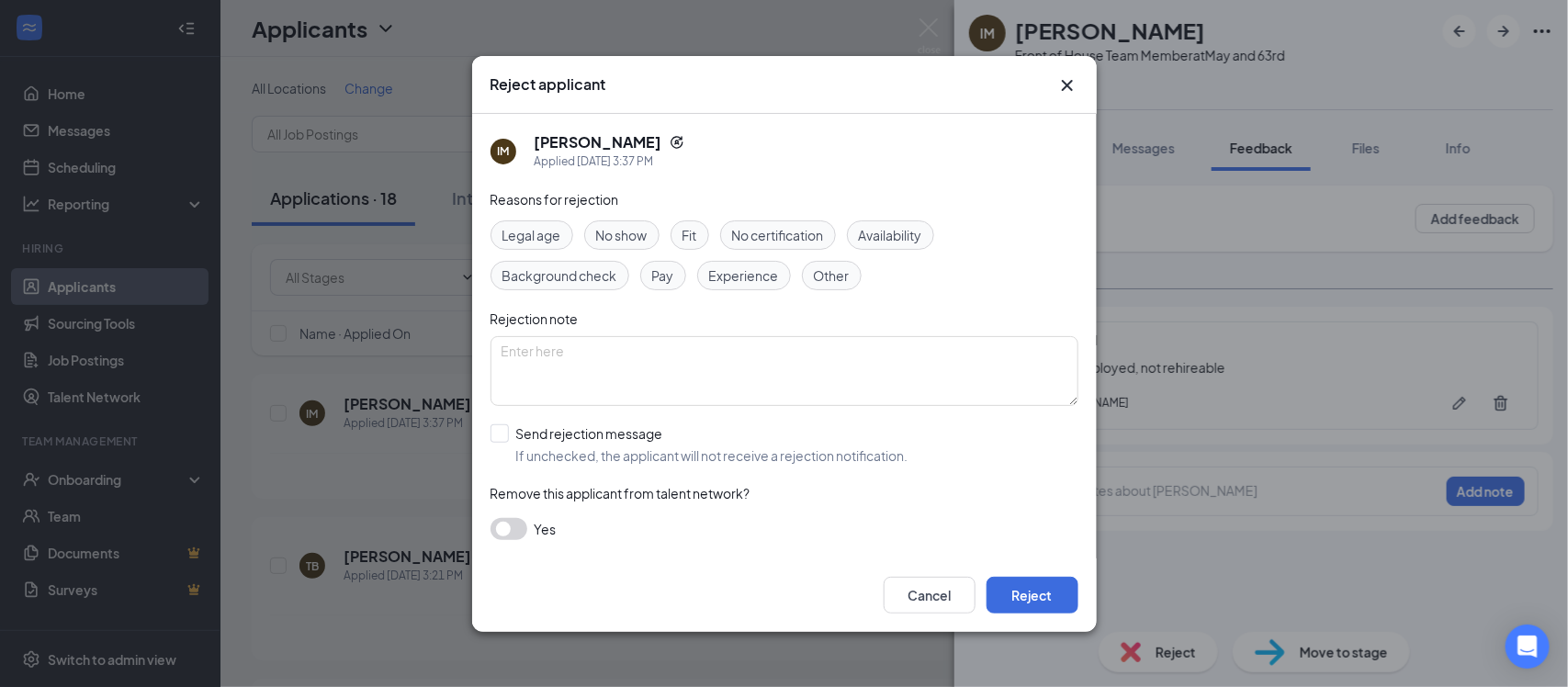
click at [821, 280] on span "Other" at bounding box center [832, 275] width 36 height 20
click at [504, 434] on input "Send rejection message If unchecked, the applicant will not receive a rejection…" at bounding box center [699, 444] width 418 height 41
checkbox input "true"
click at [992, 581] on button "Reject" at bounding box center [1032, 595] width 91 height 37
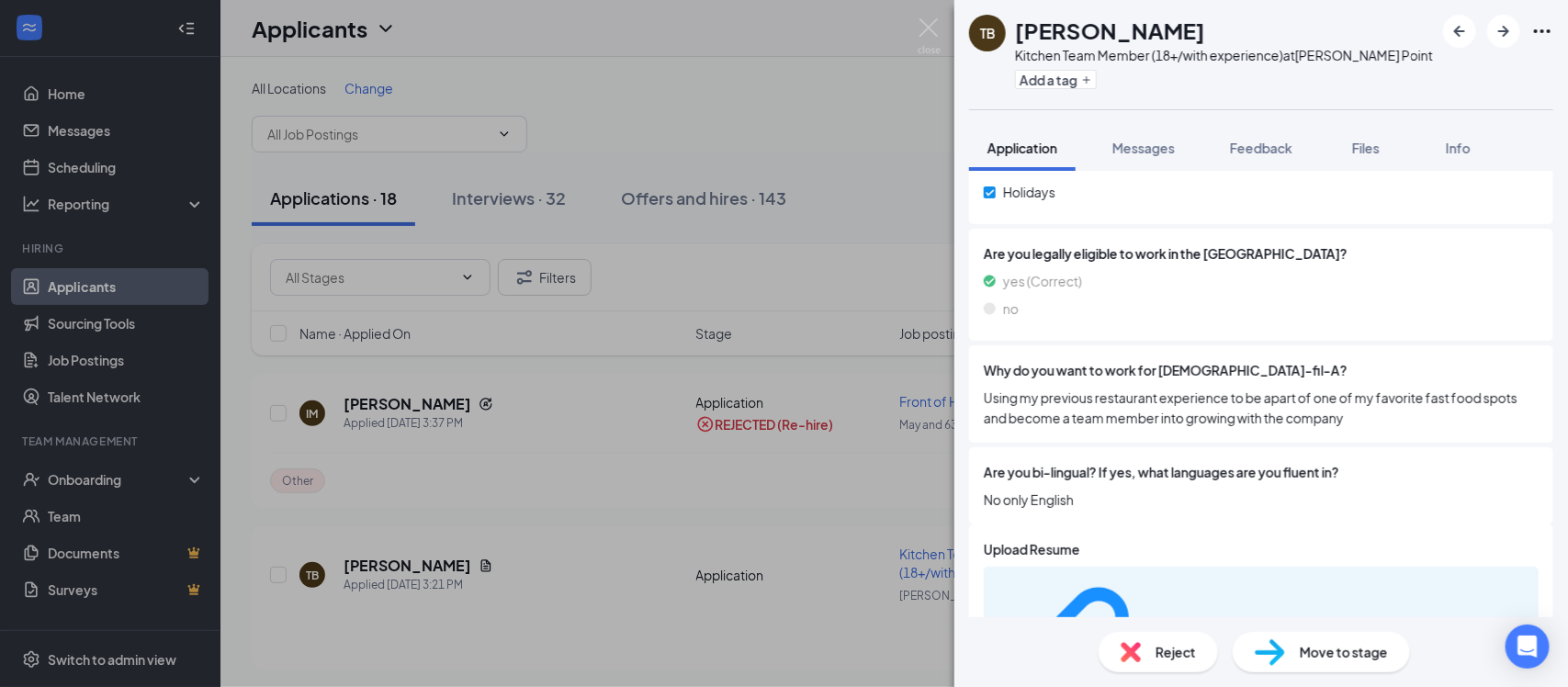
scroll to position [1080, 0]
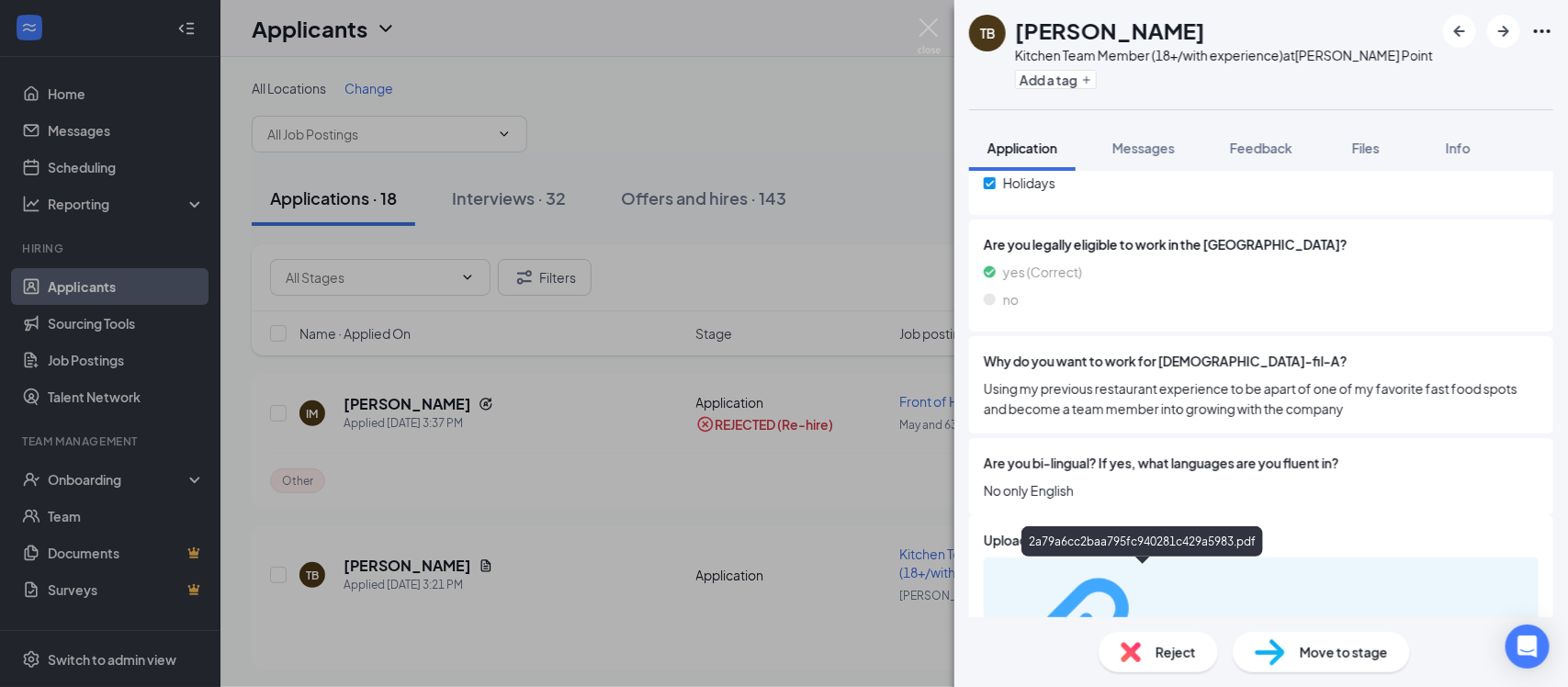
click at [1155, 638] on div "2a79a6cc2baa795fc940281c429a5983.pdf" at bounding box center [1224, 646] width 138 height 15
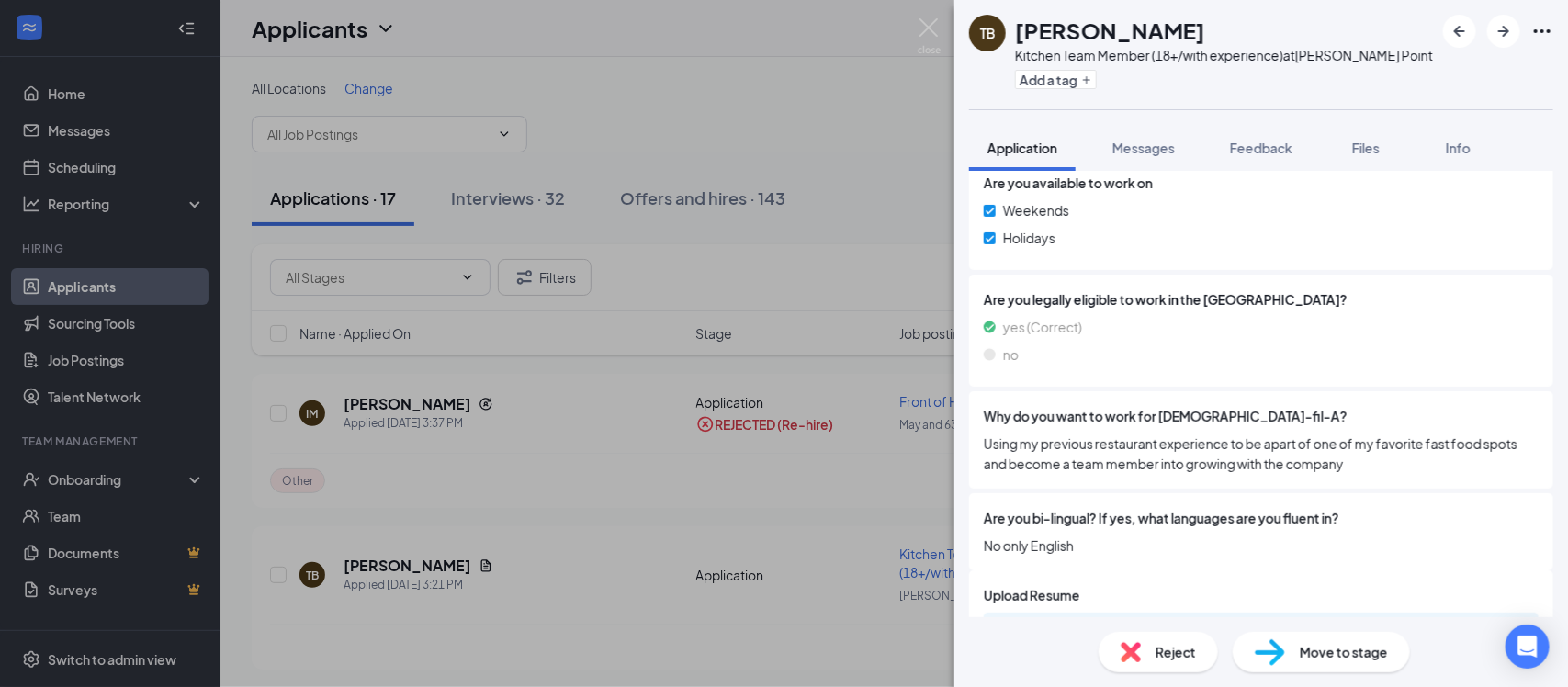
scroll to position [1028, 0]
click at [1277, 653] on img at bounding box center [1270, 652] width 30 height 26
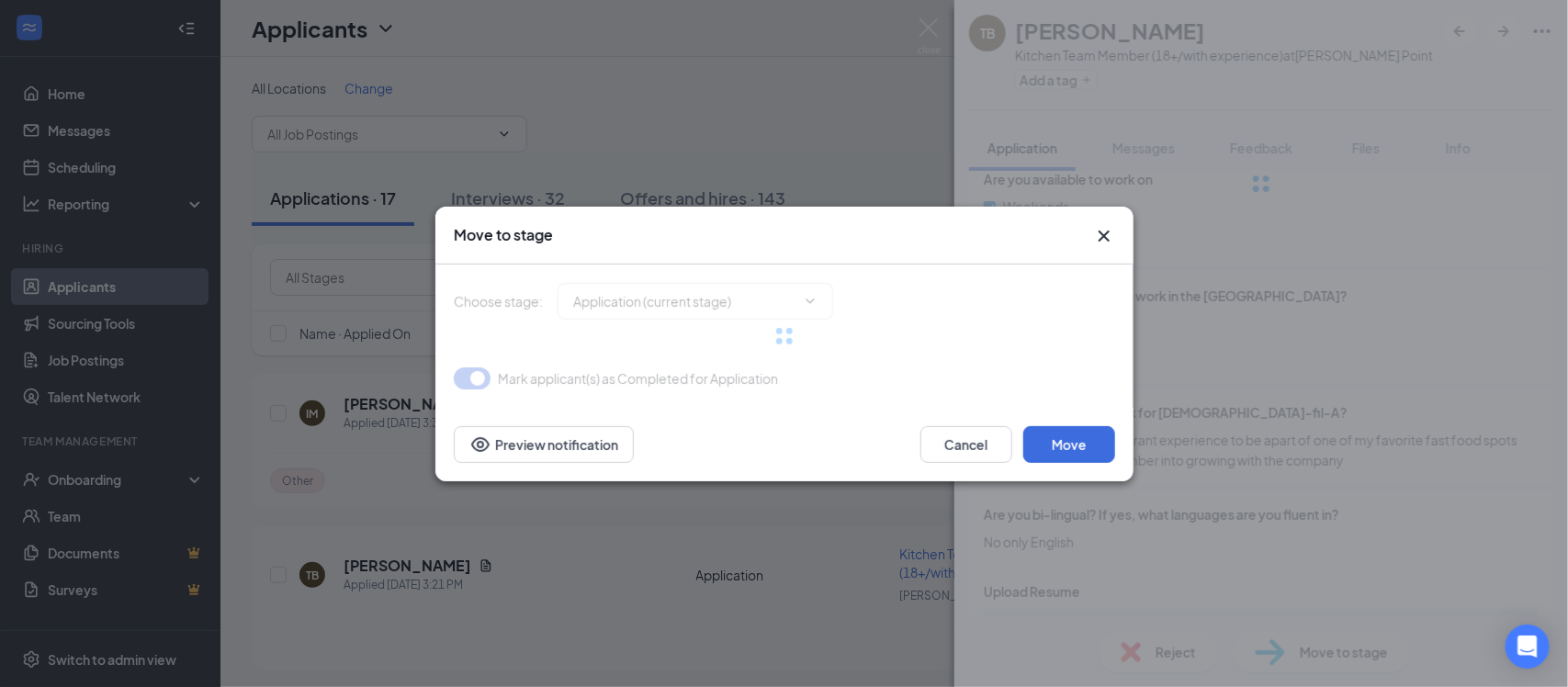
type input "1st Onsite Interview (next stage)"
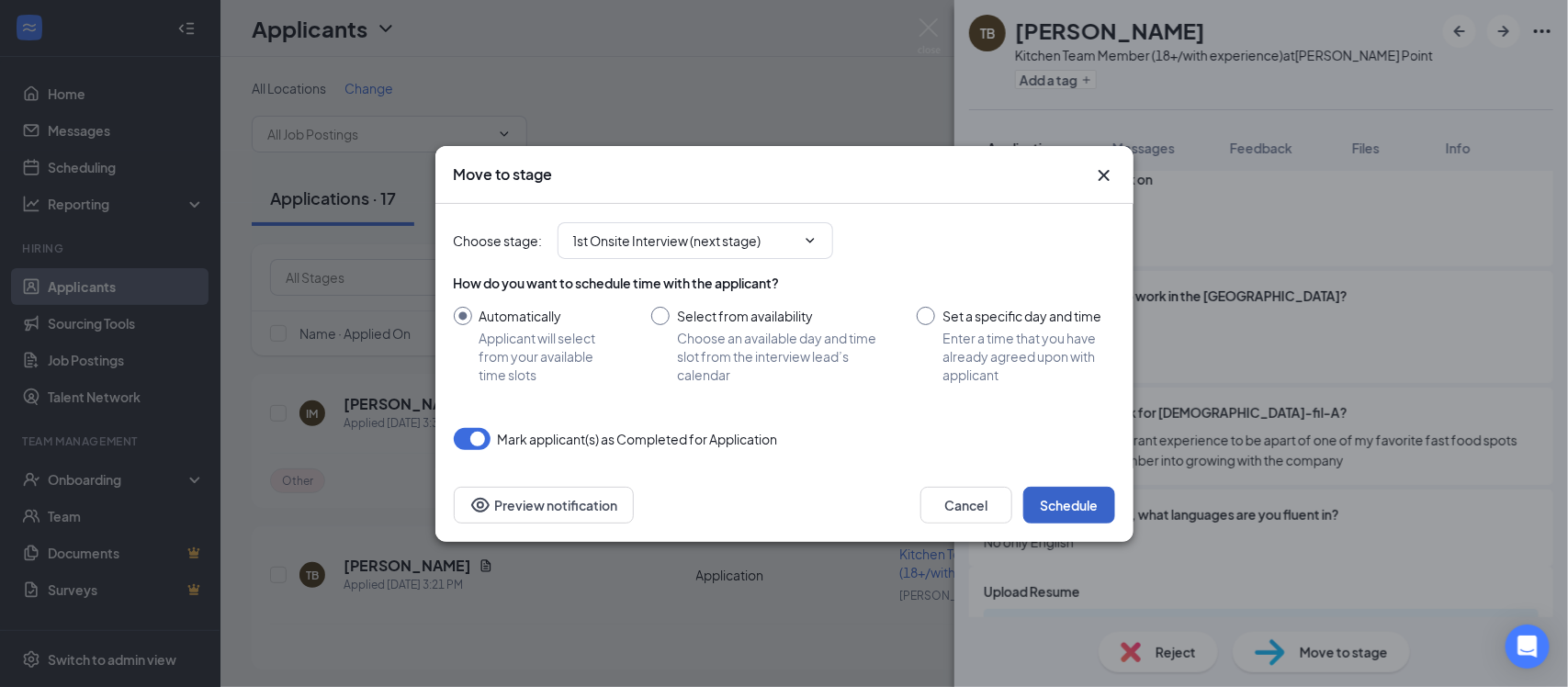
click at [1076, 500] on button "Schedule" at bounding box center [1068, 504] width 91 height 37
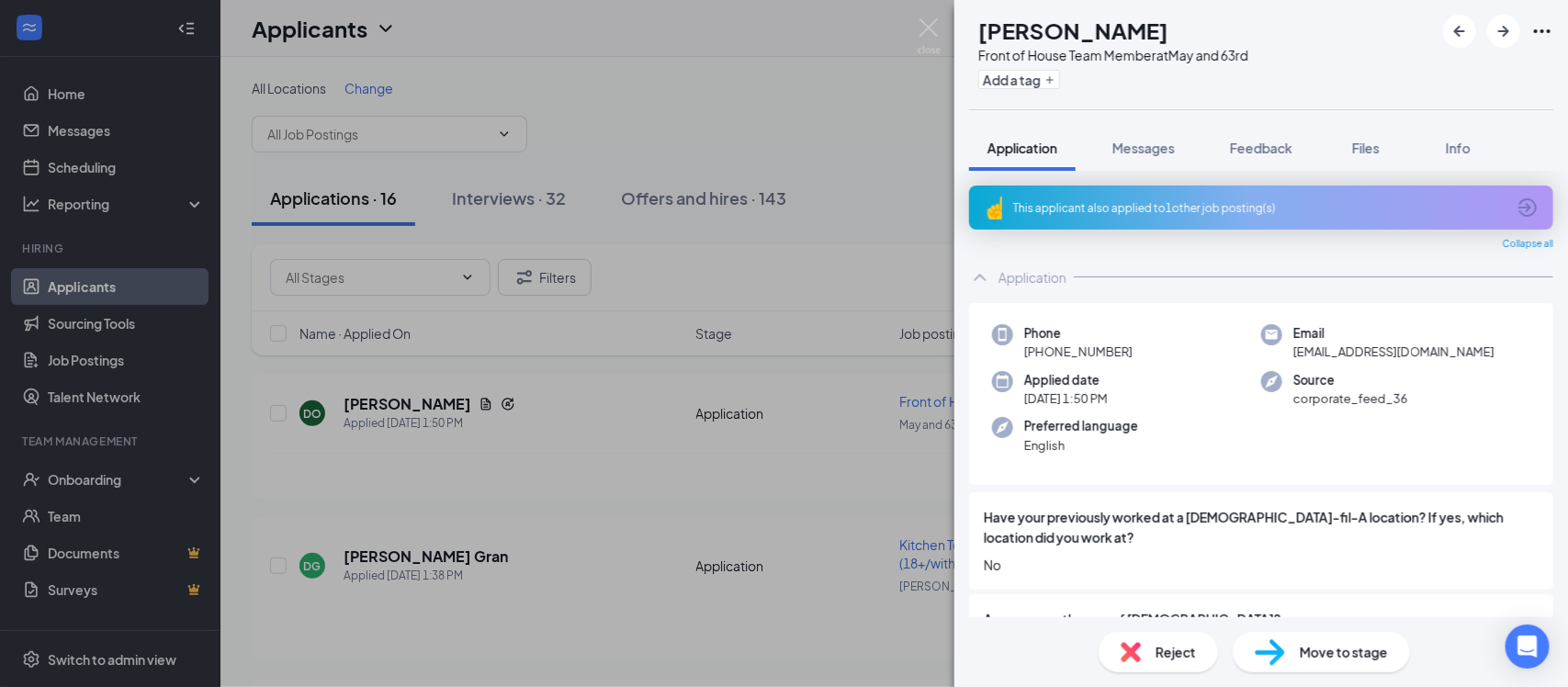
click at [1209, 212] on div "This applicant also applied to 1 other job posting(s)" at bounding box center [1260, 207] width 492 height 16
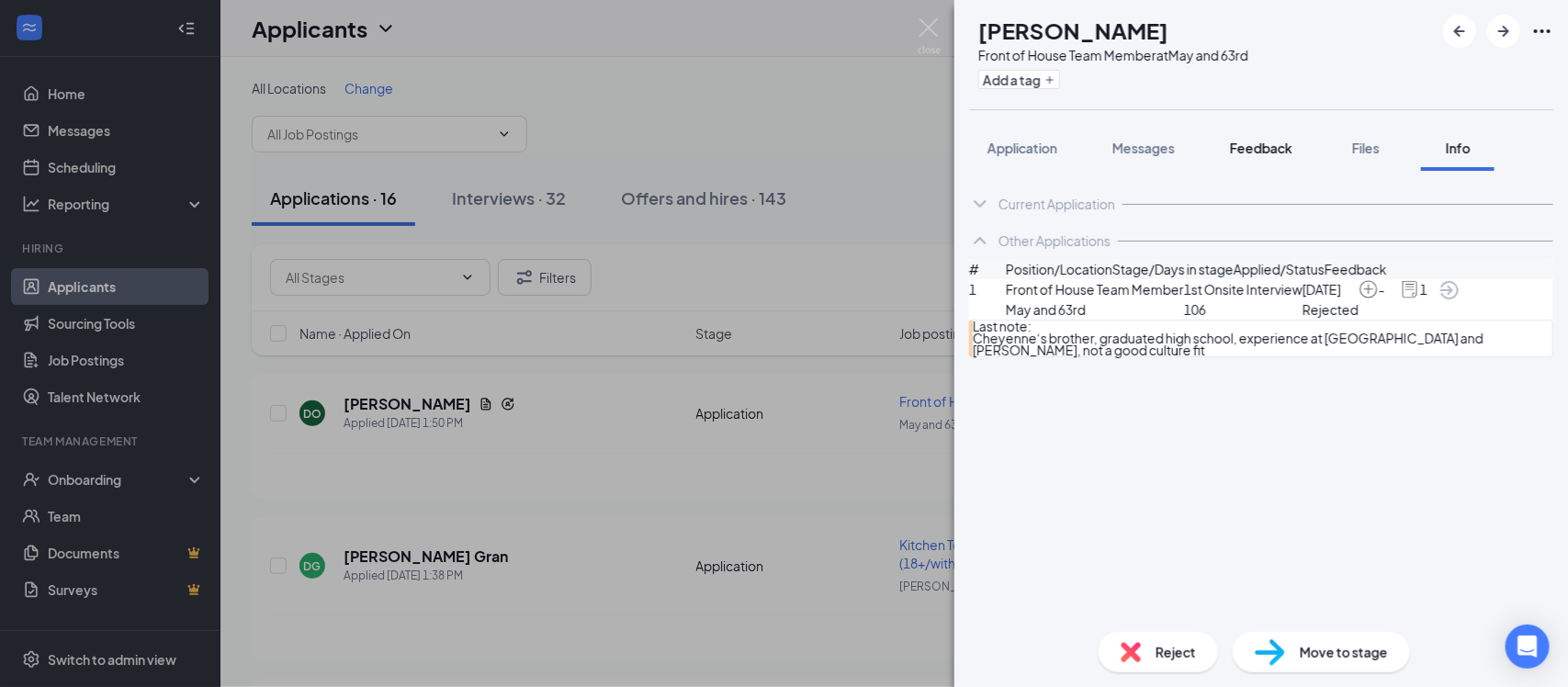
click at [1246, 147] on span "Feedback" at bounding box center [1262, 148] width 62 height 17
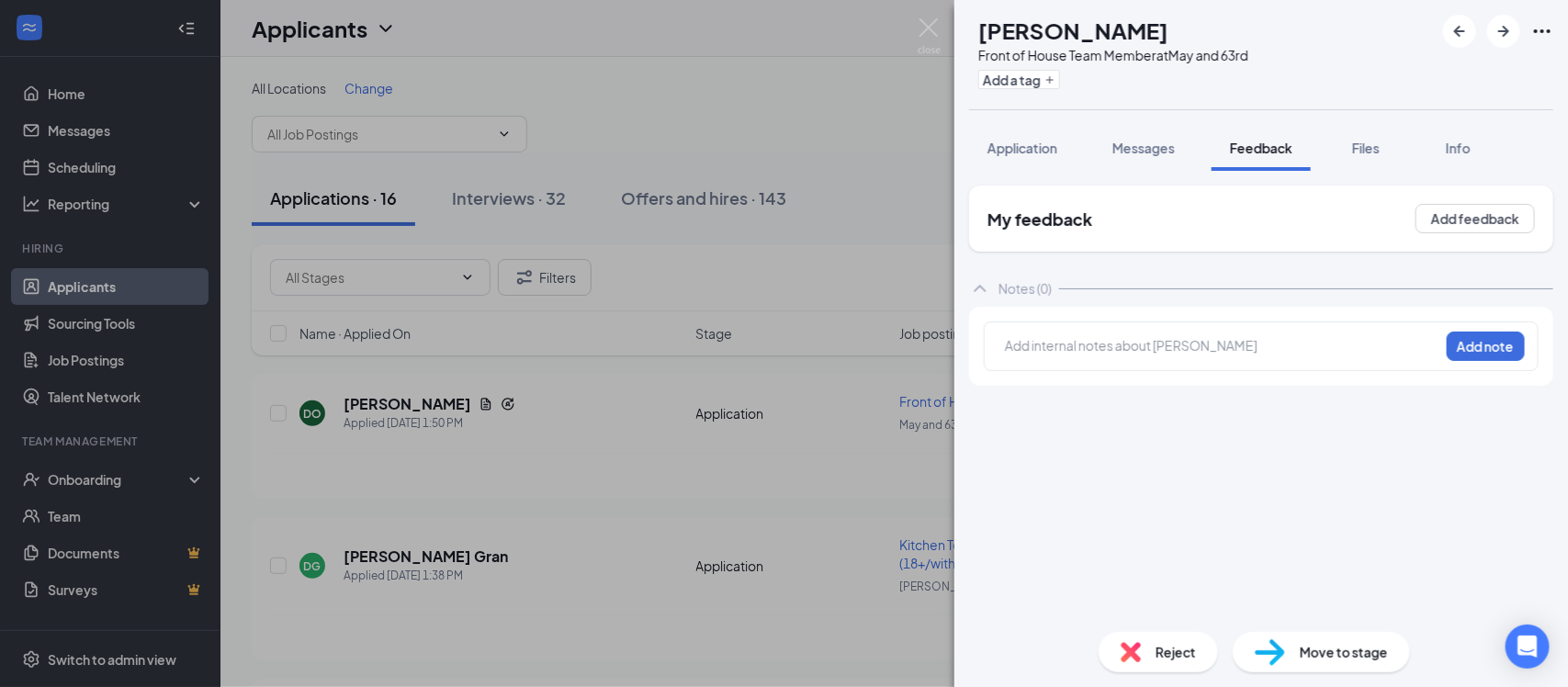
click at [1157, 363] on div "Add internal notes about [PERSON_NAME] Add note" at bounding box center [1261, 346] width 554 height 50
click at [1153, 352] on div at bounding box center [1222, 346] width 433 height 19
click at [1483, 335] on button "Add note" at bounding box center [1485, 346] width 78 height 29
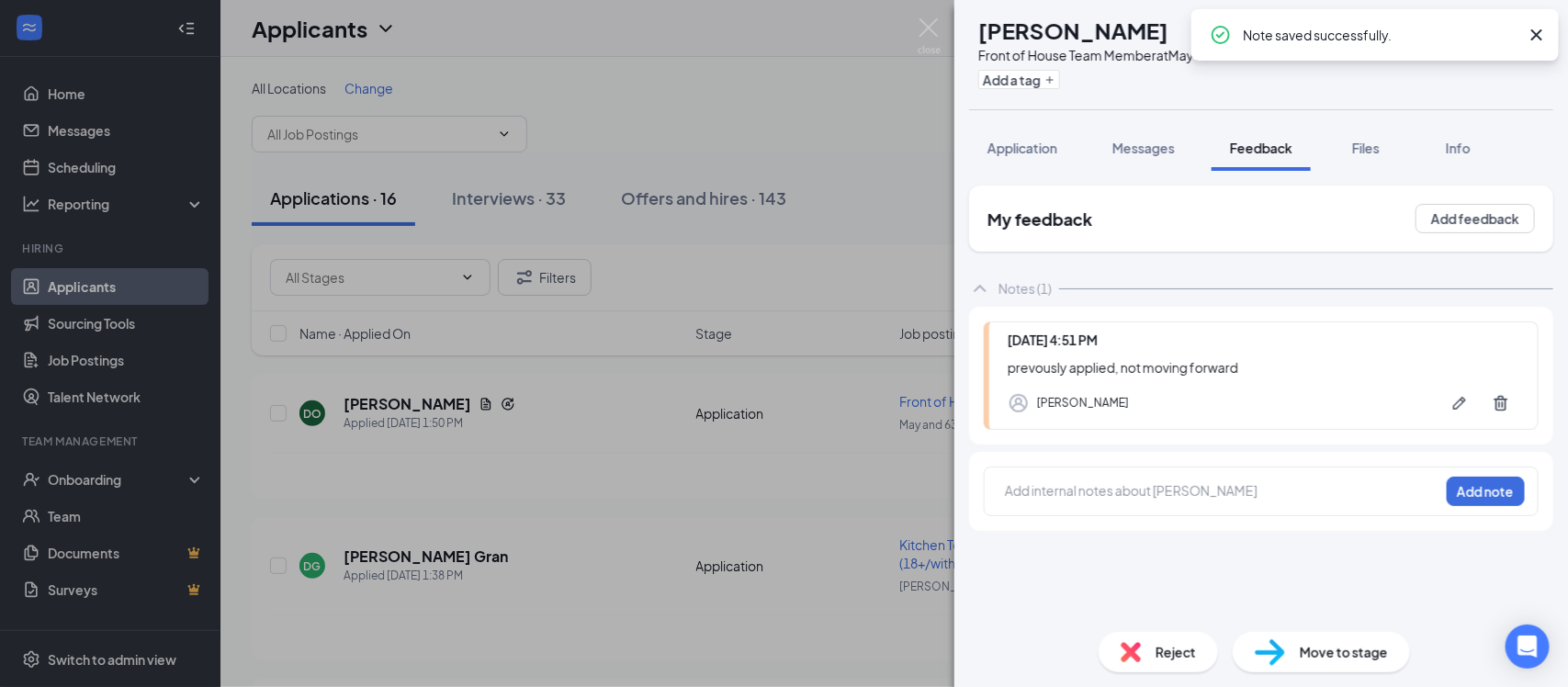
click at [1149, 651] on div "Reject" at bounding box center [1158, 651] width 120 height 41
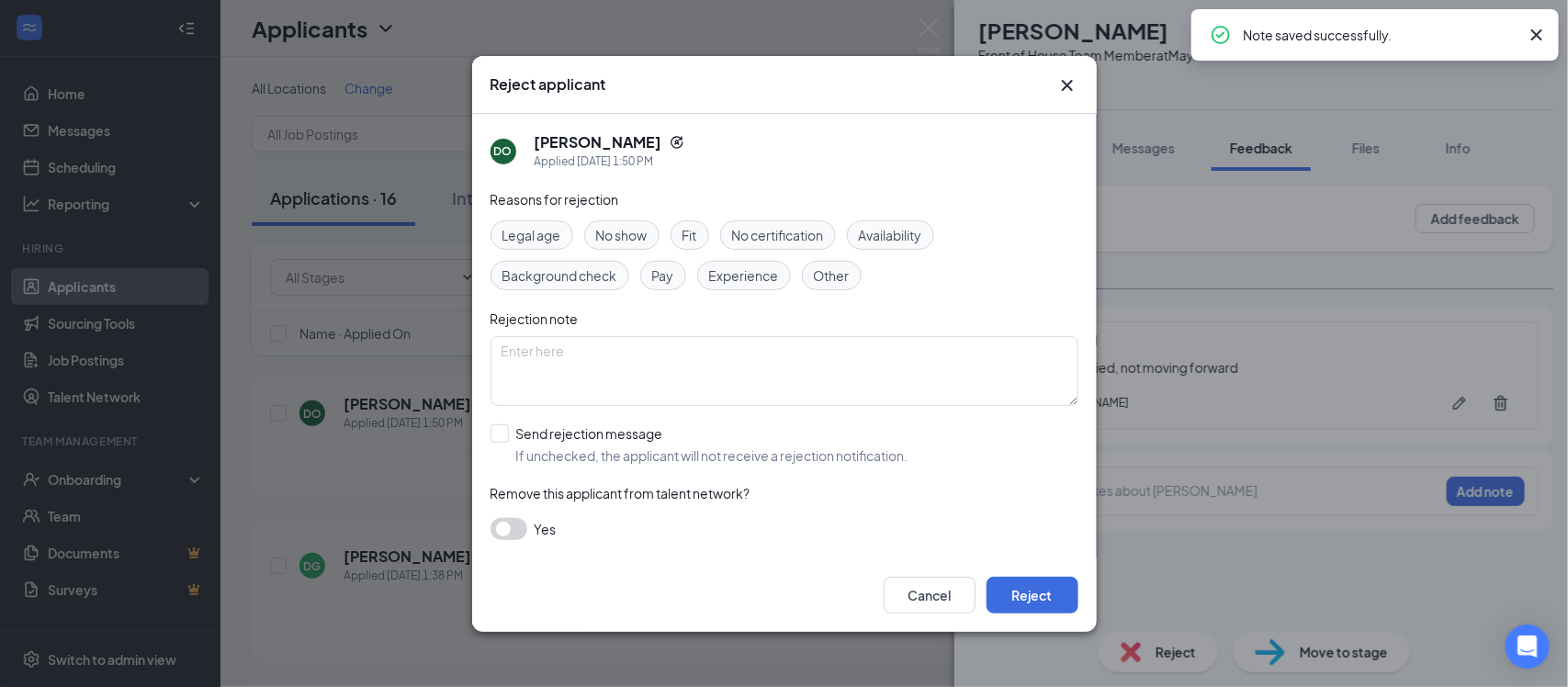
click at [837, 266] on span "Other" at bounding box center [832, 275] width 36 height 20
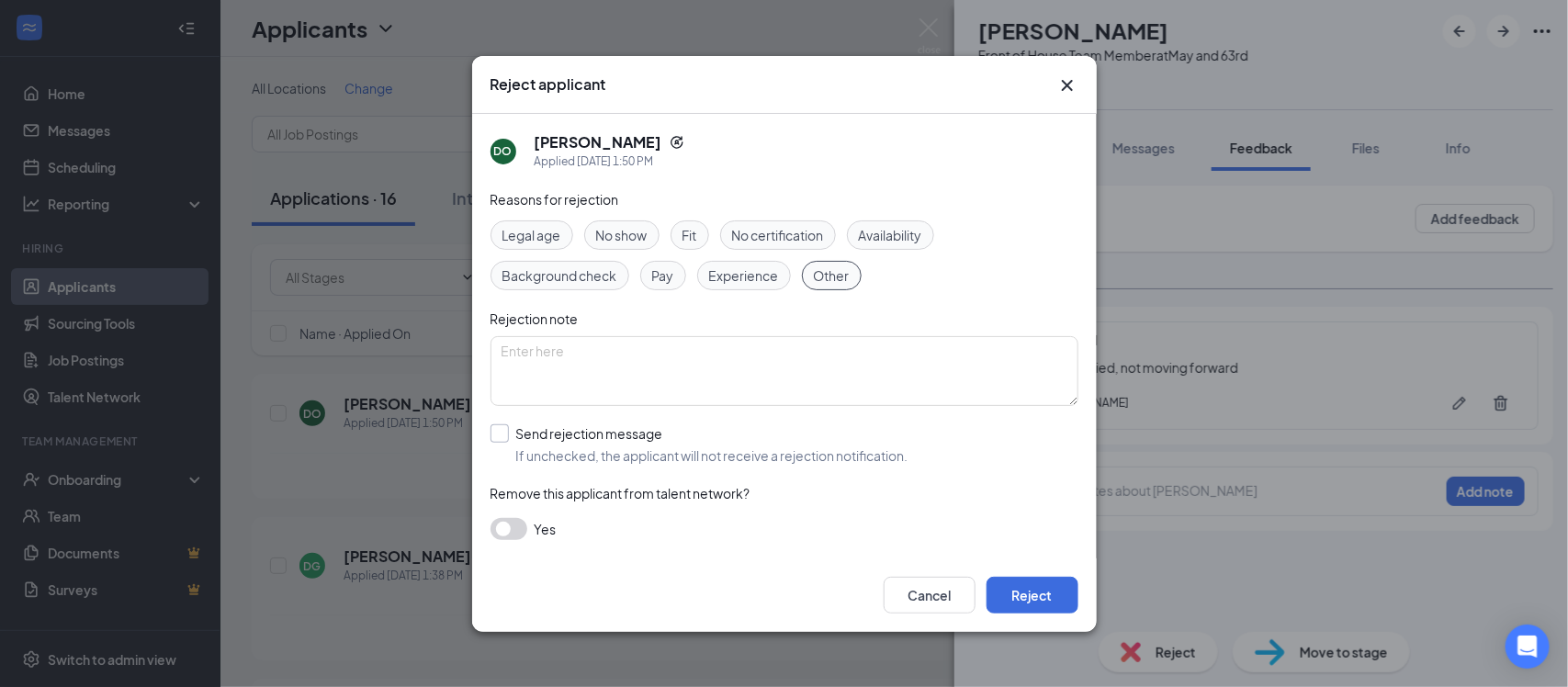
click at [505, 430] on input "Send rejection message If unchecked, the applicant will not receive a rejection…" at bounding box center [699, 444] width 418 height 41
checkbox input "true"
click at [999, 591] on button "Reject" at bounding box center [1032, 595] width 91 height 37
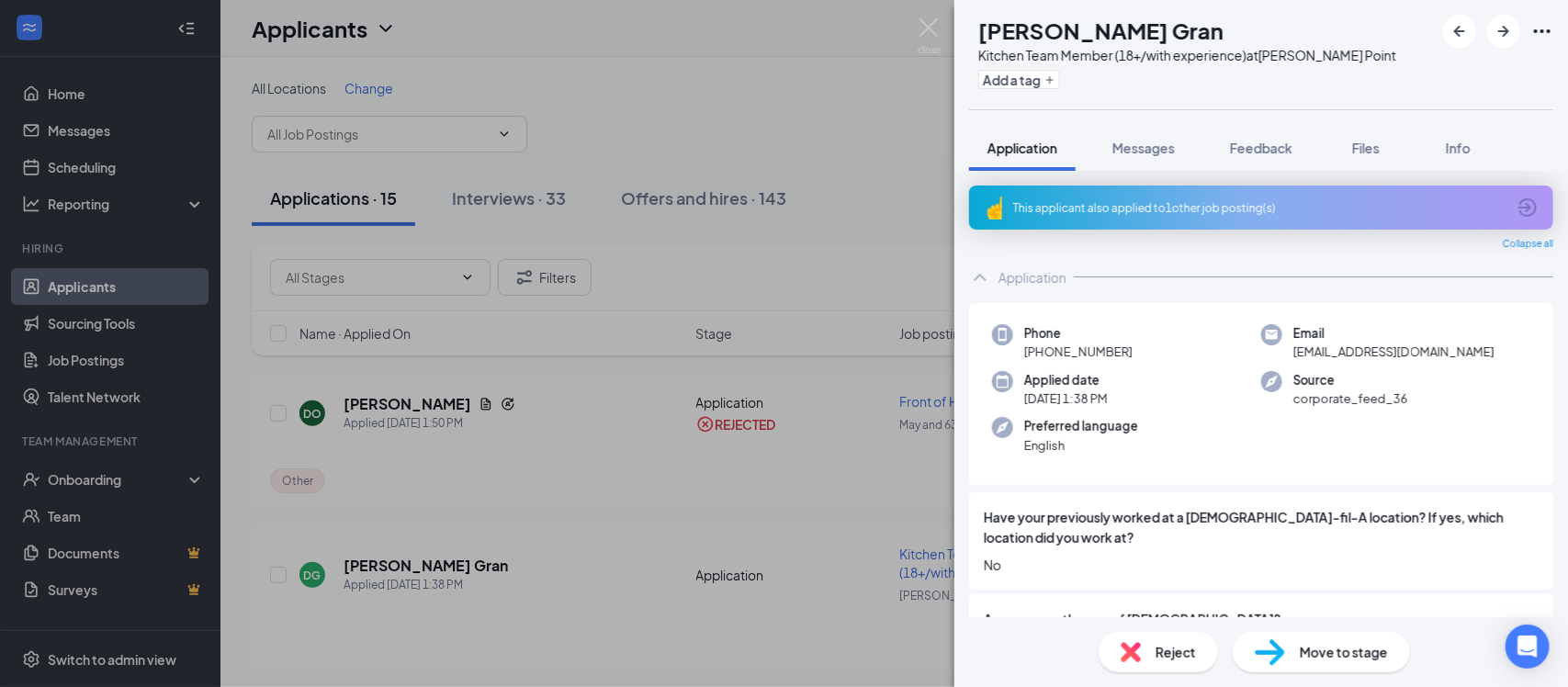
click at [1231, 214] on div "This applicant also applied to 1 other job posting(s)" at bounding box center [1260, 207] width 492 height 16
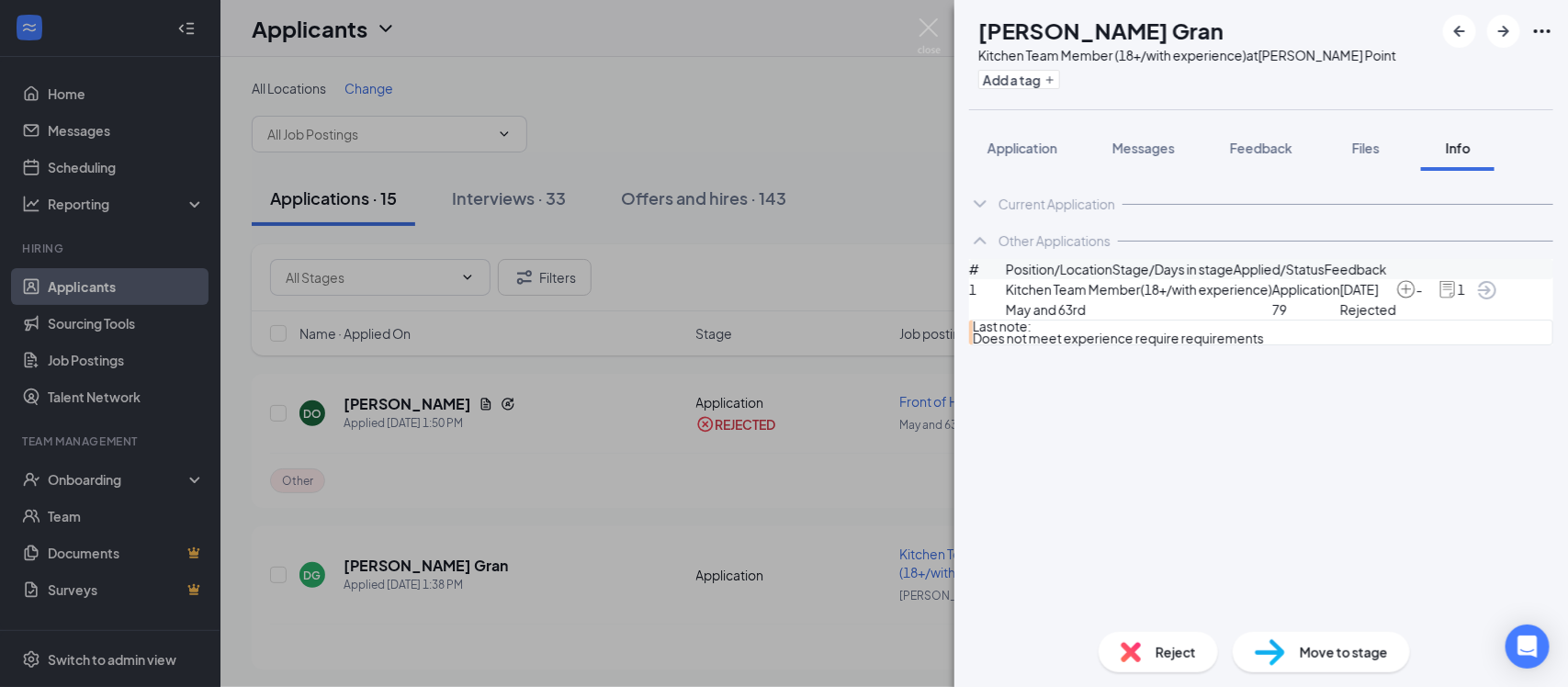
click at [1290, 655] on div "Move to stage" at bounding box center [1321, 651] width 177 height 41
type input "1st Onsite Interview (next stage)"
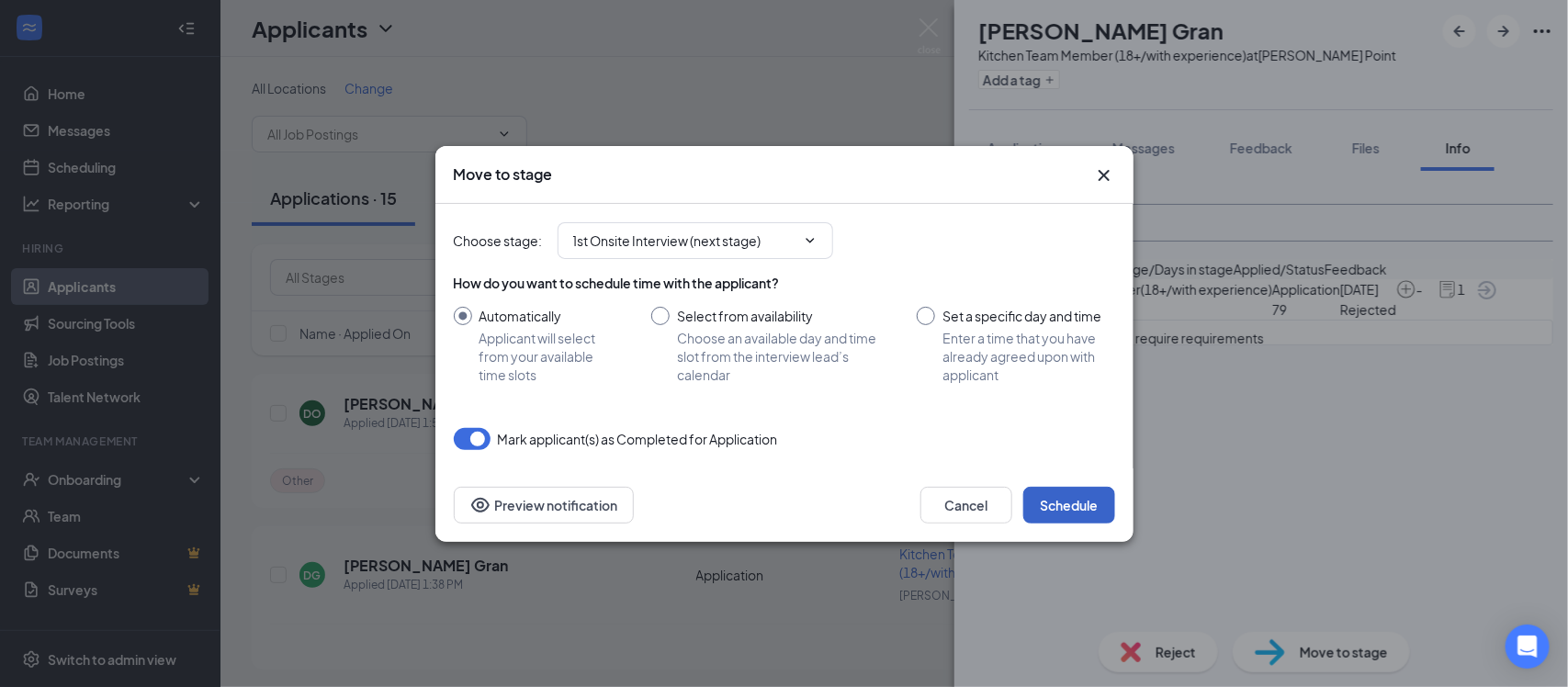
click at [1071, 503] on button "Schedule" at bounding box center [1068, 504] width 91 height 37
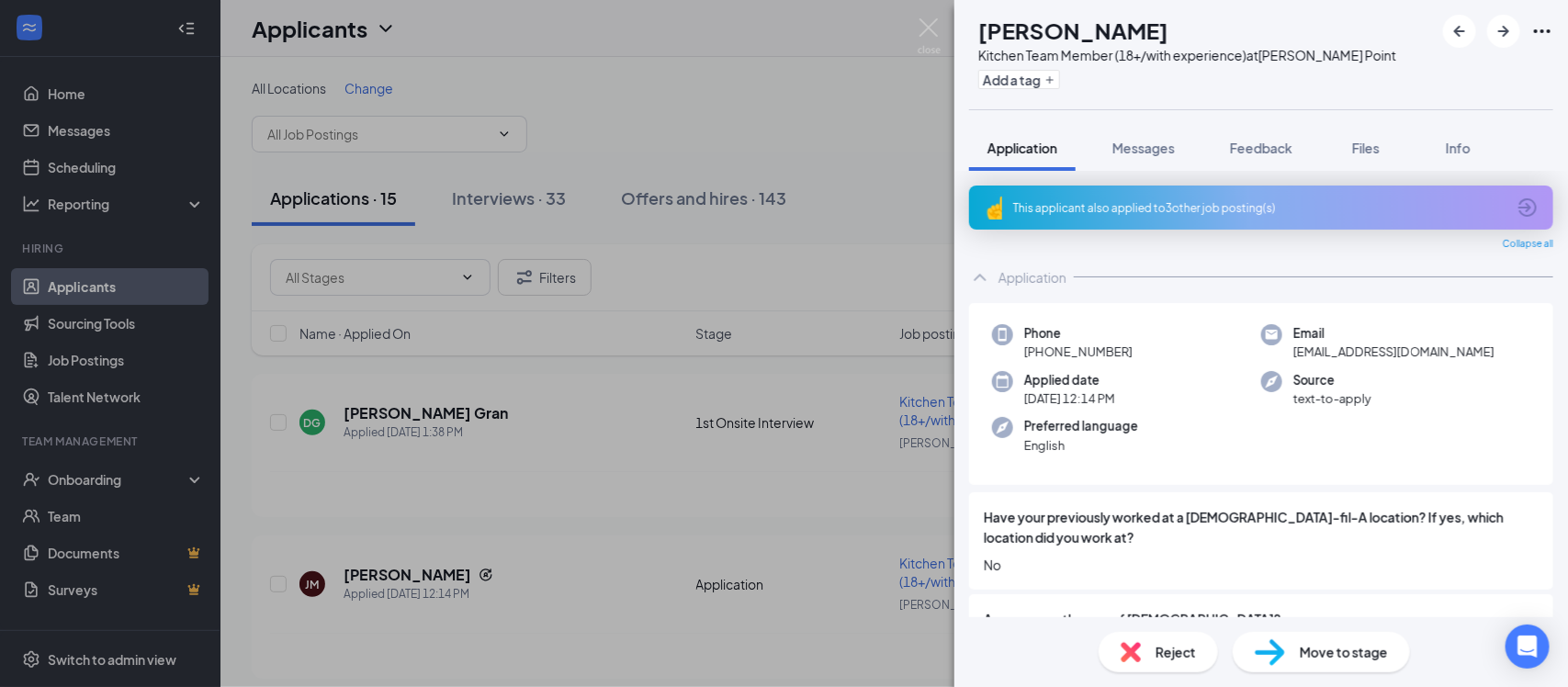
click at [1281, 204] on div "This applicant also applied to 3 other job posting(s)" at bounding box center [1260, 207] width 492 height 16
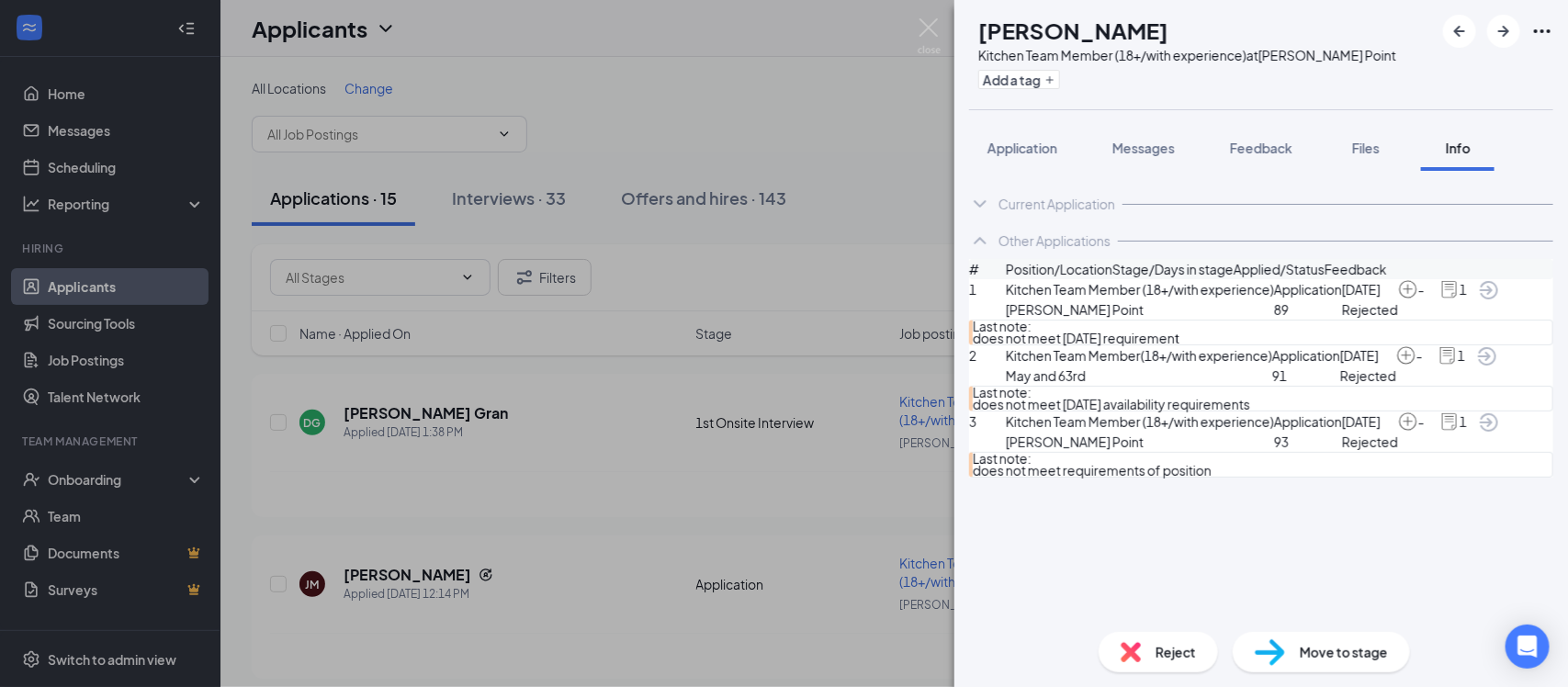
scroll to position [17, 0]
click at [1257, 155] on span "Feedback" at bounding box center [1262, 148] width 62 height 17
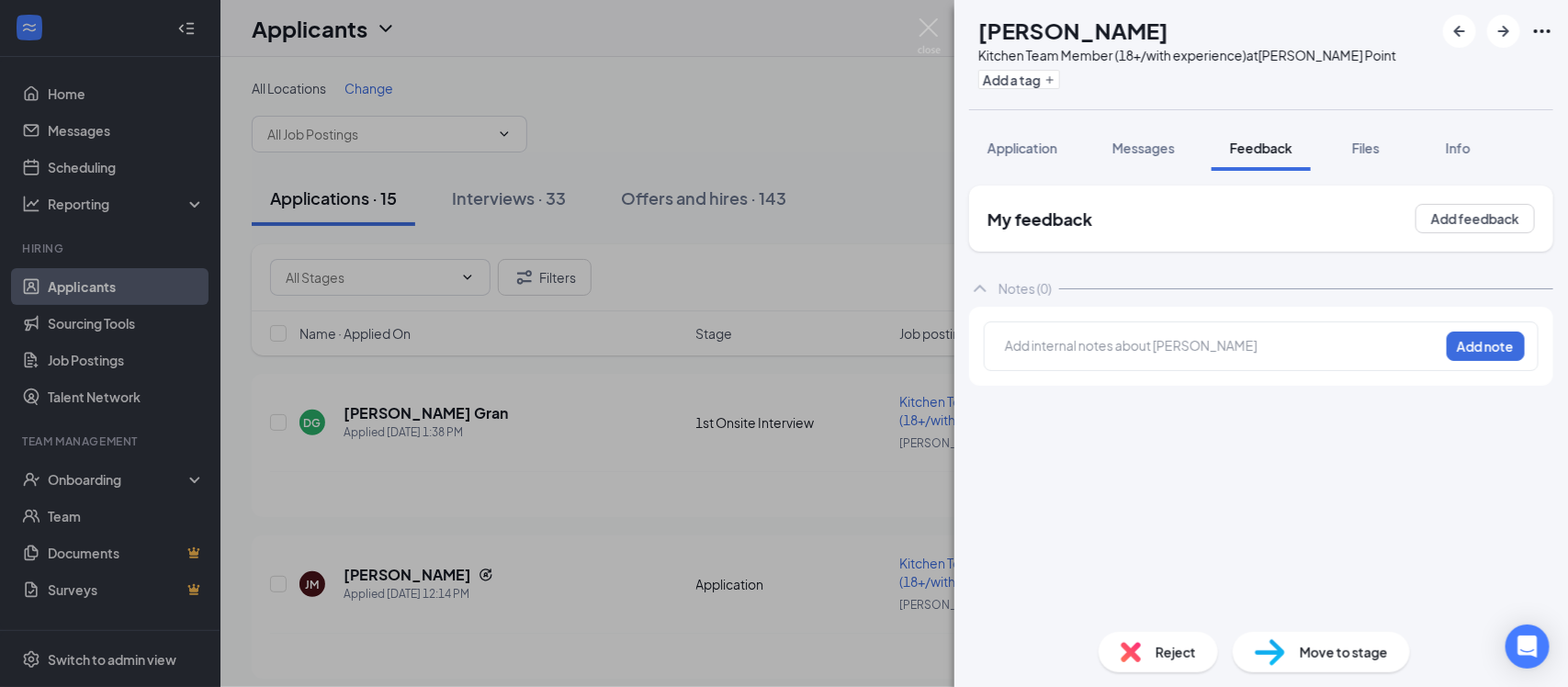
click at [1198, 348] on div at bounding box center [1222, 346] width 433 height 19
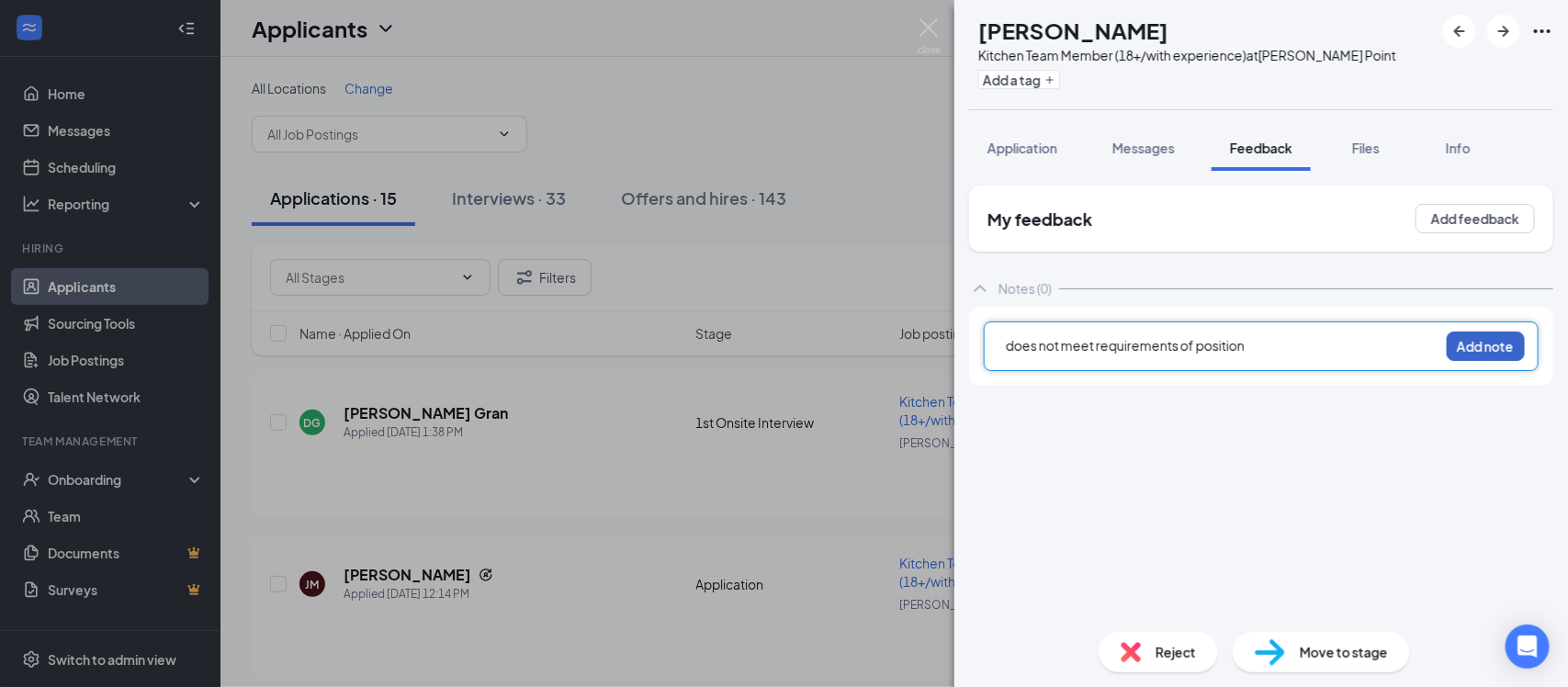
click at [1463, 344] on button "Add note" at bounding box center [1485, 346] width 78 height 29
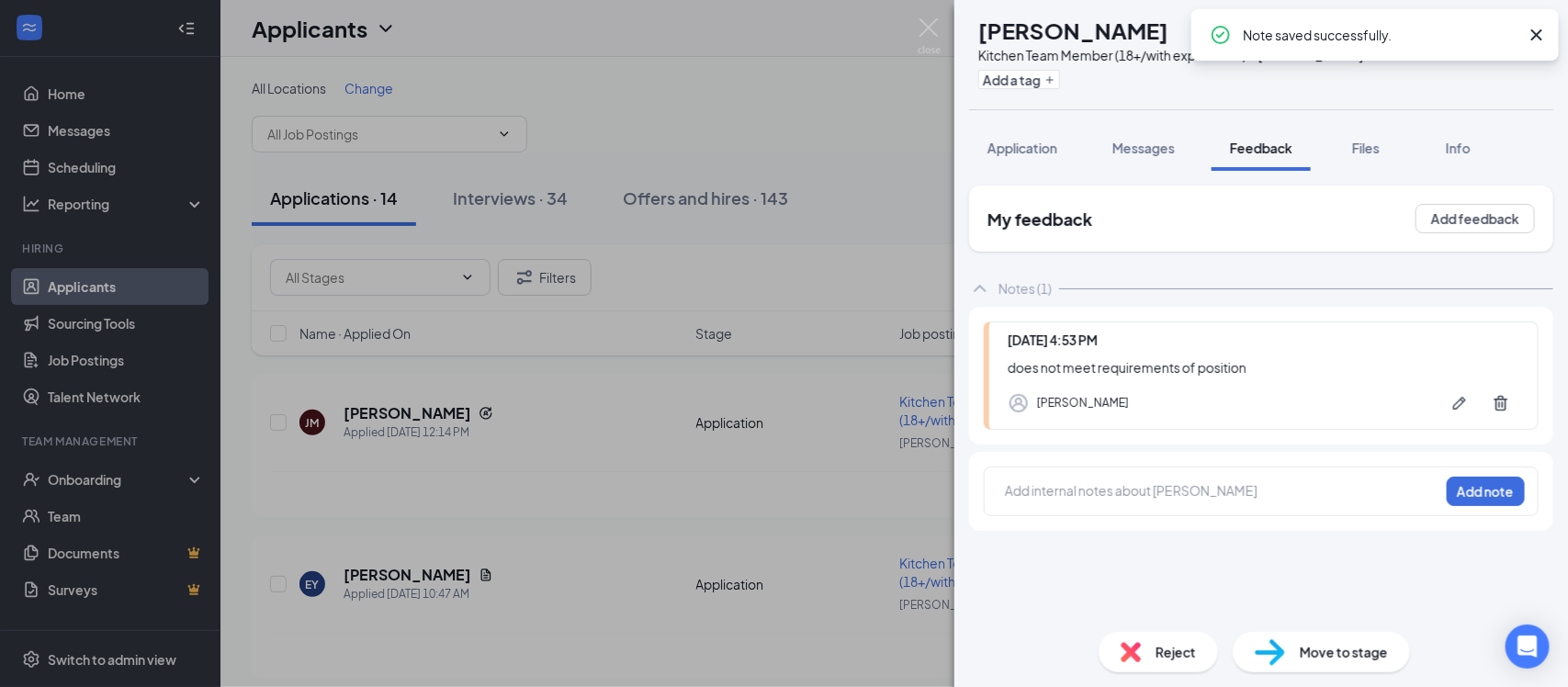
click at [1145, 655] on div "Reject" at bounding box center [1158, 651] width 120 height 41
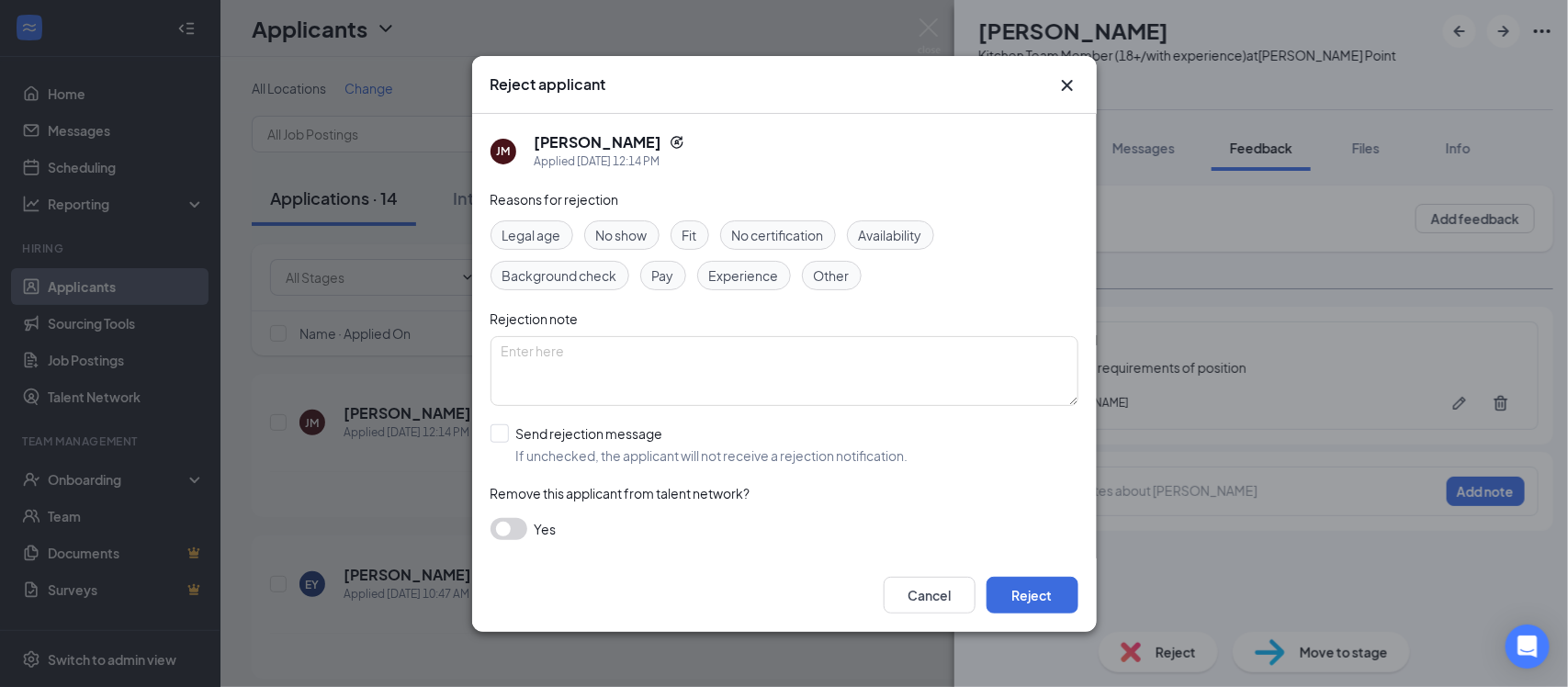
click at [830, 278] on span "Other" at bounding box center [832, 275] width 36 height 20
click at [509, 434] on input "Send rejection message If unchecked, the applicant will not receive a rejection…" at bounding box center [699, 444] width 418 height 41
checkbox input "true"
click at [1033, 583] on button "Reject" at bounding box center [1032, 595] width 91 height 37
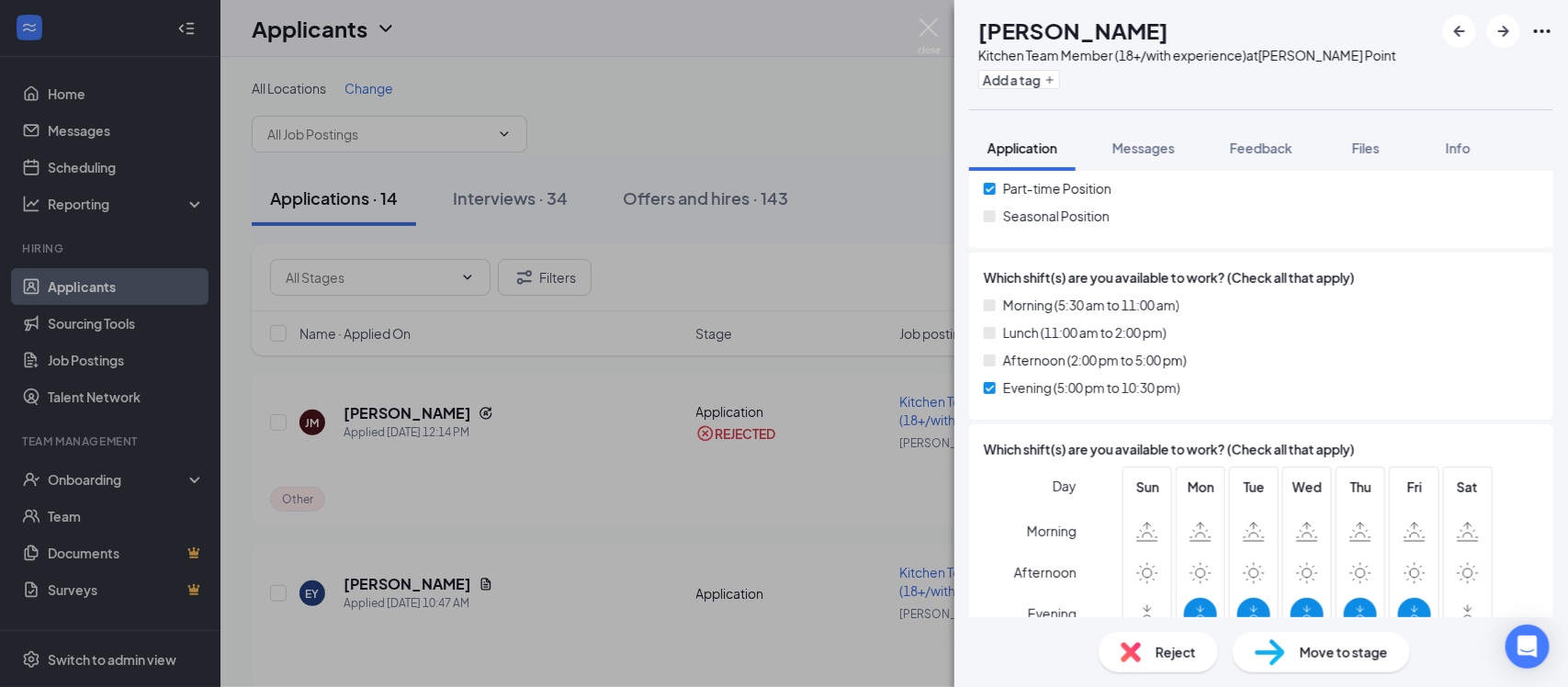
scroll to position [328, 0]
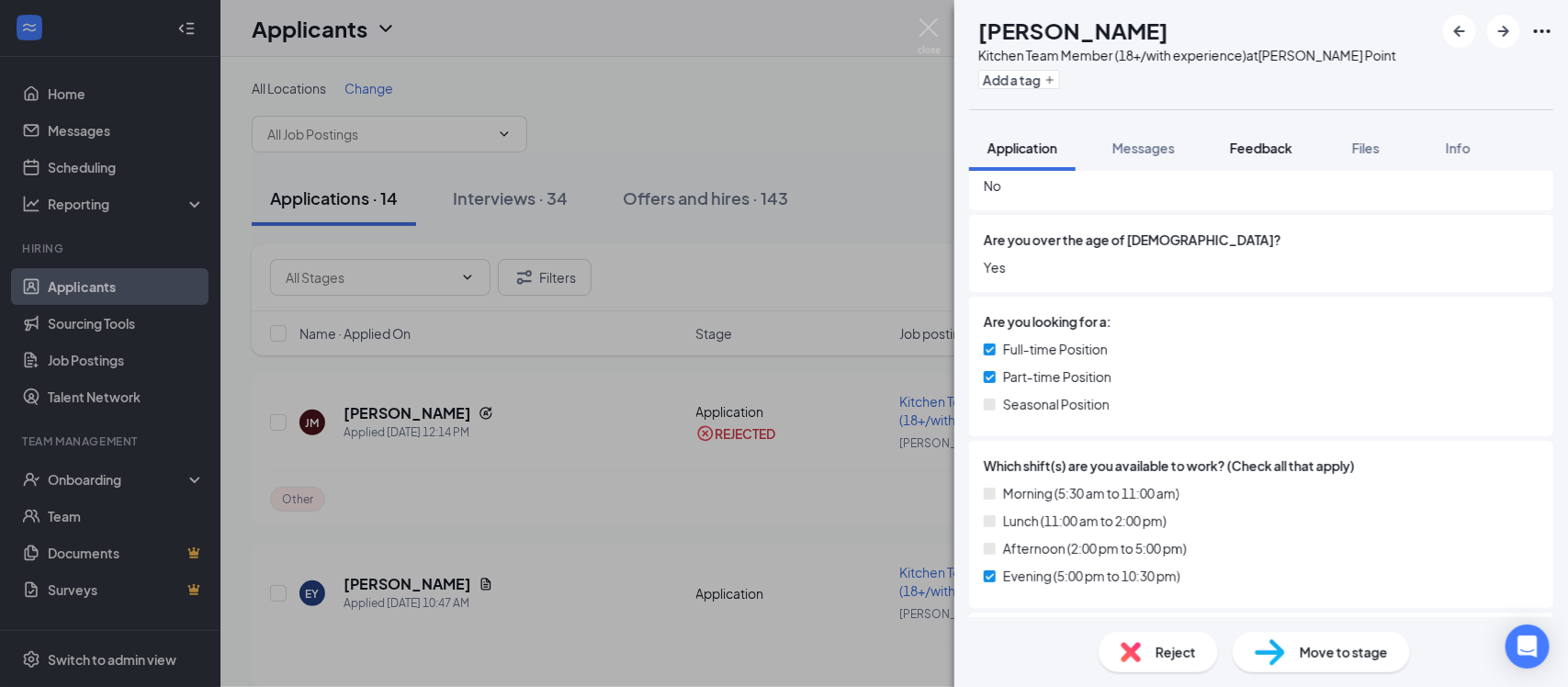
click at [1279, 150] on span "Feedback" at bounding box center [1262, 148] width 62 height 17
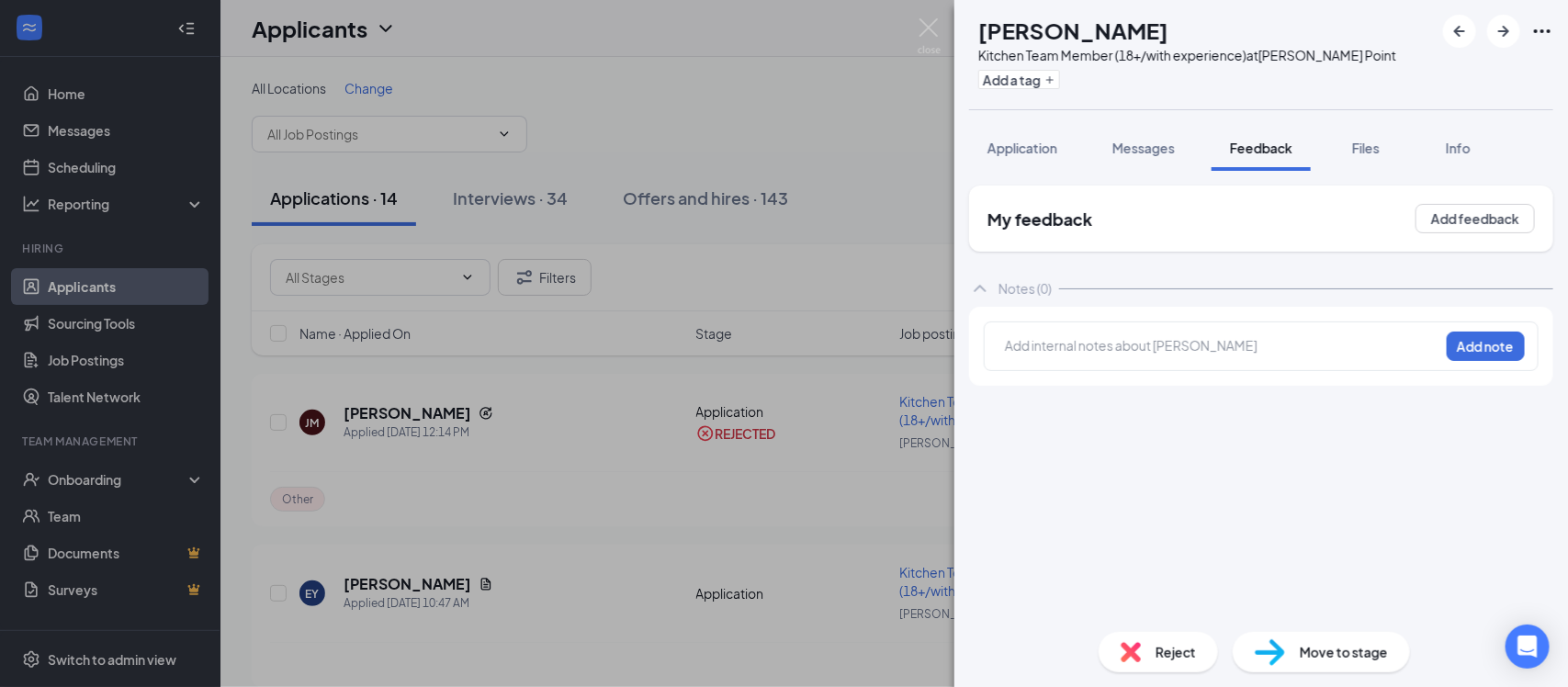
click at [1063, 353] on div at bounding box center [1222, 346] width 433 height 19
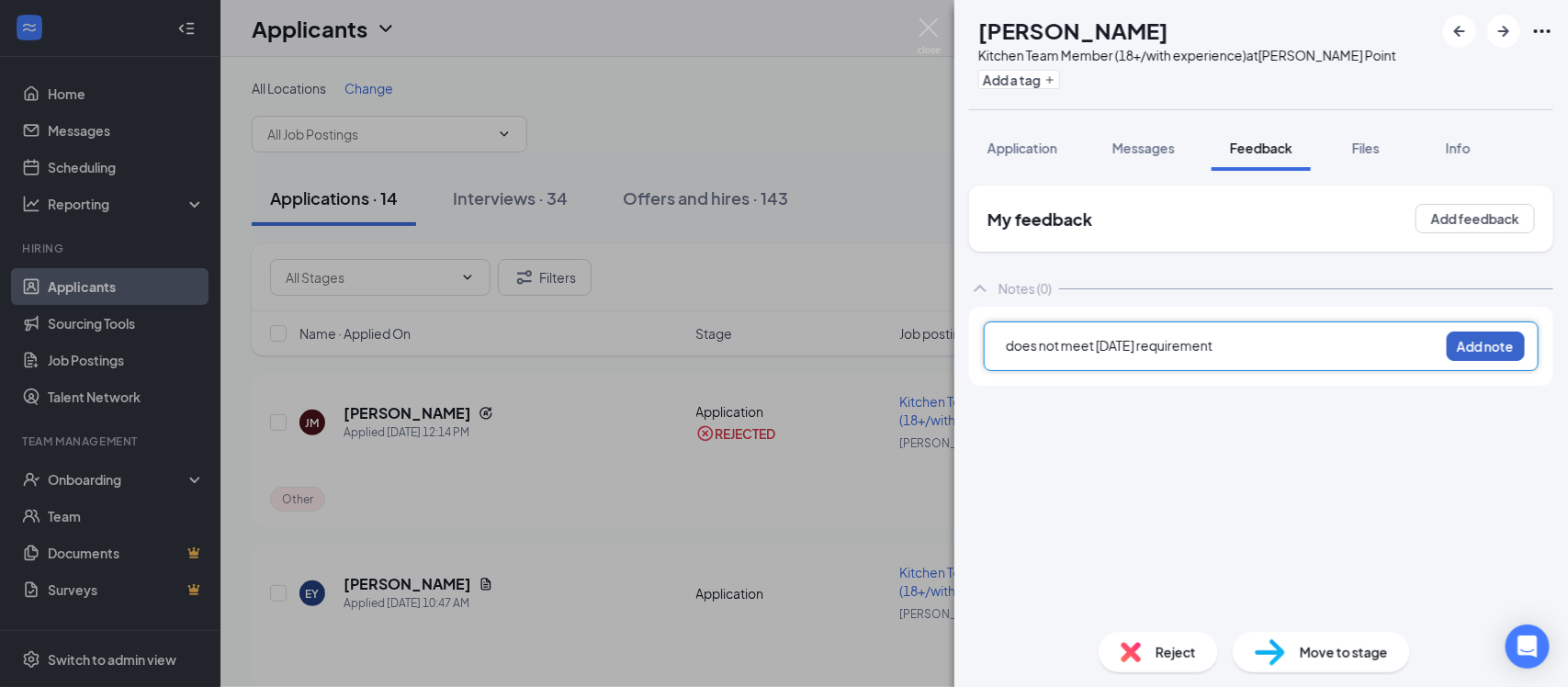
click at [1449, 349] on button "Add note" at bounding box center [1485, 346] width 78 height 29
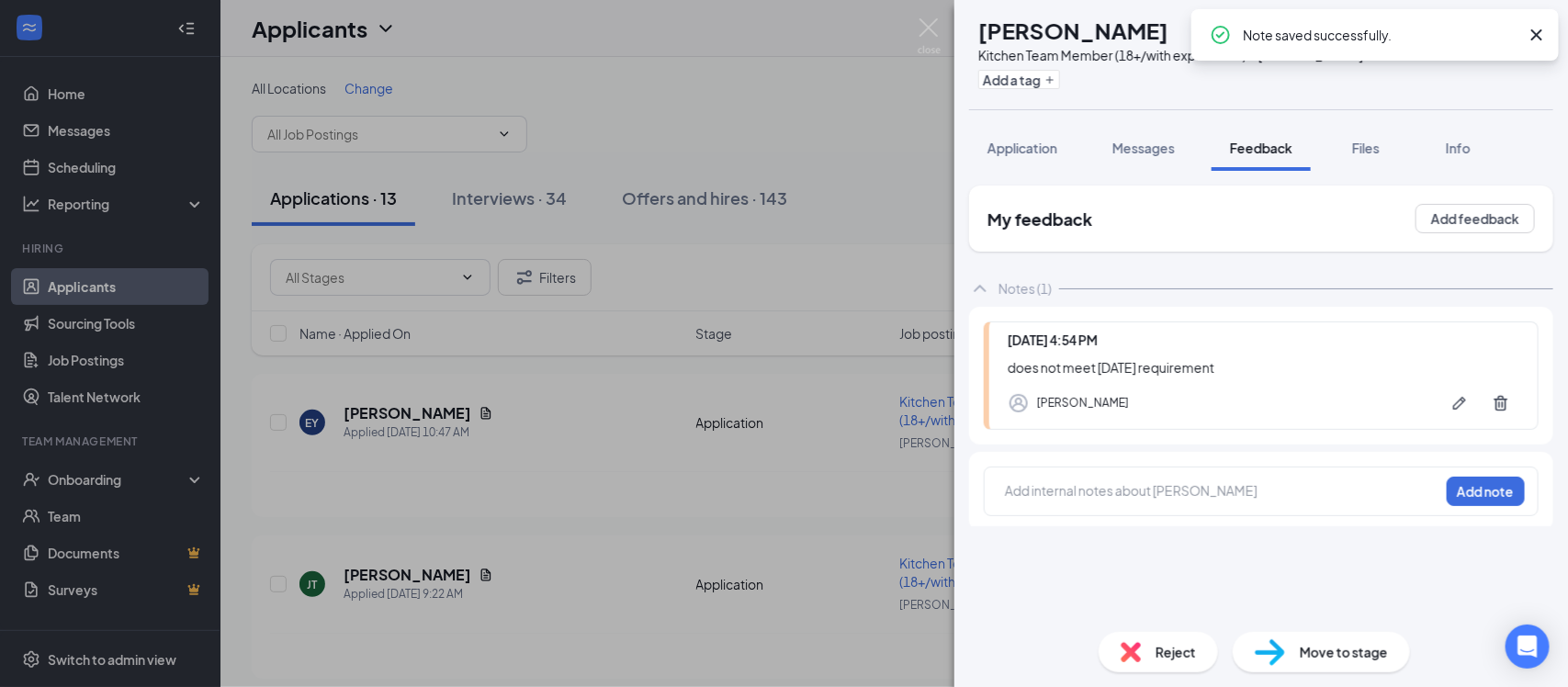
click at [1172, 649] on span "Reject" at bounding box center [1176, 651] width 41 height 20
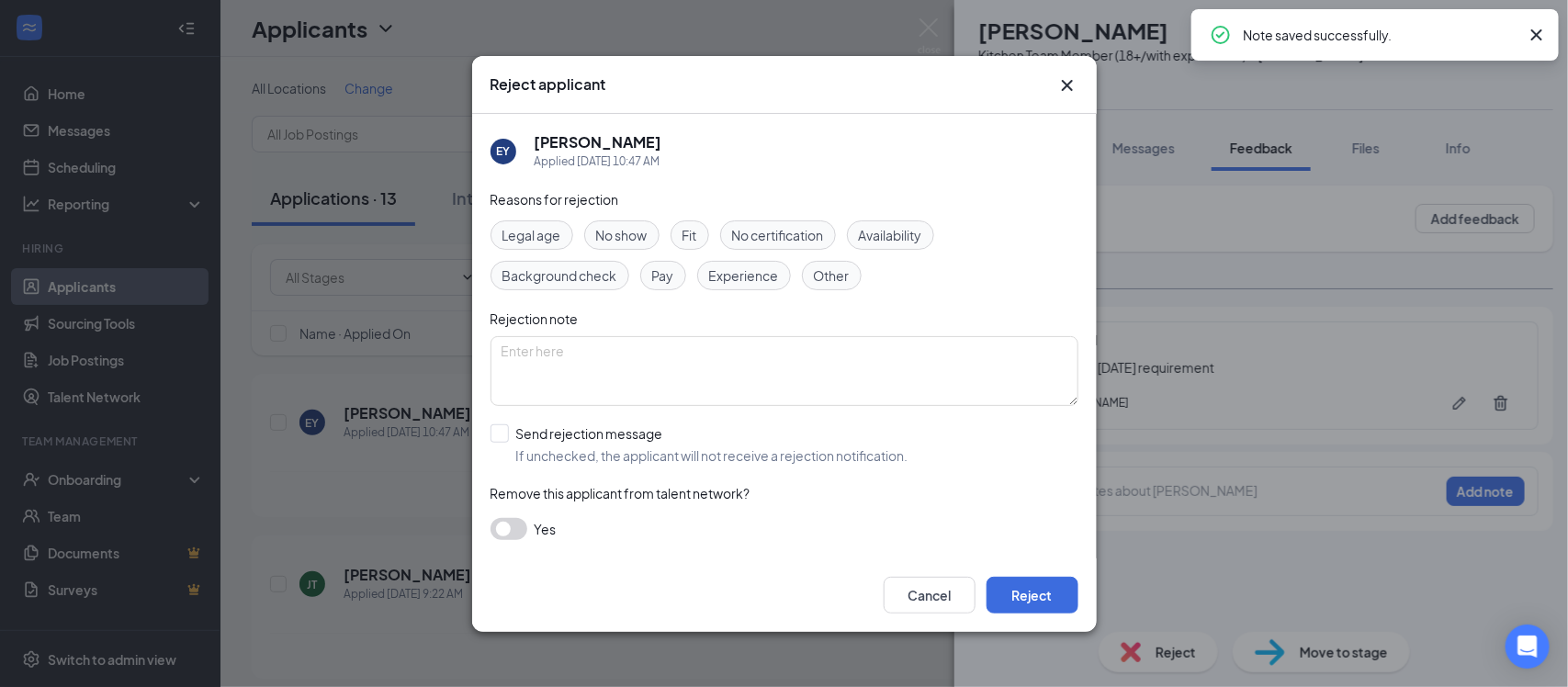
click at [904, 232] on span "Availability" at bounding box center [890, 235] width 63 height 20
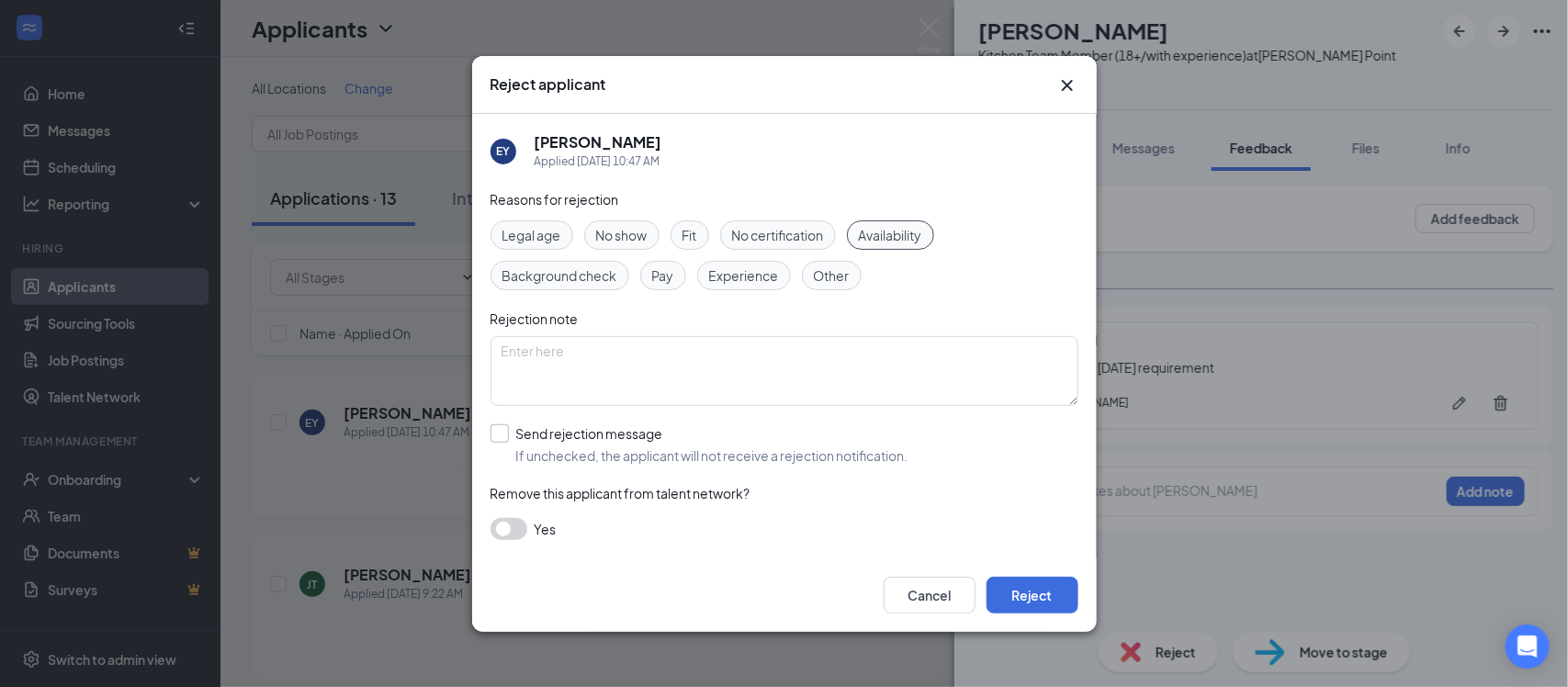
click at [507, 429] on input "Send rejection message If unchecked, the applicant will not receive a rejection…" at bounding box center [699, 444] width 418 height 41
checkbox input "true"
click at [999, 588] on button "Reject" at bounding box center [1032, 595] width 91 height 37
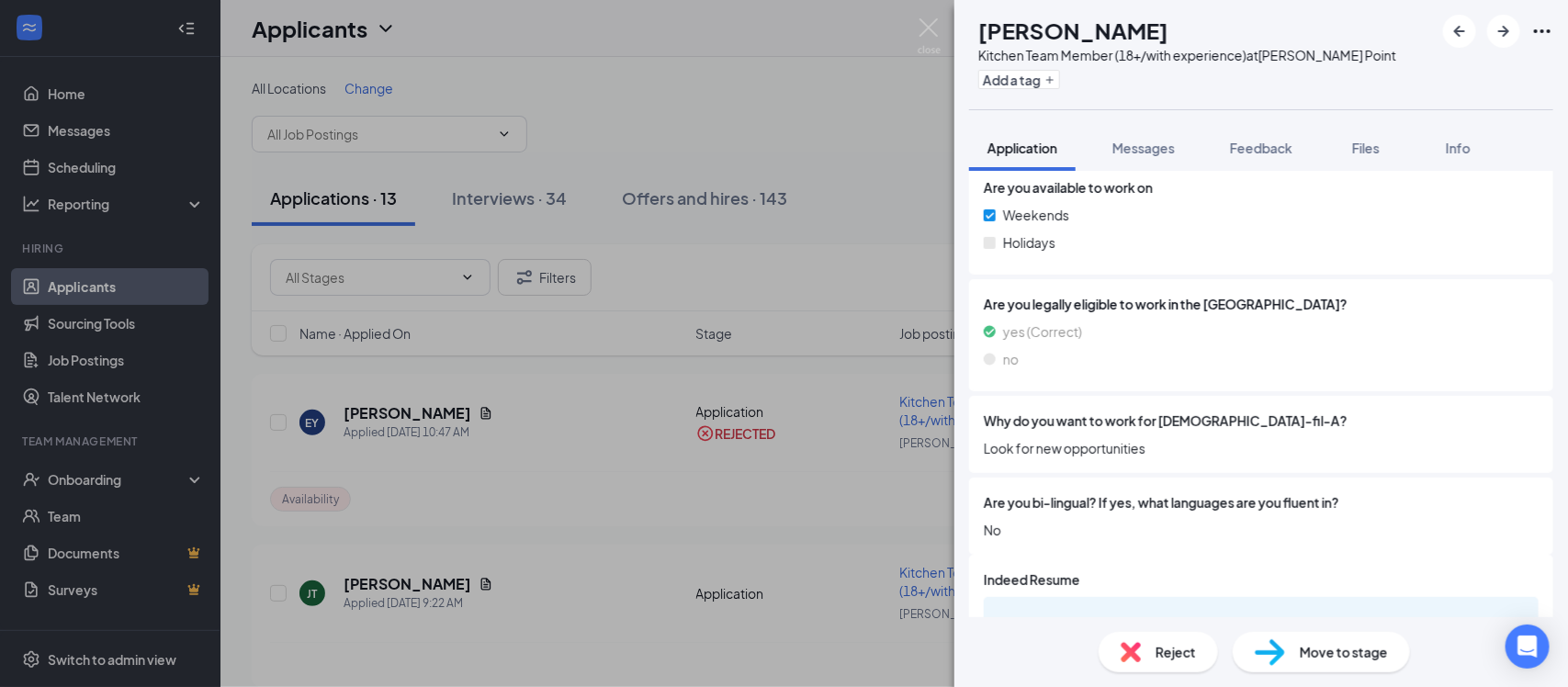
scroll to position [1058, 0]
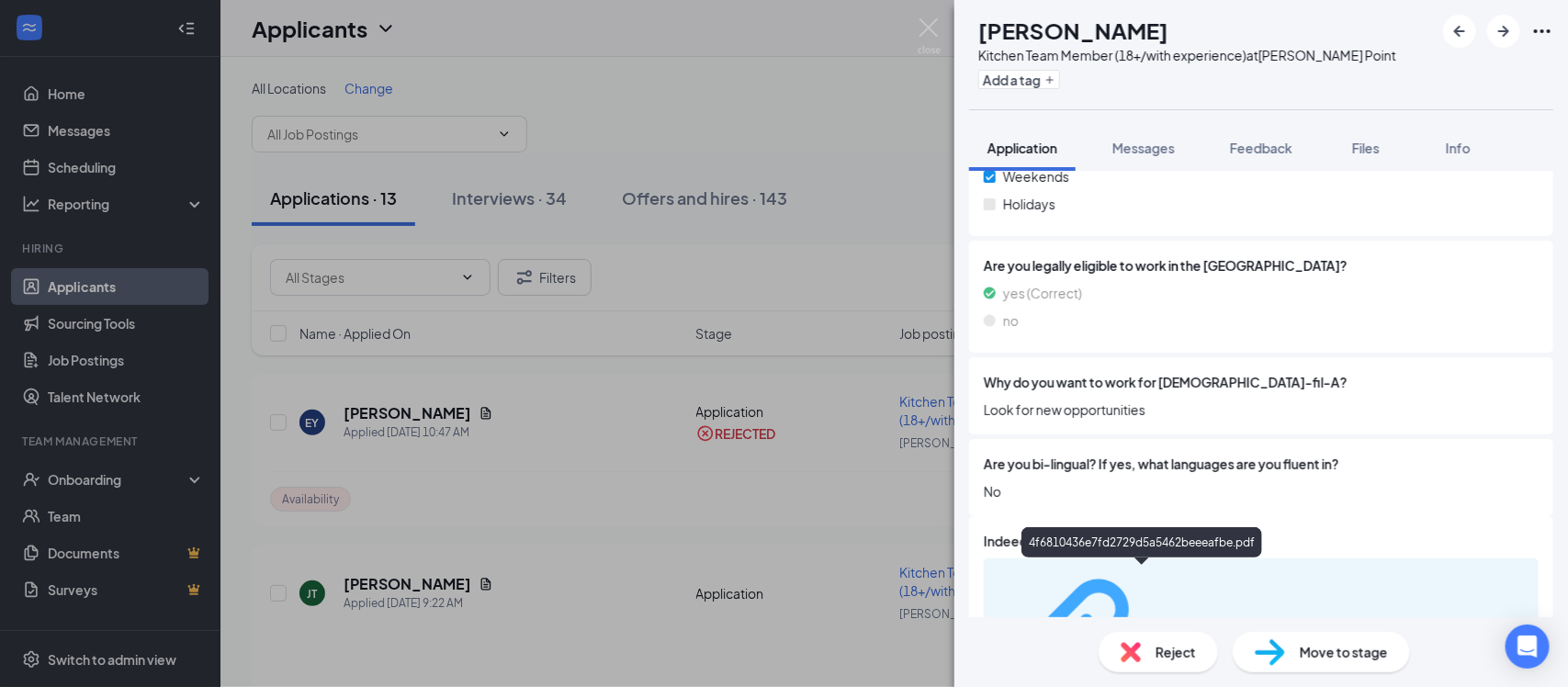
click at [1155, 639] on div "4f6810436e7fd2729d5a5462beeeafbe.pdf" at bounding box center [1224, 646] width 138 height 15
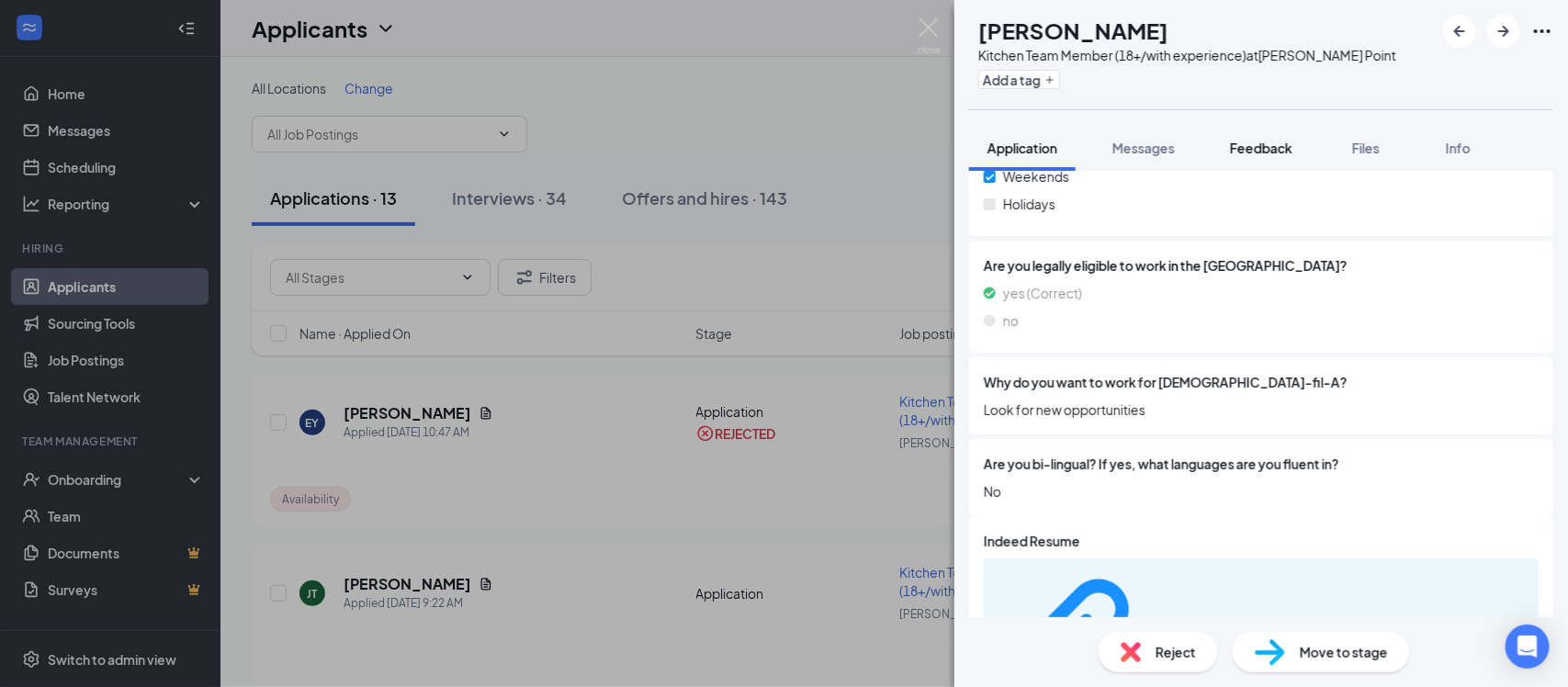
click at [1276, 150] on span "Feedback" at bounding box center [1262, 148] width 62 height 17
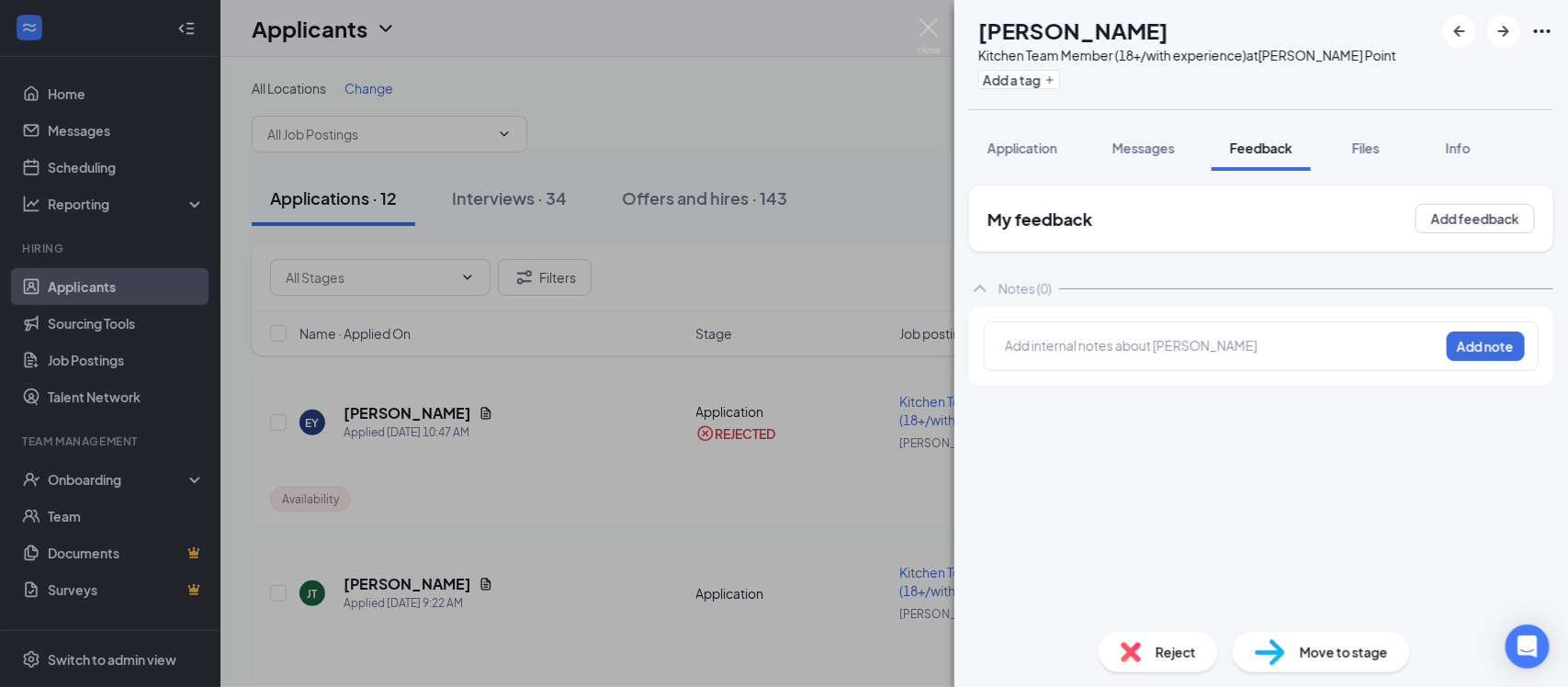
click at [1103, 344] on div at bounding box center [1222, 346] width 433 height 19
click at [1478, 336] on button "Add note" at bounding box center [1485, 346] width 78 height 29
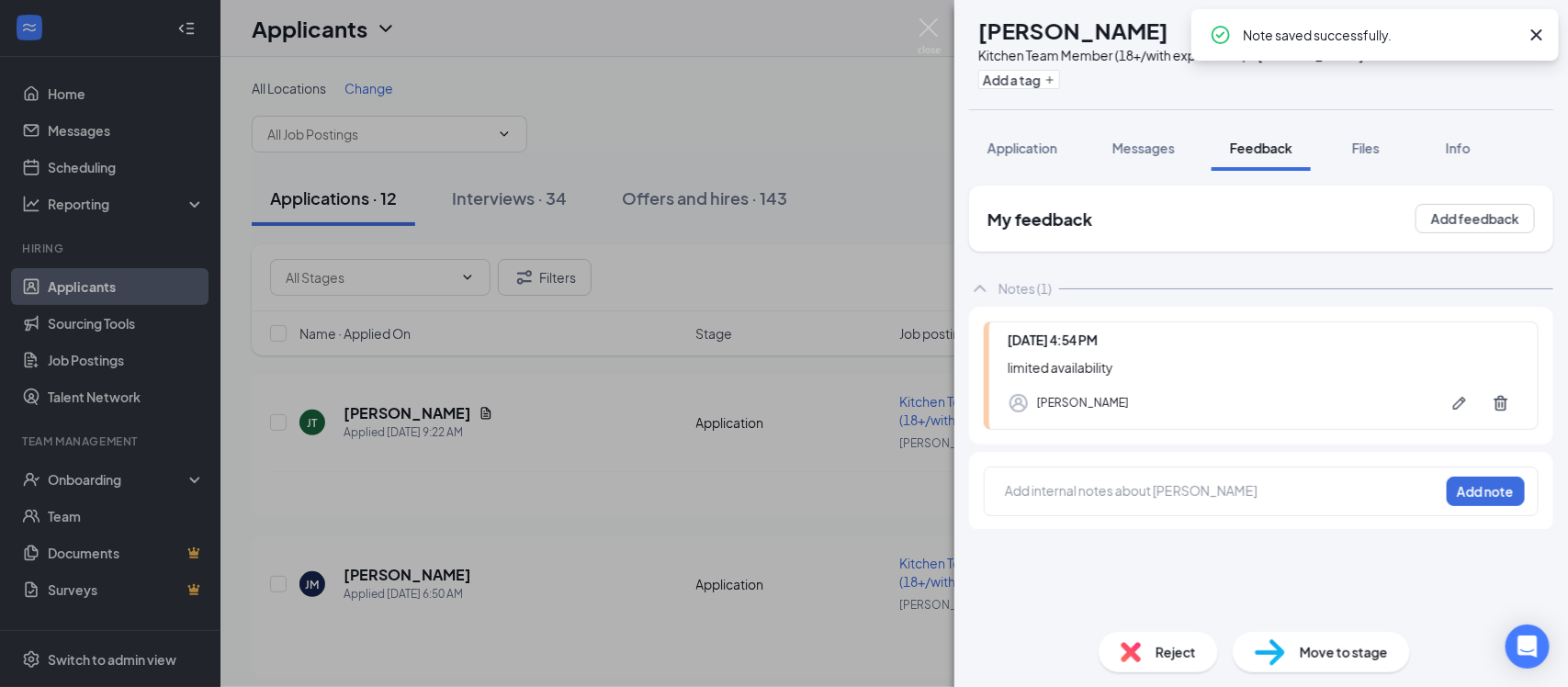
click at [1180, 652] on span "Reject" at bounding box center [1176, 651] width 41 height 20
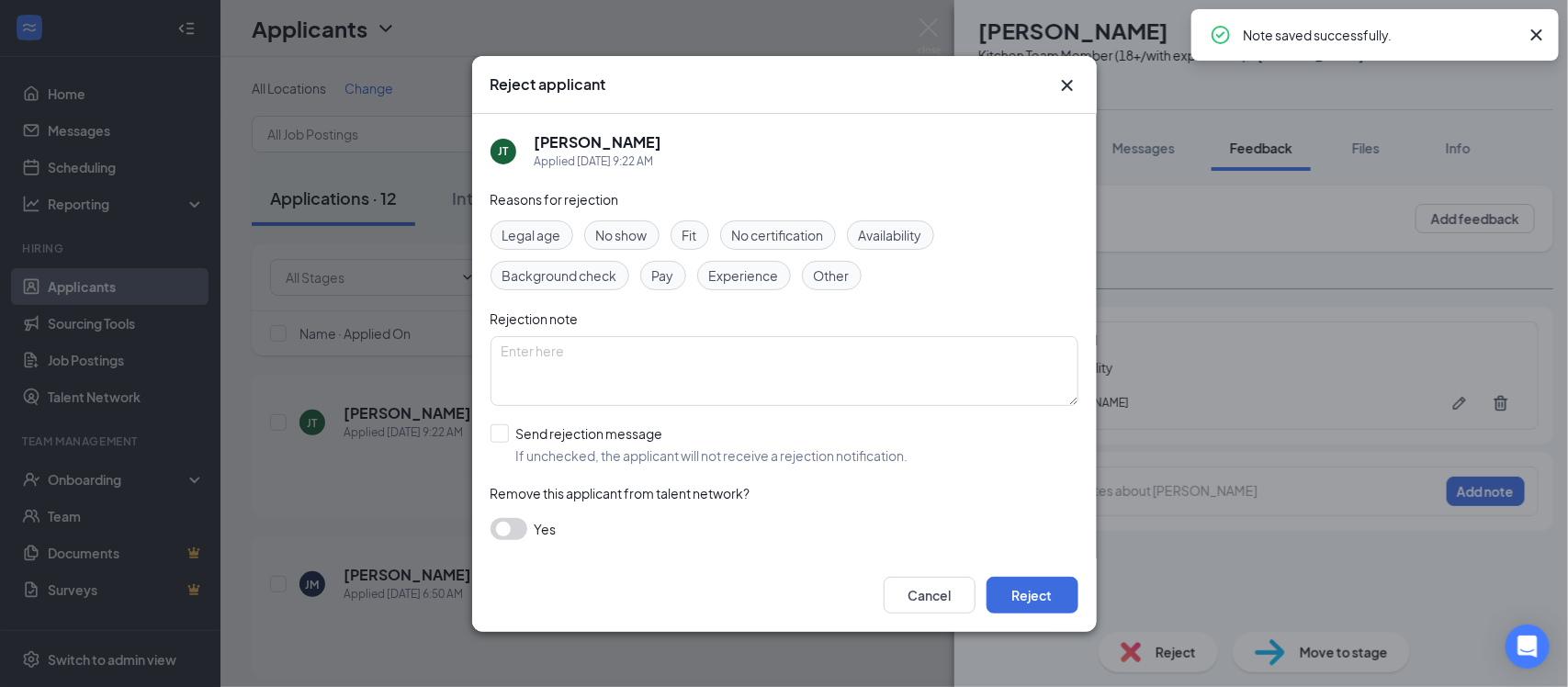
click at [893, 235] on span "Availability" at bounding box center [890, 235] width 63 height 20
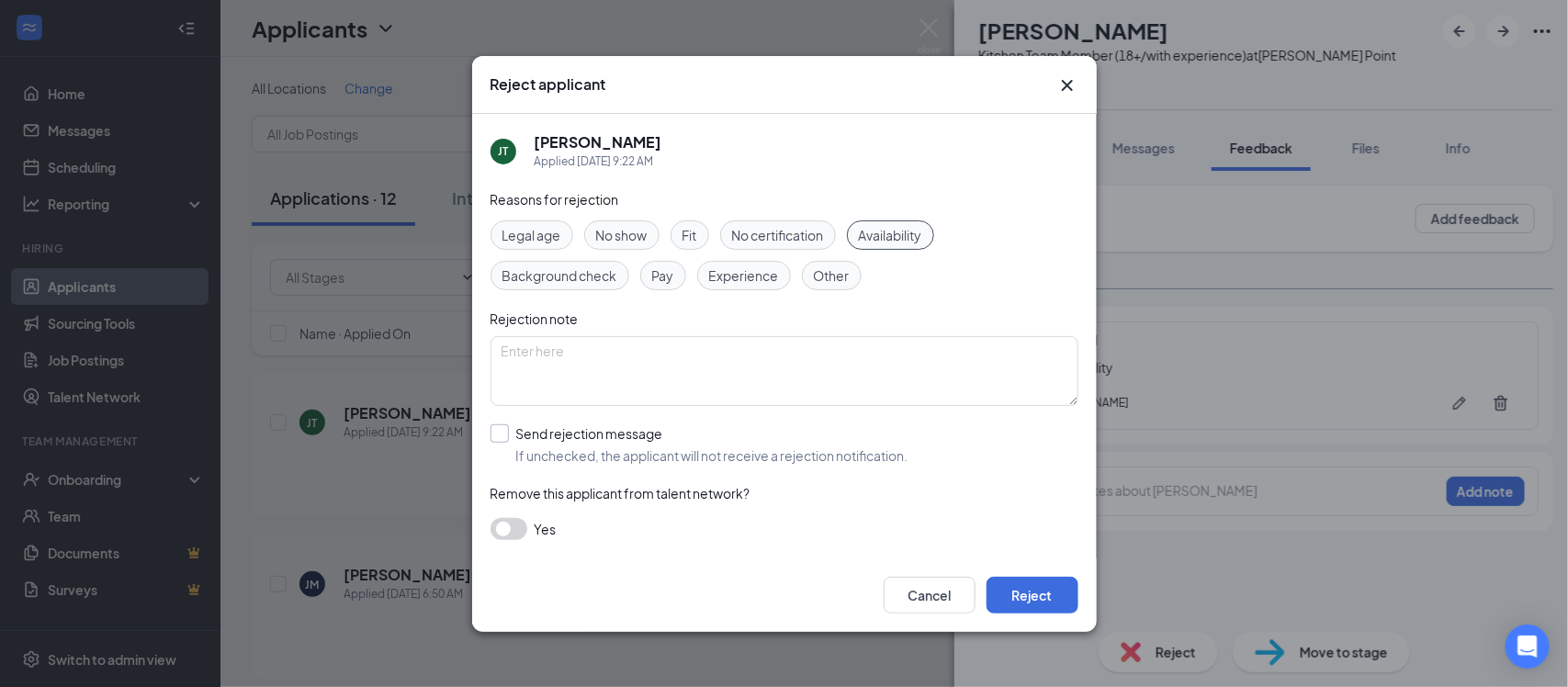
click at [501, 436] on input "Send rejection message If unchecked, the applicant will not receive a rejection…" at bounding box center [699, 444] width 418 height 41
checkbox input "true"
click at [1056, 590] on button "Reject" at bounding box center [1032, 595] width 91 height 37
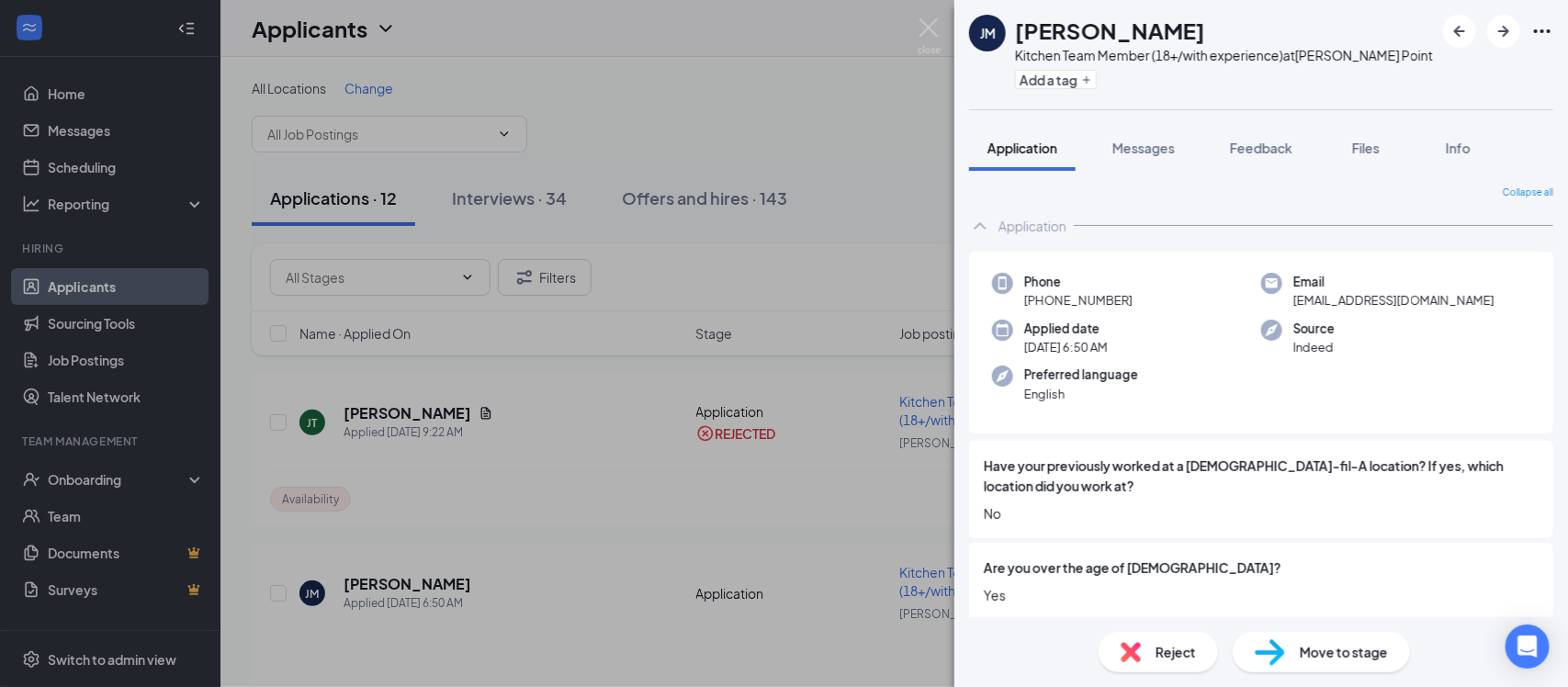
click at [1327, 645] on span "Move to stage" at bounding box center [1345, 651] width 89 height 20
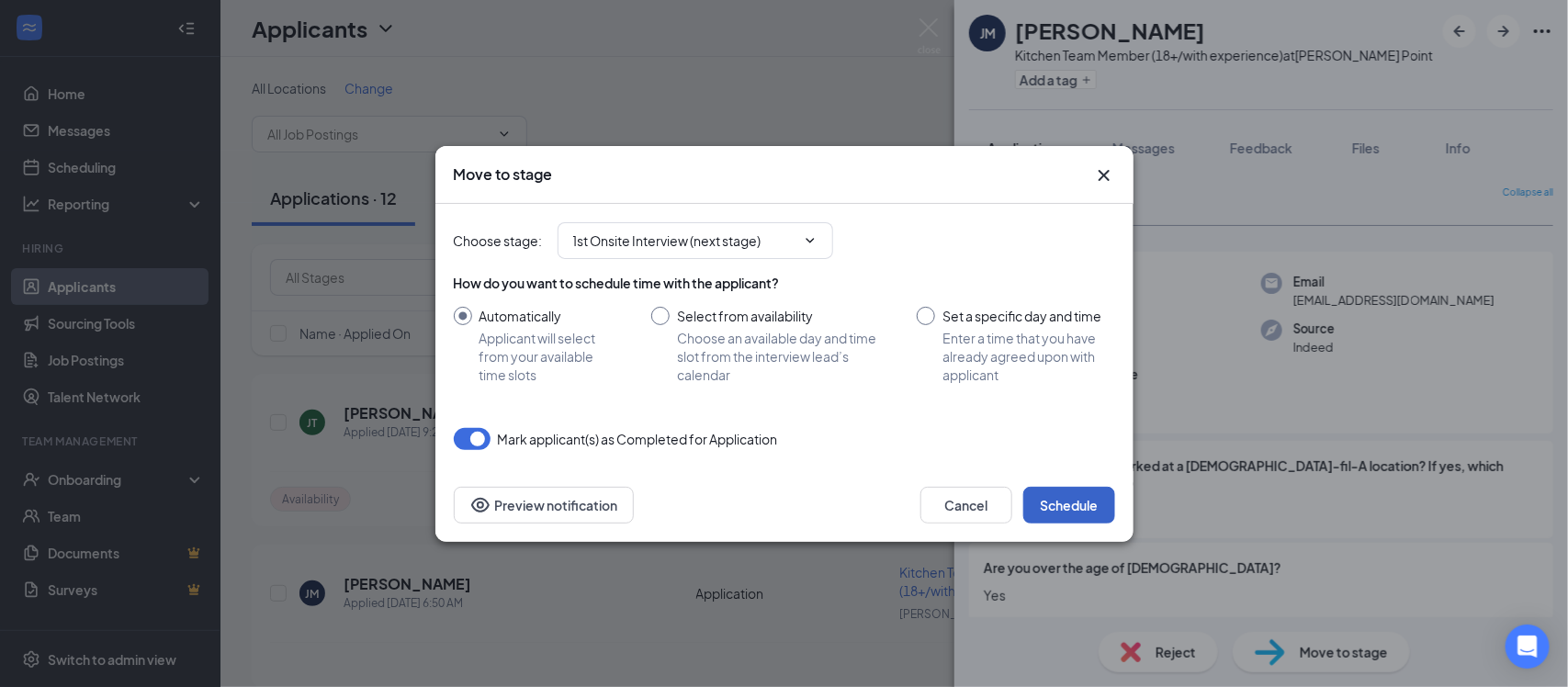
click at [1096, 493] on button "Schedule" at bounding box center [1068, 504] width 91 height 37
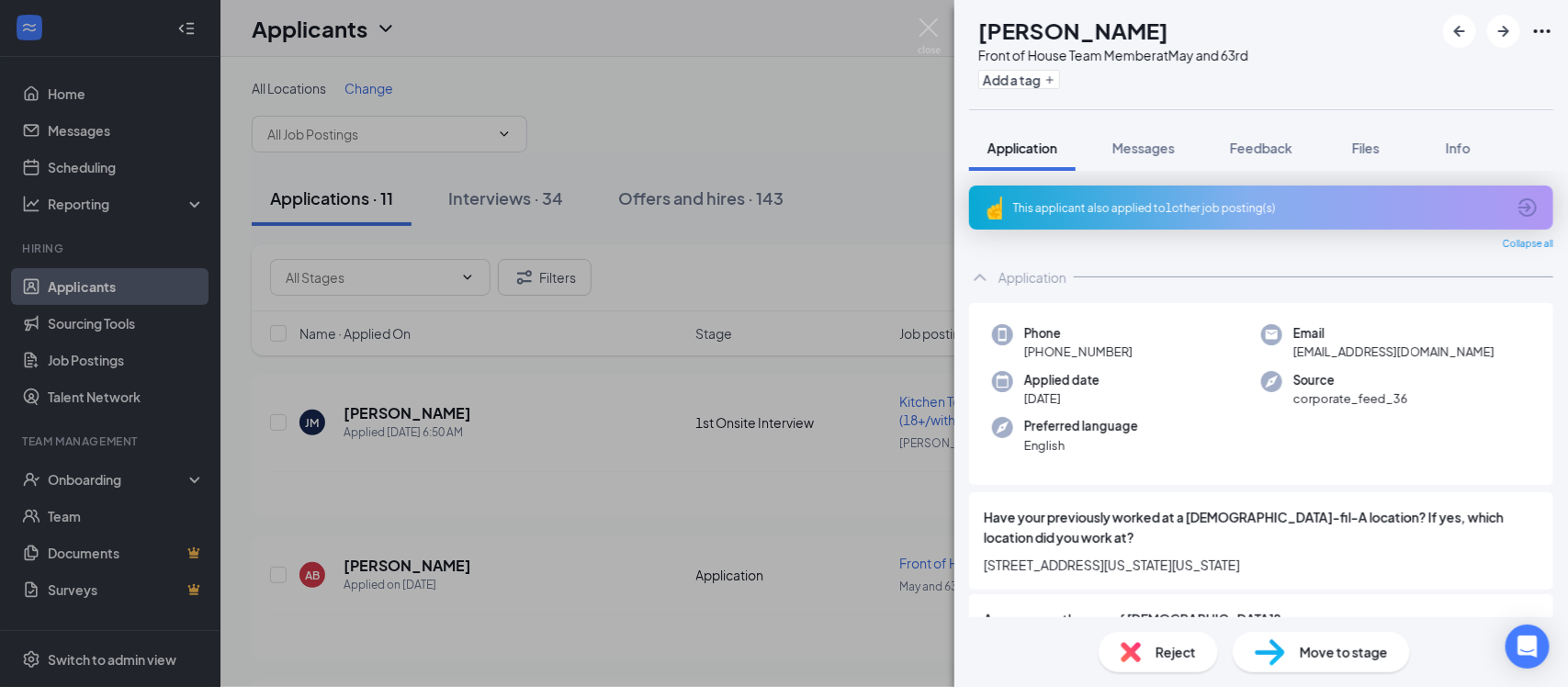
click at [1077, 210] on div "This applicant also applied to 1 other job posting(s)" at bounding box center [1260, 207] width 492 height 16
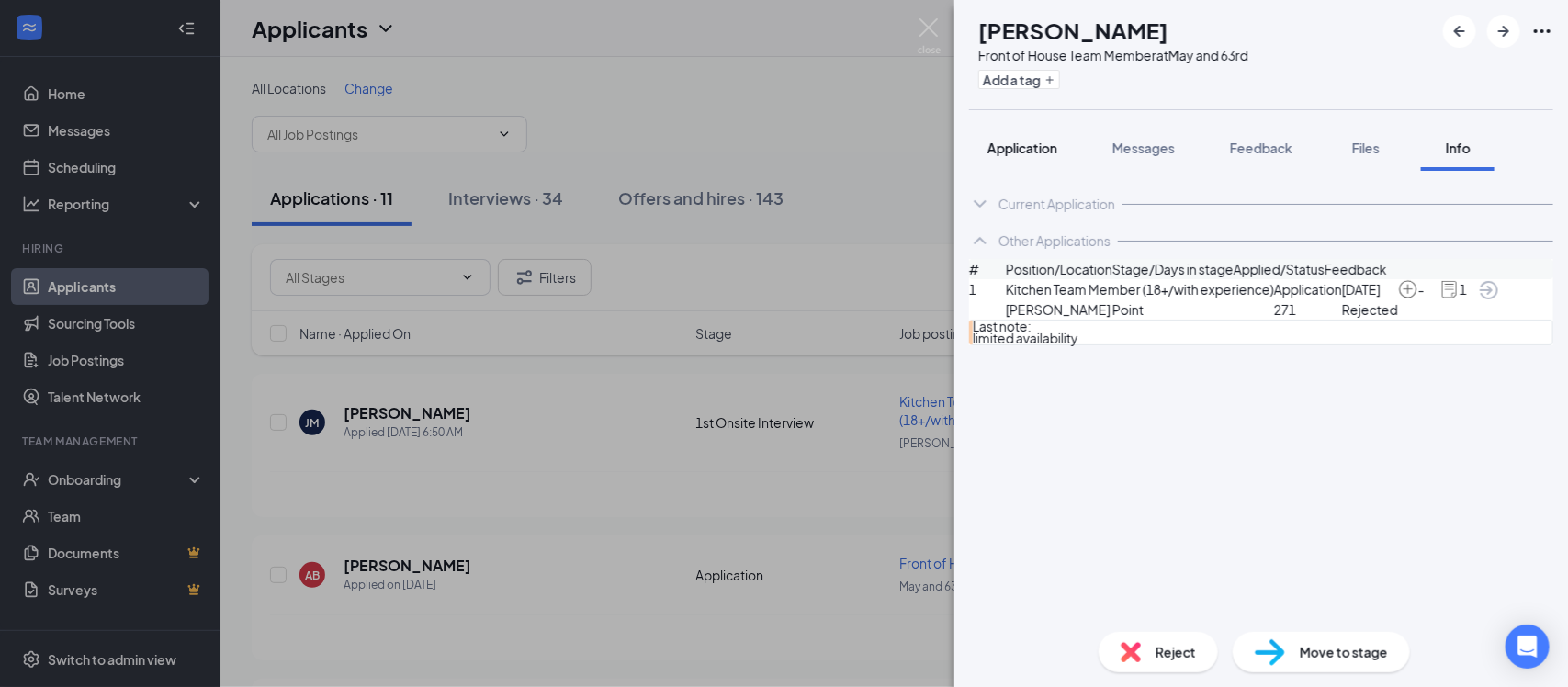
click at [1037, 147] on span "Application" at bounding box center [1022, 148] width 70 height 17
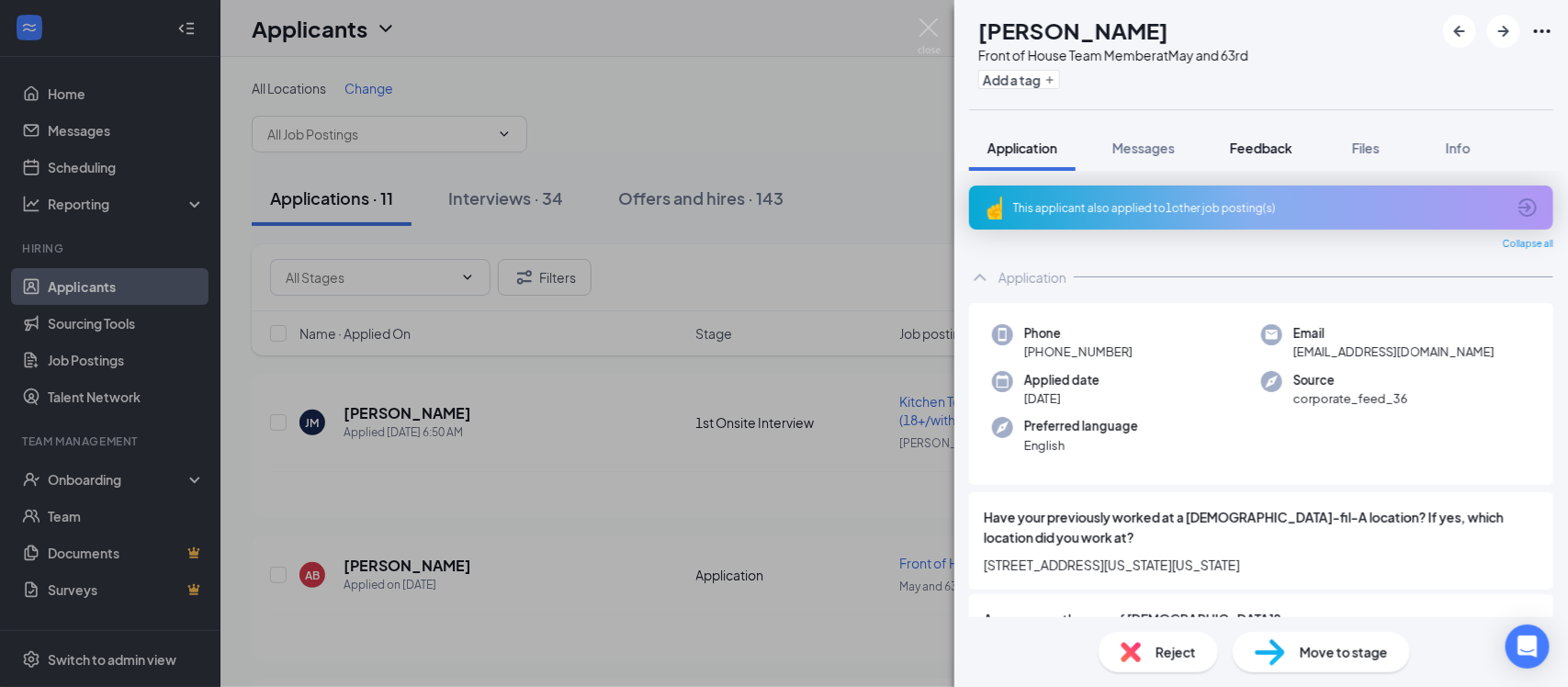
click at [1287, 142] on span "Feedback" at bounding box center [1262, 148] width 62 height 17
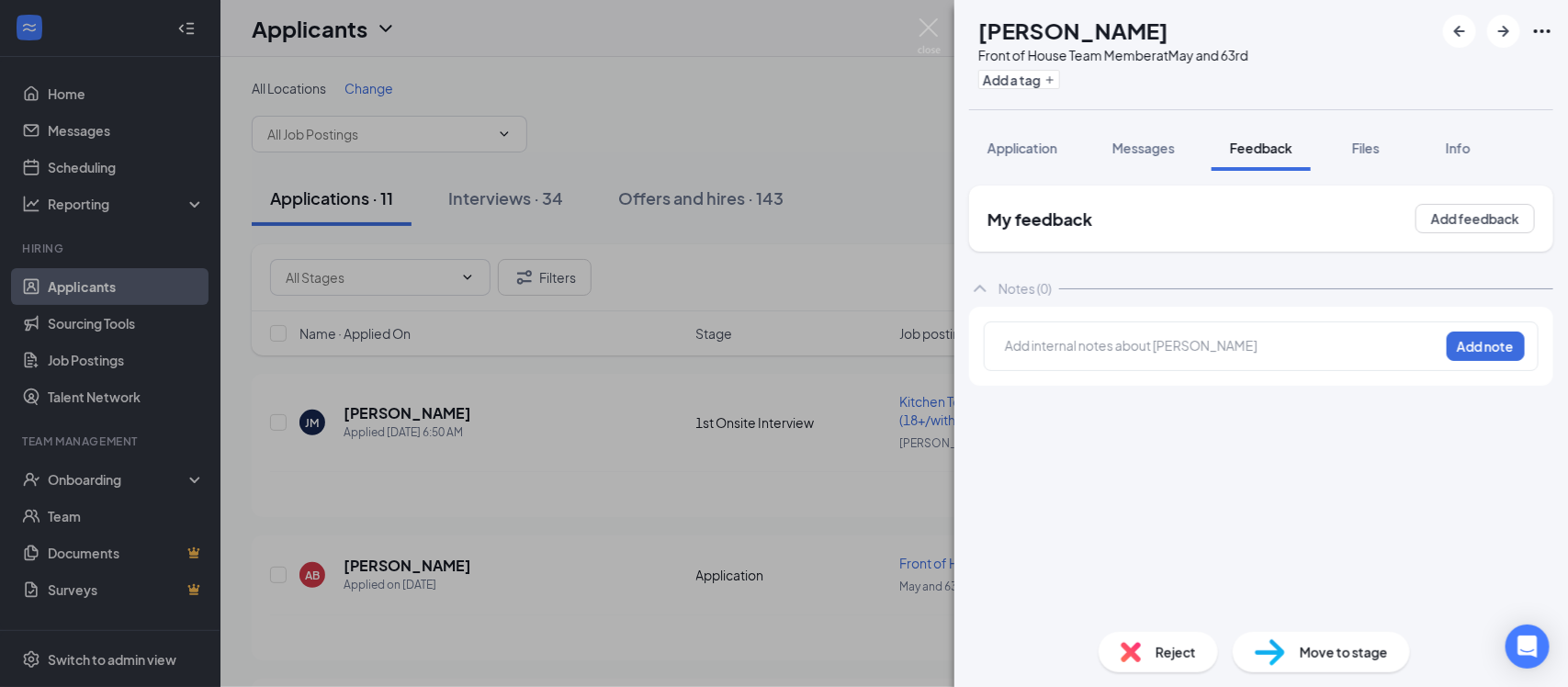
click at [1117, 355] on div at bounding box center [1222, 348] width 433 height 24
click at [1496, 344] on button "Add note" at bounding box center [1485, 346] width 78 height 29
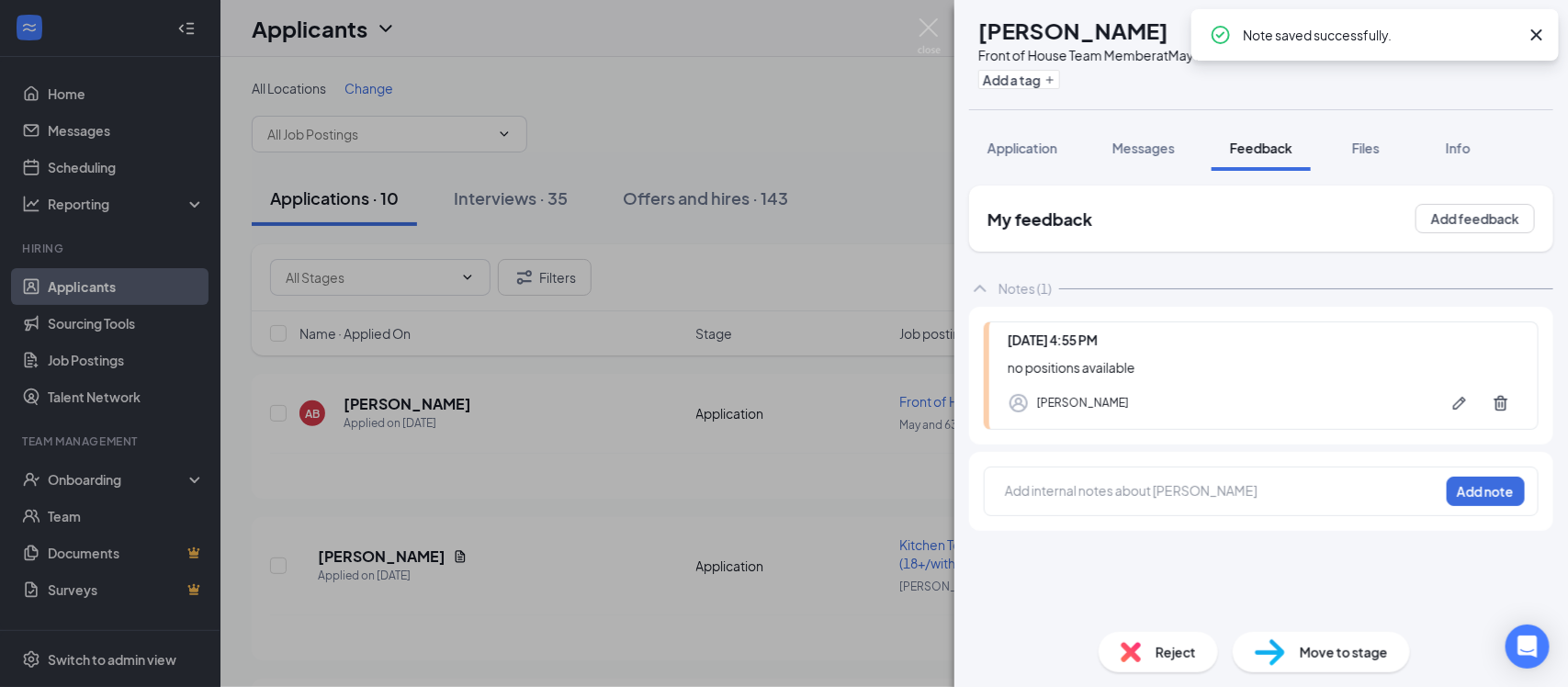
click at [1118, 652] on div "Reject" at bounding box center [1158, 651] width 120 height 41
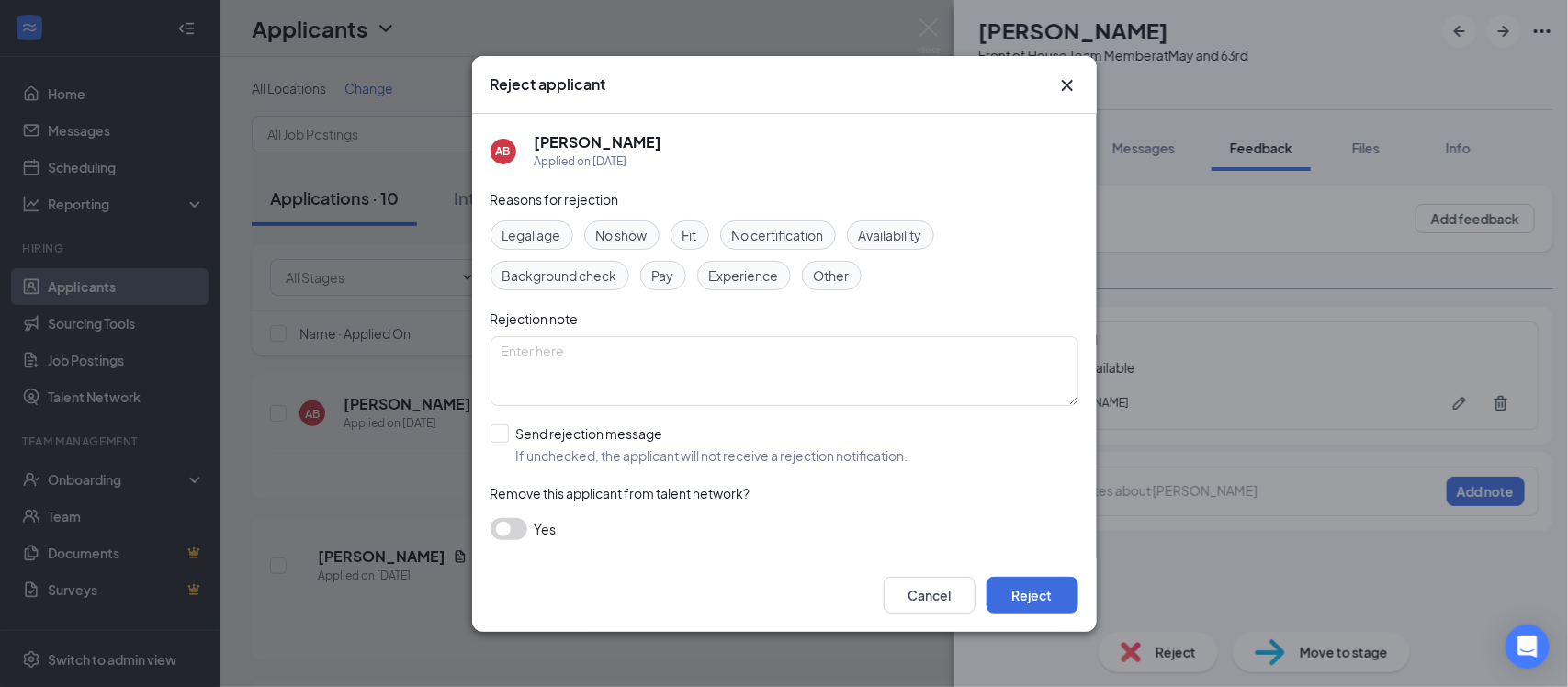
click at [882, 240] on span "Availability" at bounding box center [890, 235] width 63 height 20
click at [911, 238] on span "Availability" at bounding box center [890, 235] width 63 height 20
click at [841, 274] on span "Other" at bounding box center [832, 275] width 36 height 20
click at [501, 434] on input "Send rejection message If unchecked, the applicant will not receive a rejection…" at bounding box center [699, 444] width 418 height 41
checkbox input "true"
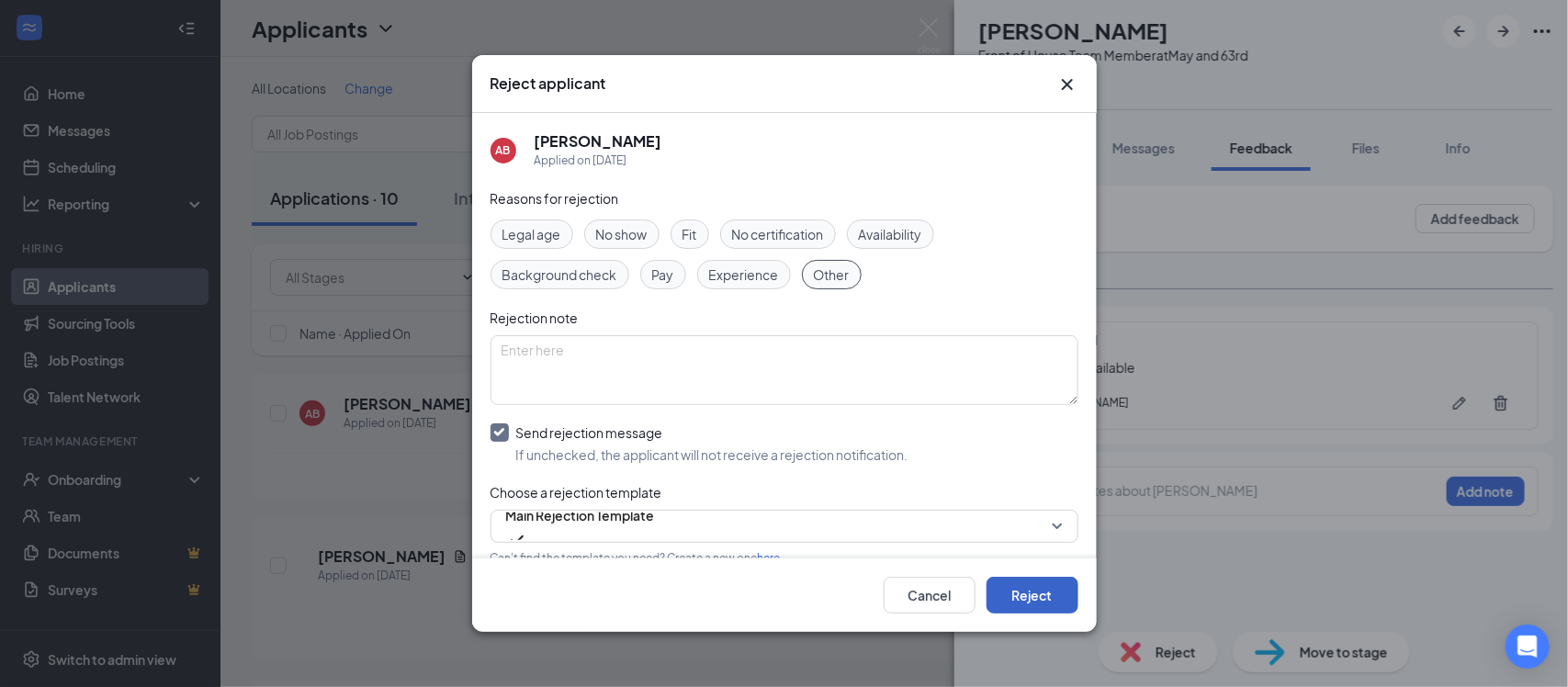
click at [1013, 582] on button "Reject" at bounding box center [1032, 595] width 91 height 37
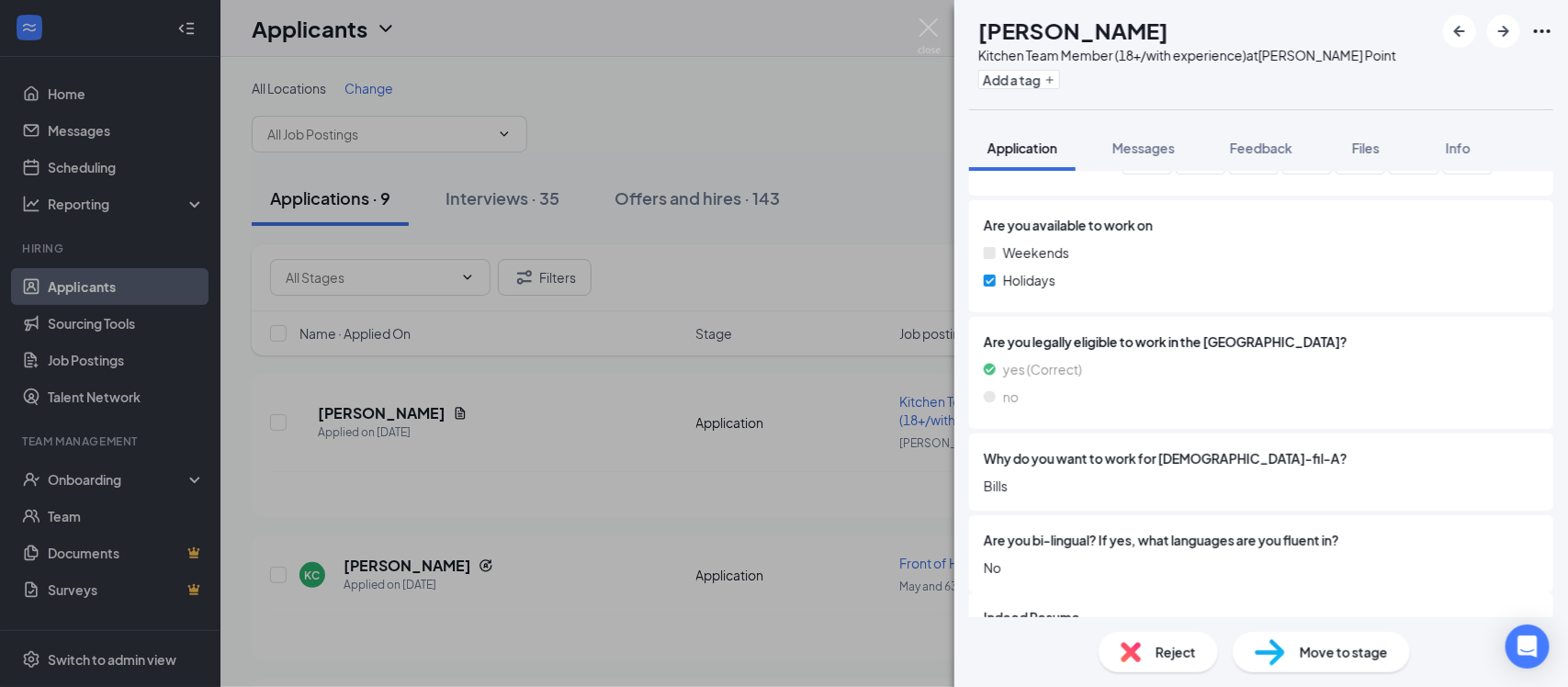
scroll to position [1058, 0]
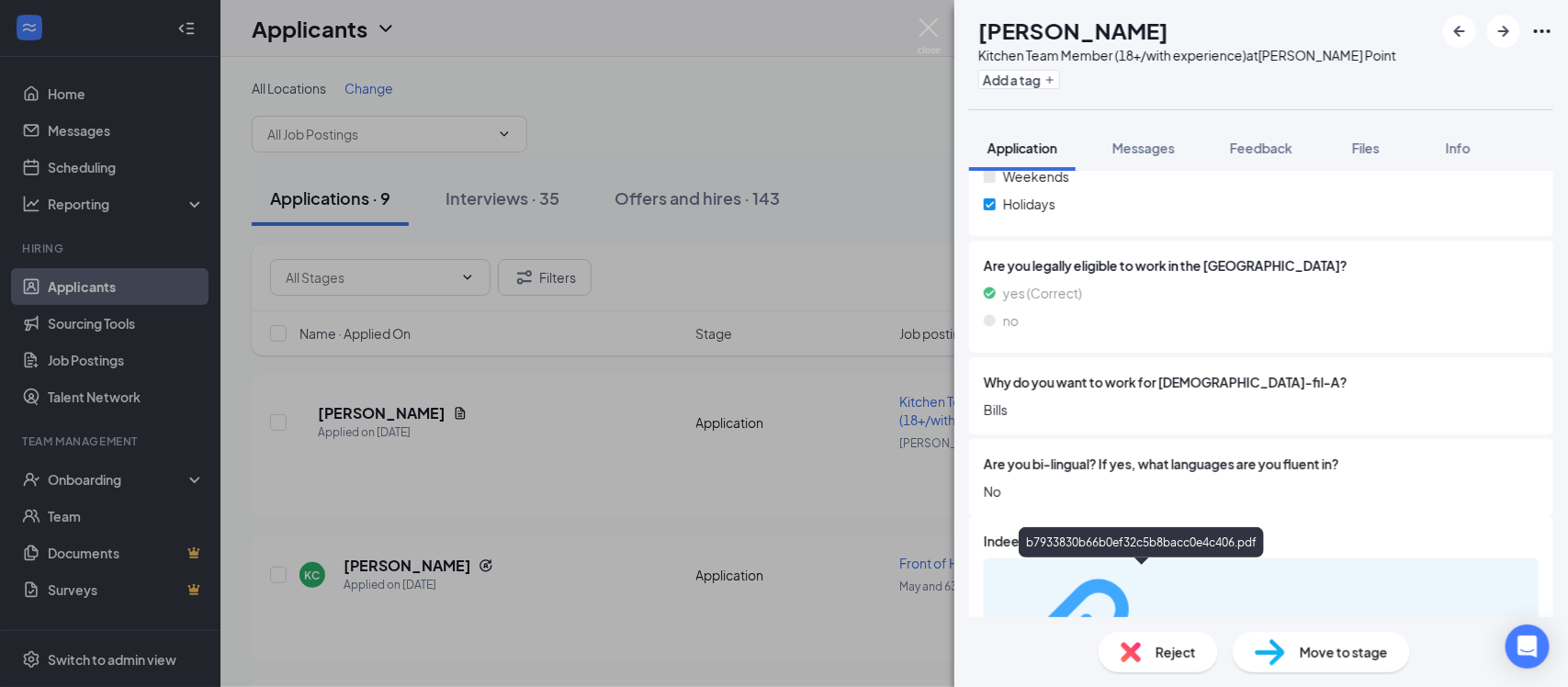
click at [1155, 639] on div "b7933830b66b0ef32c5b8bacc0e4c406.pdf" at bounding box center [1224, 646] width 138 height 15
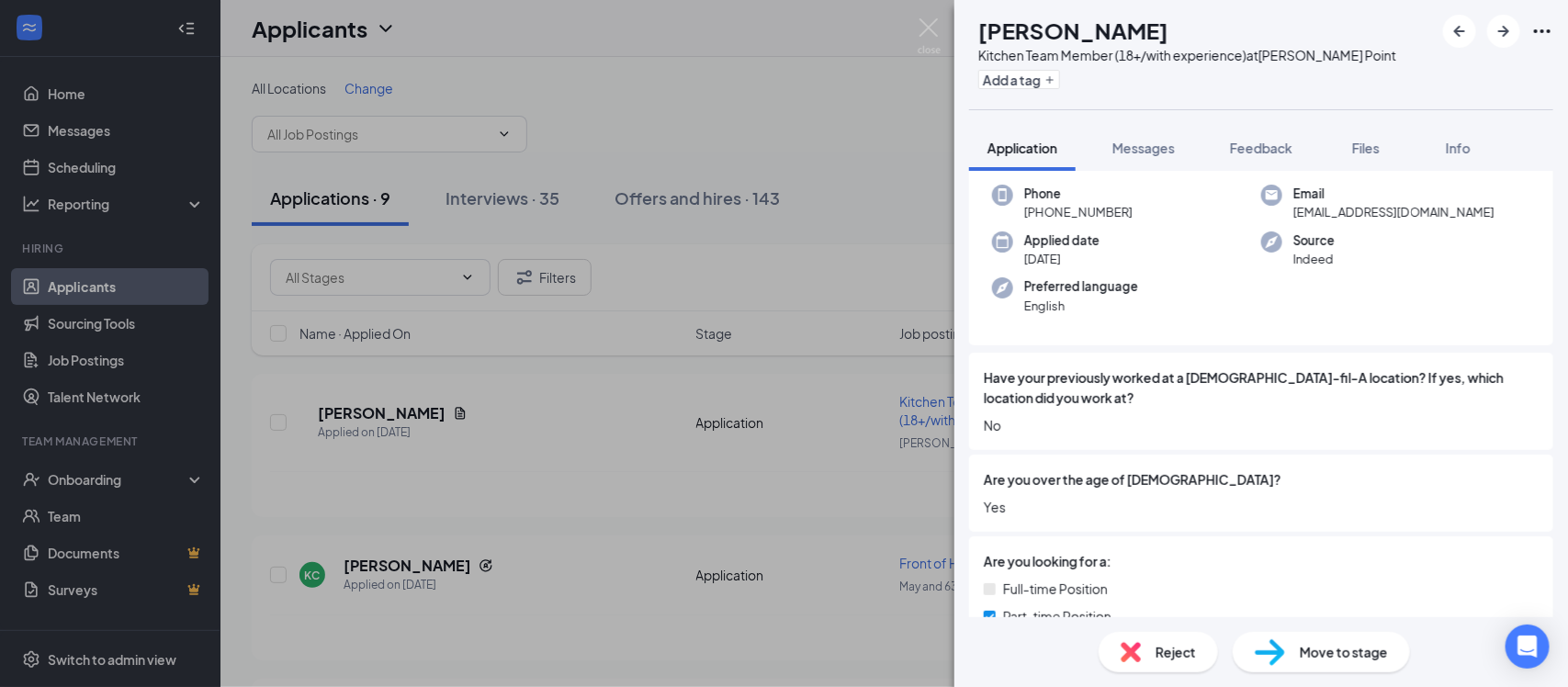
scroll to position [0, 0]
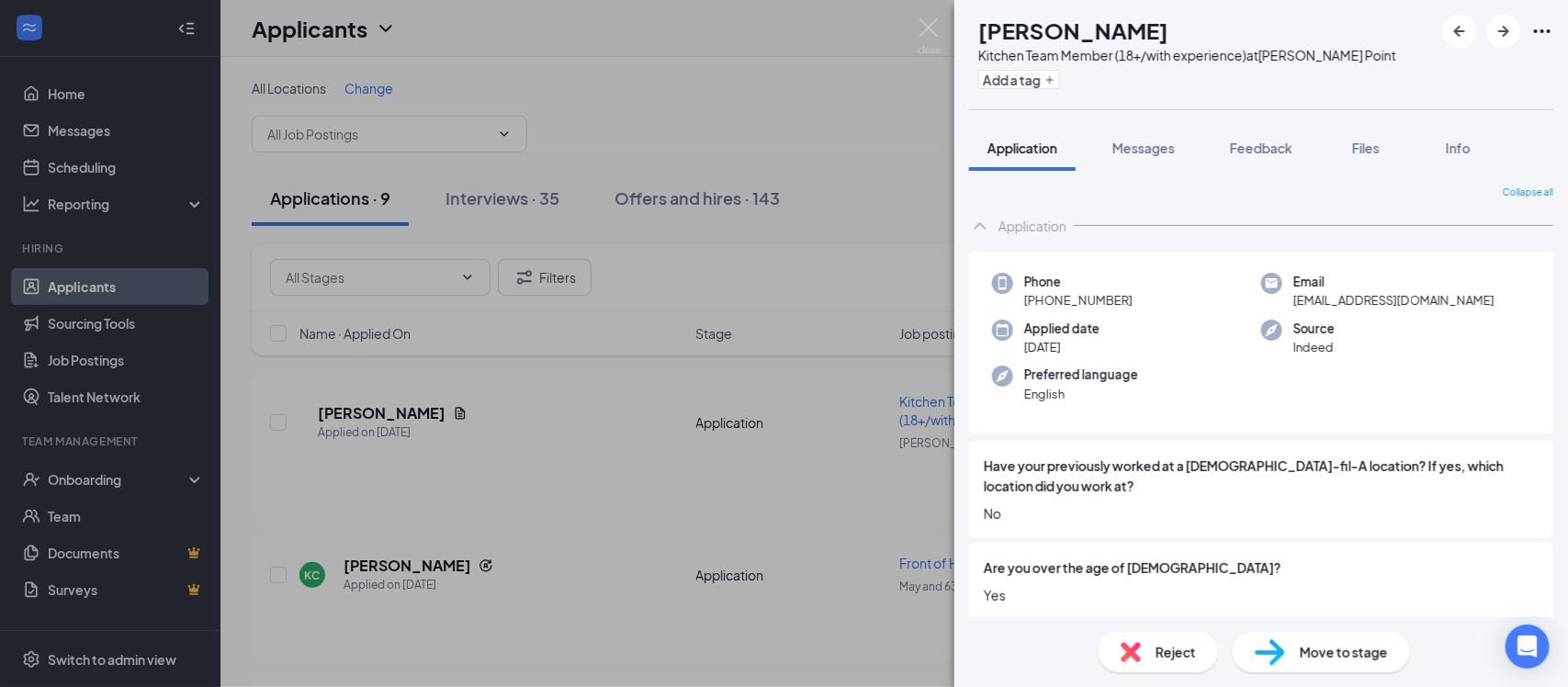
click at [1270, 651] on img at bounding box center [1270, 652] width 30 height 26
type input "1st Onsite Interview (next stage)"
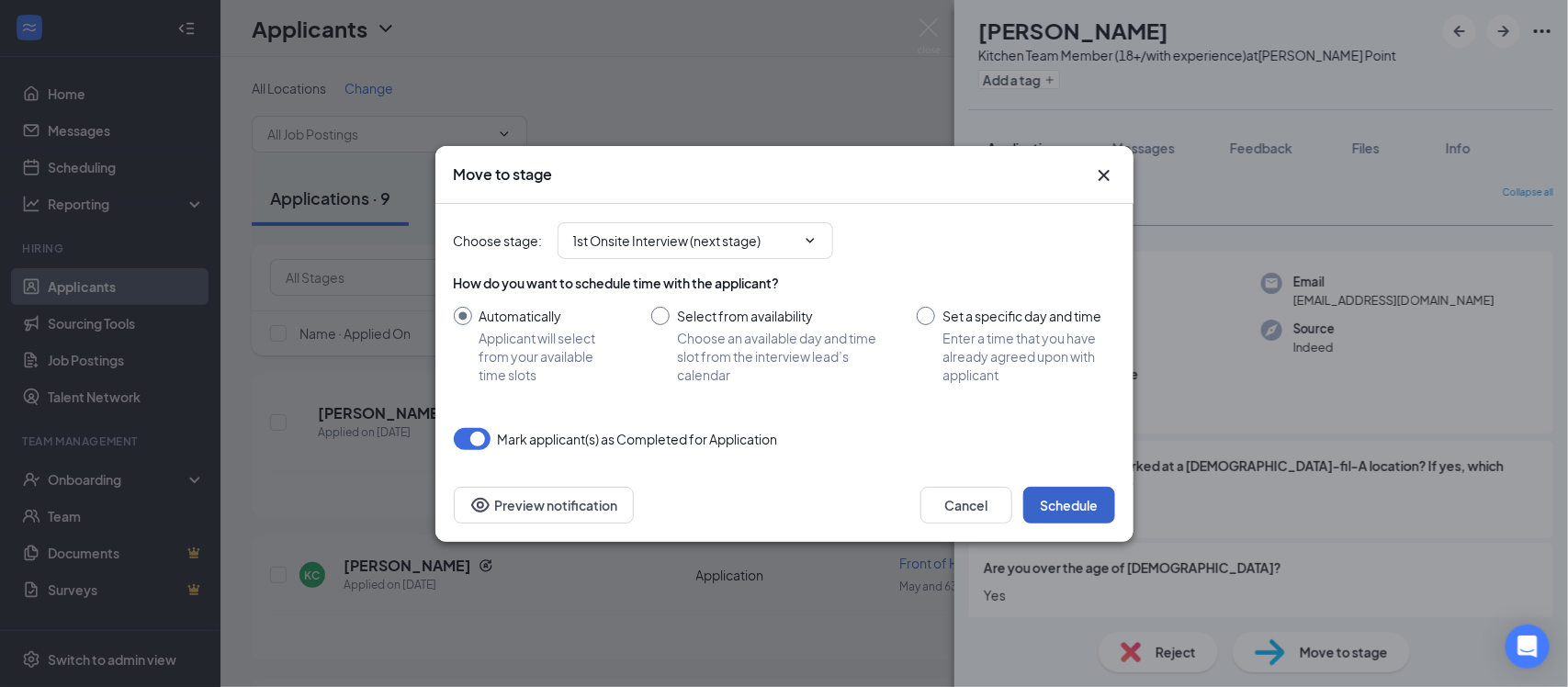
click at [1054, 511] on button "Schedule" at bounding box center [1068, 504] width 91 height 37
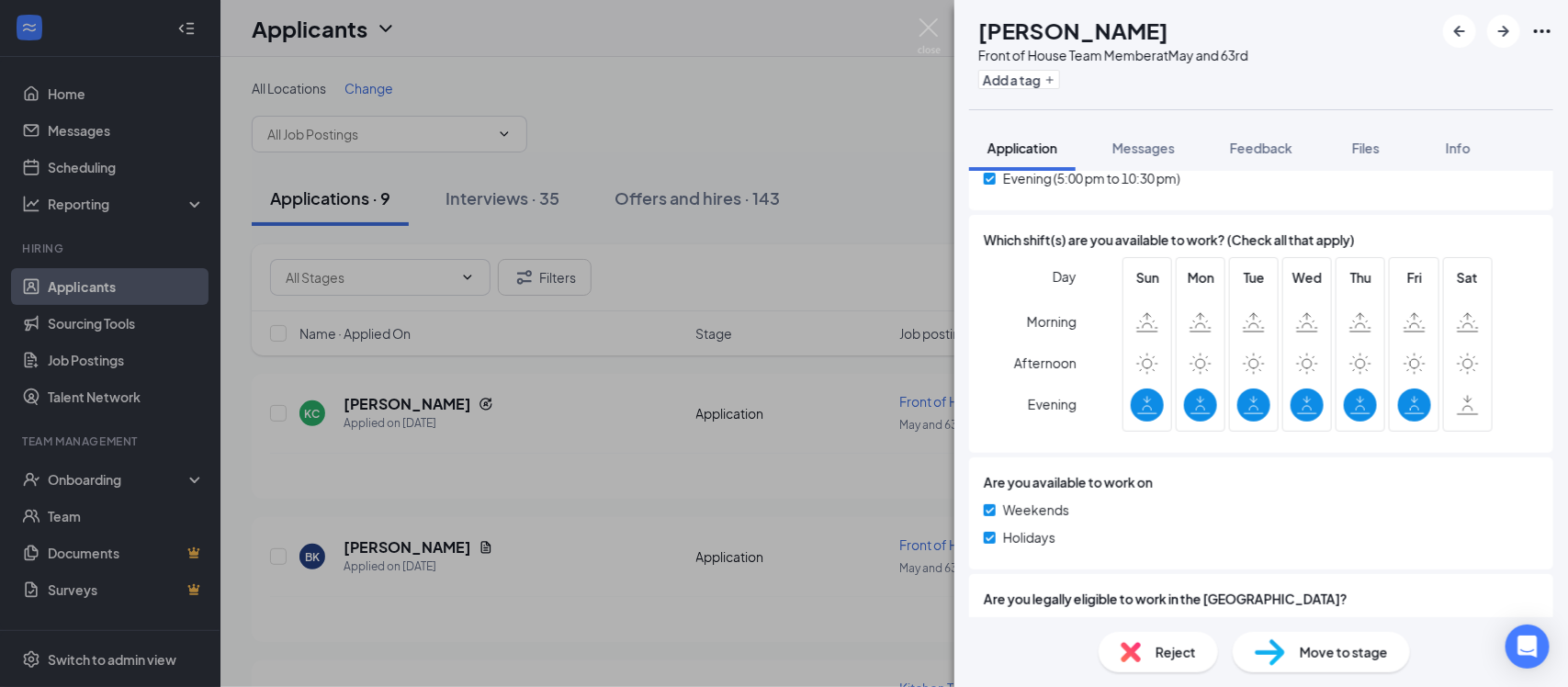
scroll to position [778, 0]
click at [1260, 144] on span "Feedback" at bounding box center [1262, 148] width 62 height 17
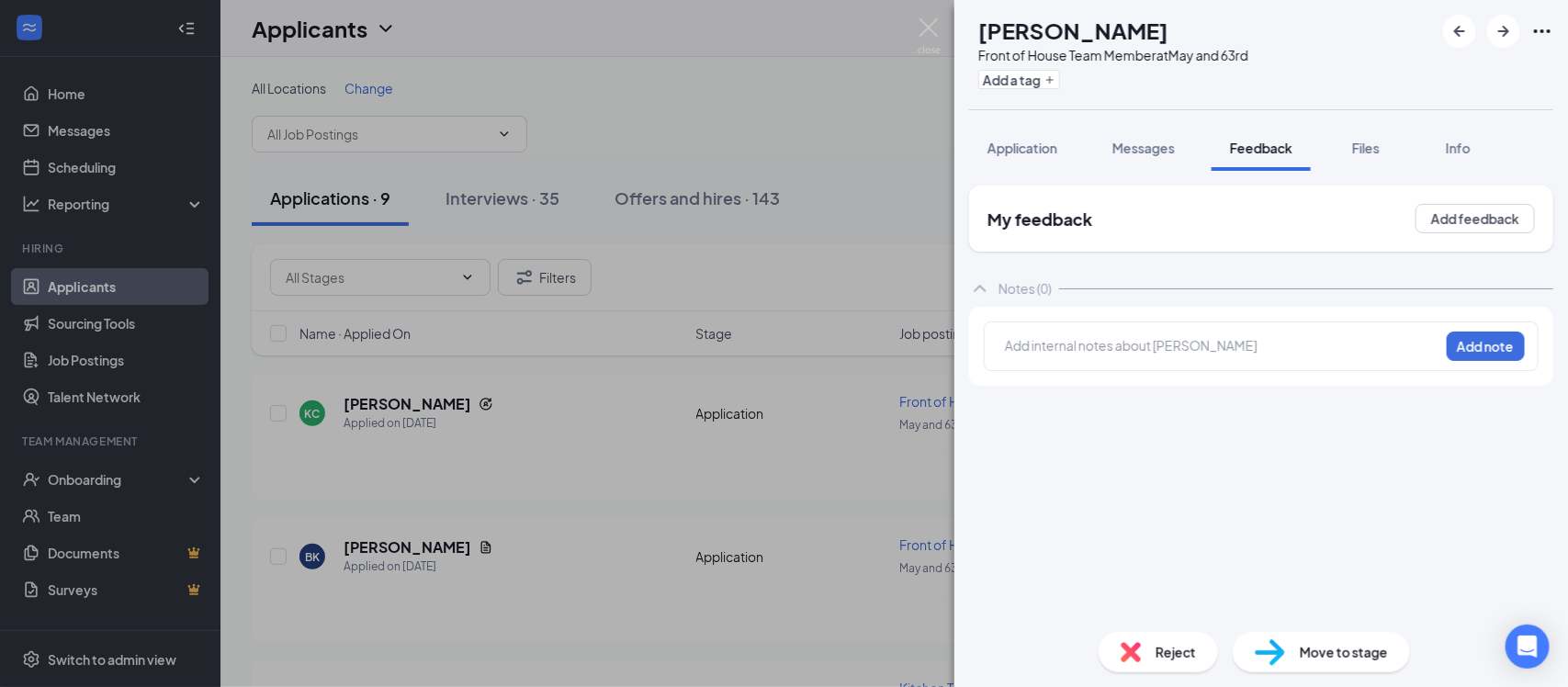
click at [1062, 352] on div at bounding box center [1222, 346] width 433 height 19
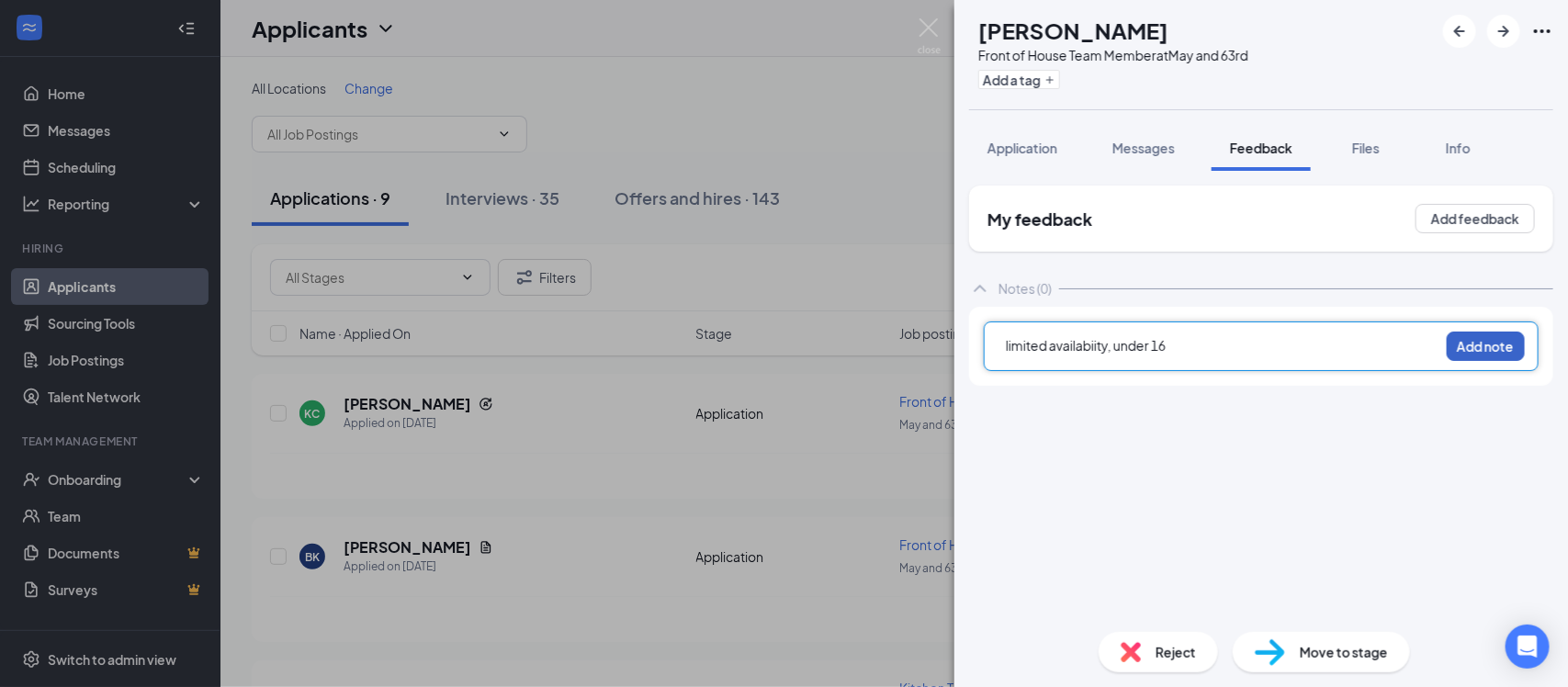
click at [1489, 339] on button "Add note" at bounding box center [1485, 346] width 78 height 29
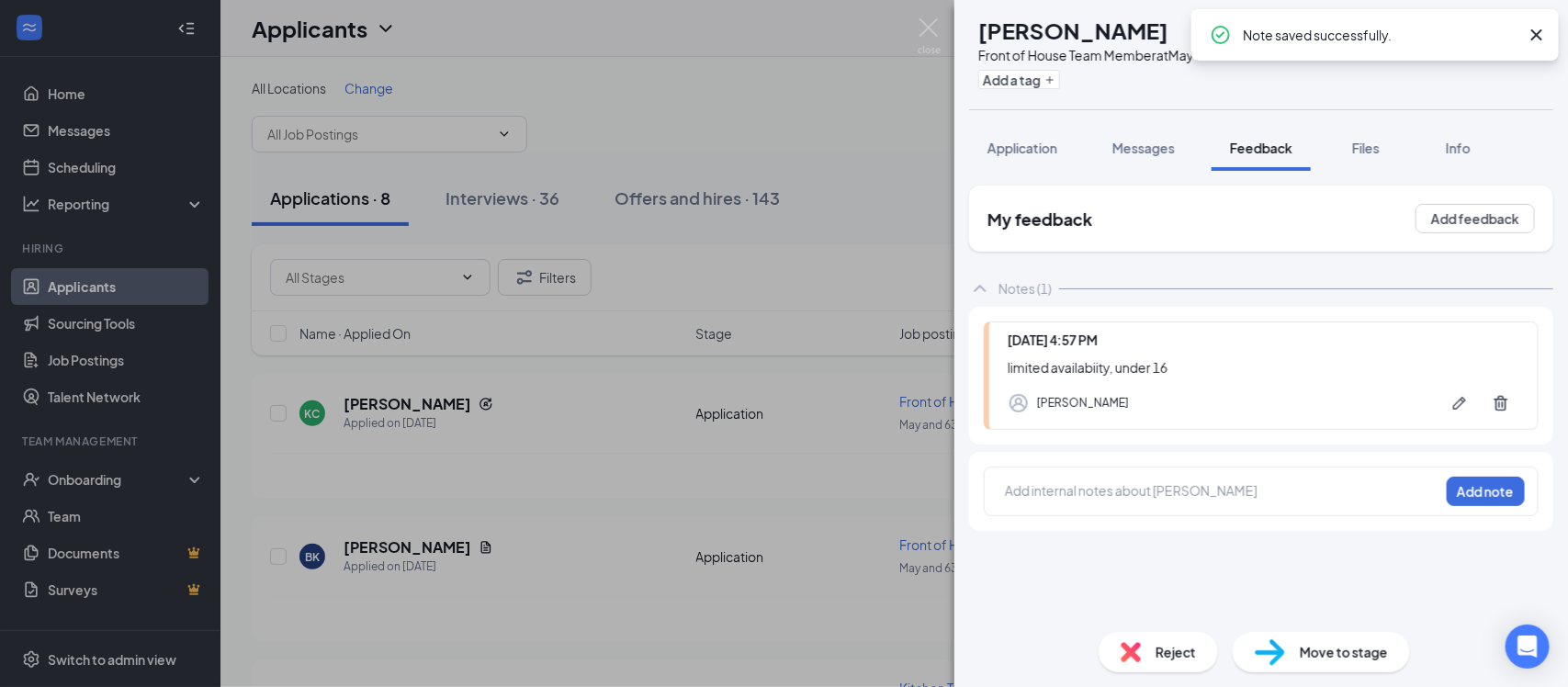
click at [1156, 658] on span "Reject" at bounding box center [1176, 651] width 41 height 20
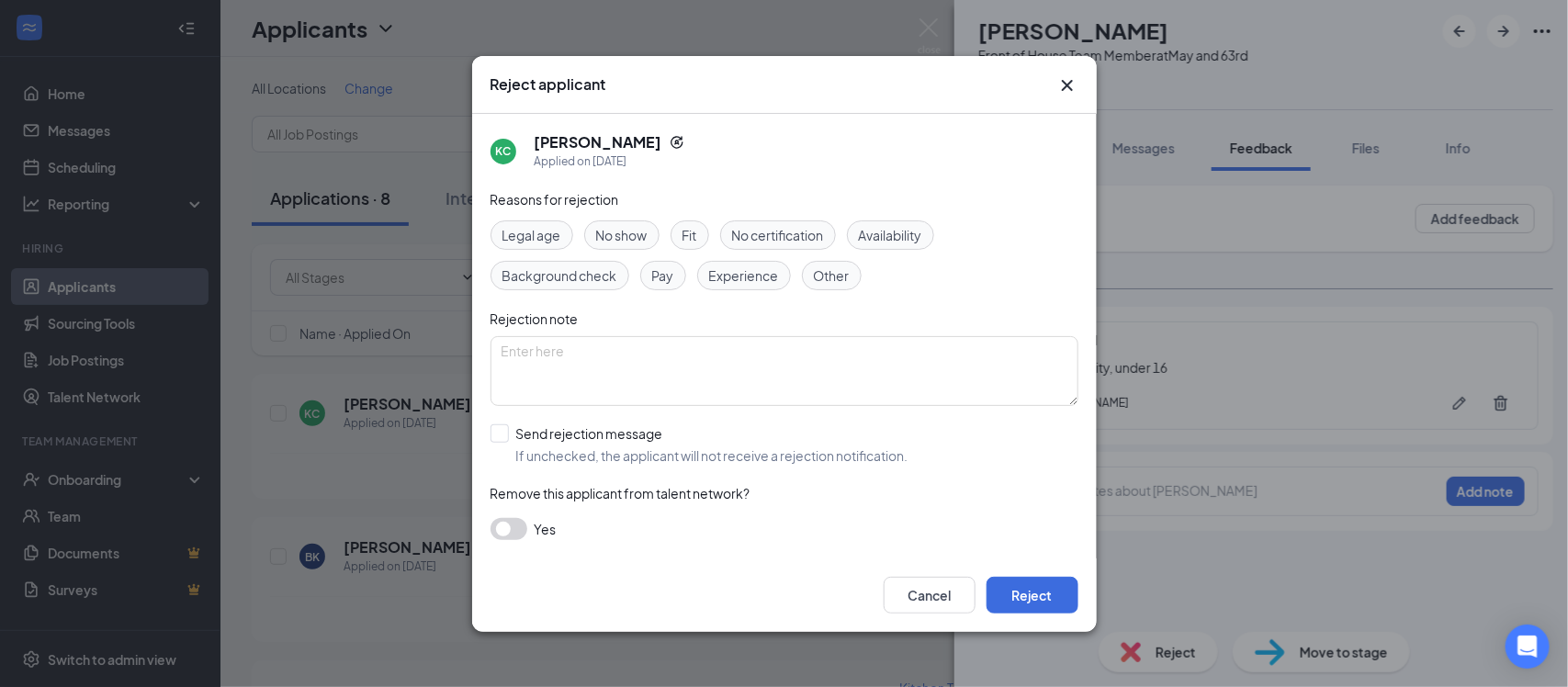
click at [883, 229] on span "Availability" at bounding box center [890, 235] width 63 height 20
click at [496, 436] on input "Send rejection message If unchecked, the applicant will not receive a rejection…" at bounding box center [699, 444] width 418 height 41
checkbox input "true"
click at [1041, 595] on button "Reject" at bounding box center [1032, 595] width 91 height 37
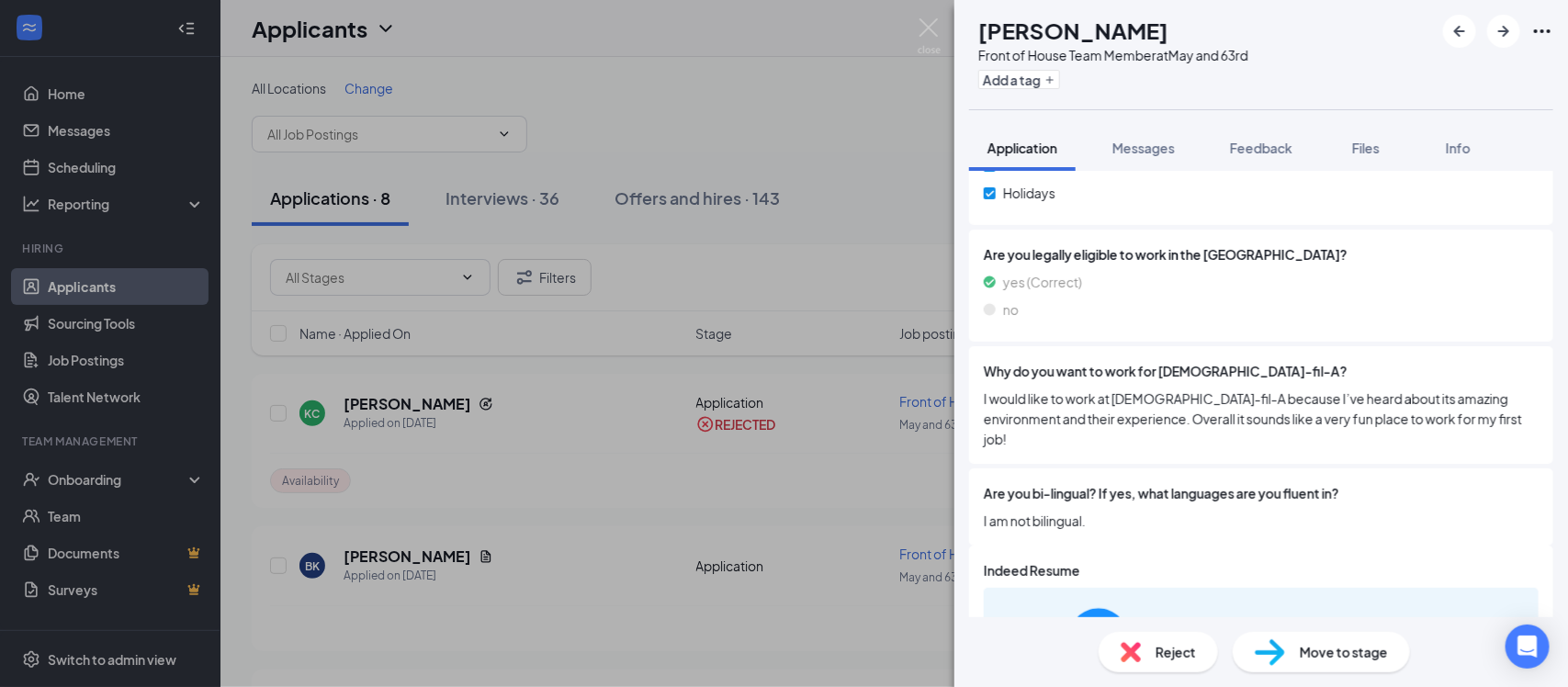
scroll to position [1080, 0]
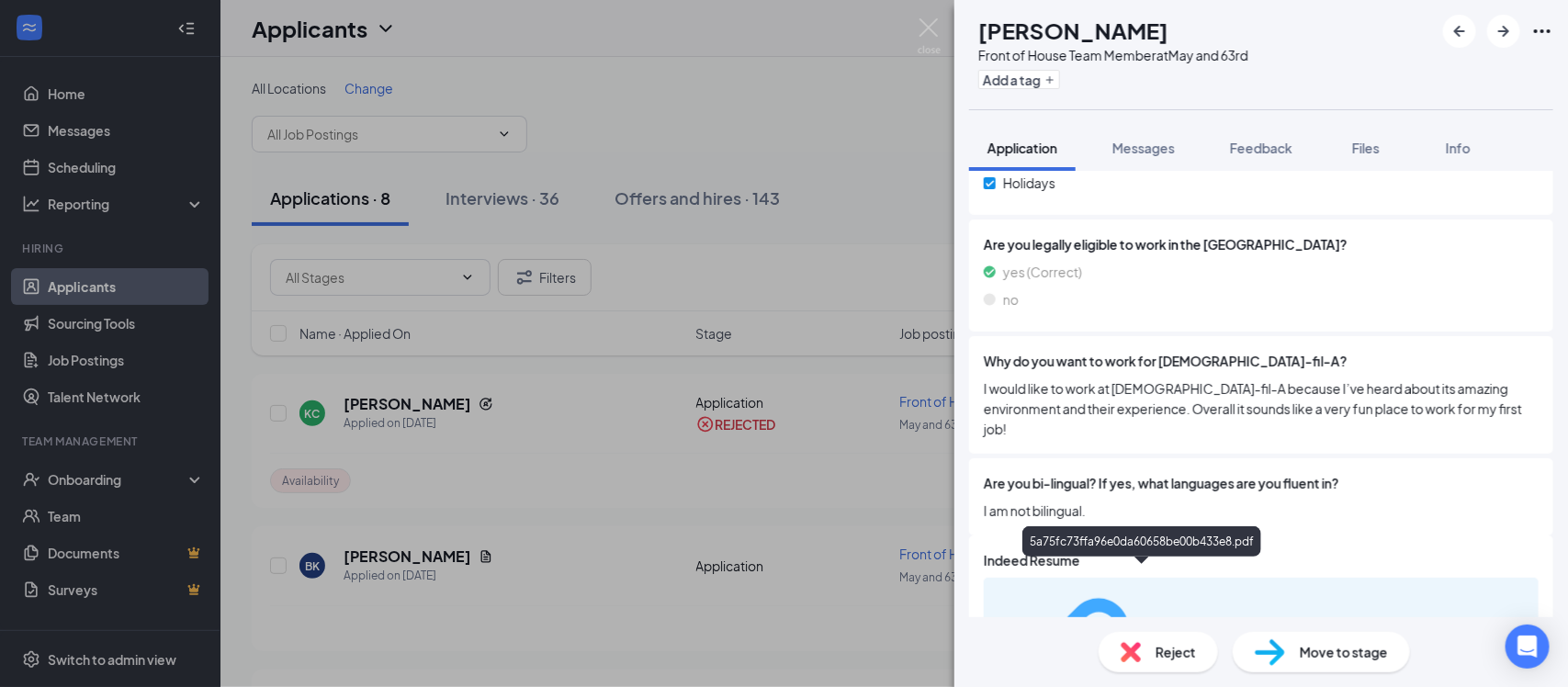
click at [1155, 659] on div "5a75fc73ffa96e0da60658be00b433e8.pdf" at bounding box center [1224, 666] width 138 height 15
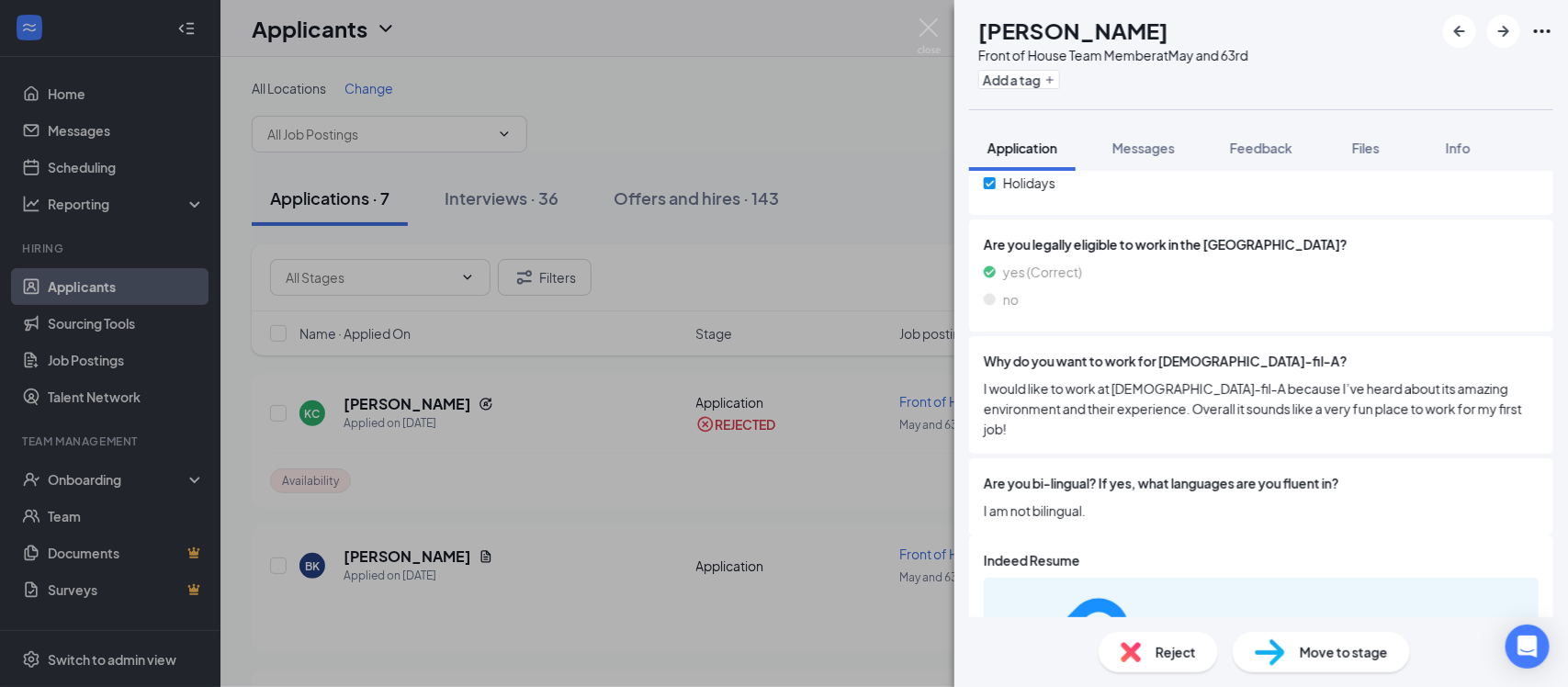
click at [1266, 654] on img at bounding box center [1270, 652] width 30 height 26
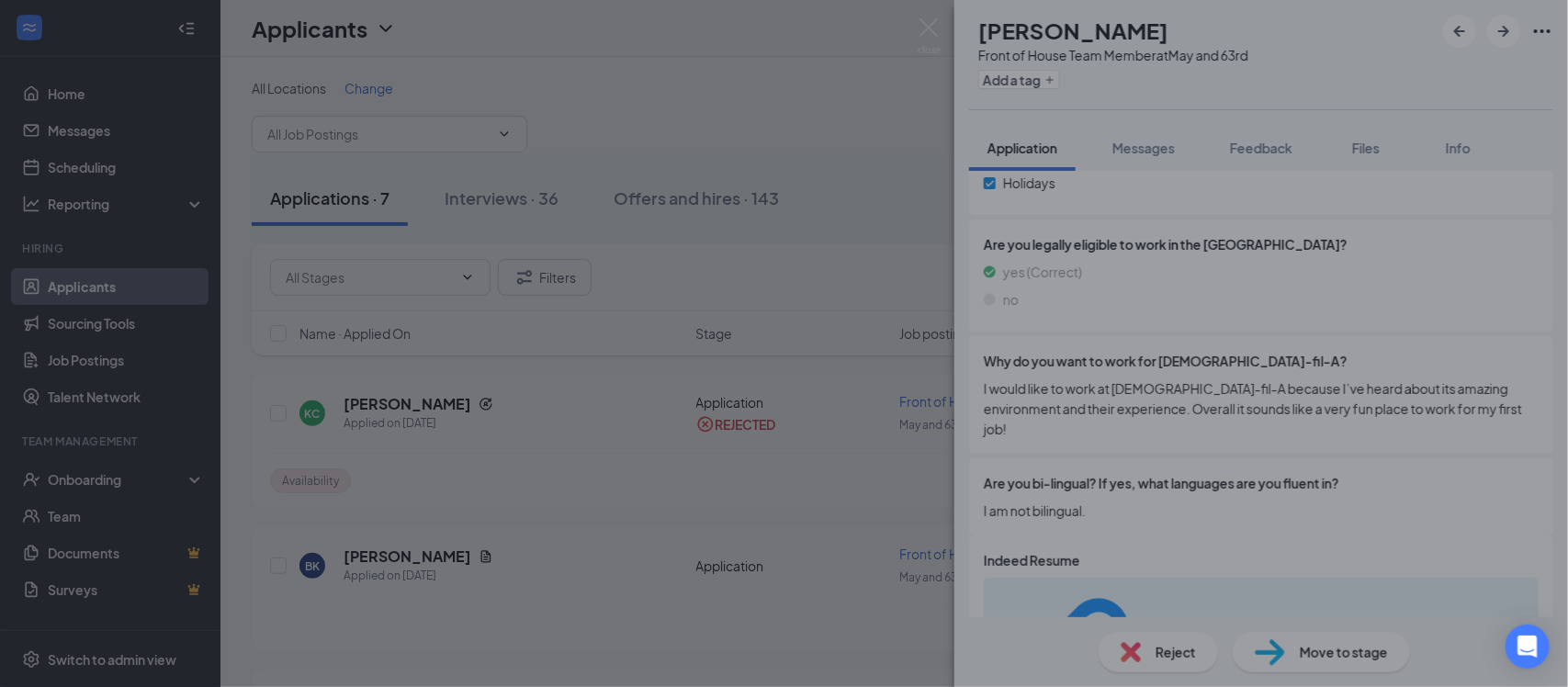
scroll to position [1072, 0]
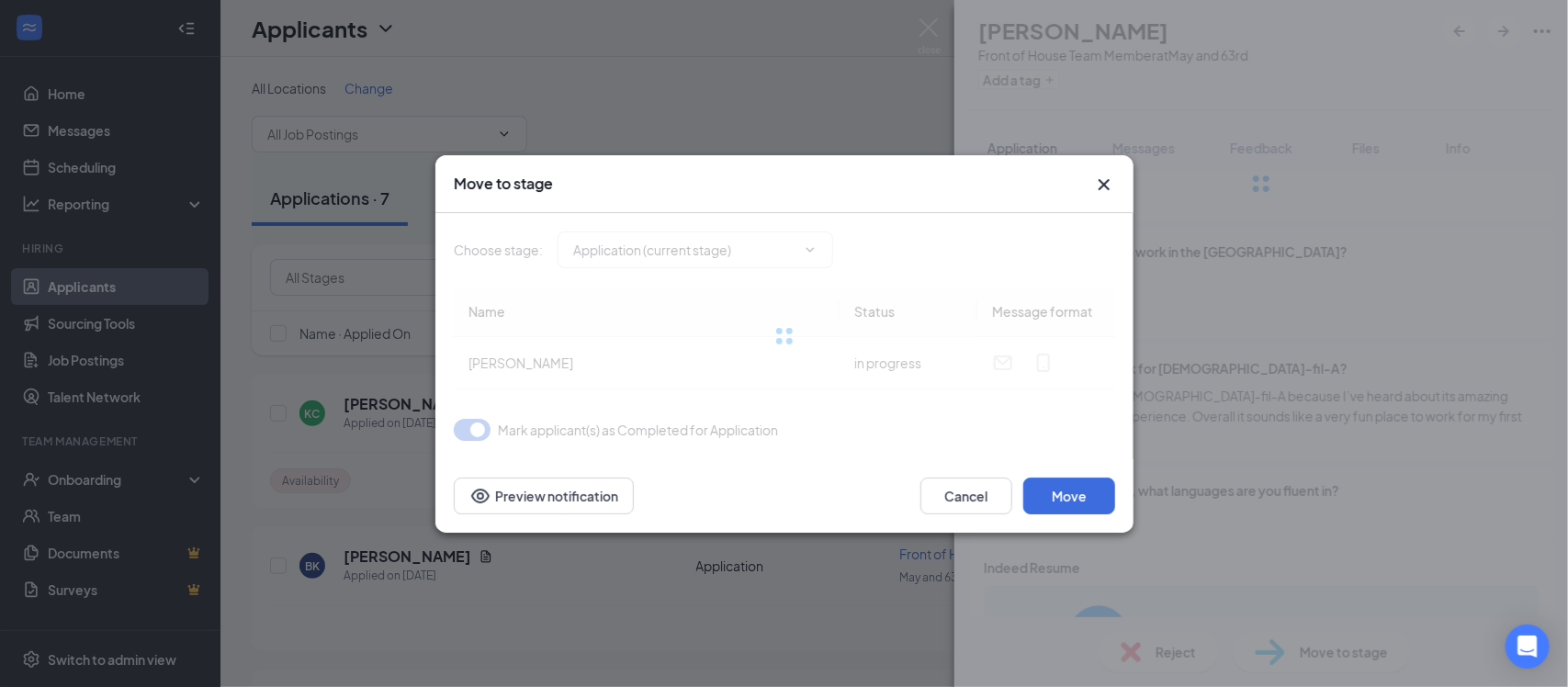
type input "1st Onsite Interview (next stage)"
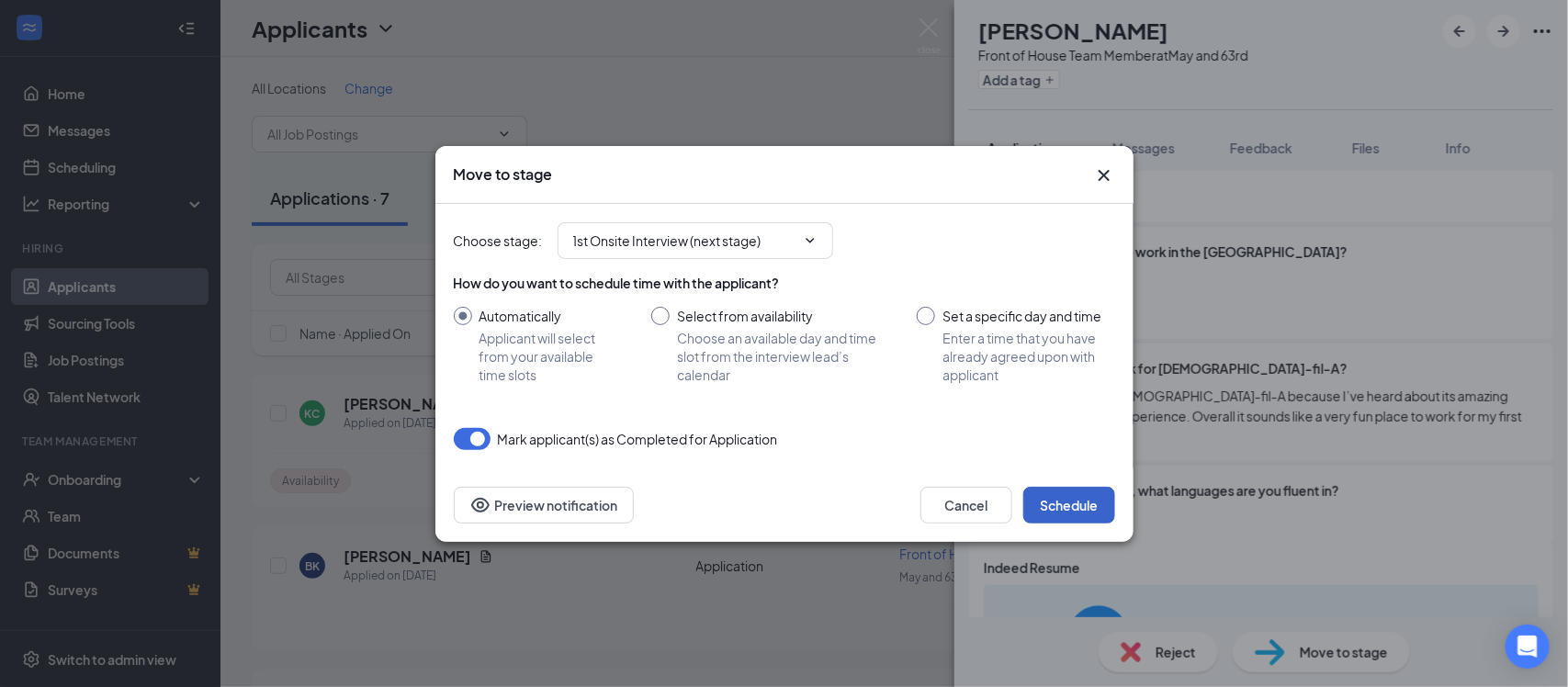
click at [1053, 499] on button "Schedule" at bounding box center [1068, 504] width 91 height 37
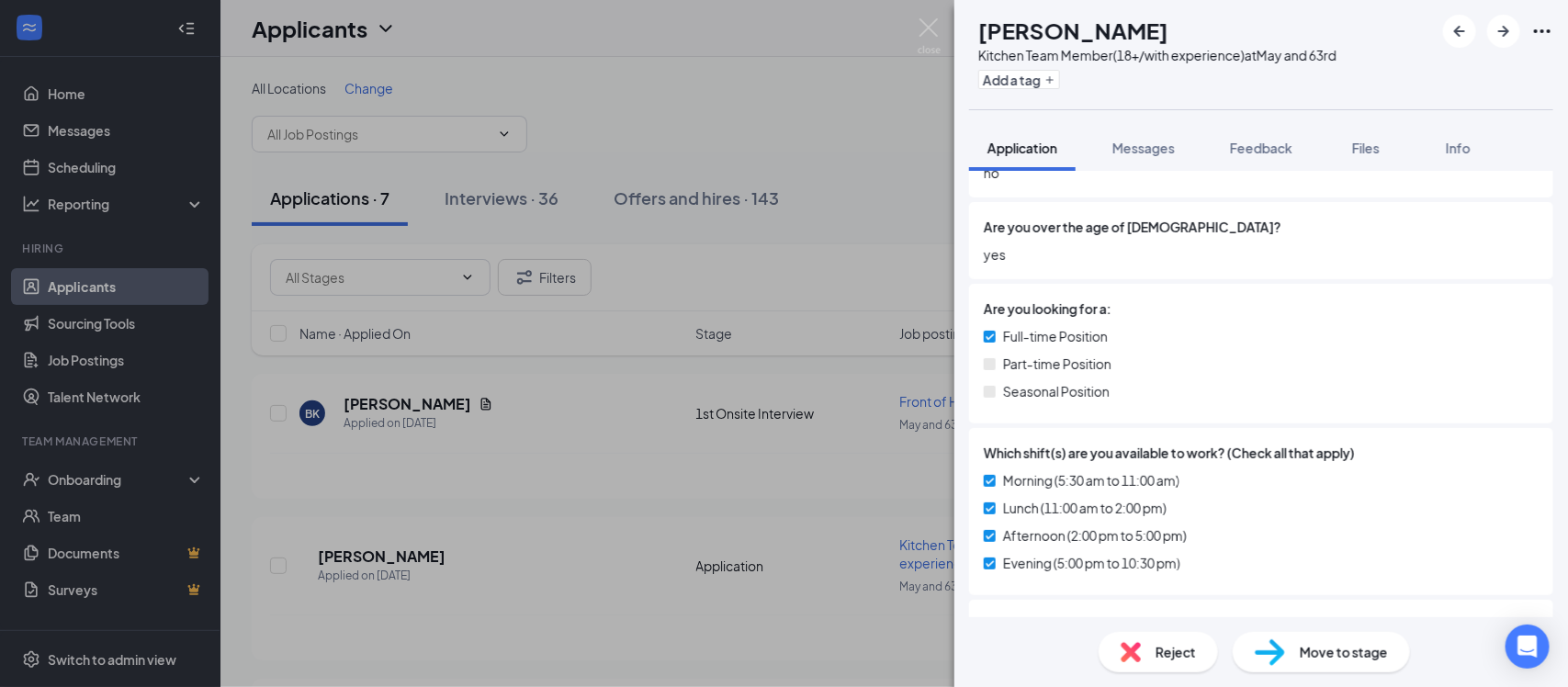
scroll to position [335, 0]
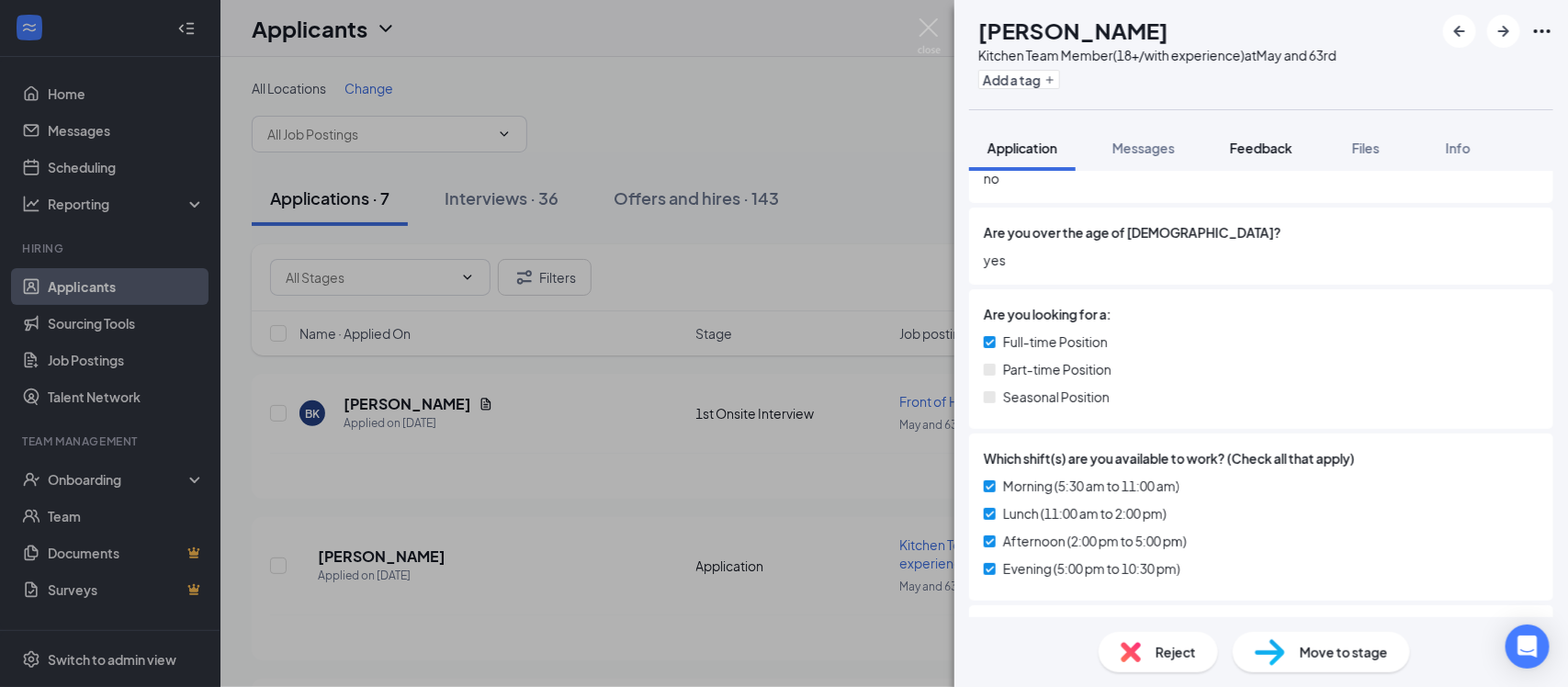
click at [1278, 153] on span "Feedback" at bounding box center [1262, 148] width 62 height 17
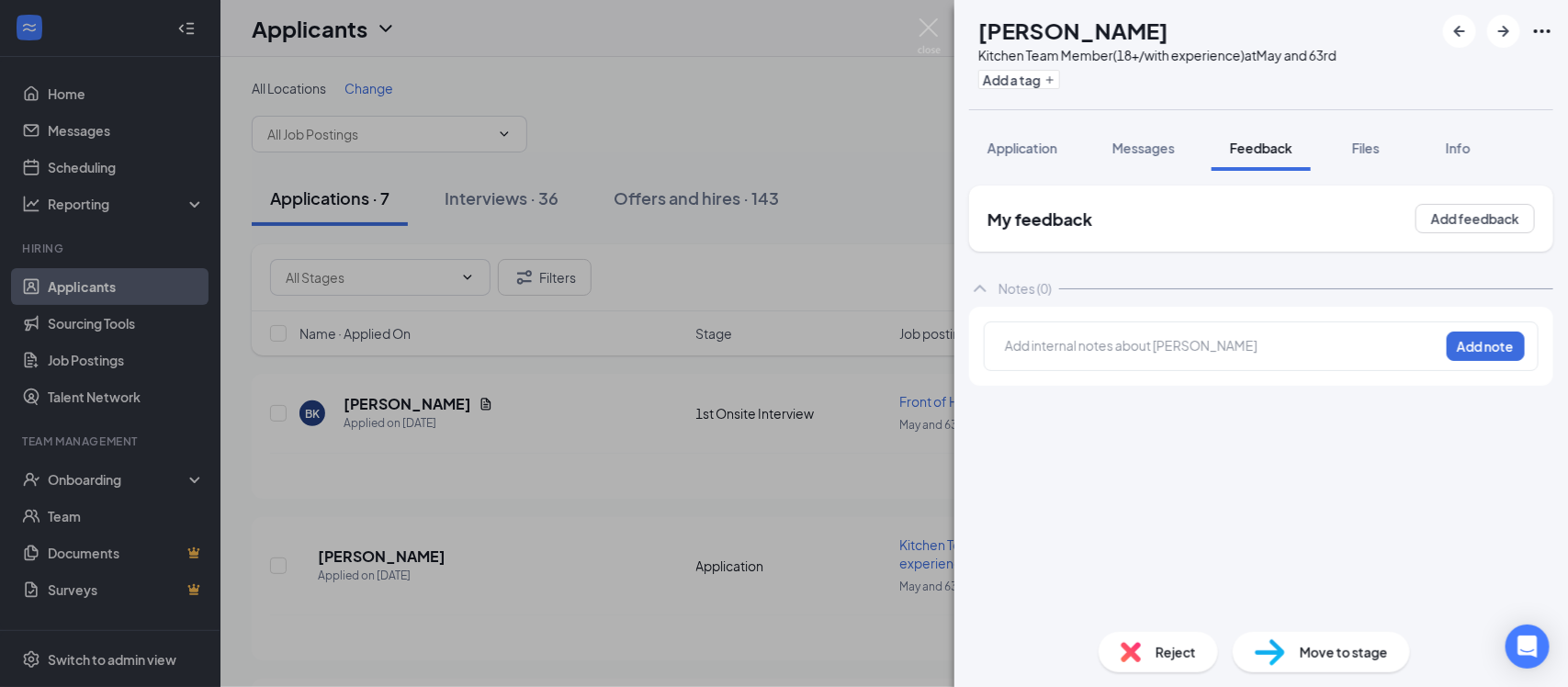
click at [1123, 356] on div at bounding box center [1222, 348] width 433 height 24
click at [1490, 350] on button "Add note" at bounding box center [1485, 346] width 78 height 29
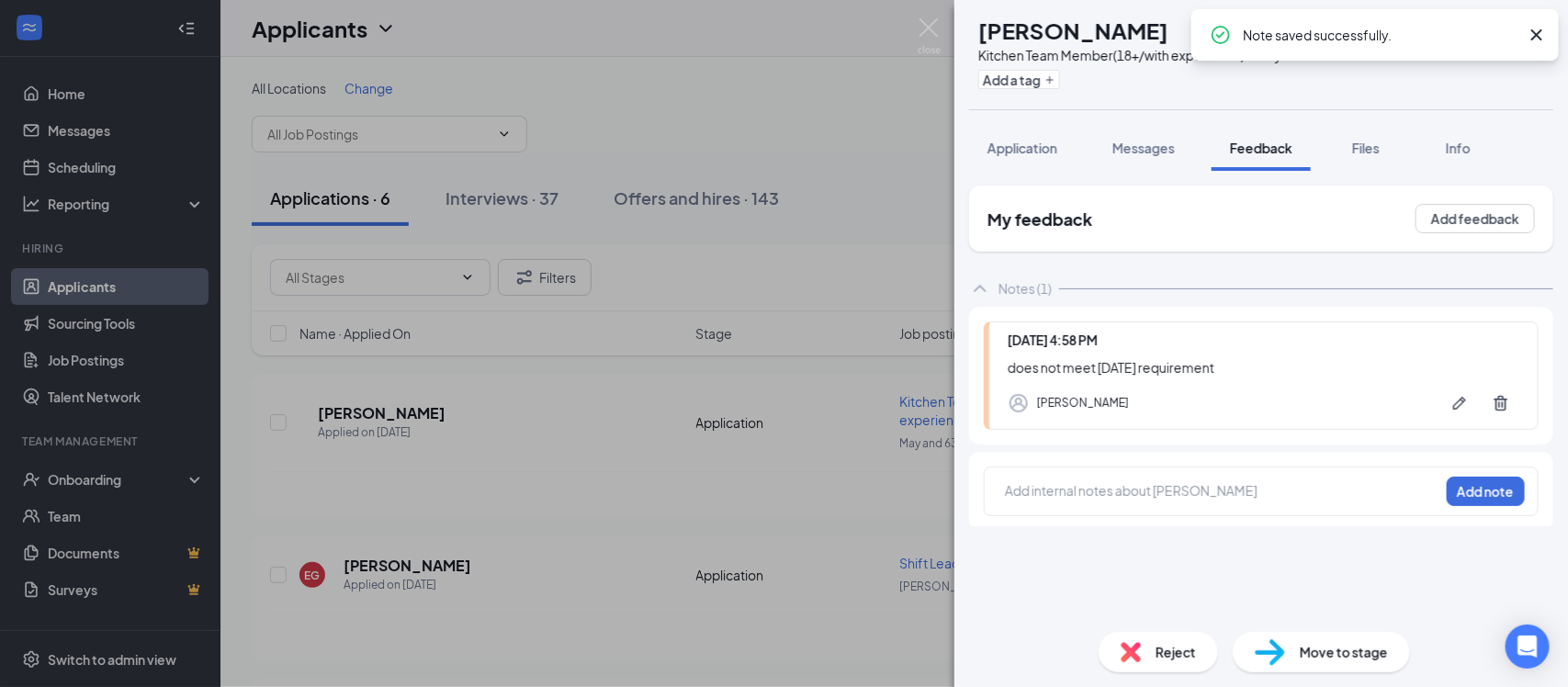
click at [1152, 657] on div "Reject" at bounding box center [1158, 651] width 120 height 41
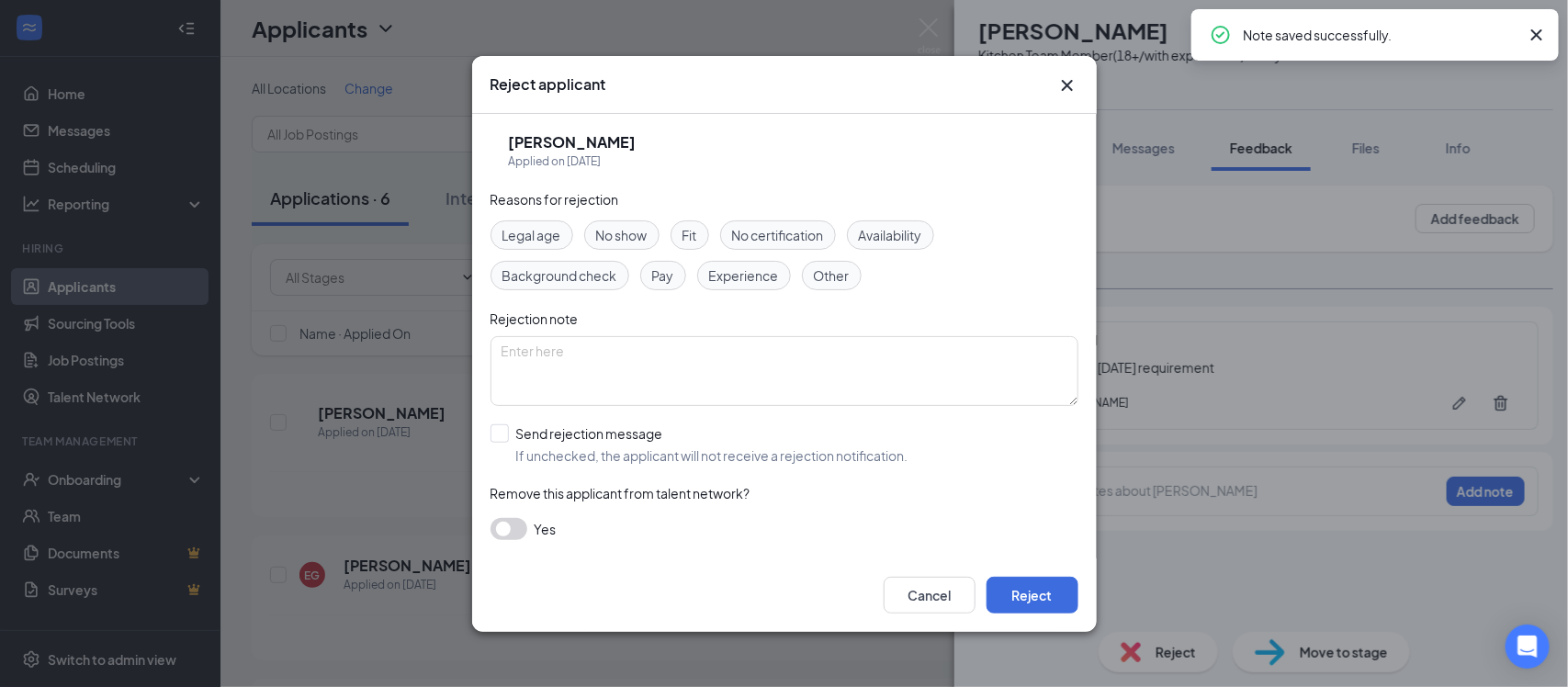
click at [900, 229] on span "Availability" at bounding box center [890, 235] width 63 height 20
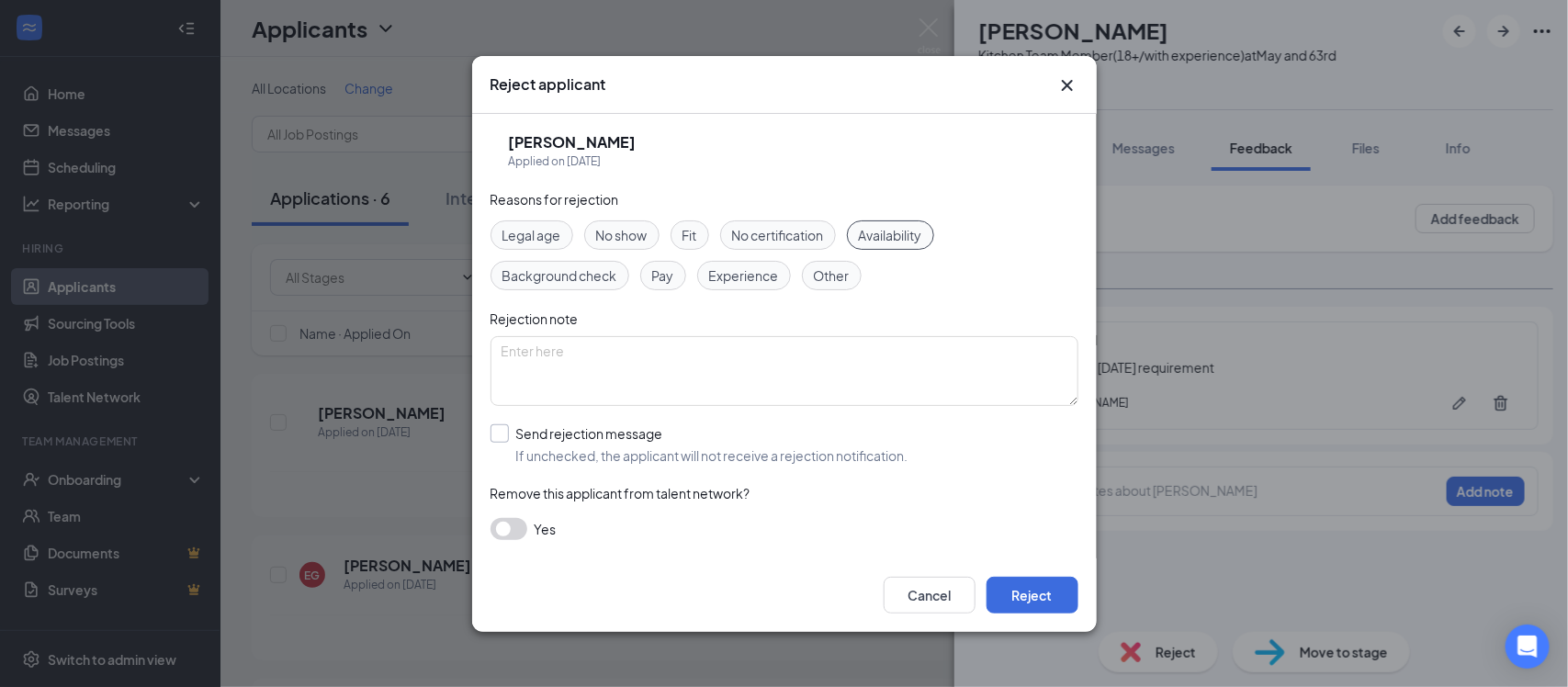
click at [505, 433] on input "Send rejection message If unchecked, the applicant will not receive a rejection…" at bounding box center [699, 444] width 418 height 41
checkbox input "true"
click at [1021, 602] on button "Reject" at bounding box center [1032, 595] width 91 height 37
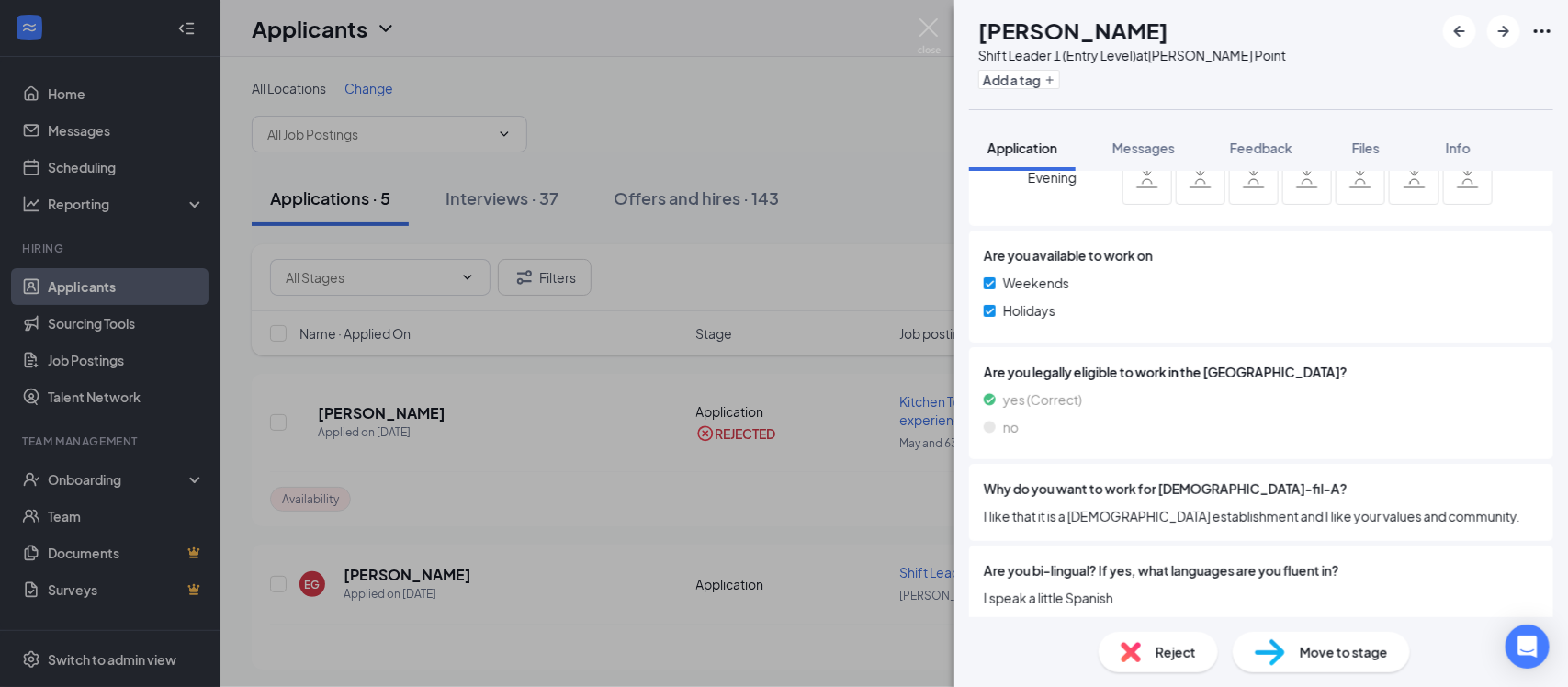
scroll to position [957, 0]
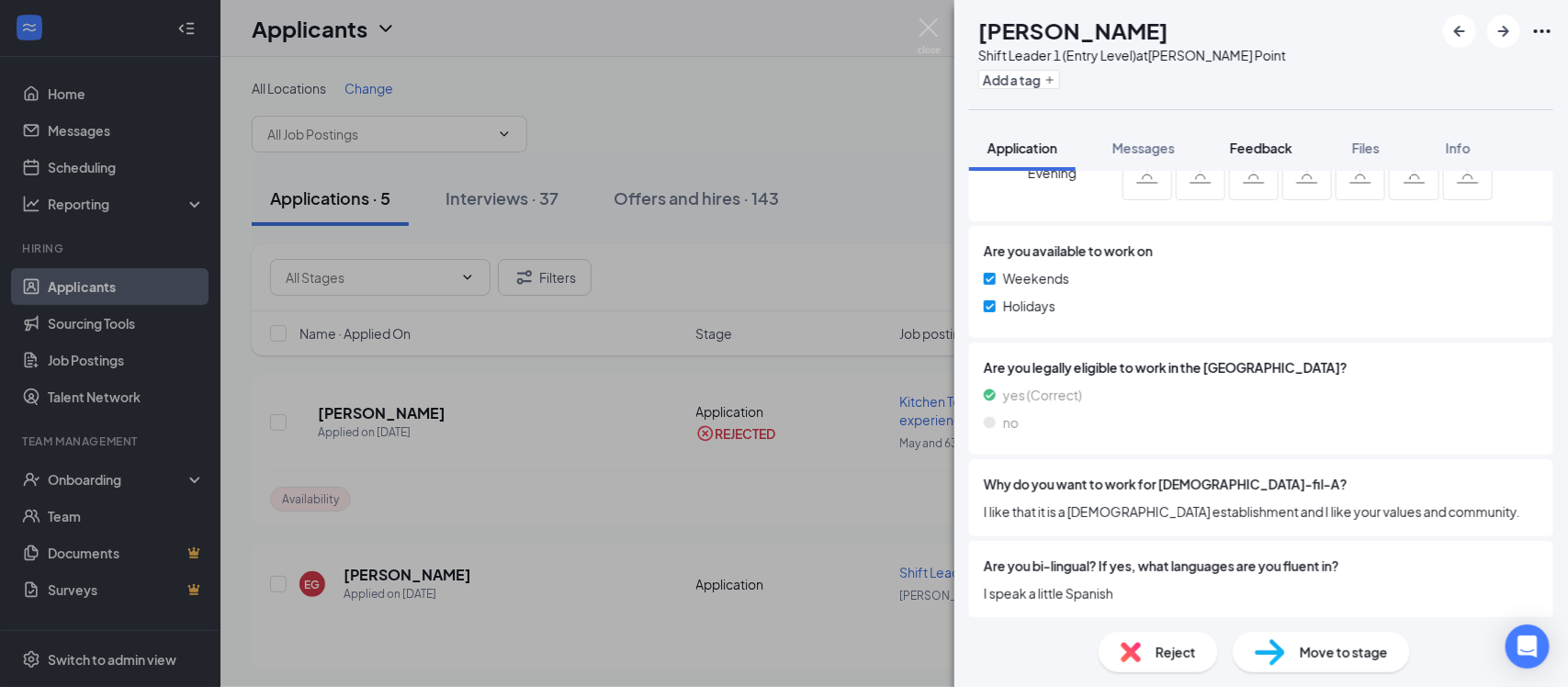
click at [1272, 141] on span "Feedback" at bounding box center [1262, 148] width 62 height 17
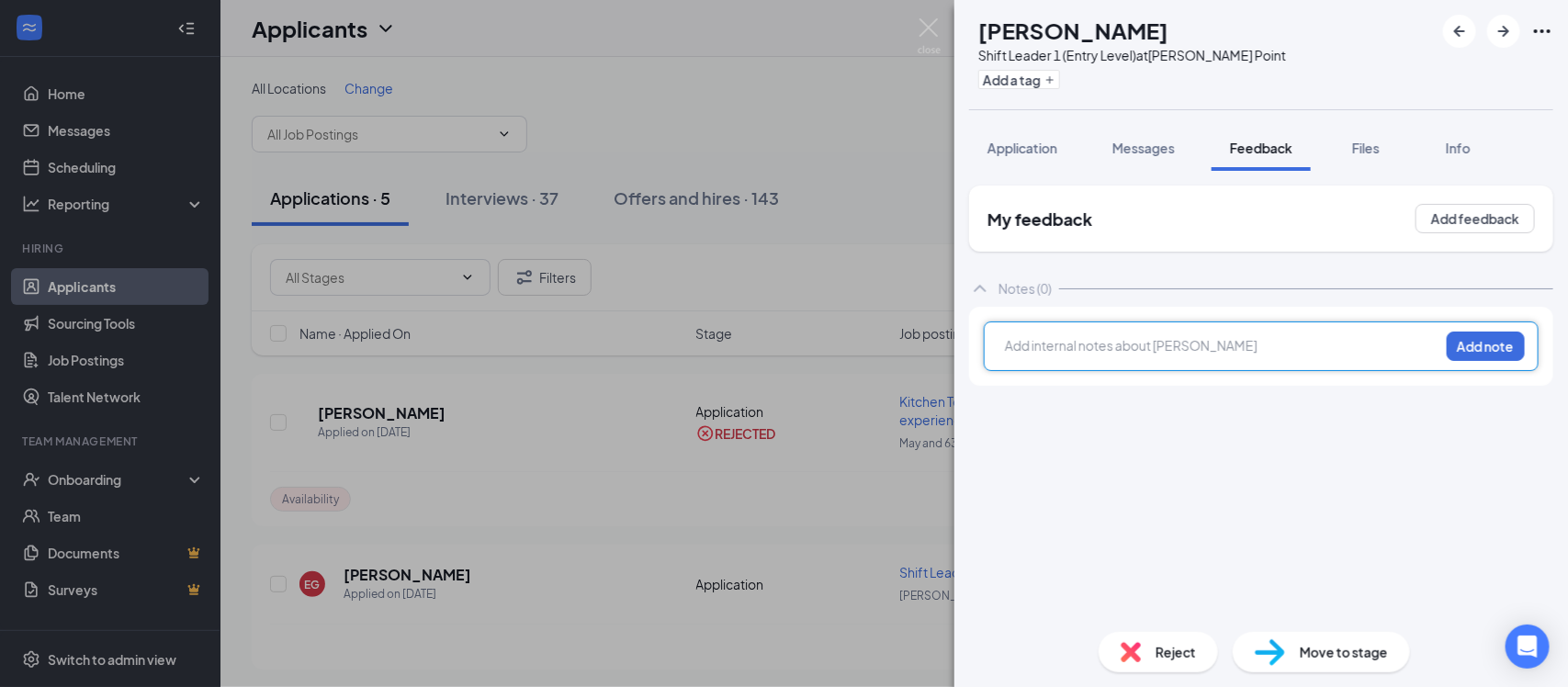
click at [1123, 345] on div at bounding box center [1222, 346] width 433 height 19
click at [1471, 349] on button "Add note" at bounding box center [1485, 346] width 78 height 29
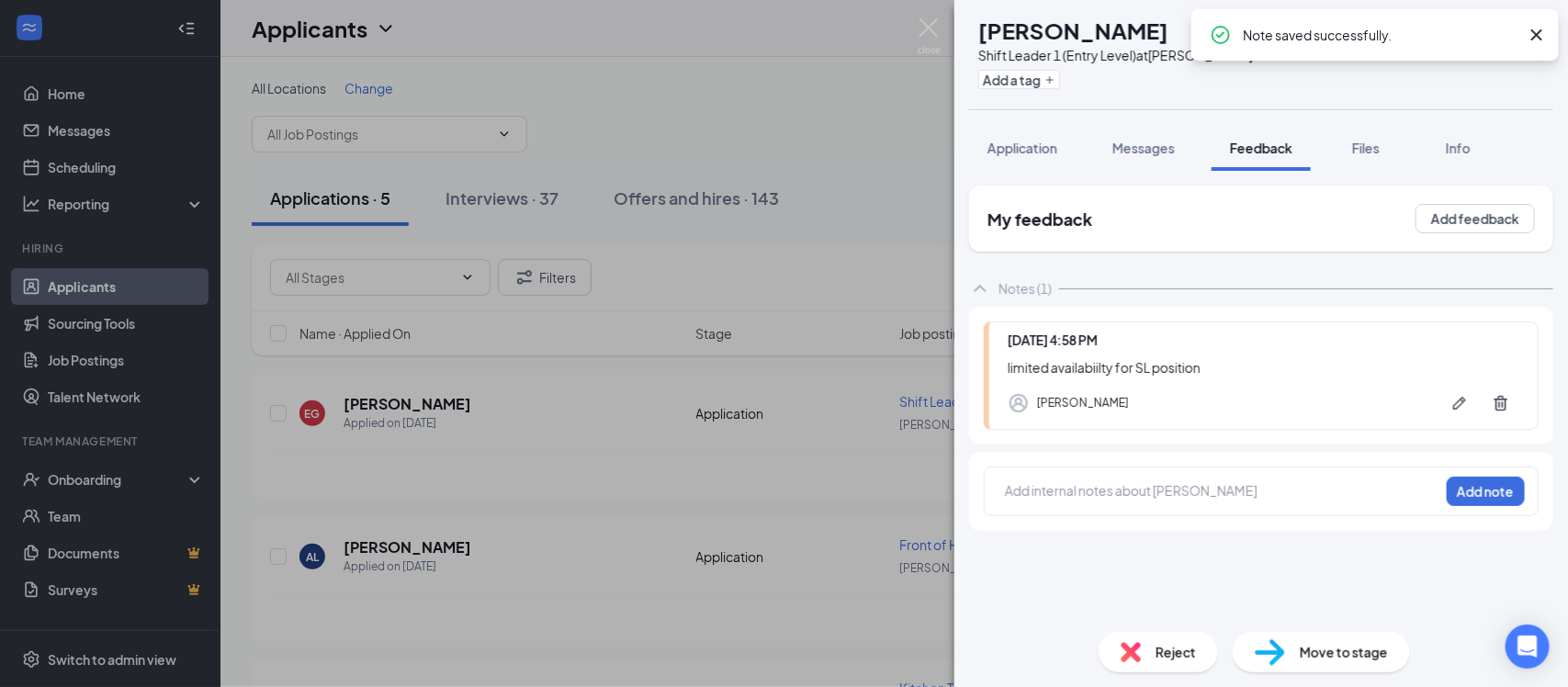
click at [1152, 643] on div "Reject" at bounding box center [1158, 651] width 120 height 41
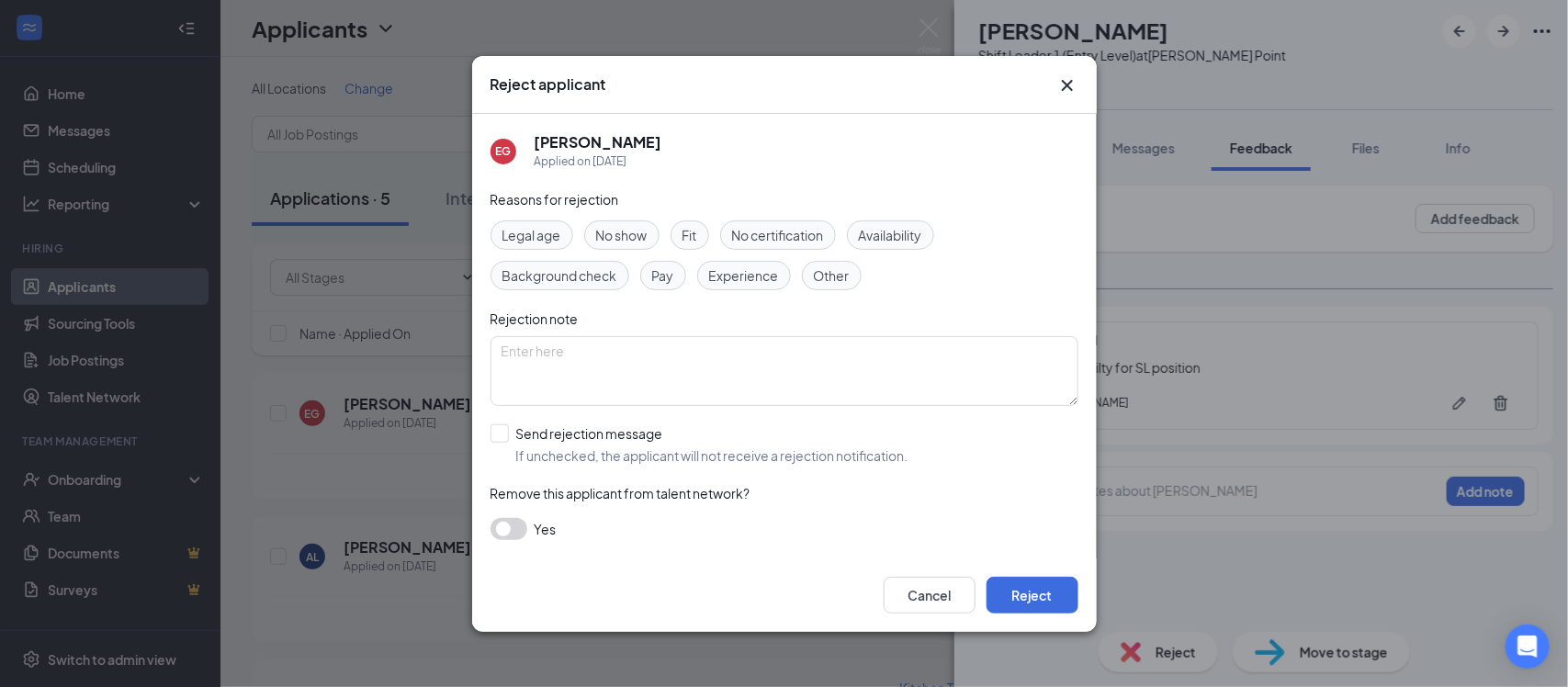
click at [922, 239] on span "Availability" at bounding box center [890, 235] width 63 height 20
click at [501, 435] on input "Send rejection message If unchecked, the applicant will not receive a rejection…" at bounding box center [699, 444] width 418 height 41
checkbox input "true"
click at [1027, 595] on button "Reject" at bounding box center [1032, 595] width 91 height 37
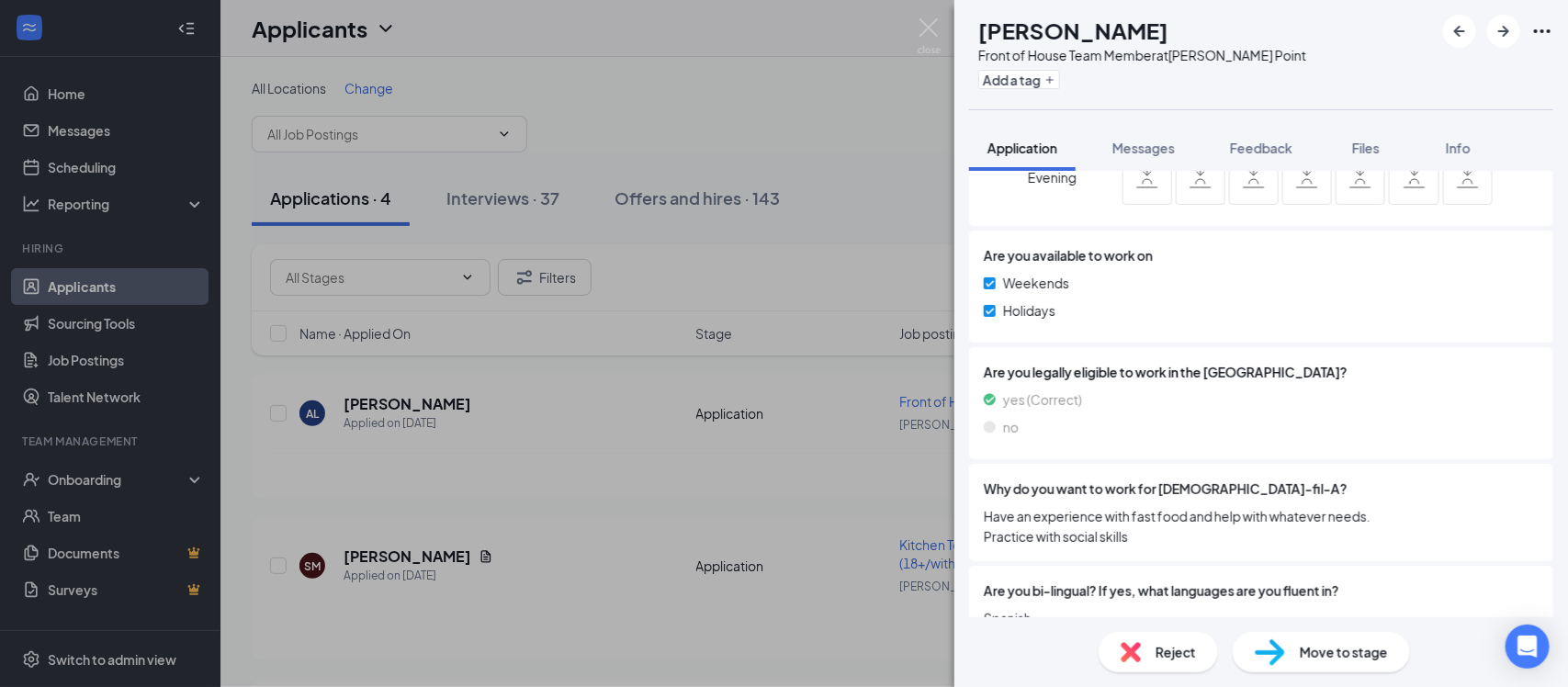
scroll to position [976, 0]
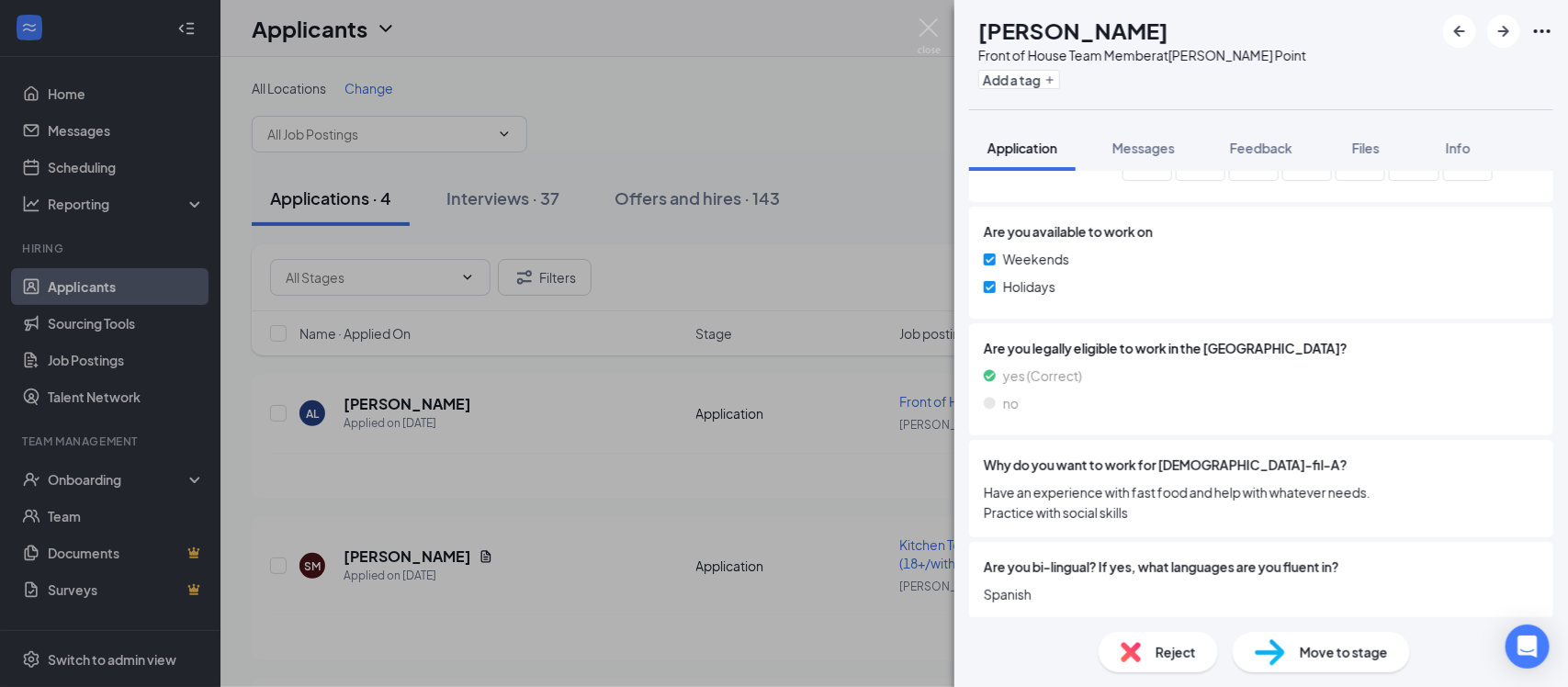
click at [1319, 658] on span "Move to stage" at bounding box center [1345, 651] width 89 height 20
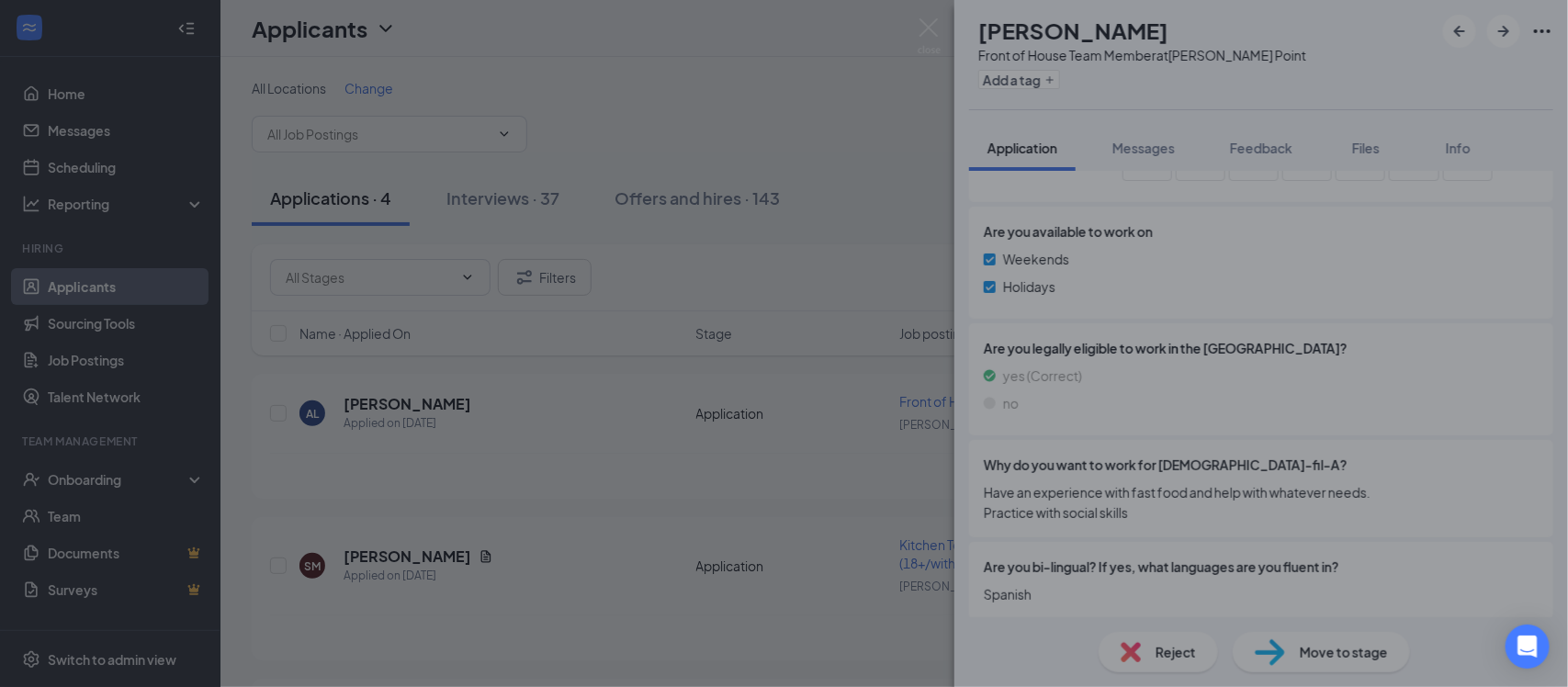
scroll to position [970, 0]
type input "1st Onsite Interview (next stage)"
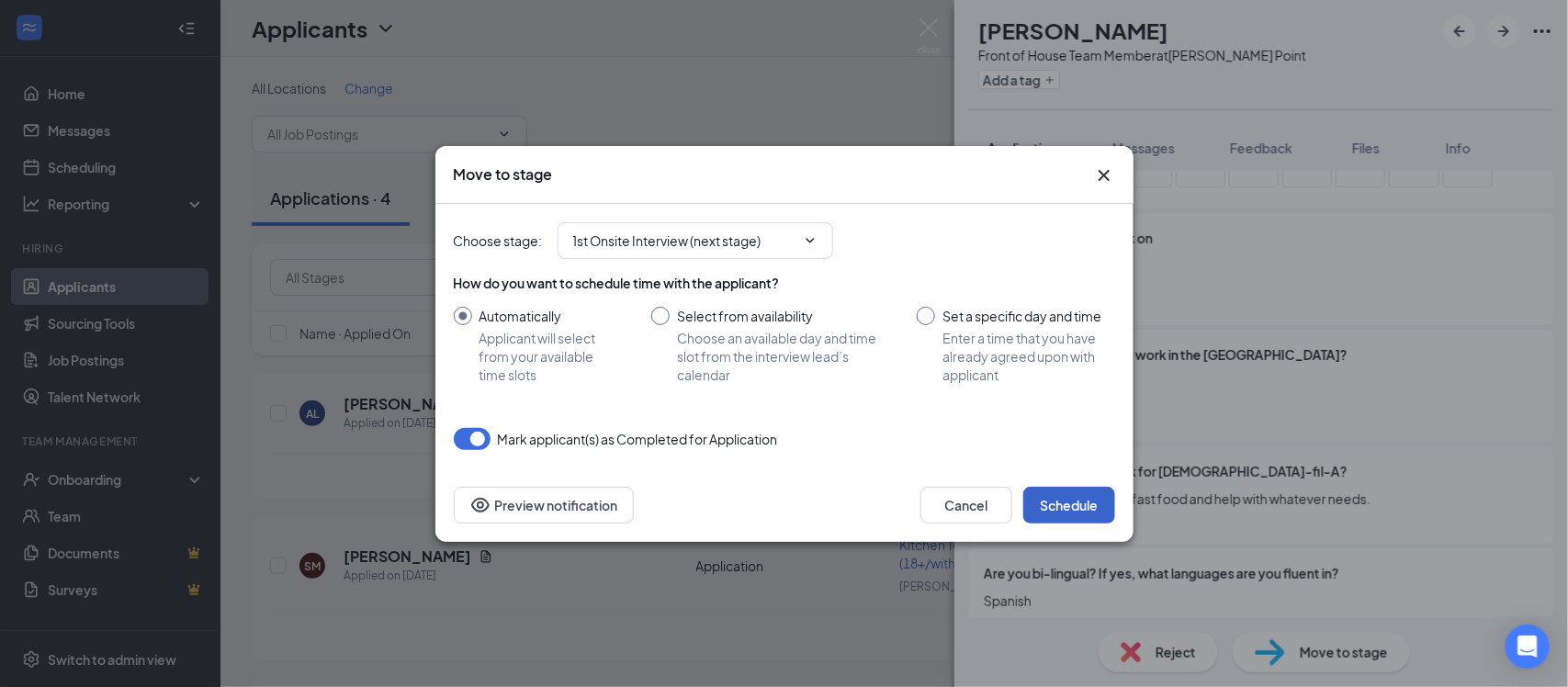
click at [1052, 504] on button "Schedule" at bounding box center [1068, 504] width 91 height 37
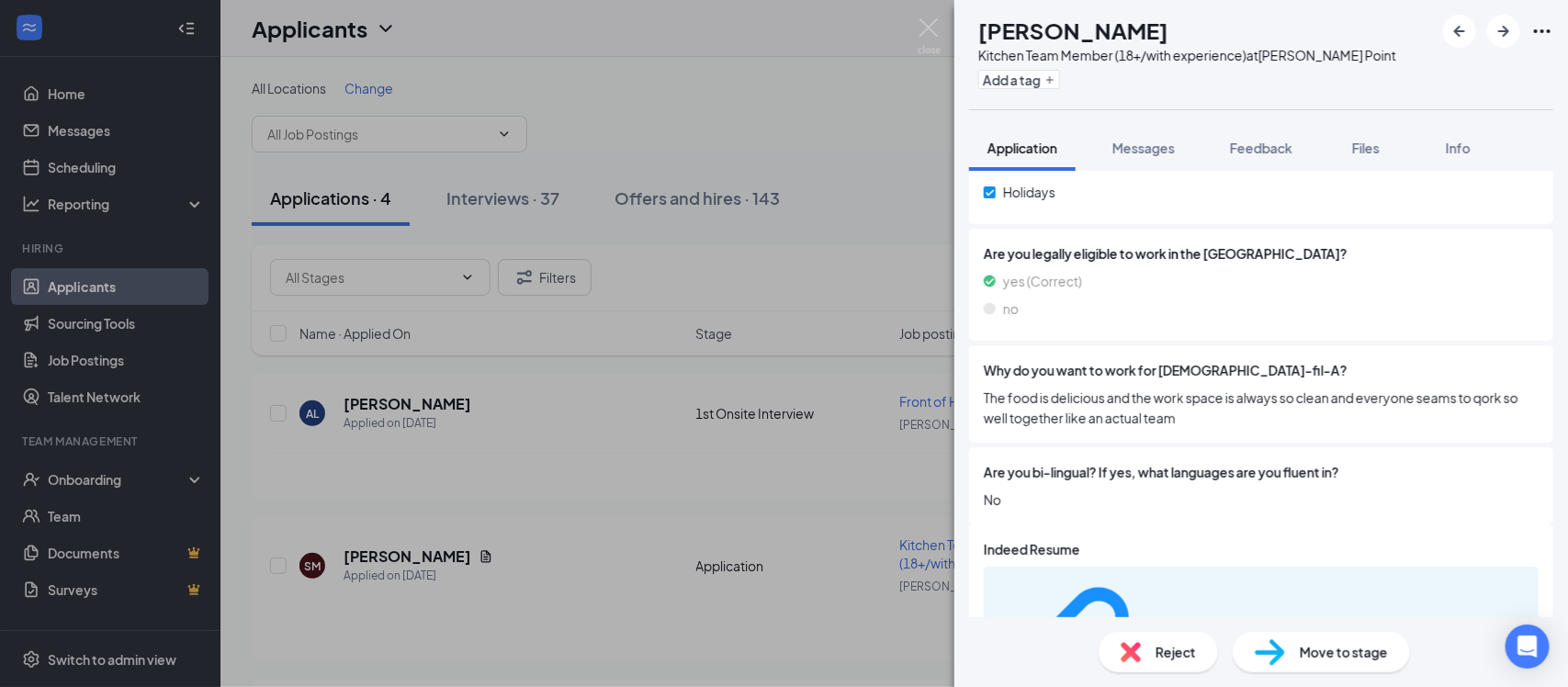
scroll to position [1080, 0]
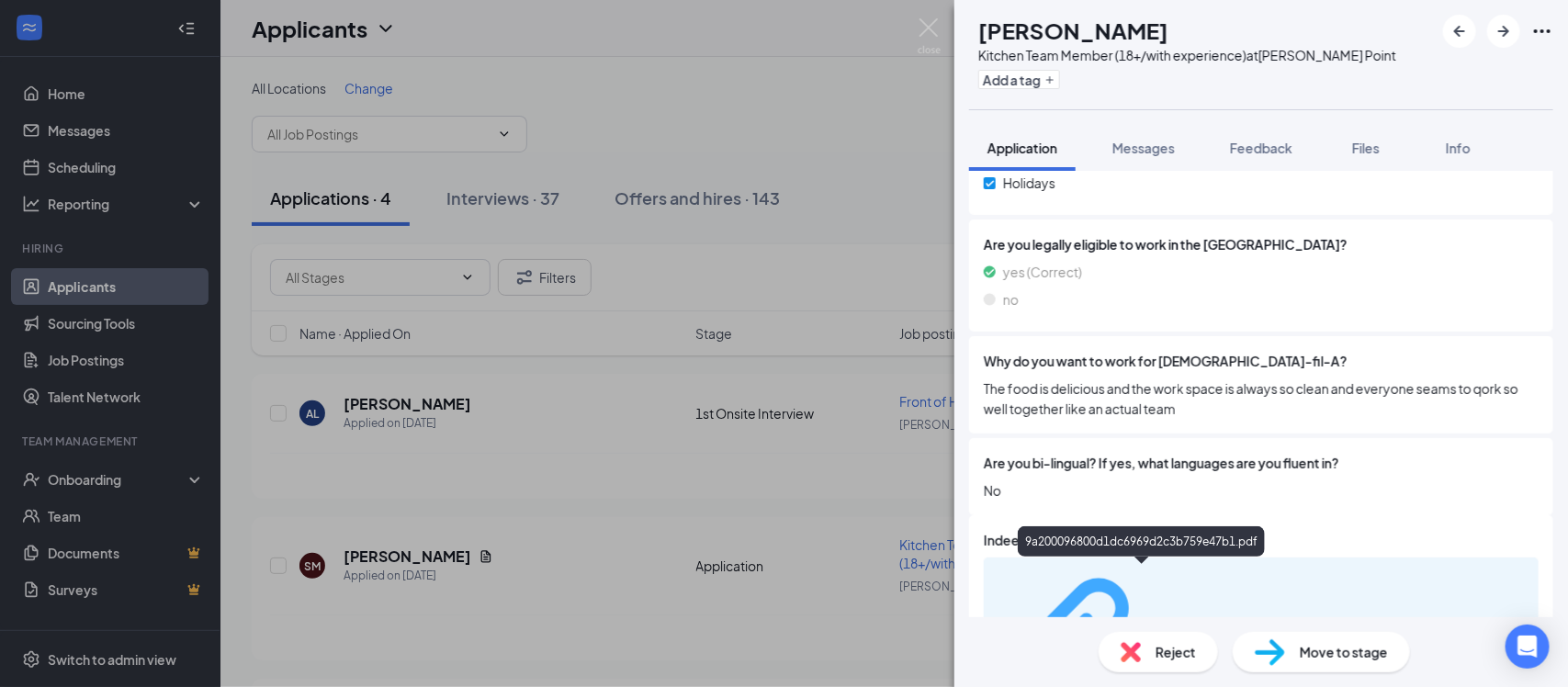
click at [1155, 638] on div "9a200096800d1dc6969d2c3b759e47b1.pdf" at bounding box center [1224, 646] width 138 height 15
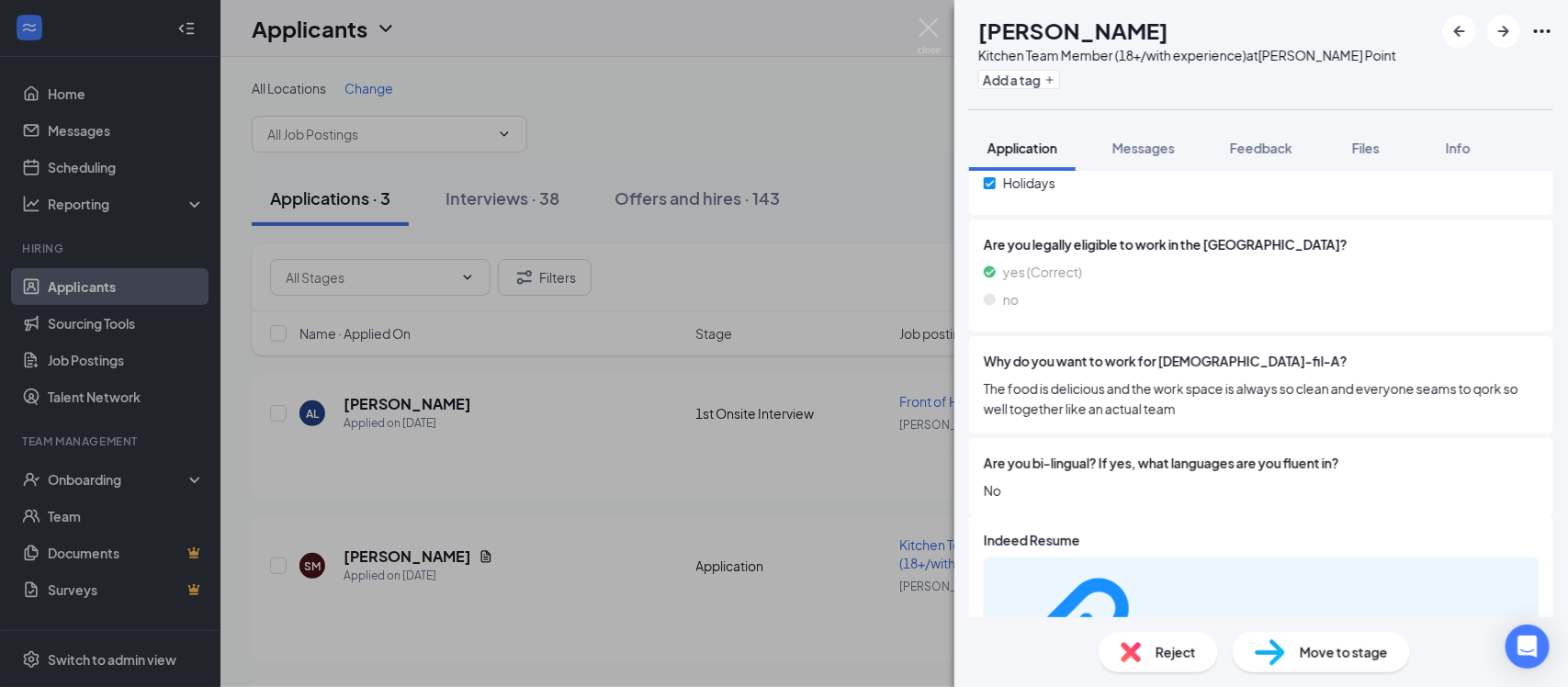
click at [1282, 651] on img at bounding box center [1270, 652] width 30 height 26
type input "1st Onsite Interview (next stage)"
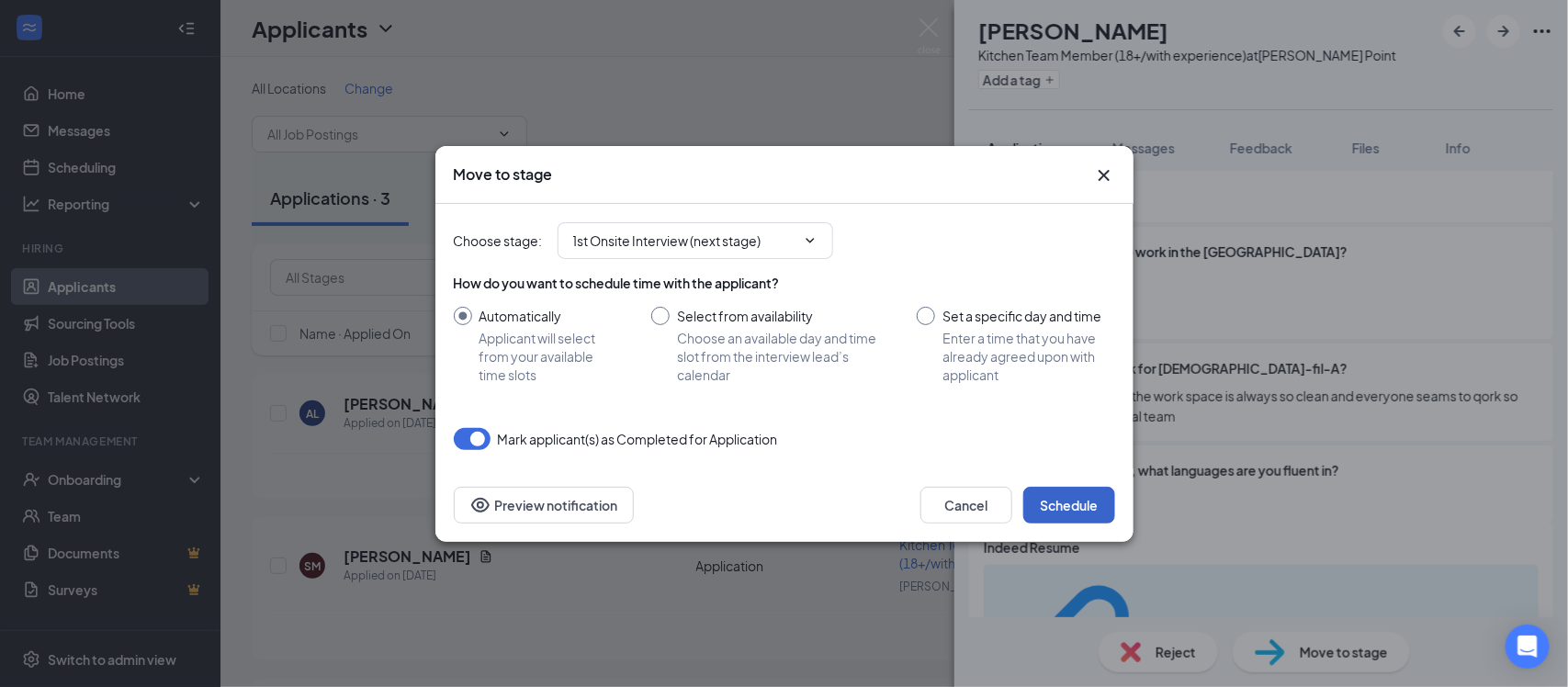
click at [1036, 497] on button "Schedule" at bounding box center [1068, 504] width 91 height 37
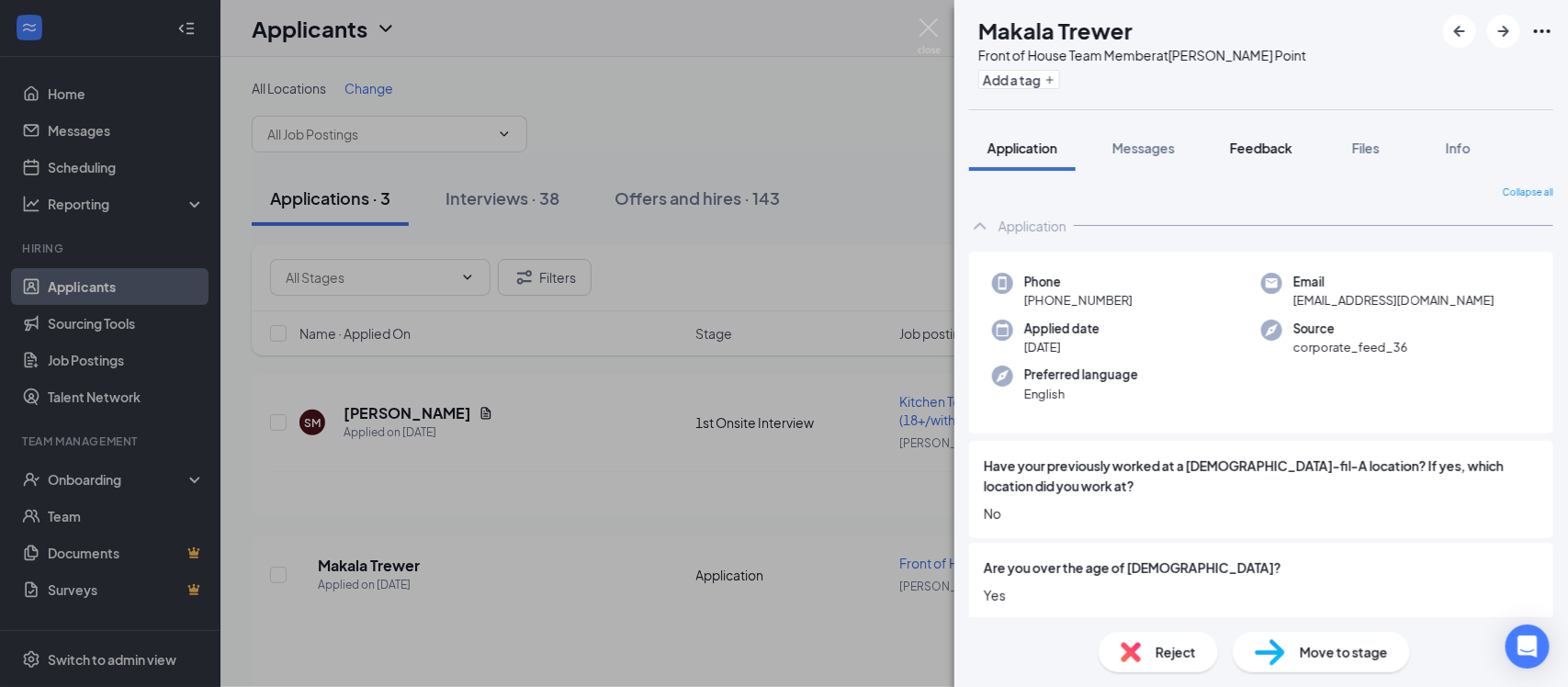
click at [1266, 145] on span "Feedback" at bounding box center [1262, 148] width 62 height 17
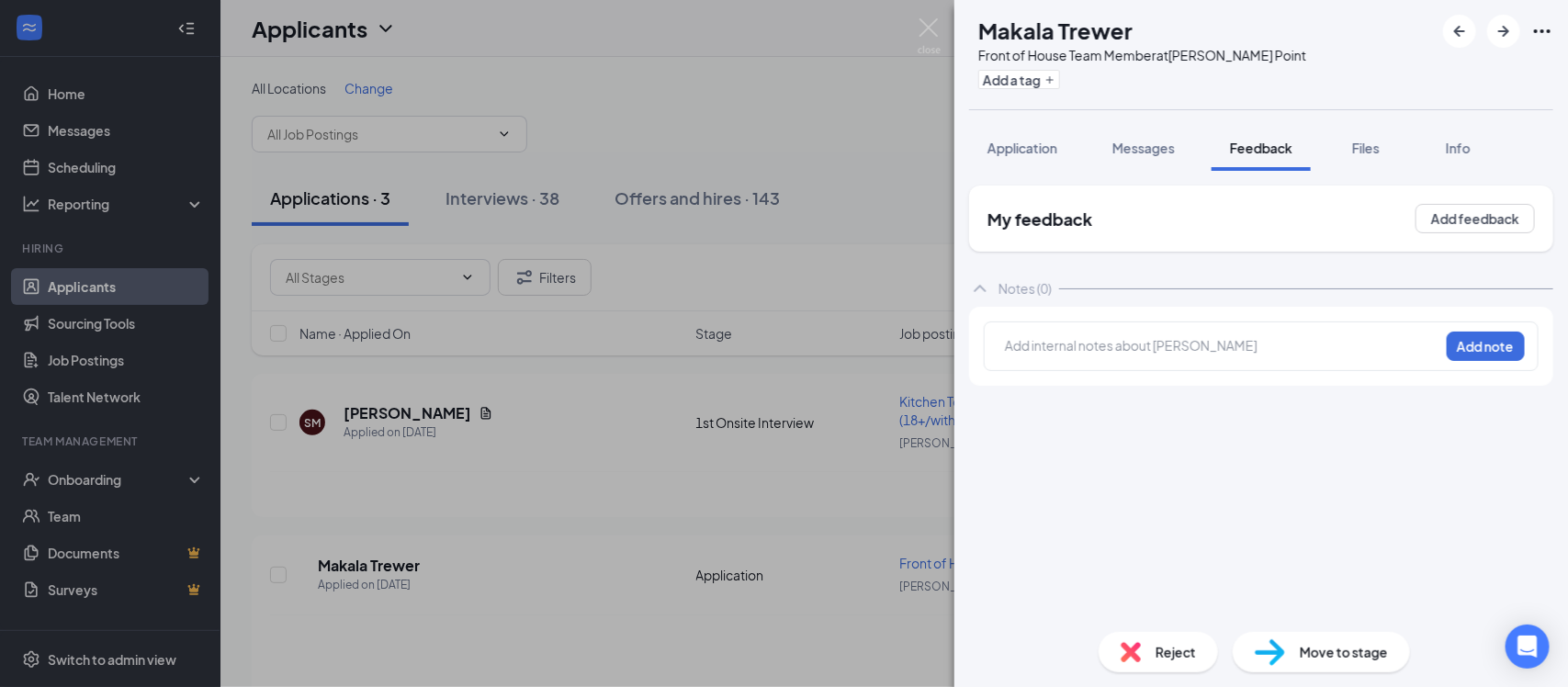
click at [1211, 362] on div "Add internal notes about [PERSON_NAME] Add note" at bounding box center [1261, 346] width 554 height 50
click at [1208, 353] on div at bounding box center [1222, 346] width 433 height 19
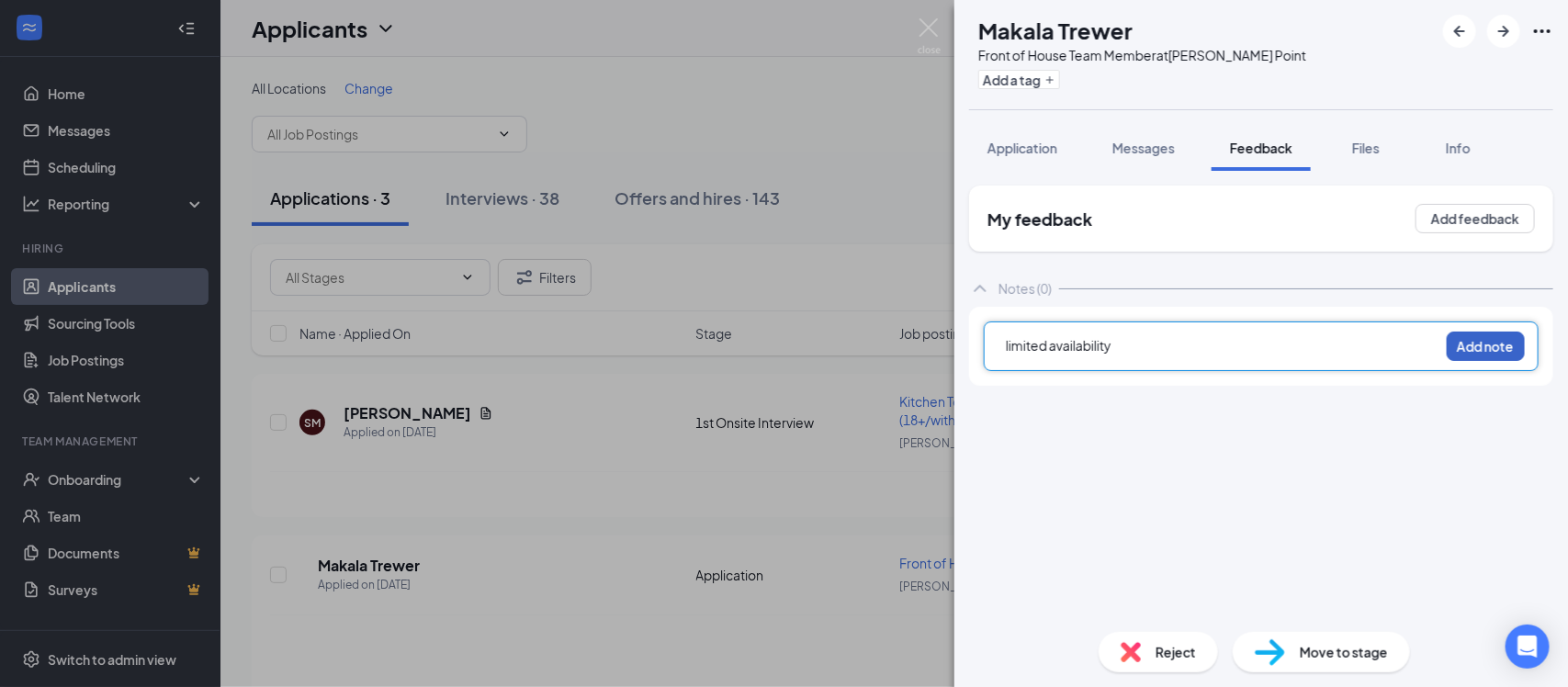
click at [1519, 336] on button "Add note" at bounding box center [1485, 346] width 78 height 29
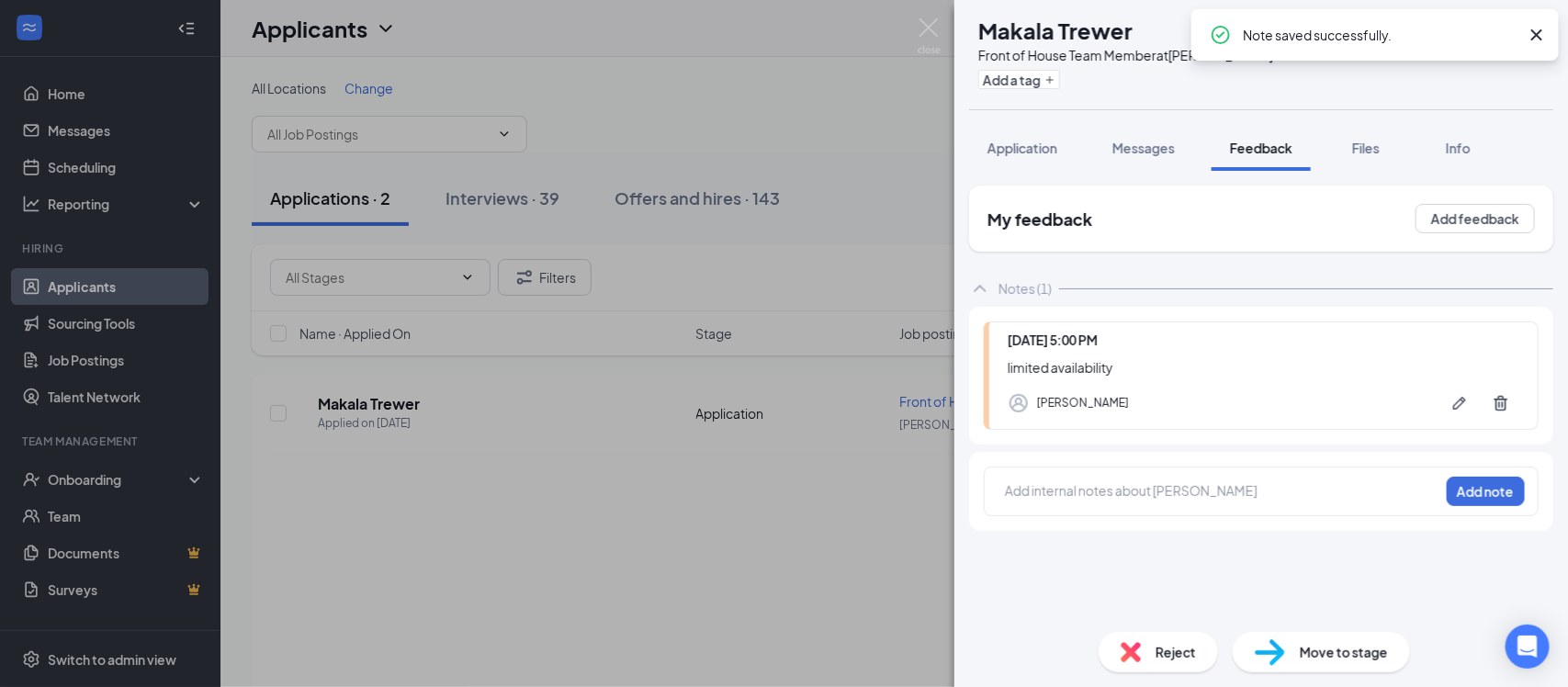
click at [1175, 660] on span "Reject" at bounding box center [1176, 651] width 41 height 20
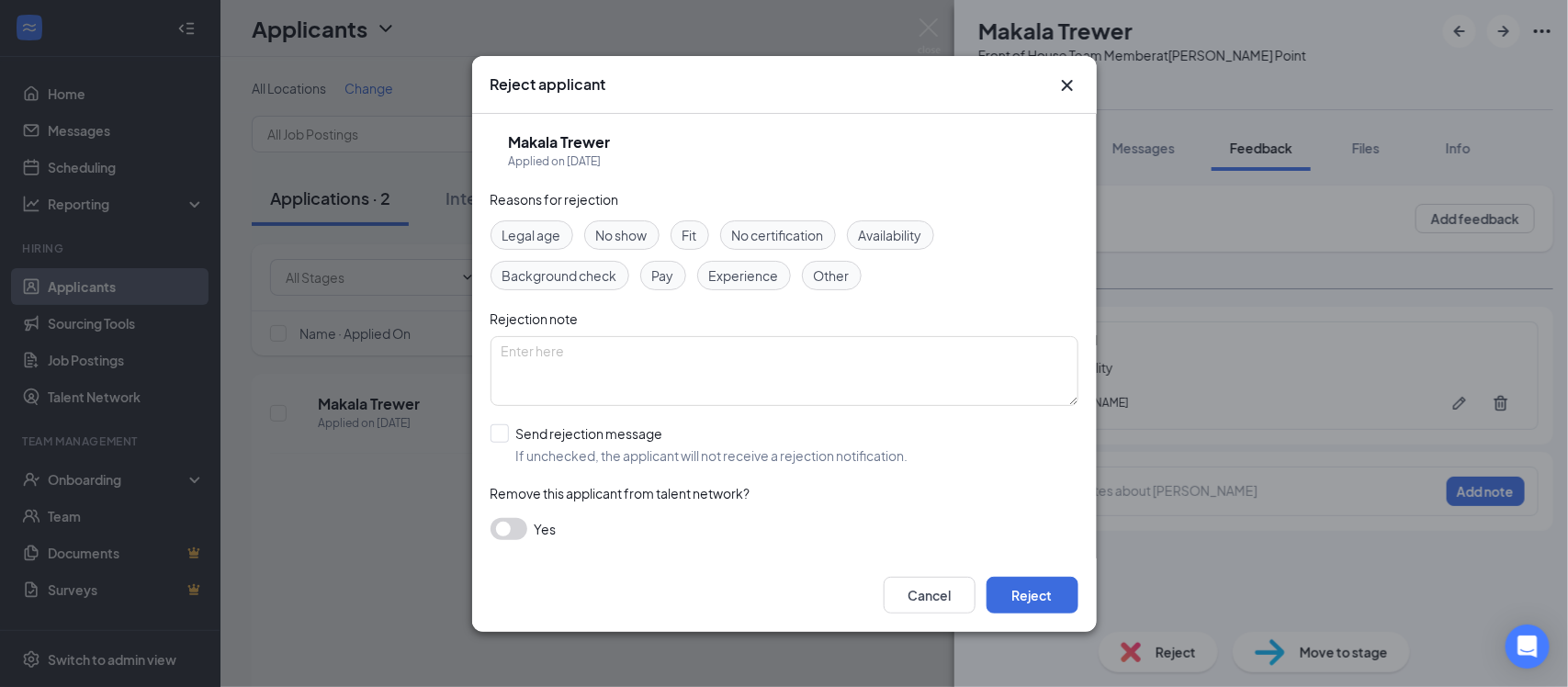
click at [895, 227] on span "Availability" at bounding box center [890, 235] width 63 height 20
click at [500, 429] on input "Send rejection message If unchecked, the applicant will not receive a rejection…" at bounding box center [699, 444] width 418 height 41
checkbox input "true"
click at [1021, 589] on button "Reject" at bounding box center [1032, 595] width 91 height 37
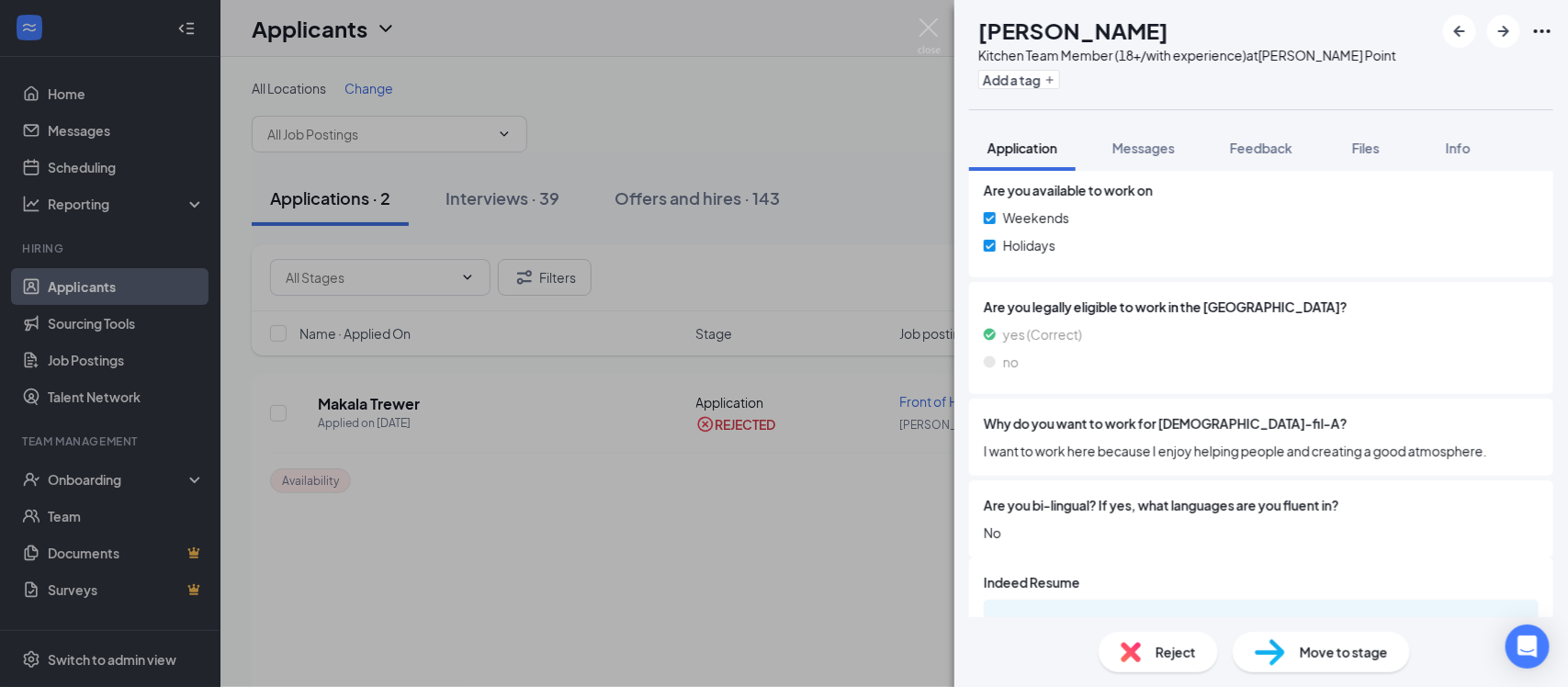
scroll to position [1058, 0]
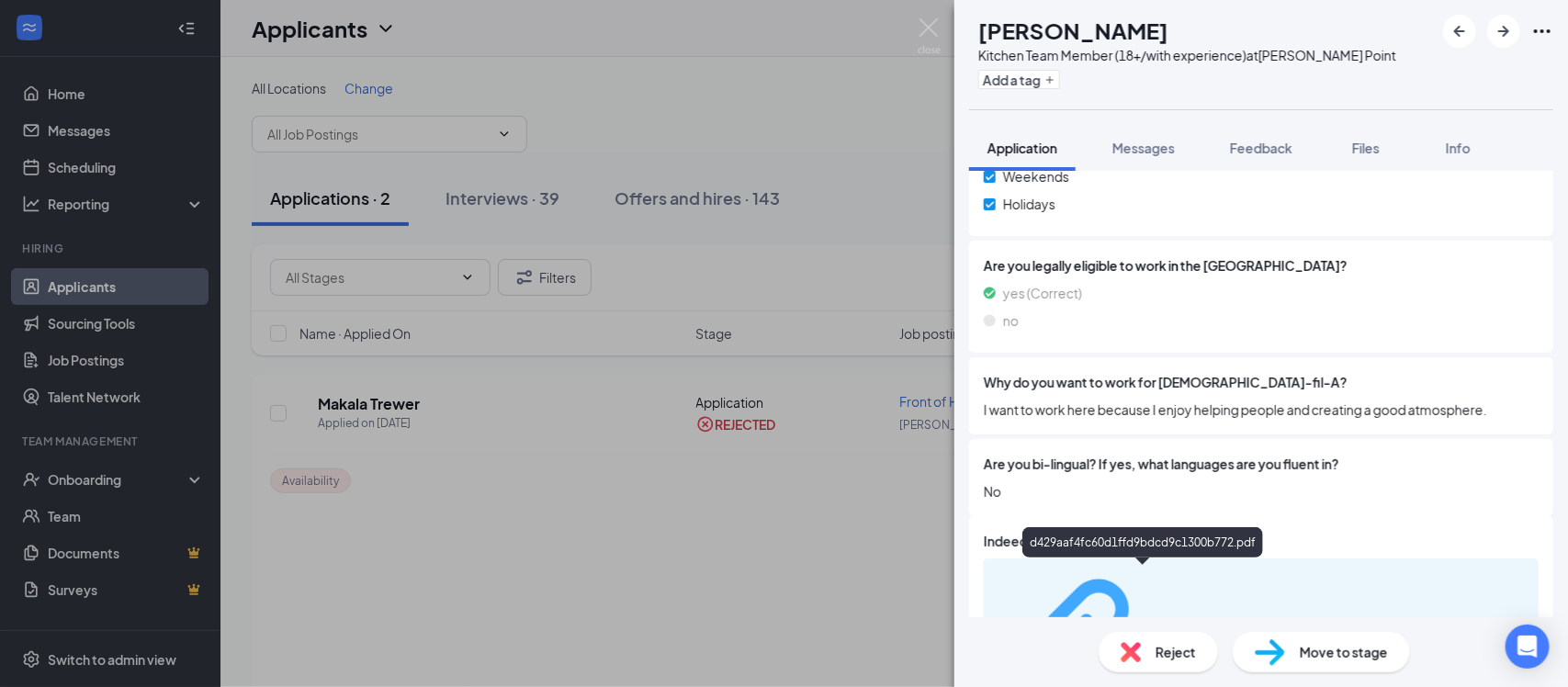
click at [1155, 639] on div "d429aaf4fc60d1ffd9bdcd9c1300b772.pdf" at bounding box center [1224, 646] width 138 height 15
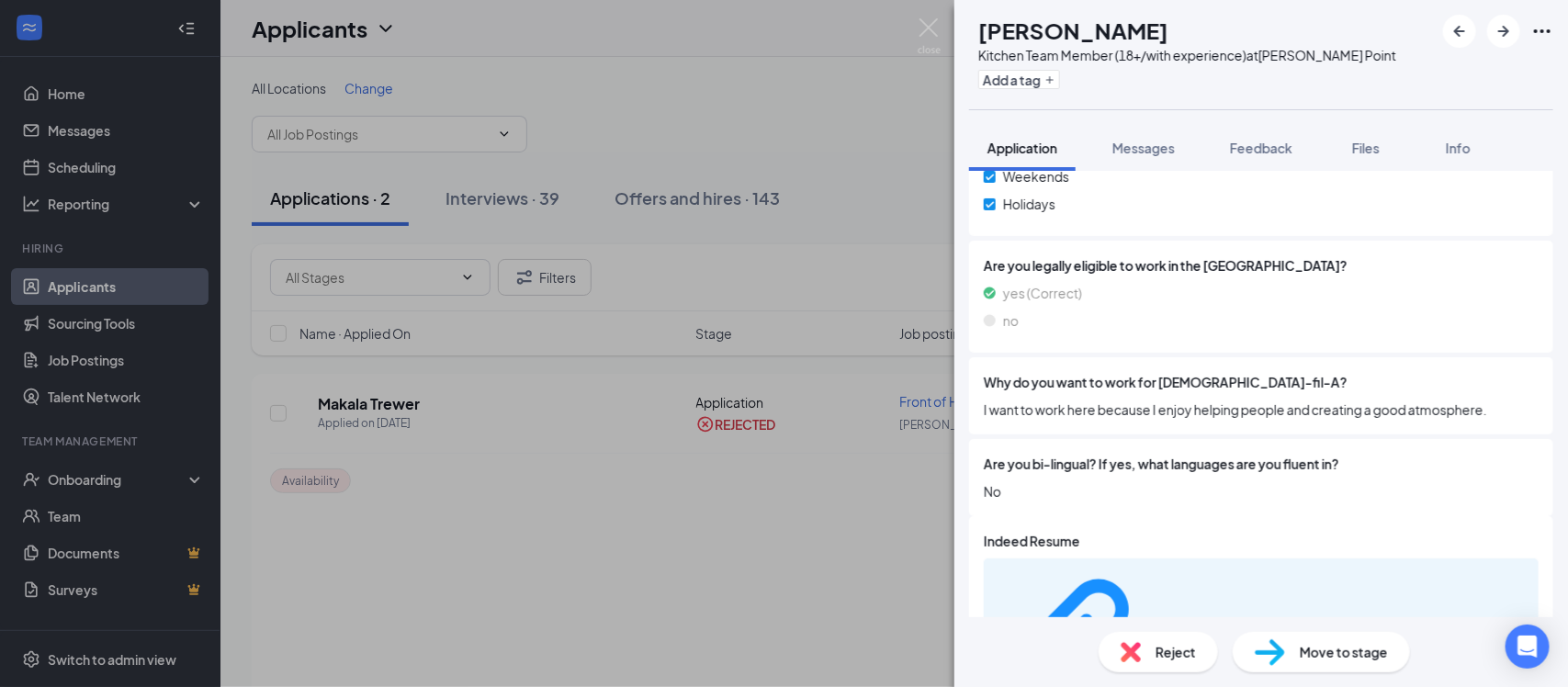
click at [1355, 642] on span "Move to stage" at bounding box center [1345, 651] width 89 height 20
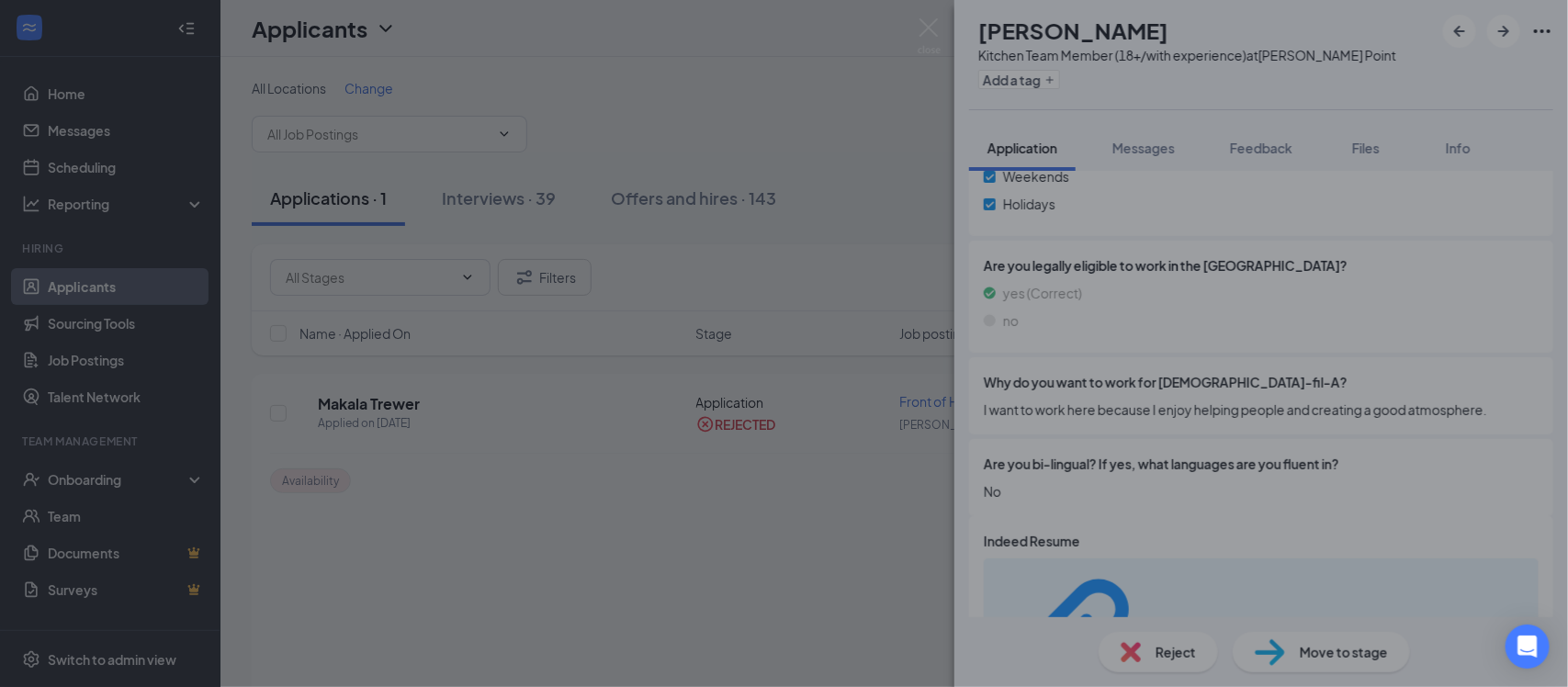
scroll to position [1052, 0]
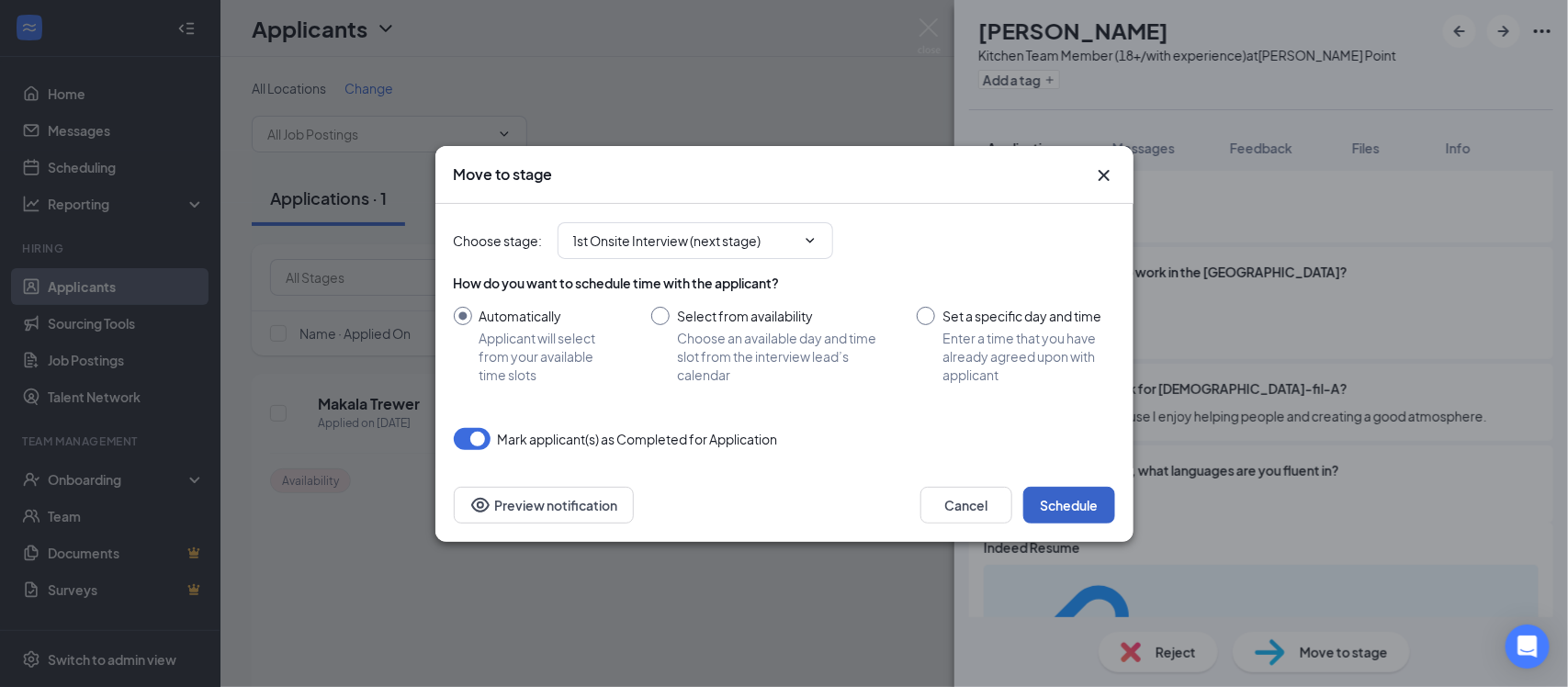
click at [1067, 509] on button "Schedule" at bounding box center [1068, 504] width 91 height 37
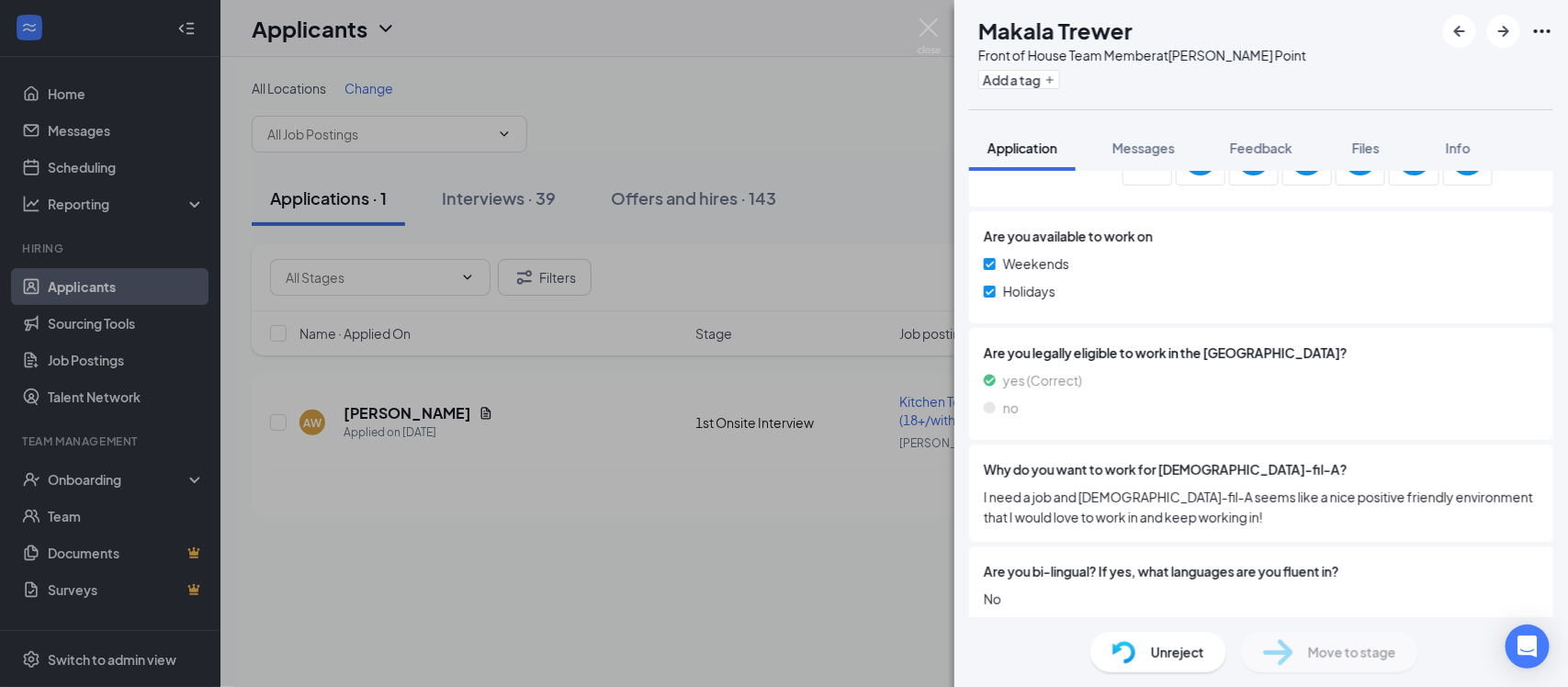
scroll to position [970, 0]
click at [926, 13] on div "MT Makala Trewer Front of House Team Member at [PERSON_NAME] Point Add a tag Ap…" at bounding box center [784, 343] width 1568 height 687
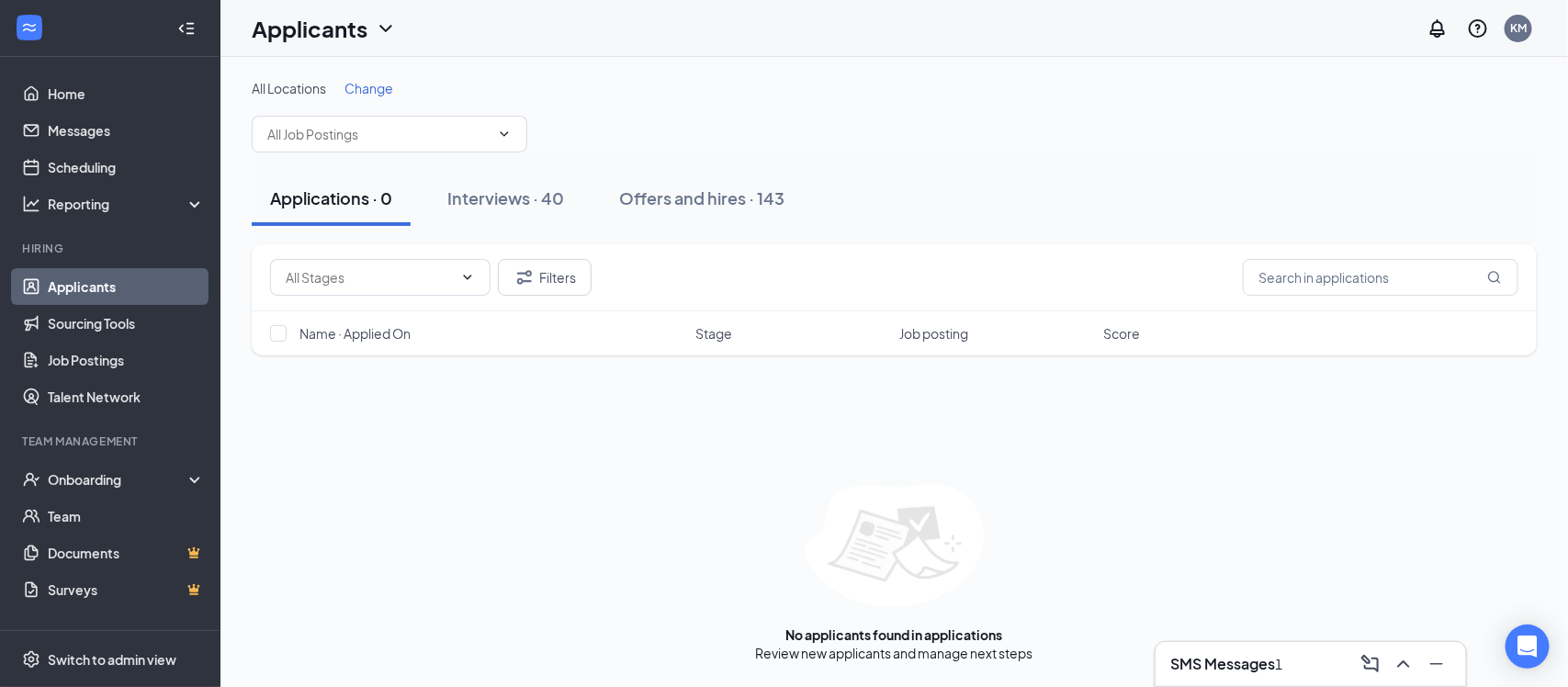
click at [1274, 662] on h3 "SMS Messages" at bounding box center [1222, 663] width 105 height 20
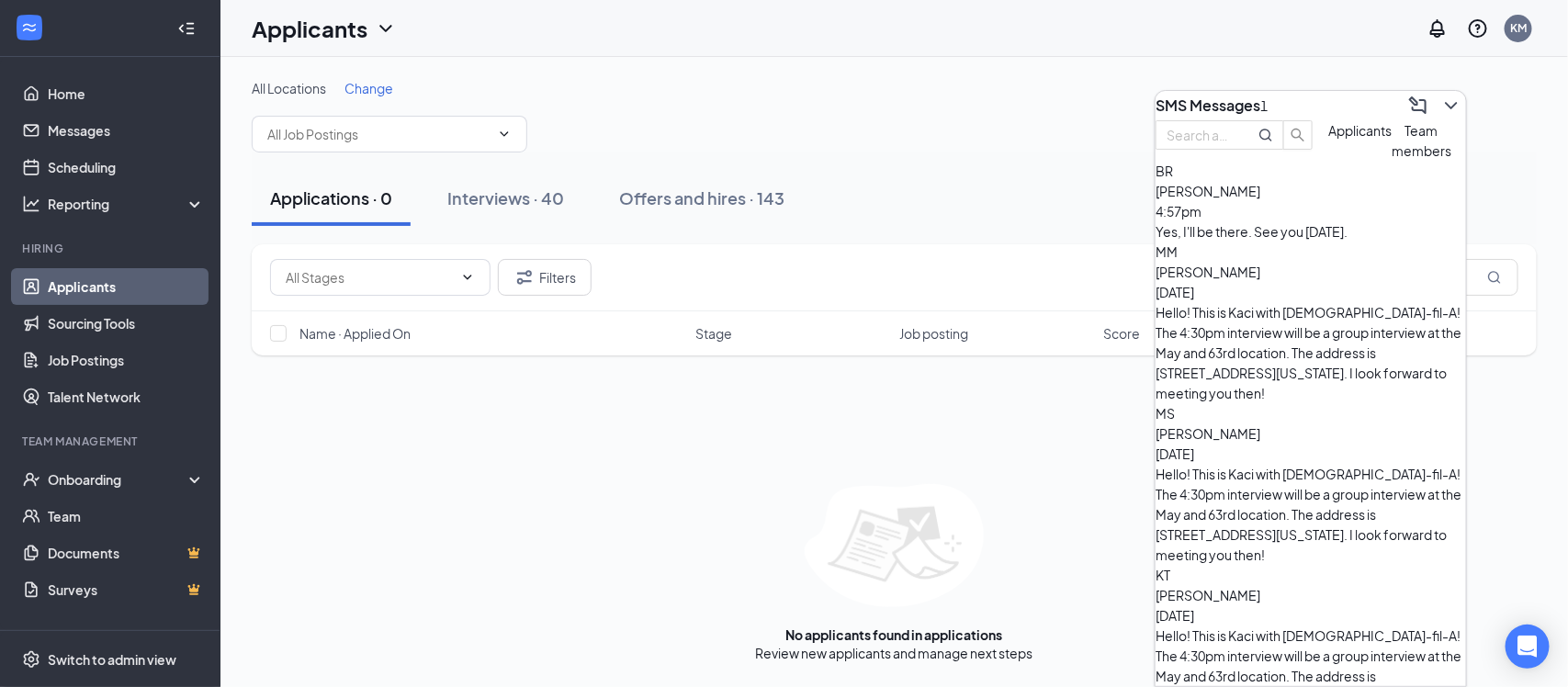
click at [1261, 199] on span "[PERSON_NAME]" at bounding box center [1208, 191] width 105 height 17
